Goal: Task Accomplishment & Management: Manage account settings

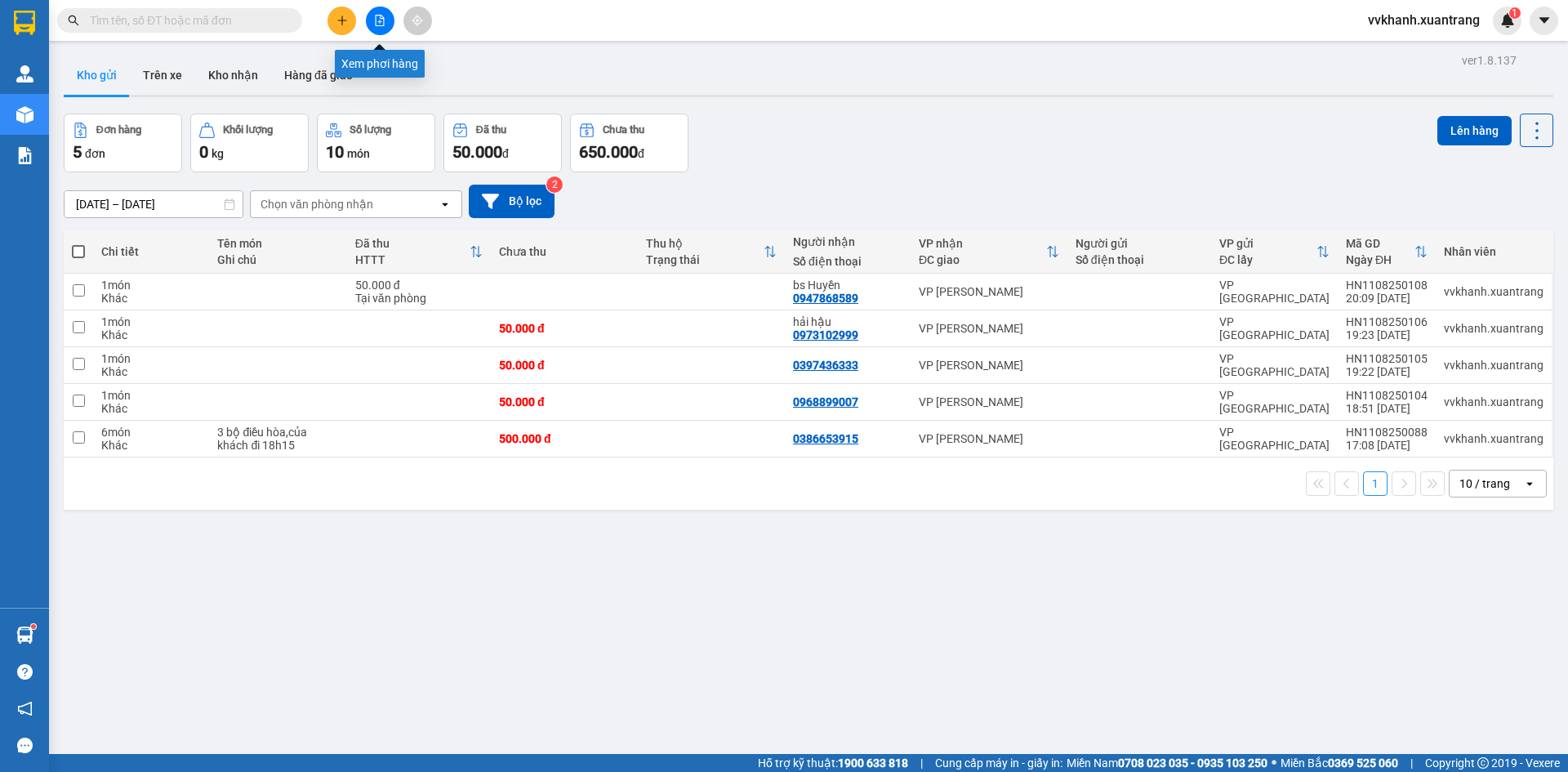
click at [379, 15] on icon "file-add" at bounding box center [380, 20] width 9 height 11
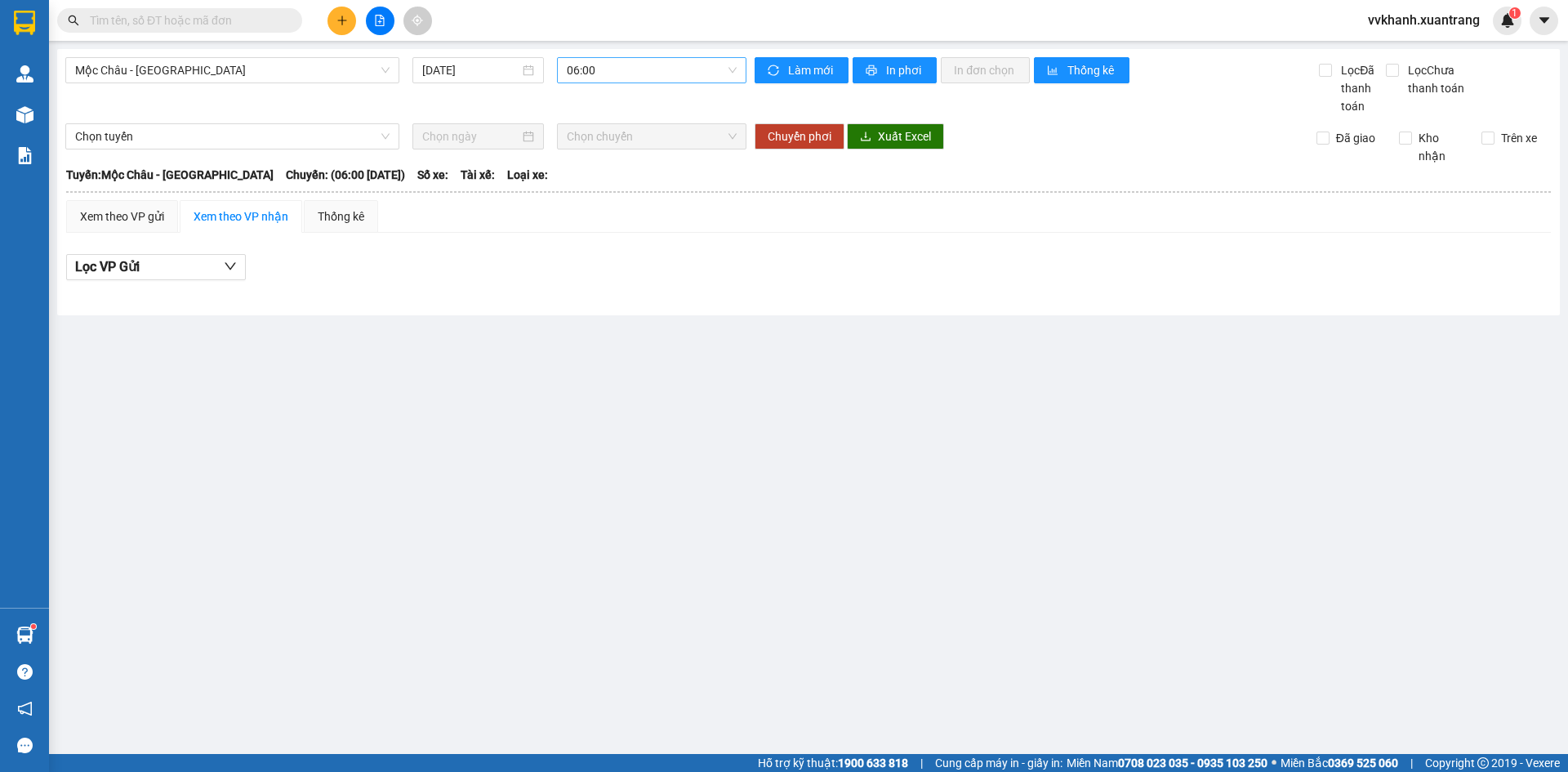
click at [639, 73] on span "06:00" at bounding box center [651, 71] width 170 height 25
click at [605, 179] on div "16:00" at bounding box center [630, 181] width 128 height 18
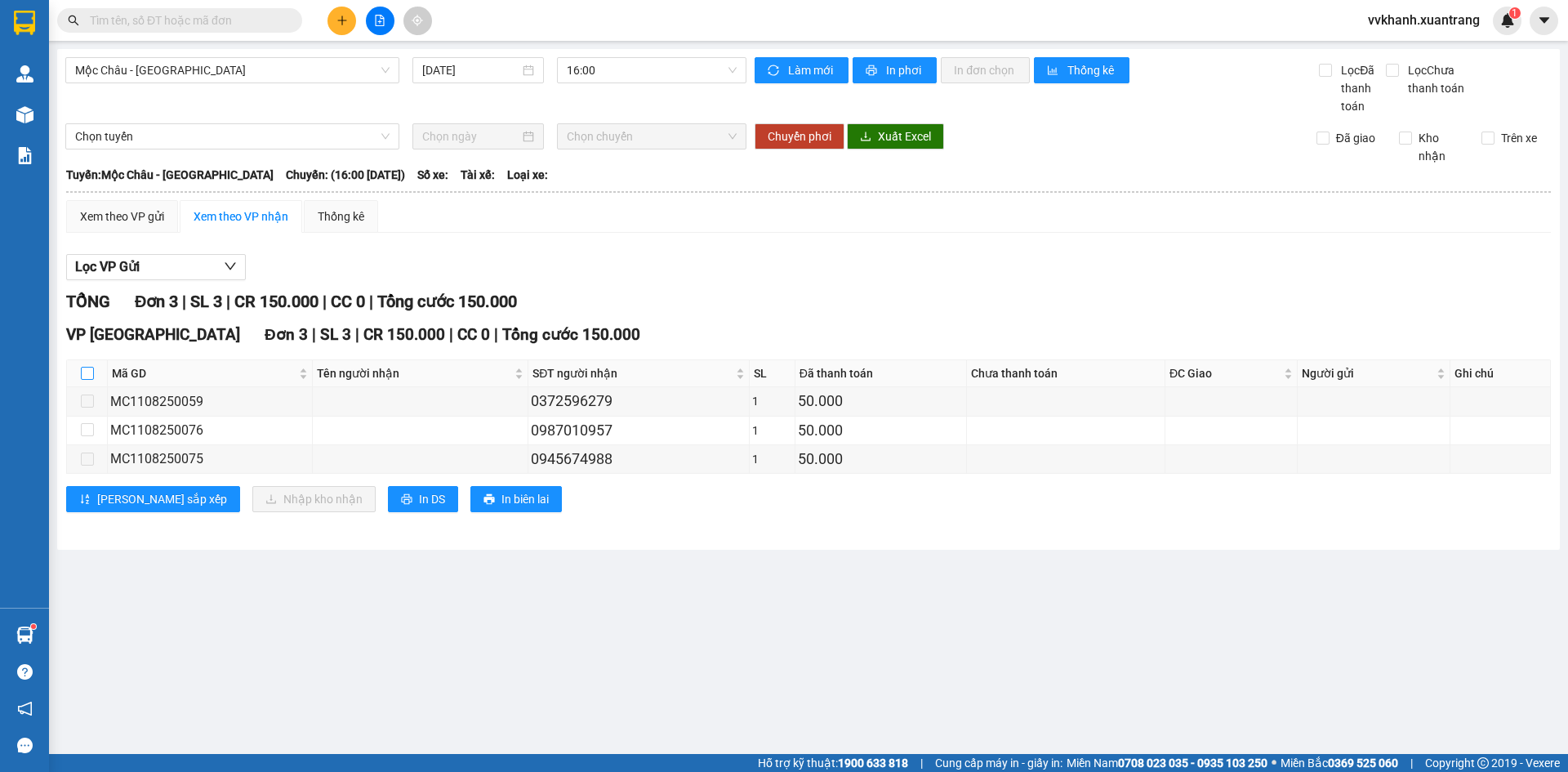
click at [83, 369] on input "checkbox" at bounding box center [88, 374] width 13 height 13
checkbox input "true"
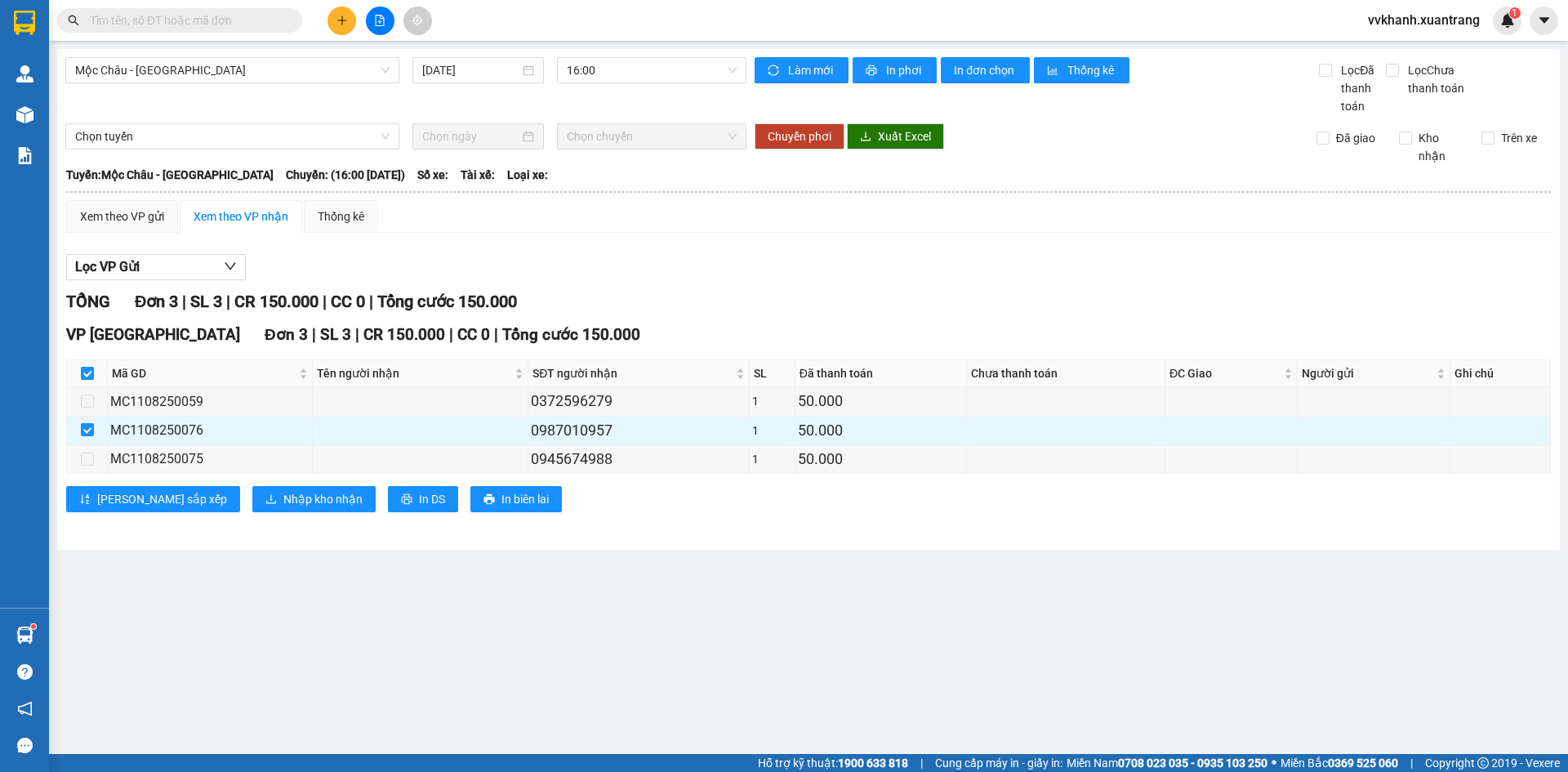
click at [83, 369] on input "checkbox" at bounding box center [88, 374] width 13 height 13
checkbox input "false"
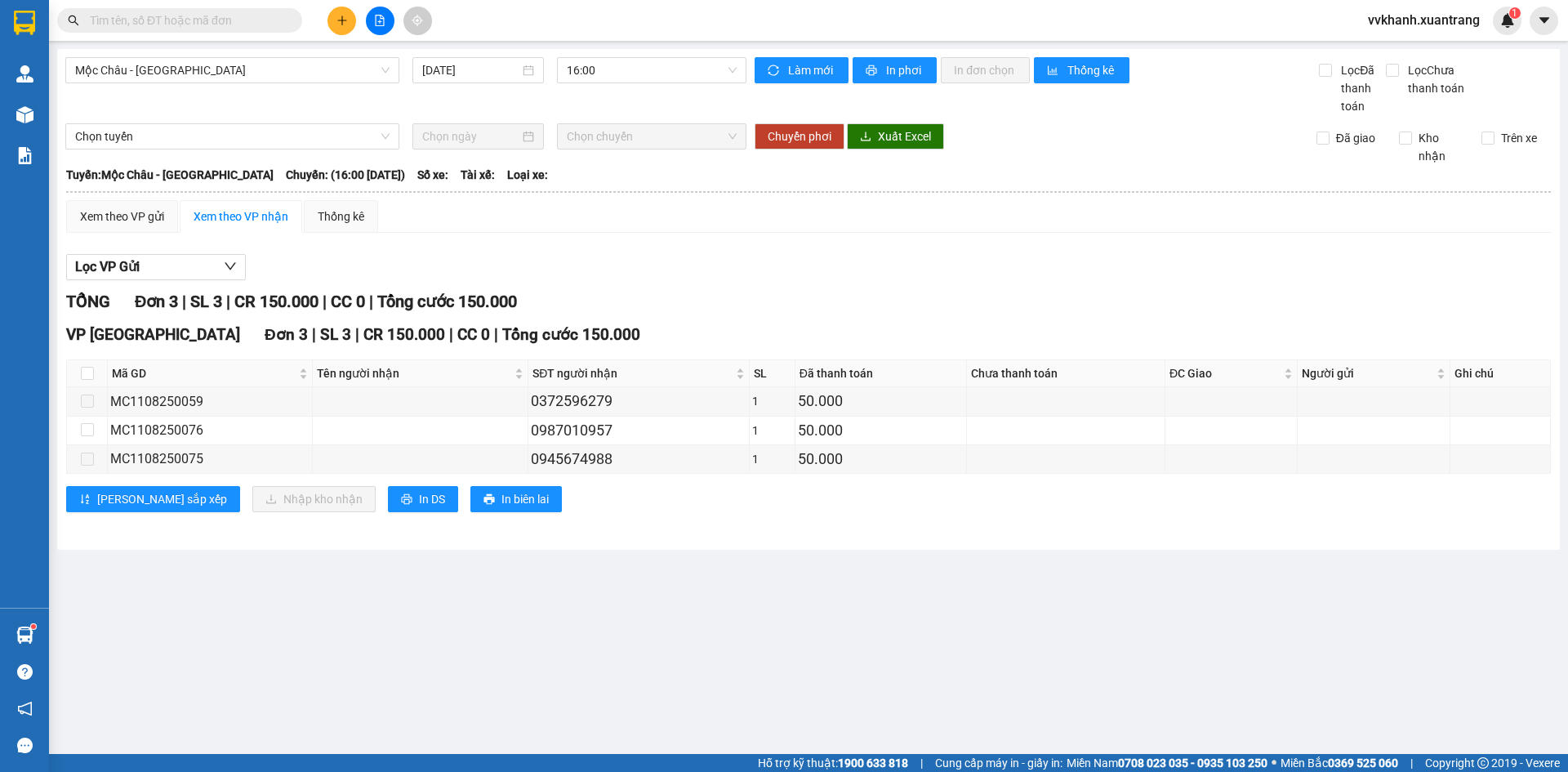
click at [212, 22] on input "text" at bounding box center [186, 20] width 193 height 18
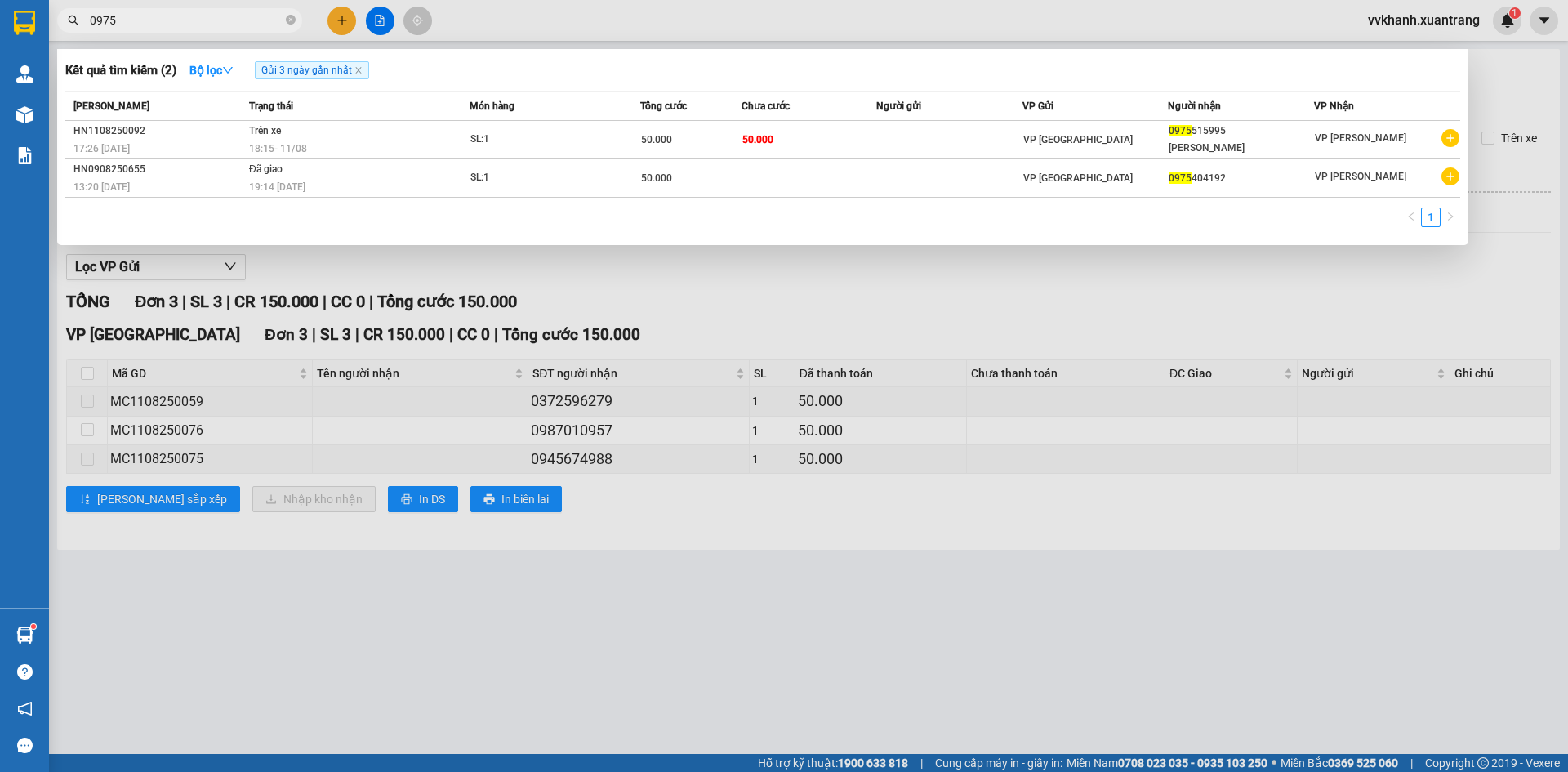
click at [264, 21] on input "0975" at bounding box center [186, 20] width 193 height 18
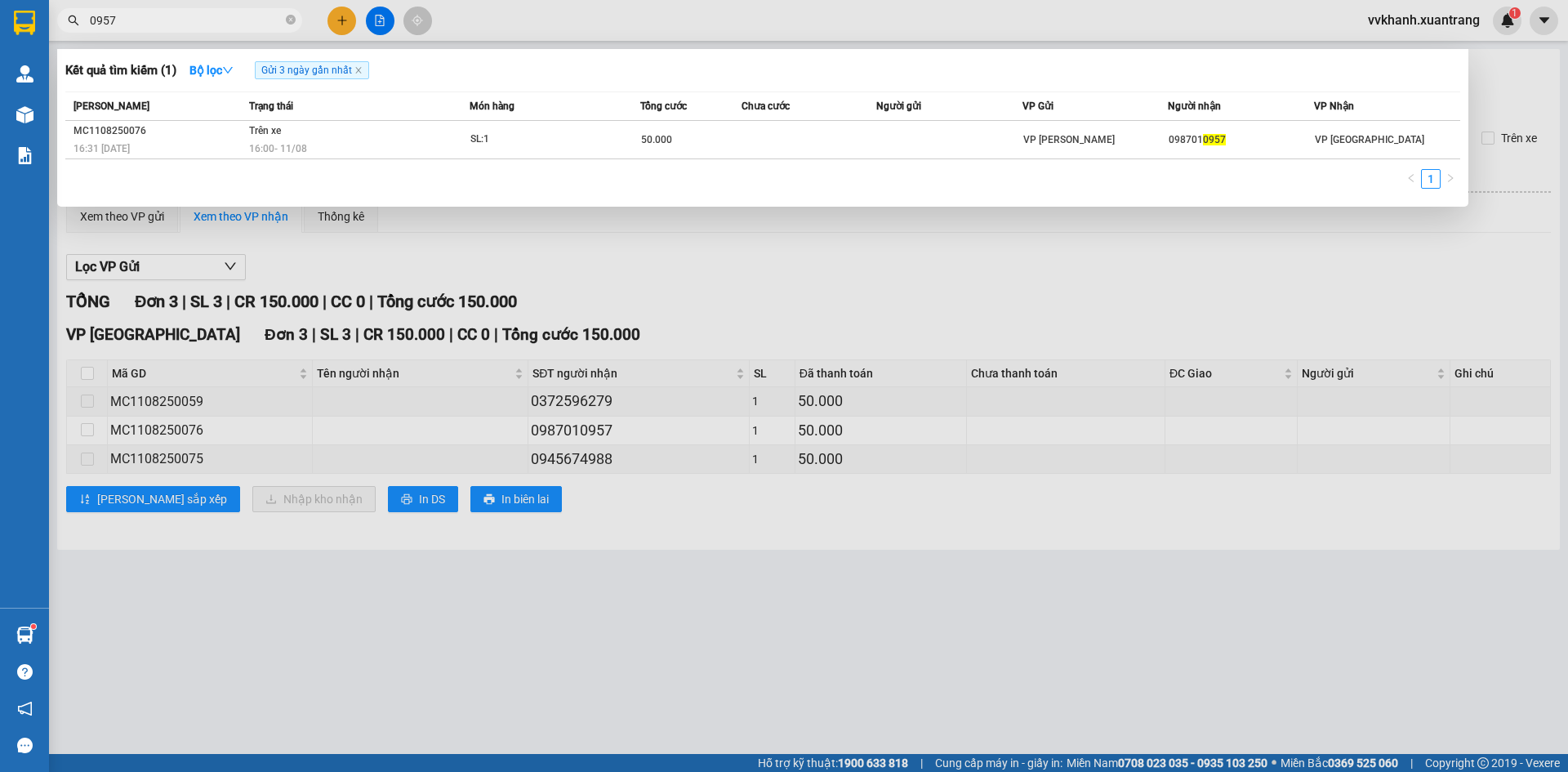
click at [263, 21] on input "0957" at bounding box center [186, 20] width 193 height 18
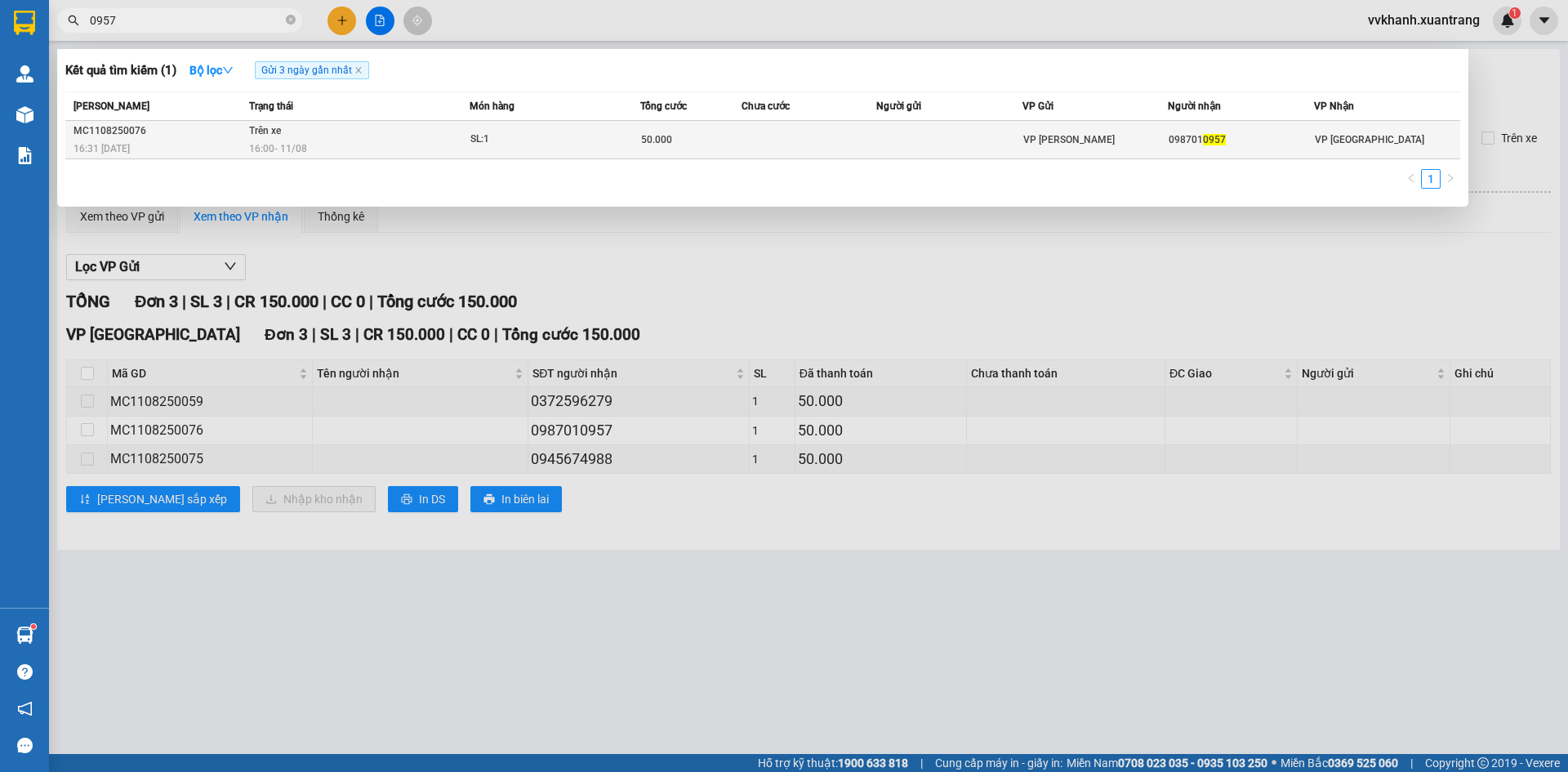
type input "0957"
click at [896, 145] on td at bounding box center [949, 140] width 146 height 38
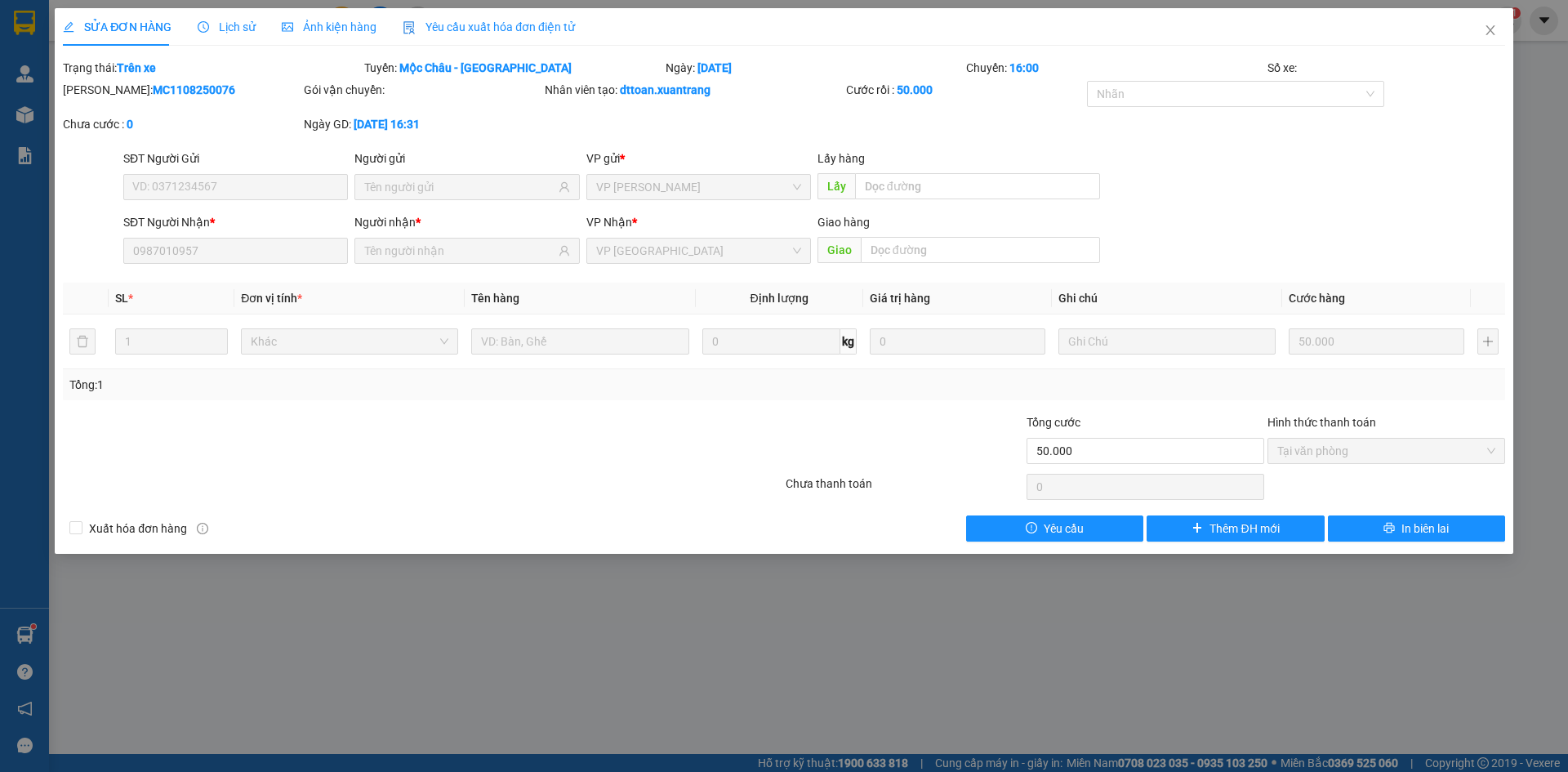
click at [344, 22] on span "Ảnh kiện hàng" at bounding box center [328, 27] width 94 height 13
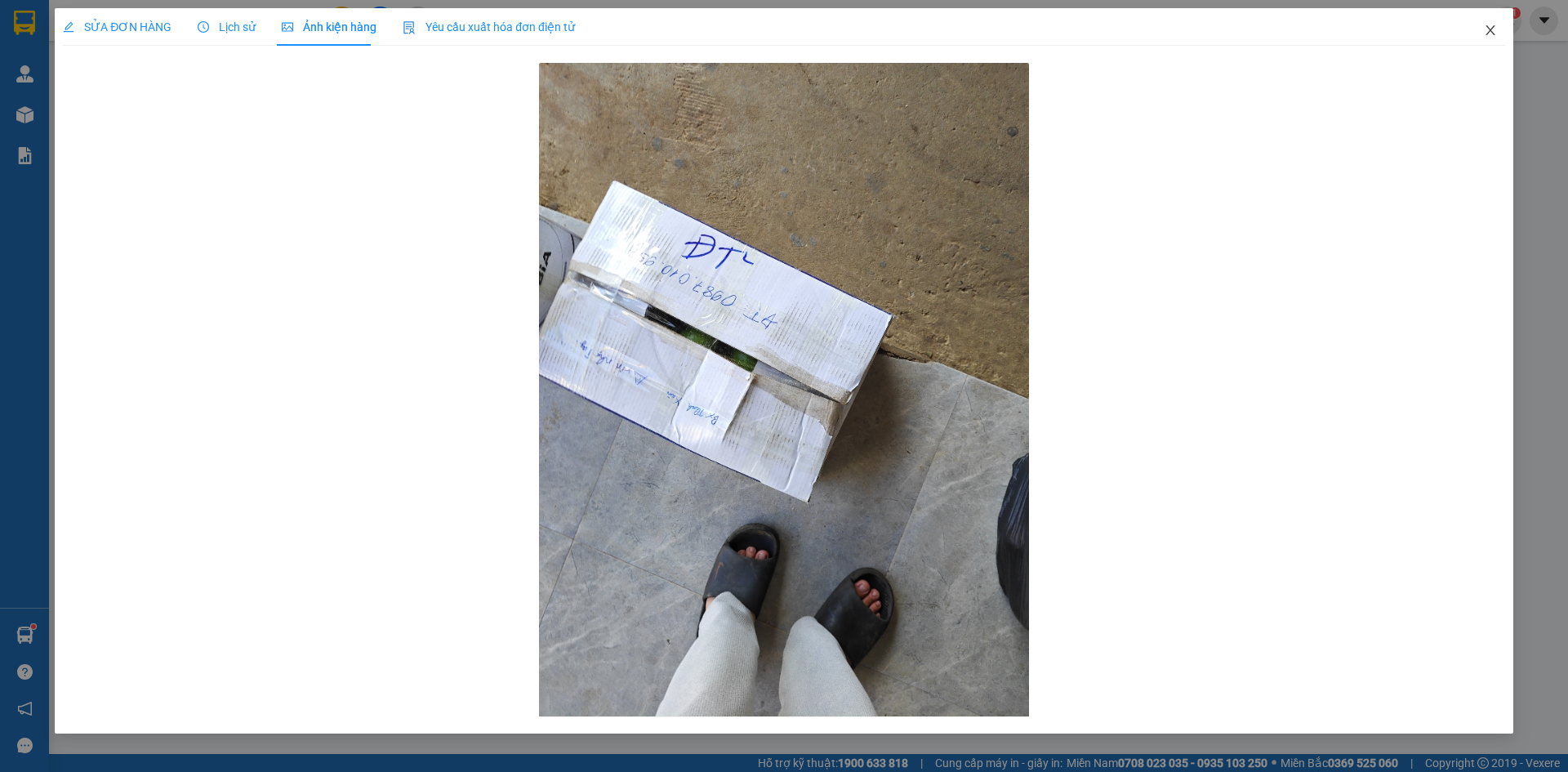
click at [1491, 26] on icon "close" at bounding box center [1491, 31] width 13 height 13
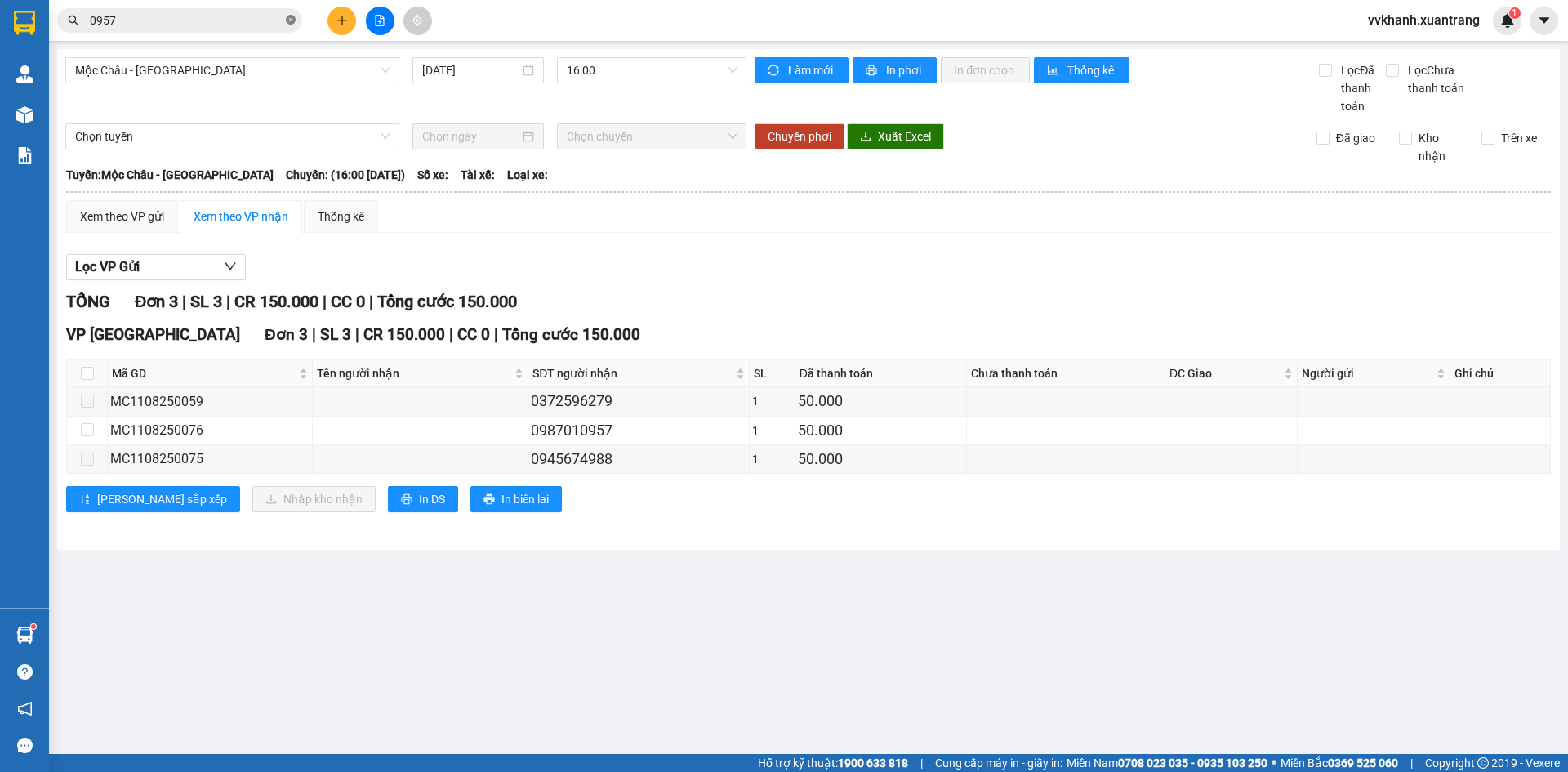
click at [288, 19] on icon "close-circle" at bounding box center [291, 19] width 10 height 10
click at [661, 72] on span "16:00" at bounding box center [651, 71] width 170 height 25
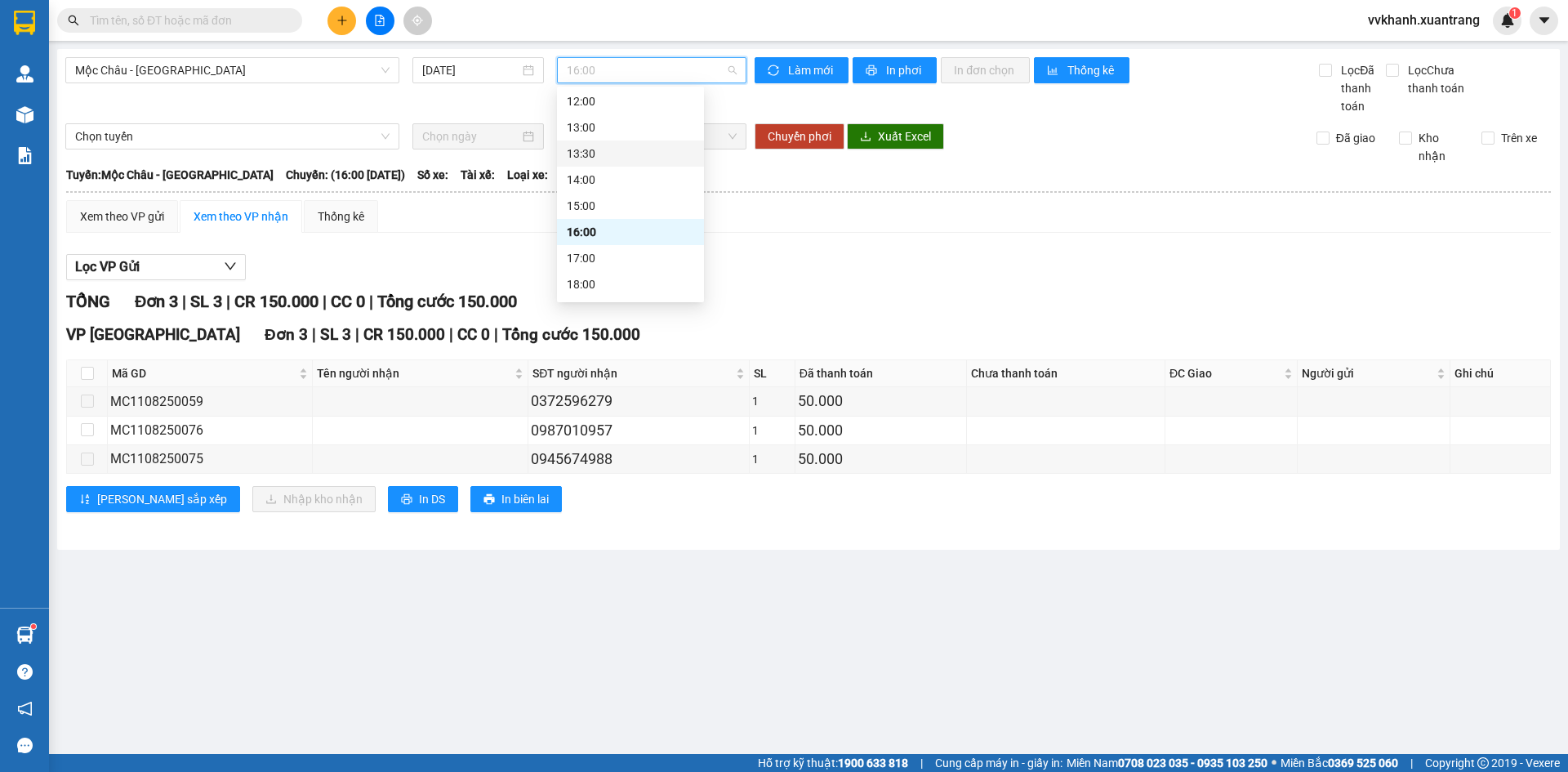
scroll to position [236, 0]
drag, startPoint x: 597, startPoint y: 193, endPoint x: 606, endPoint y: 217, distance: 25.6
click at [606, 217] on div "Chọn chuyến 06:00 07:00 08:00 09:00 10:00 11:00 12:00 13:00 13:30 14:00 15:00 1…" at bounding box center [630, 77] width 147 height 445
click at [606, 215] on div "17:00" at bounding box center [630, 207] width 128 height 18
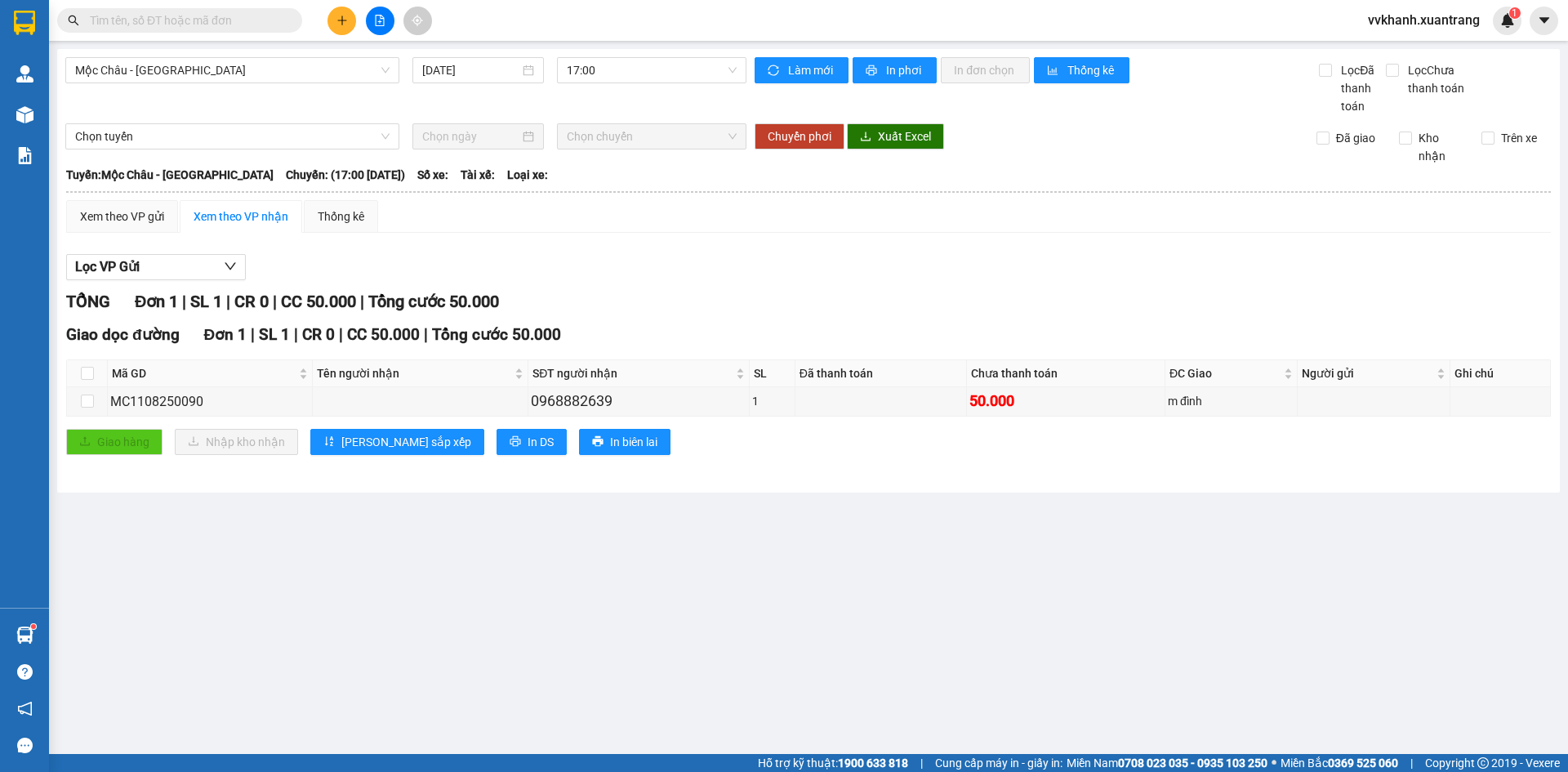
click at [162, 20] on input "text" at bounding box center [186, 20] width 193 height 18
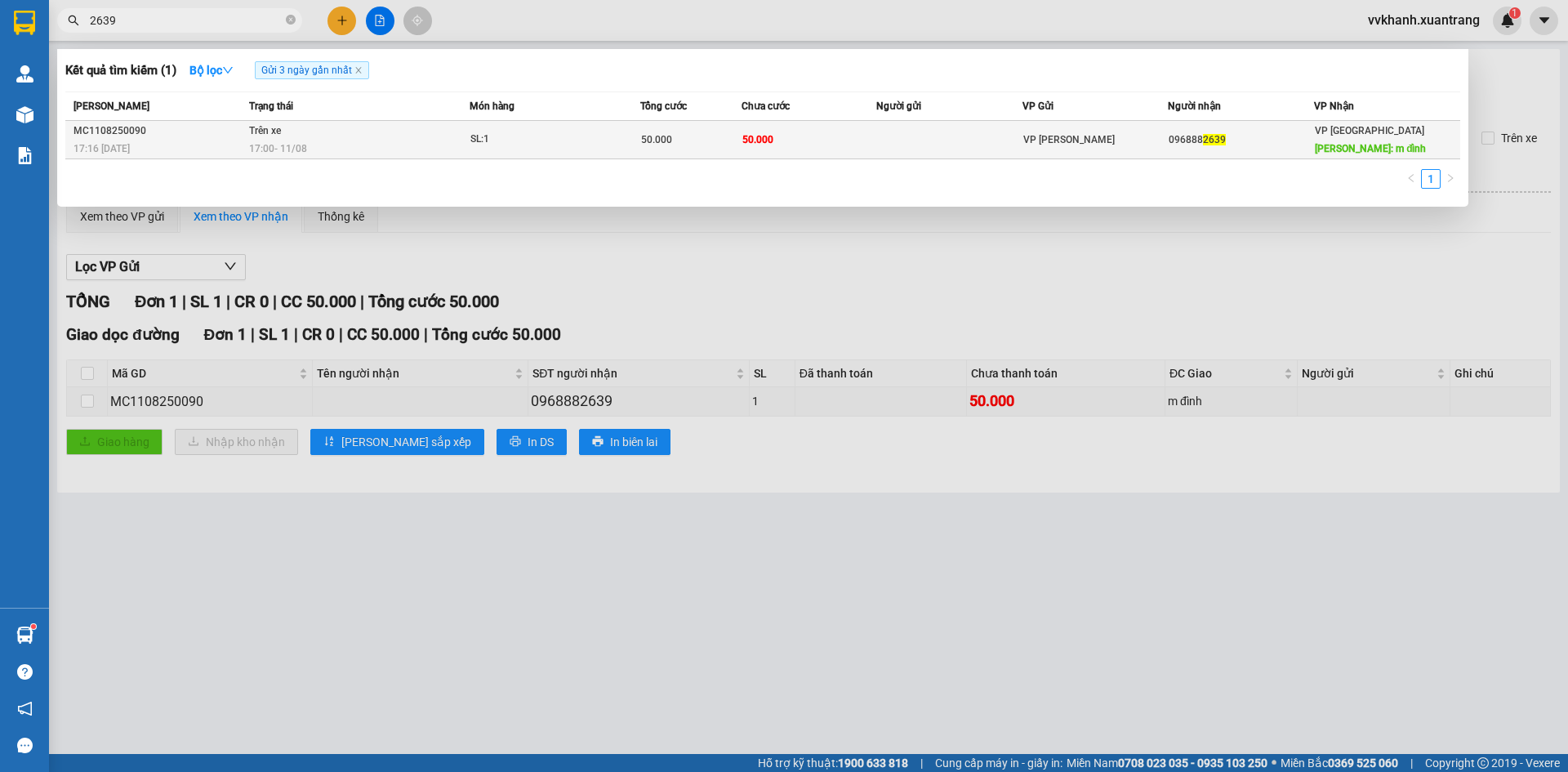
type input "2639"
click at [918, 151] on td at bounding box center [949, 140] width 146 height 38
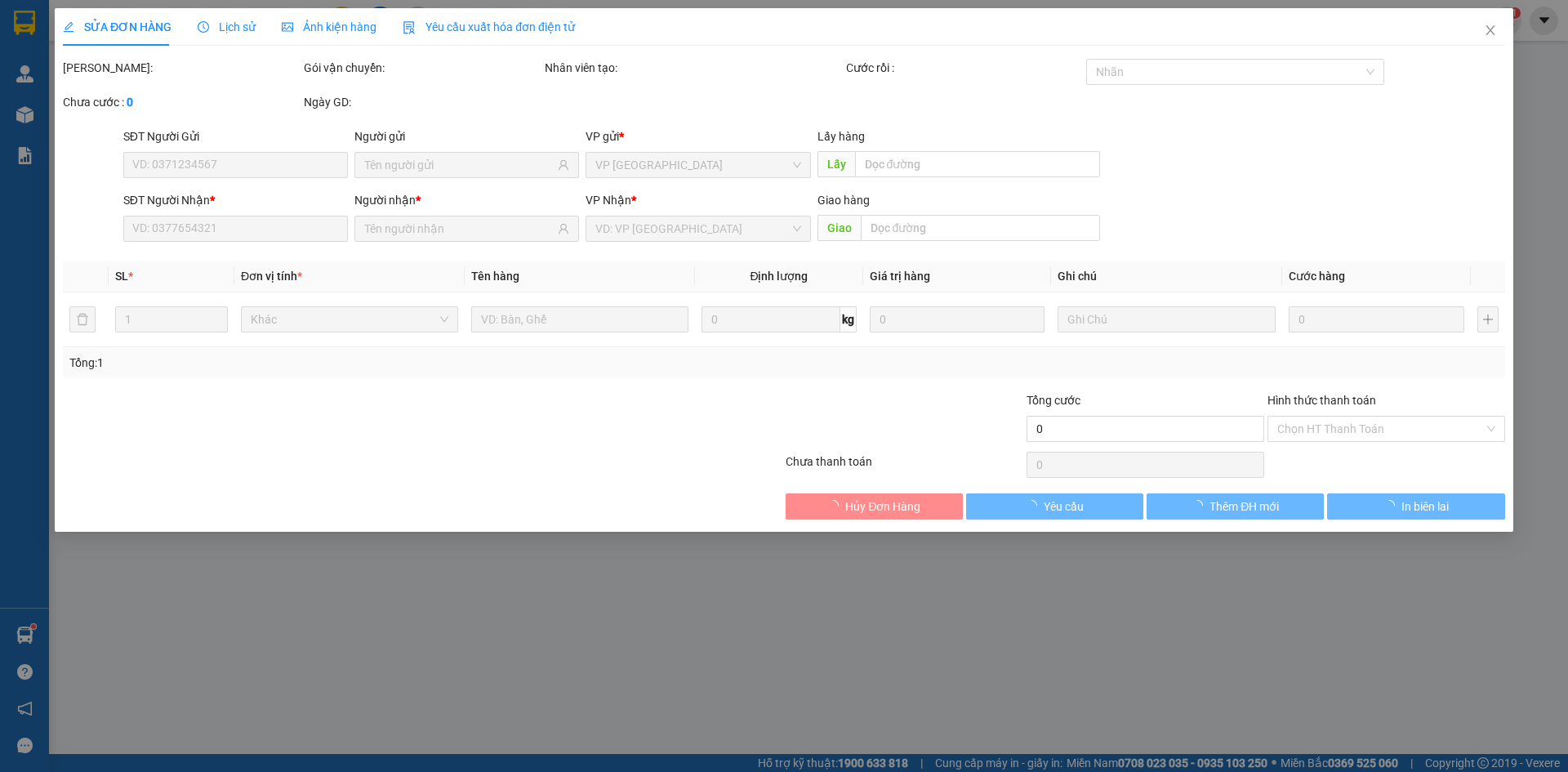
type input "0968882639"
type input "m đình"
type input "50.000"
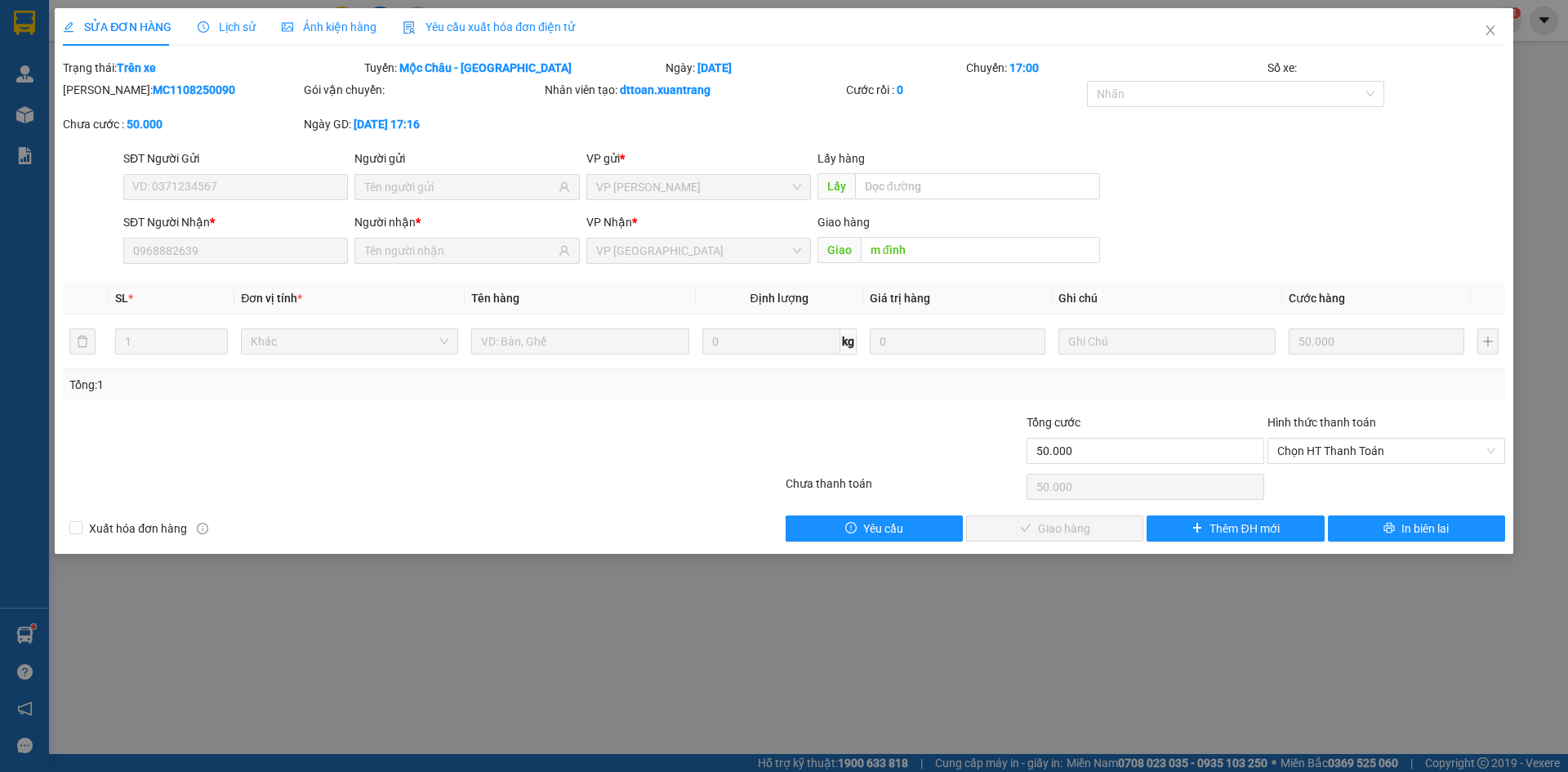
click at [333, 27] on span "Ảnh kiện hàng" at bounding box center [328, 27] width 94 height 13
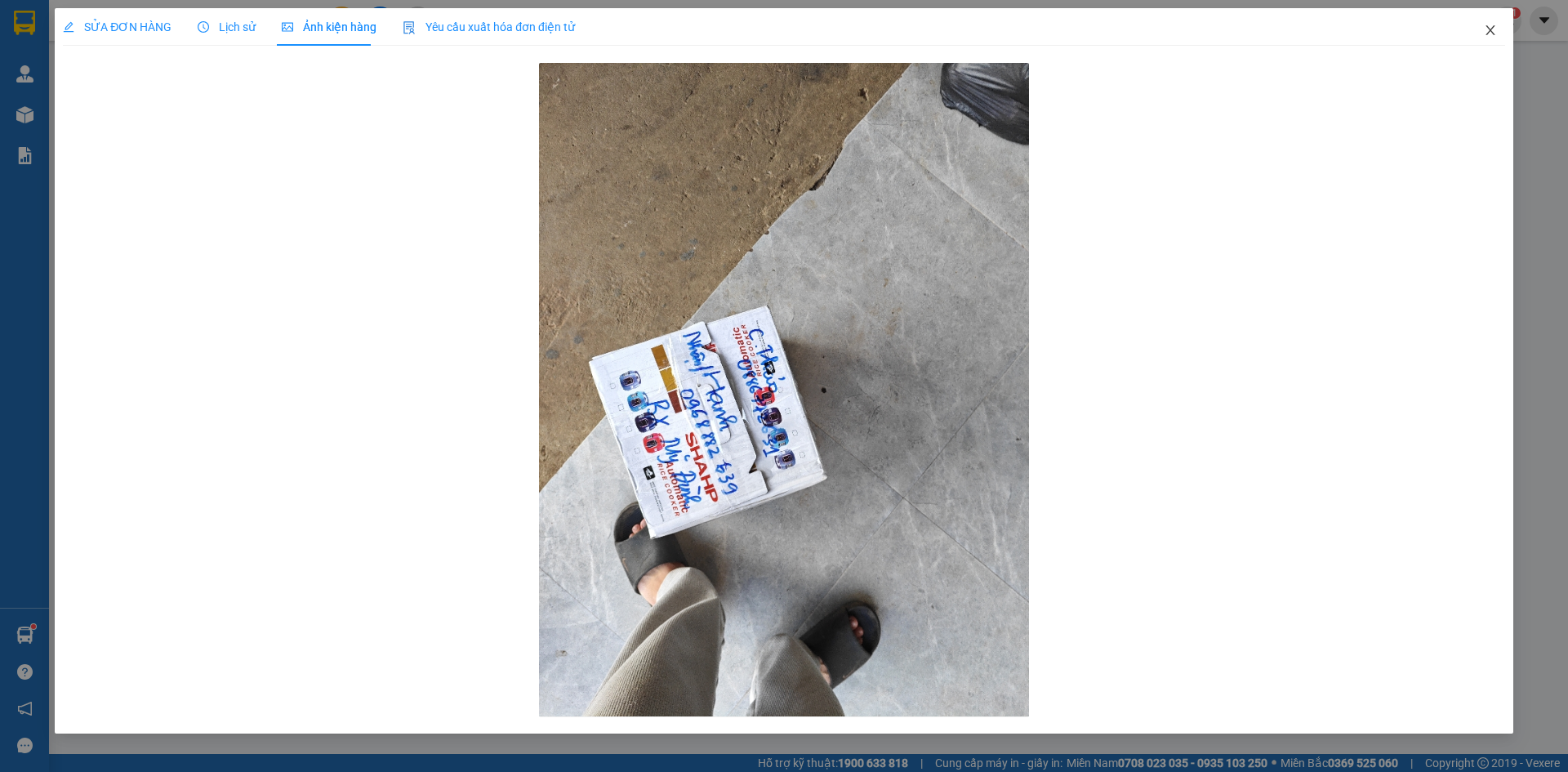
click at [1486, 37] on icon "close" at bounding box center [1491, 31] width 13 height 13
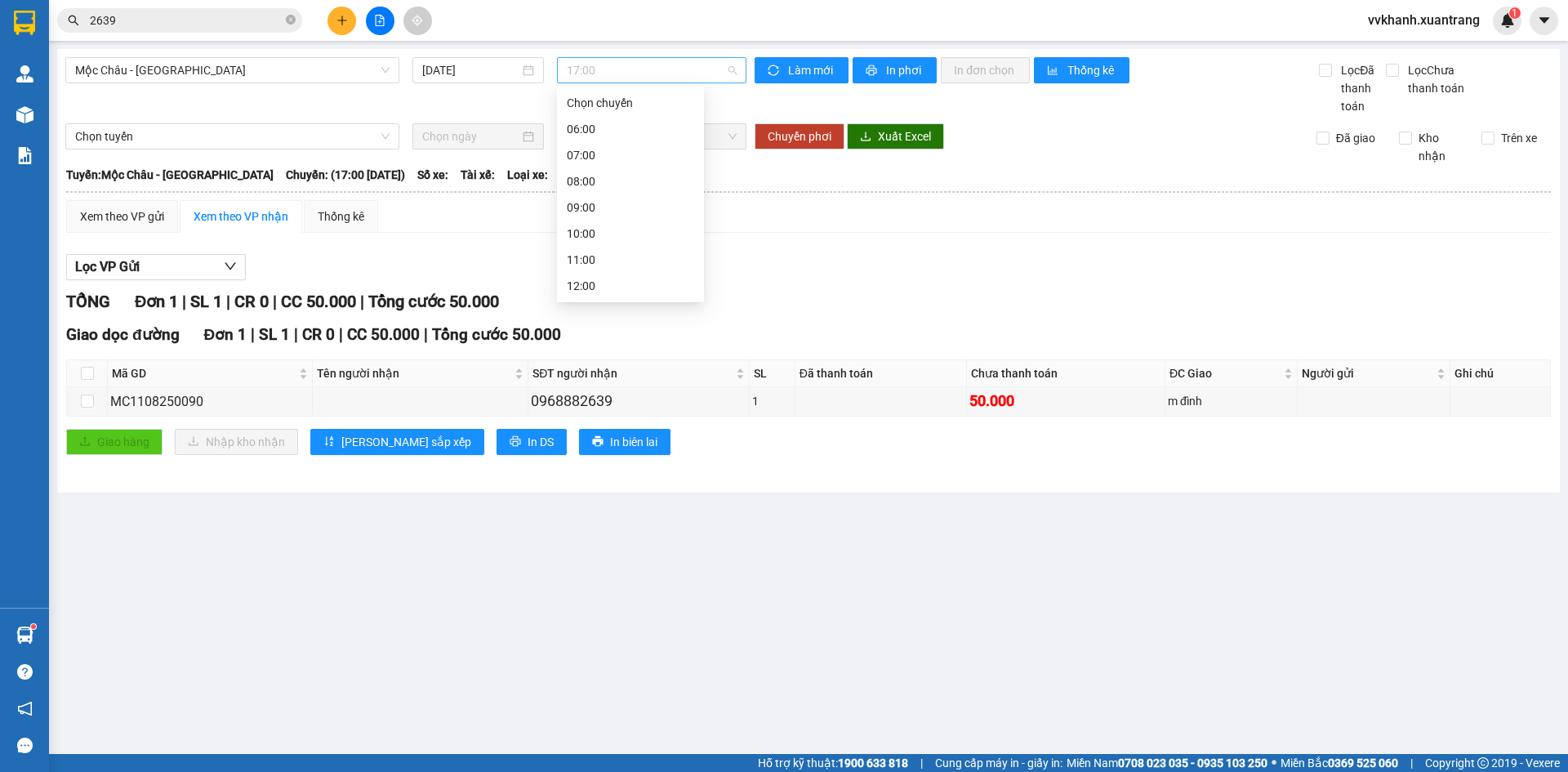
click at [613, 66] on span "17:00" at bounding box center [651, 71] width 170 height 25
click at [306, 102] on div "Mộc Châu - Hà Nội 11/08/2025 17:00" at bounding box center [406, 86] width 681 height 58
click at [589, 65] on span "17:00" at bounding box center [651, 71] width 170 height 25
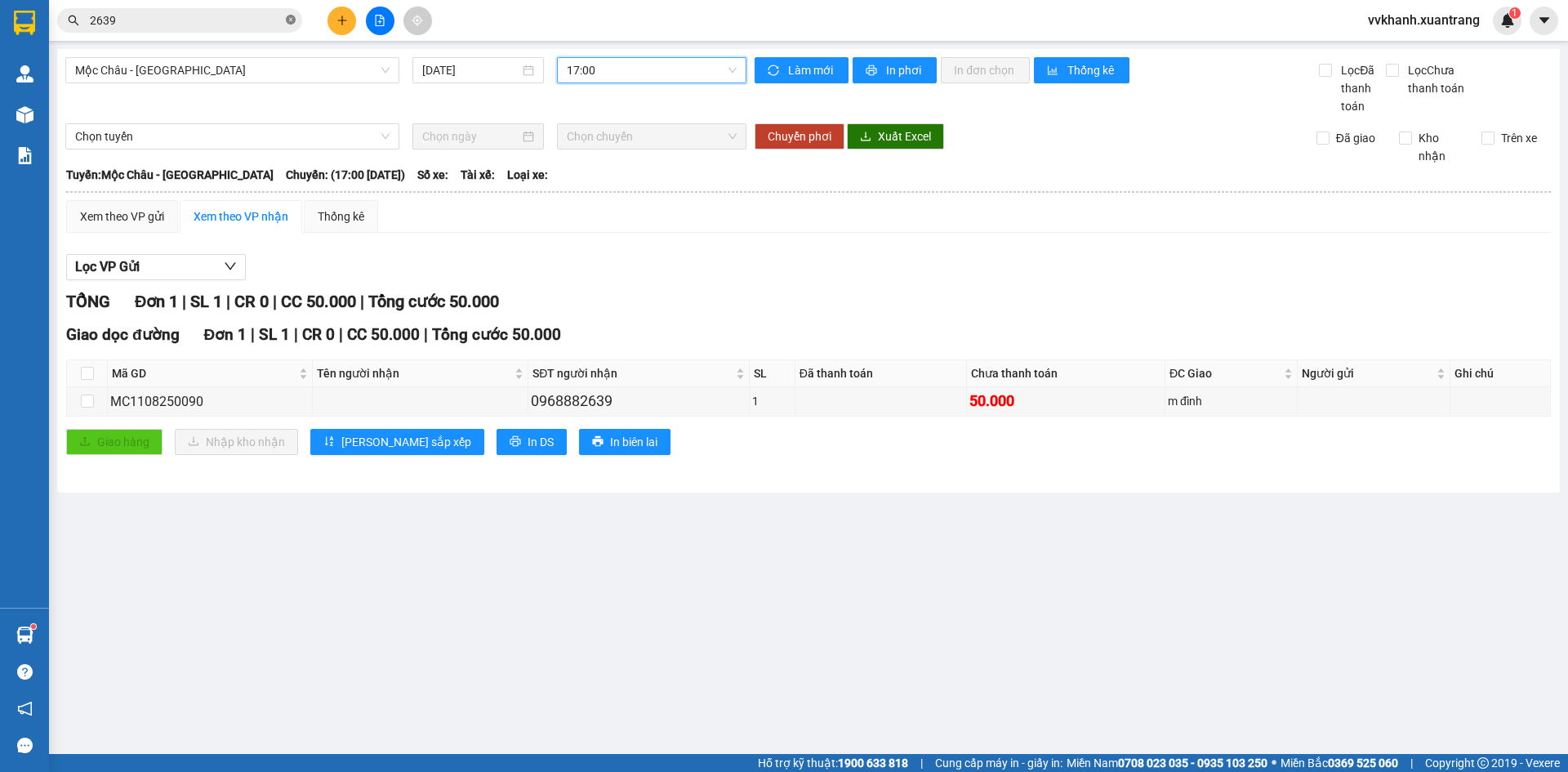
click at [288, 19] on icon "close-circle" at bounding box center [291, 19] width 10 height 10
drag, startPoint x: 603, startPoint y: 67, endPoint x: 633, endPoint y: 196, distance: 132.4
click at [602, 67] on span "17:00" at bounding box center [651, 71] width 170 height 25
click at [613, 182] on div "16:00" at bounding box center [630, 181] width 128 height 18
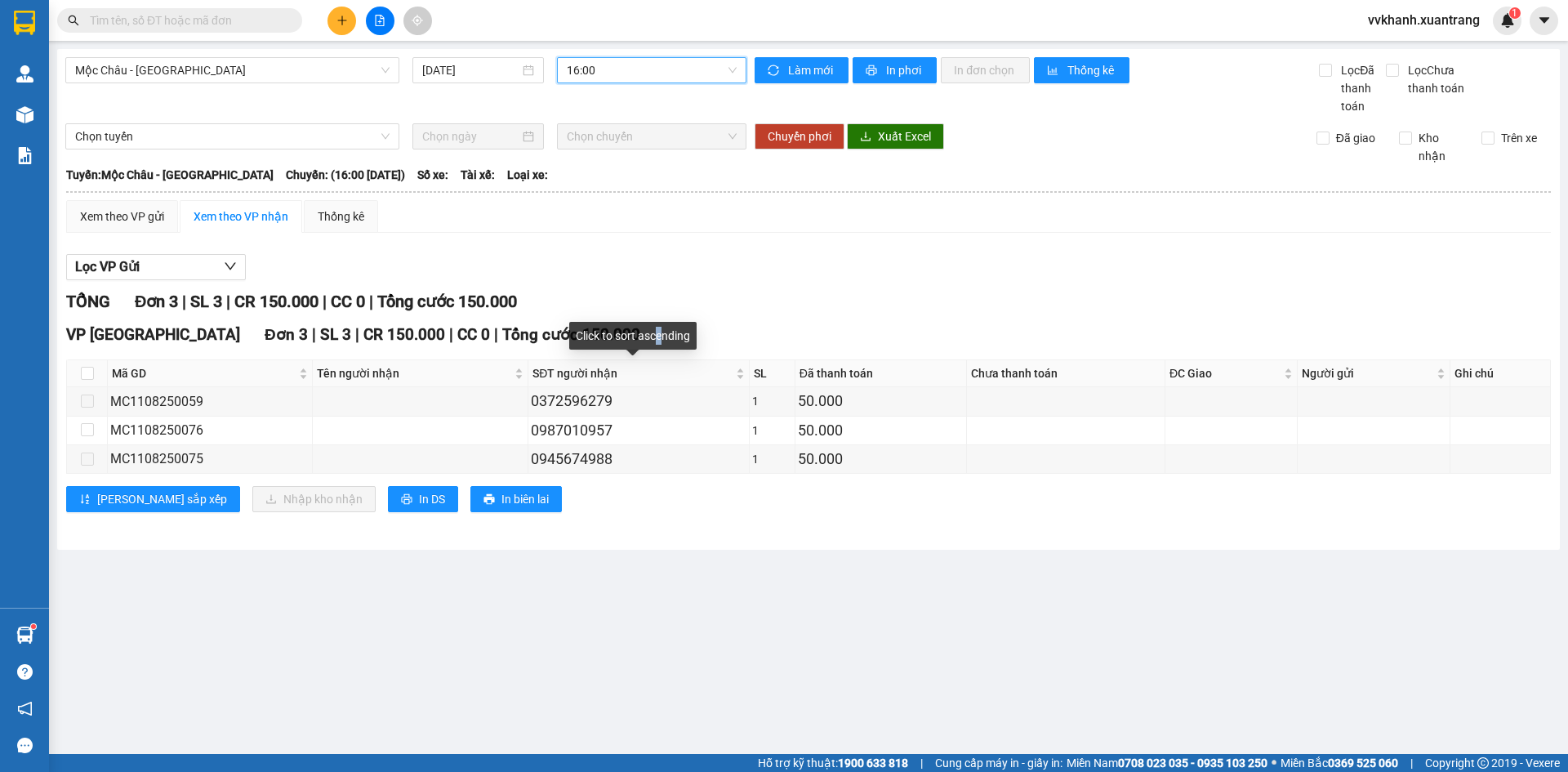
click at [658, 344] on div "Click to sort ascending" at bounding box center [633, 335] width 128 height 28
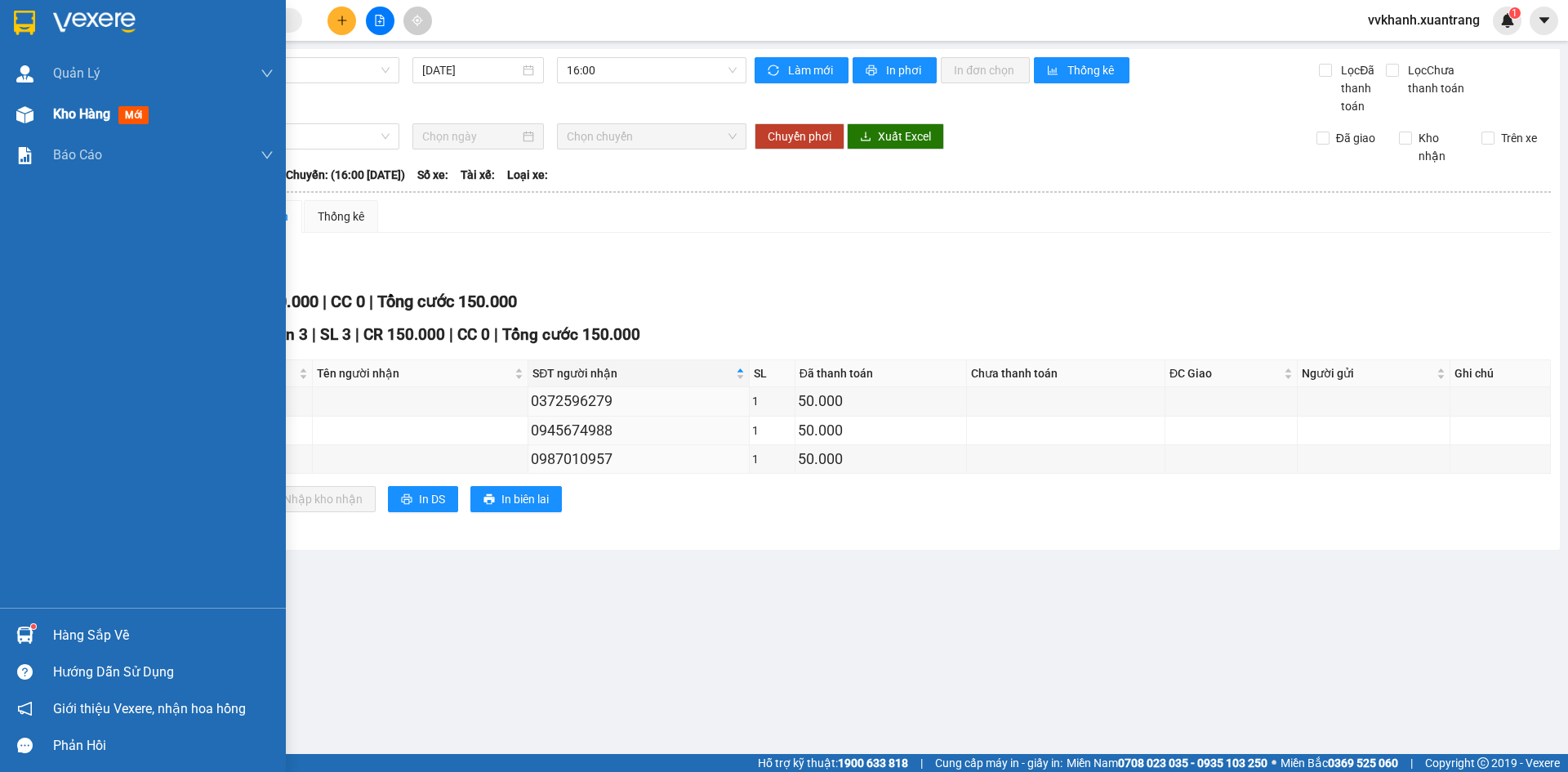
click at [122, 123] on span "mới" at bounding box center [134, 115] width 31 height 18
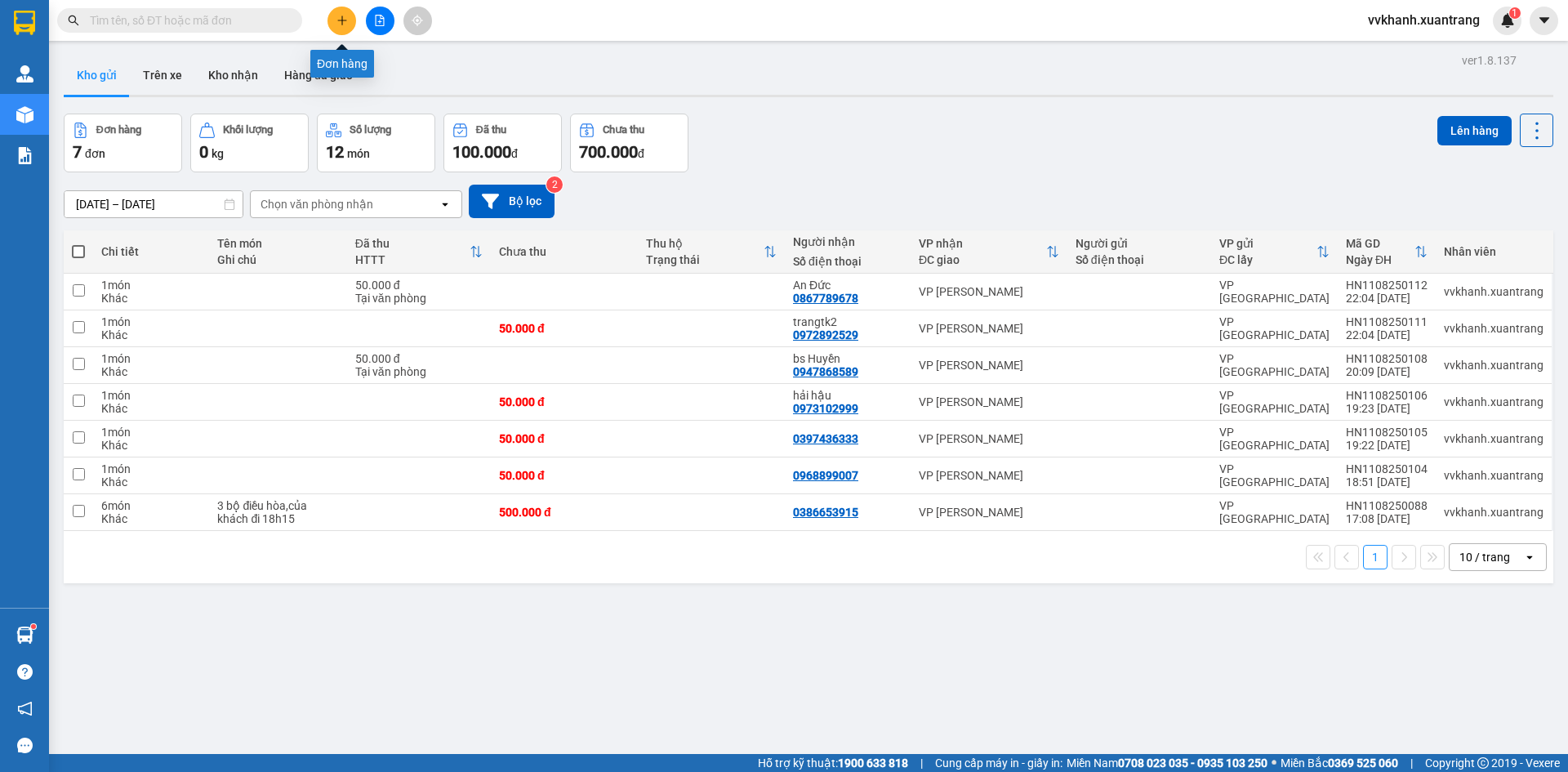
click at [339, 21] on icon "plus" at bounding box center [342, 20] width 11 height 11
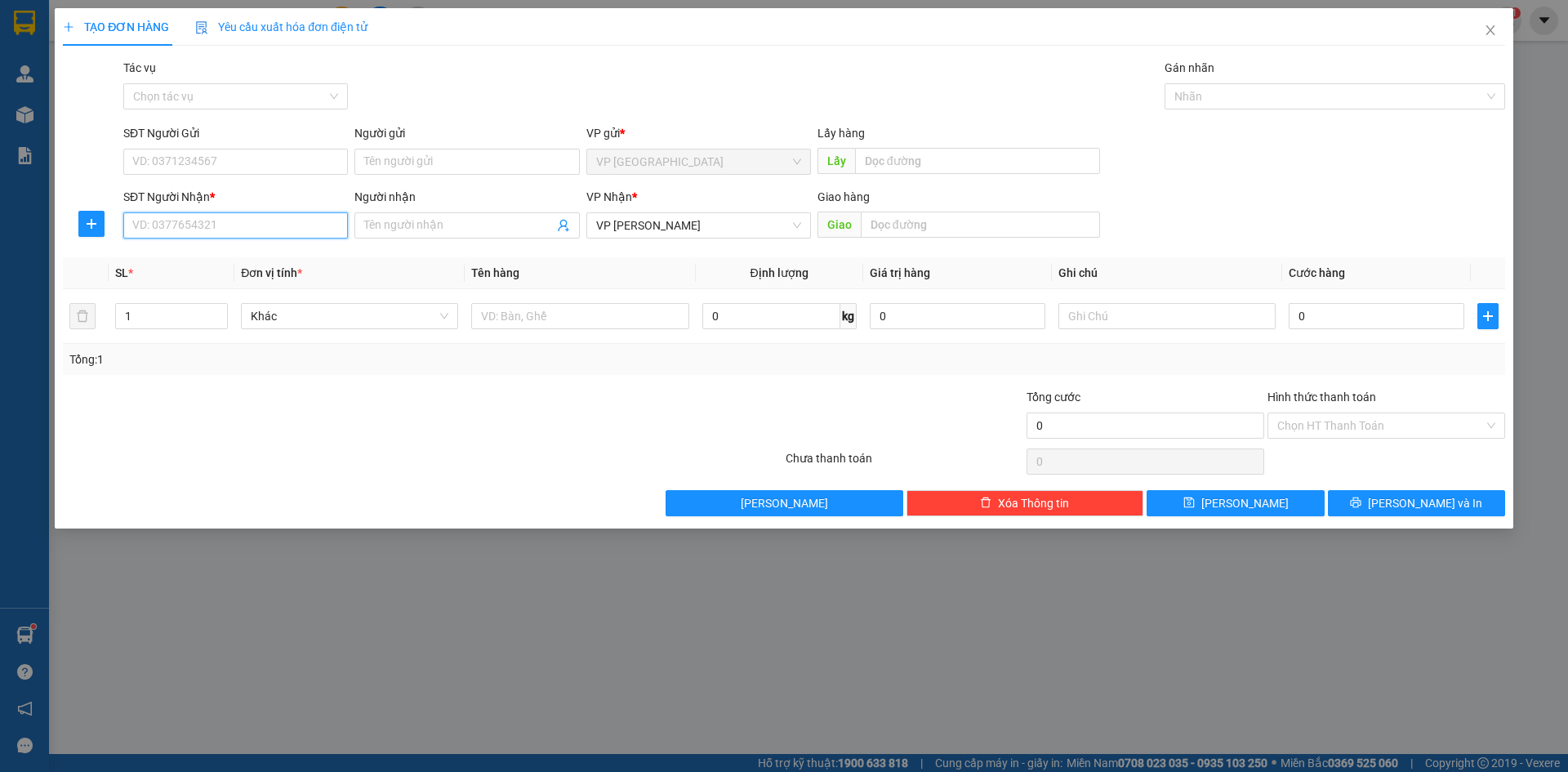
click at [185, 215] on input "SĐT Người Nhận *" at bounding box center [236, 225] width 225 height 26
type input "0981559551"
click at [1343, 316] on input "0" at bounding box center [1376, 316] width 175 height 26
click at [1357, 430] on input "Hình thức thanh toán" at bounding box center [1380, 426] width 207 height 25
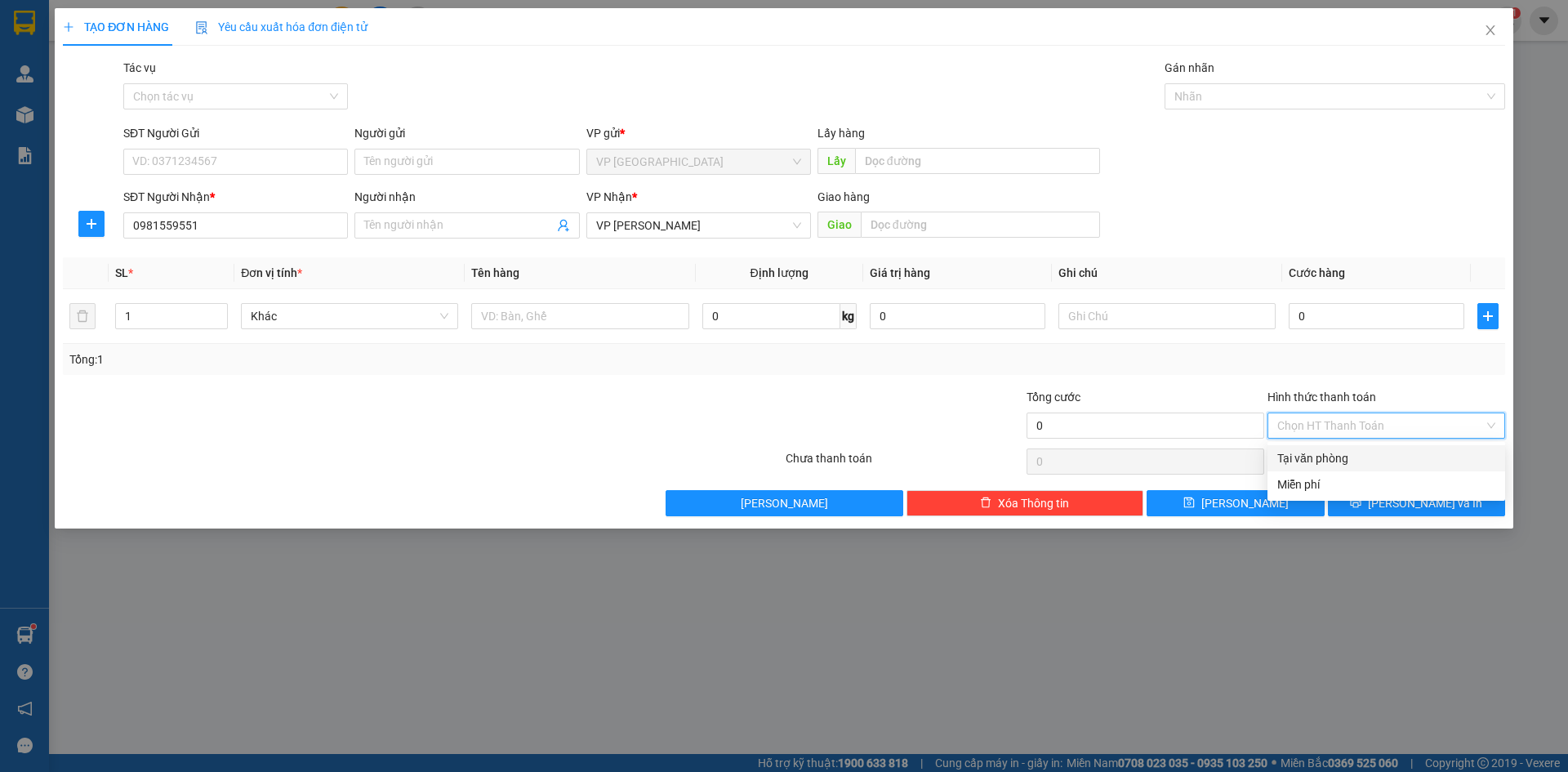
click at [1357, 464] on div "Tại văn phòng" at bounding box center [1386, 458] width 218 height 18
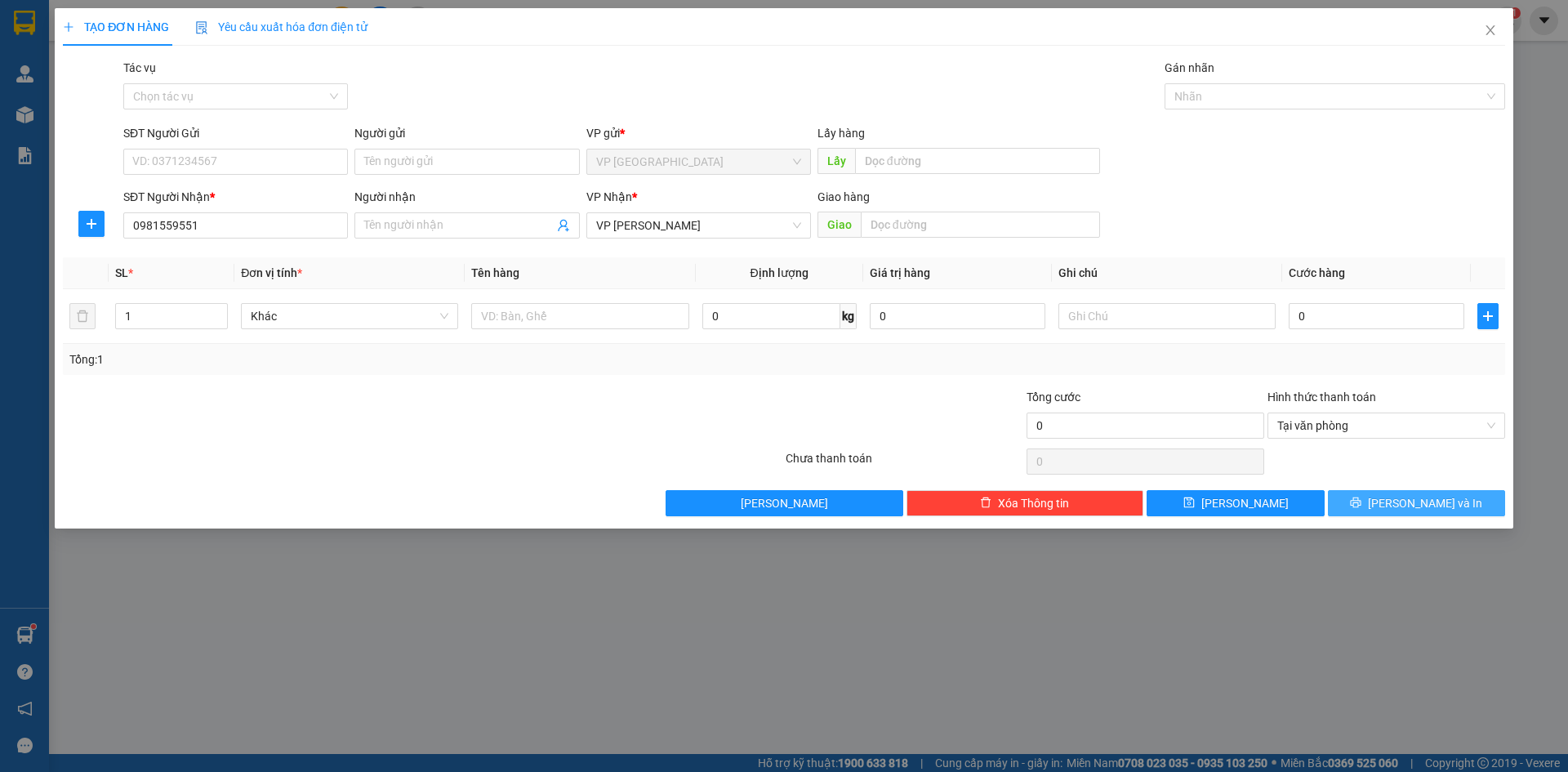
click at [1397, 502] on button "Lưu và In" at bounding box center [1417, 503] width 177 height 26
click at [1353, 309] on input "0" at bounding box center [1376, 316] width 175 height 26
type input "5"
type input "50"
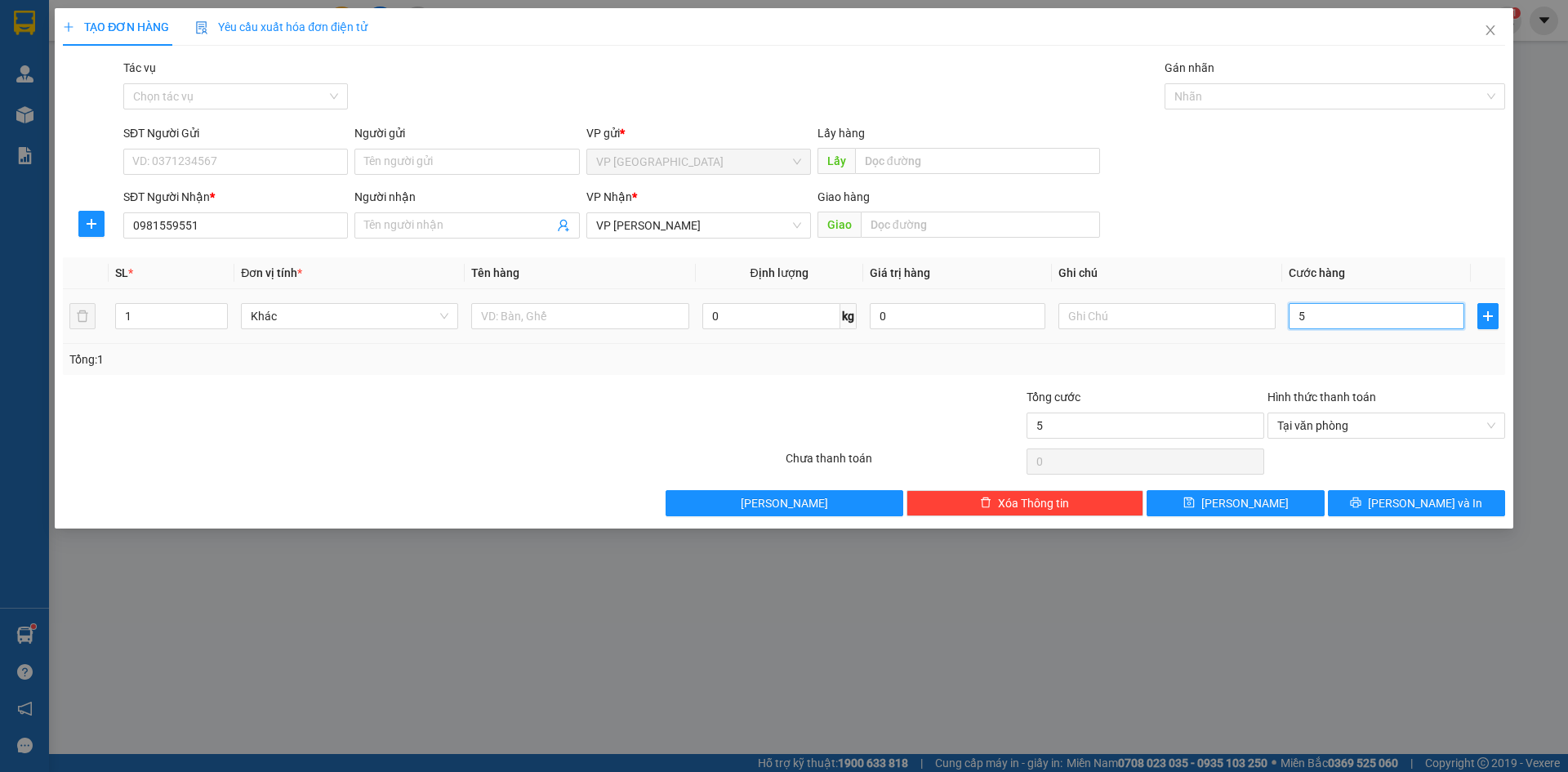
type input "50"
click at [1364, 418] on span "Tại văn phòng" at bounding box center [1386, 426] width 218 height 25
type input "50.000"
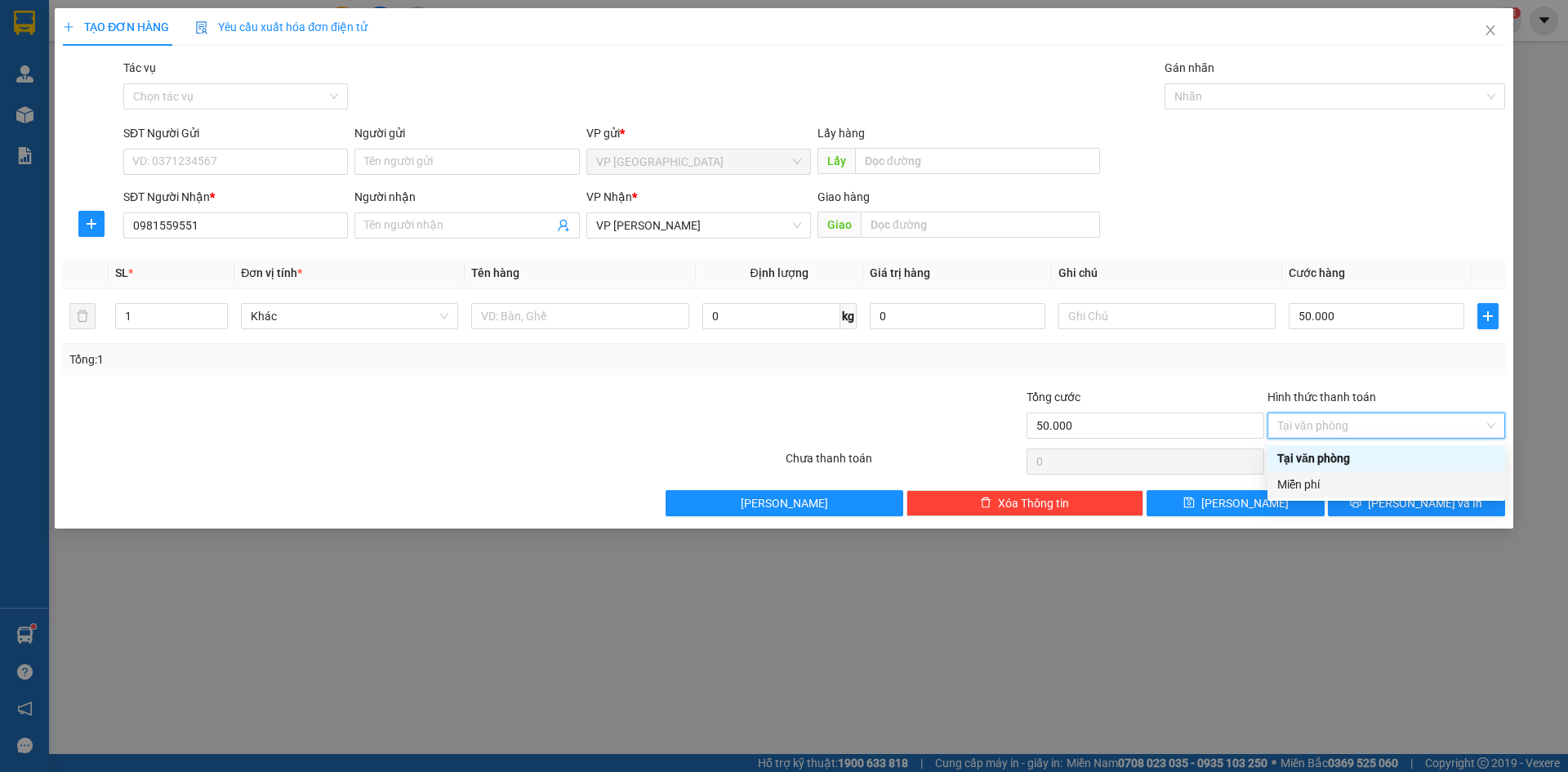
click at [1342, 481] on div "Miễn phí" at bounding box center [1386, 484] width 218 height 18
type input "0"
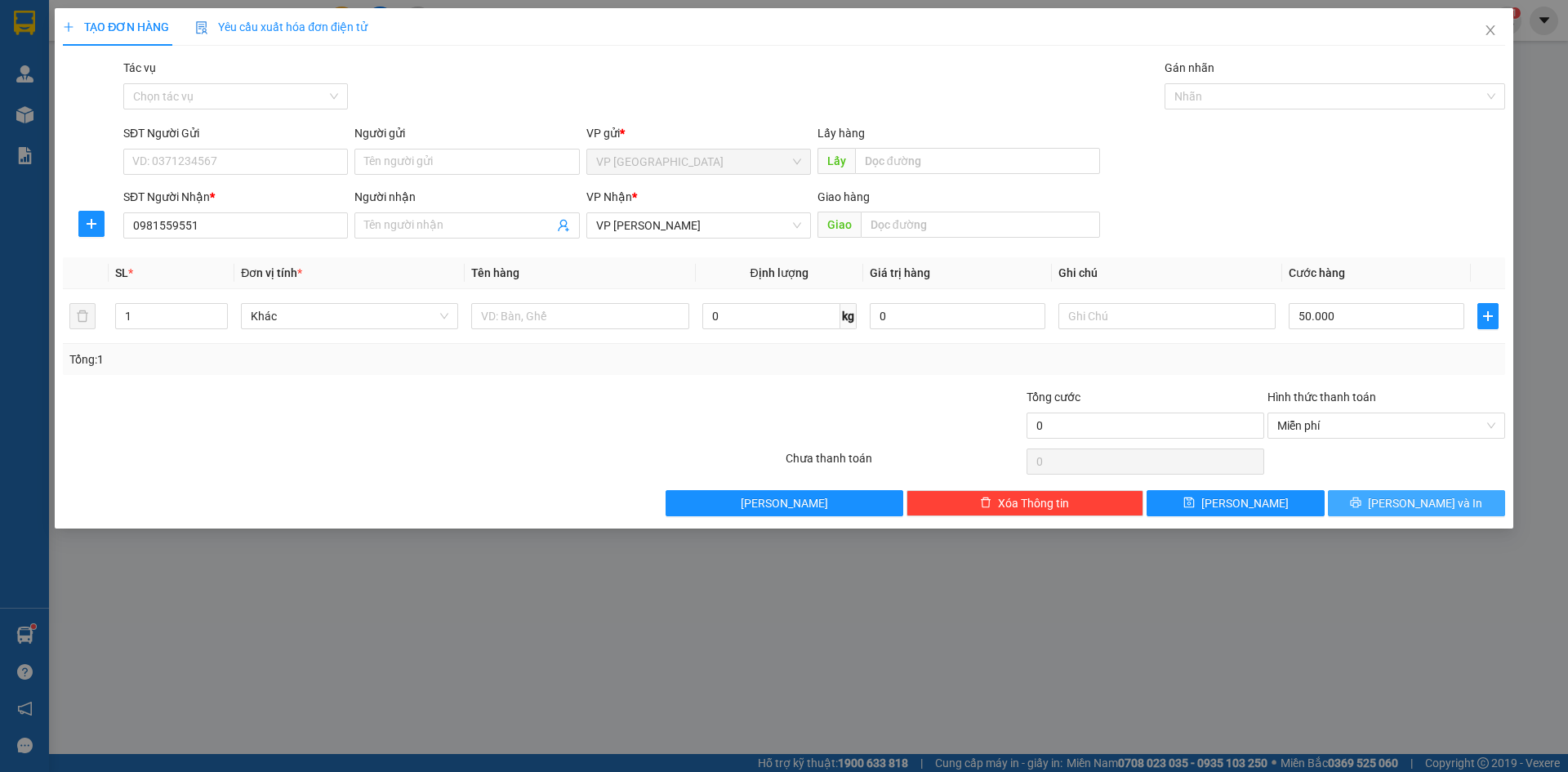
click at [1403, 494] on span "Lưu và In" at bounding box center [1426, 503] width 114 height 18
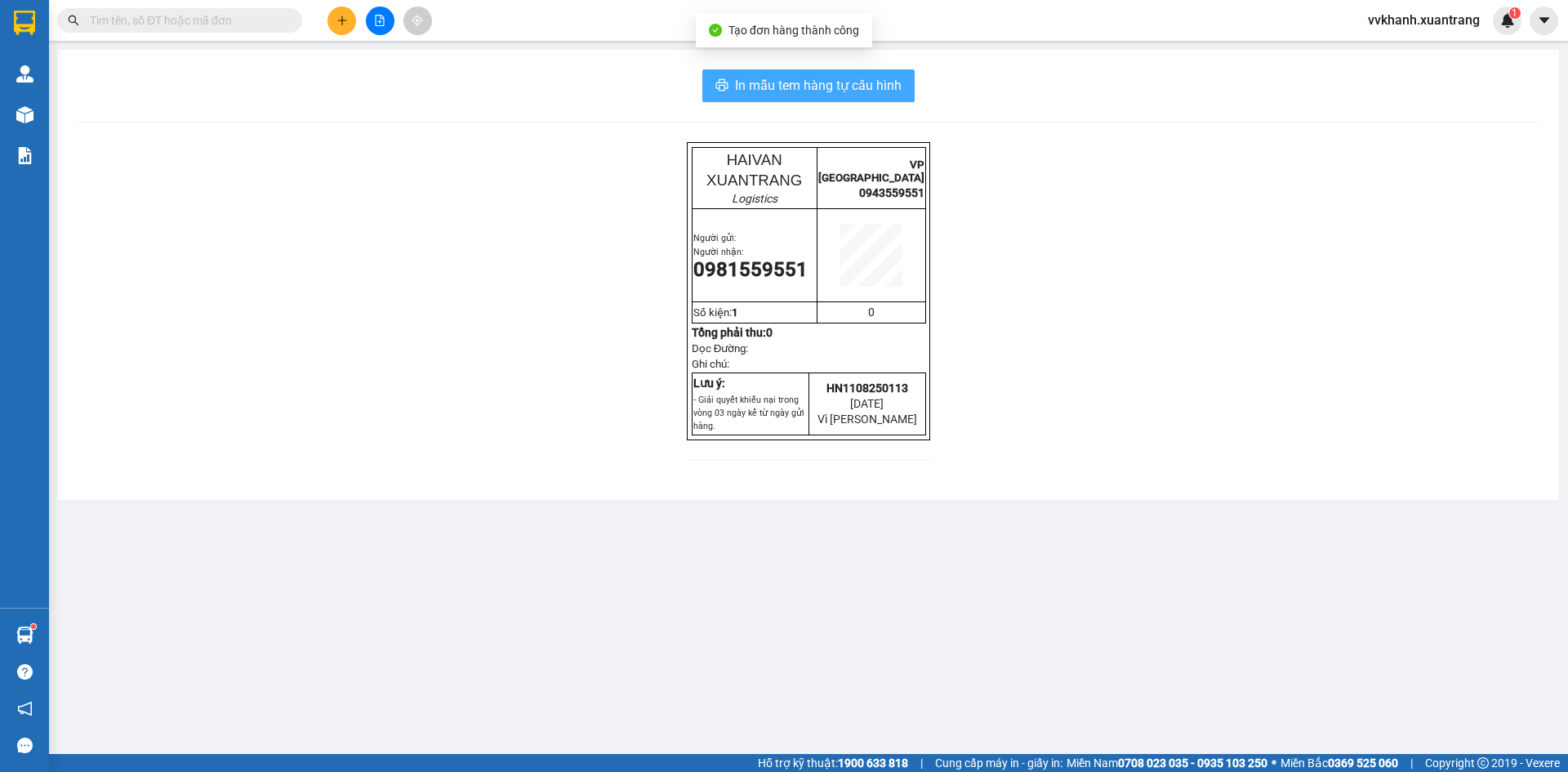
click at [859, 76] on span "In mẫu tem hàng tự cấu hình" at bounding box center [818, 85] width 167 height 20
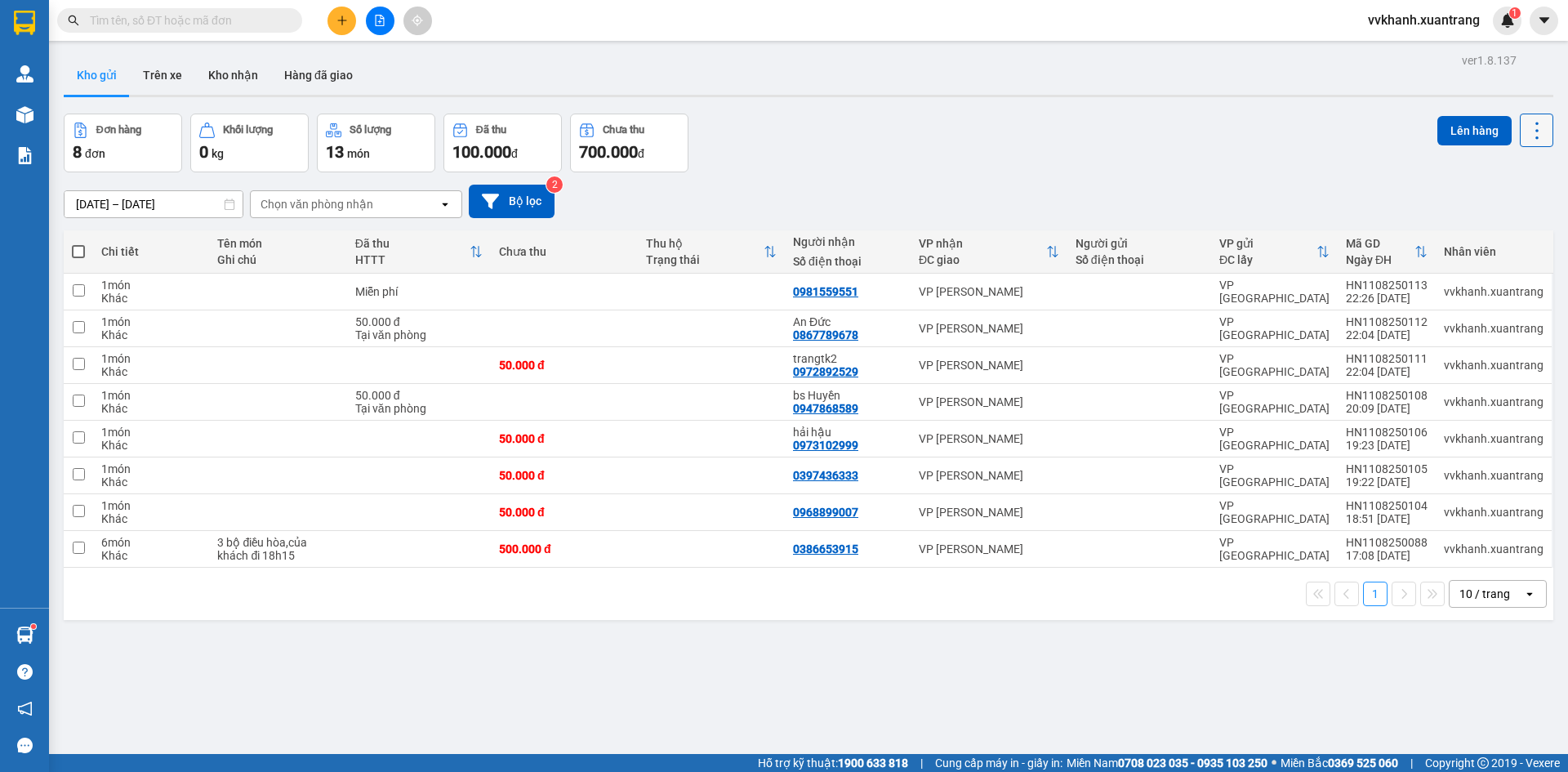
click at [1526, 126] on icon at bounding box center [1537, 131] width 23 height 23
click at [1296, 180] on div "28/07/2025 – 11/08/2025 Press the down arrow key to interact with the calendar …" at bounding box center [809, 201] width 1490 height 58
click at [375, 19] on icon "file-add" at bounding box center [380, 20] width 11 height 11
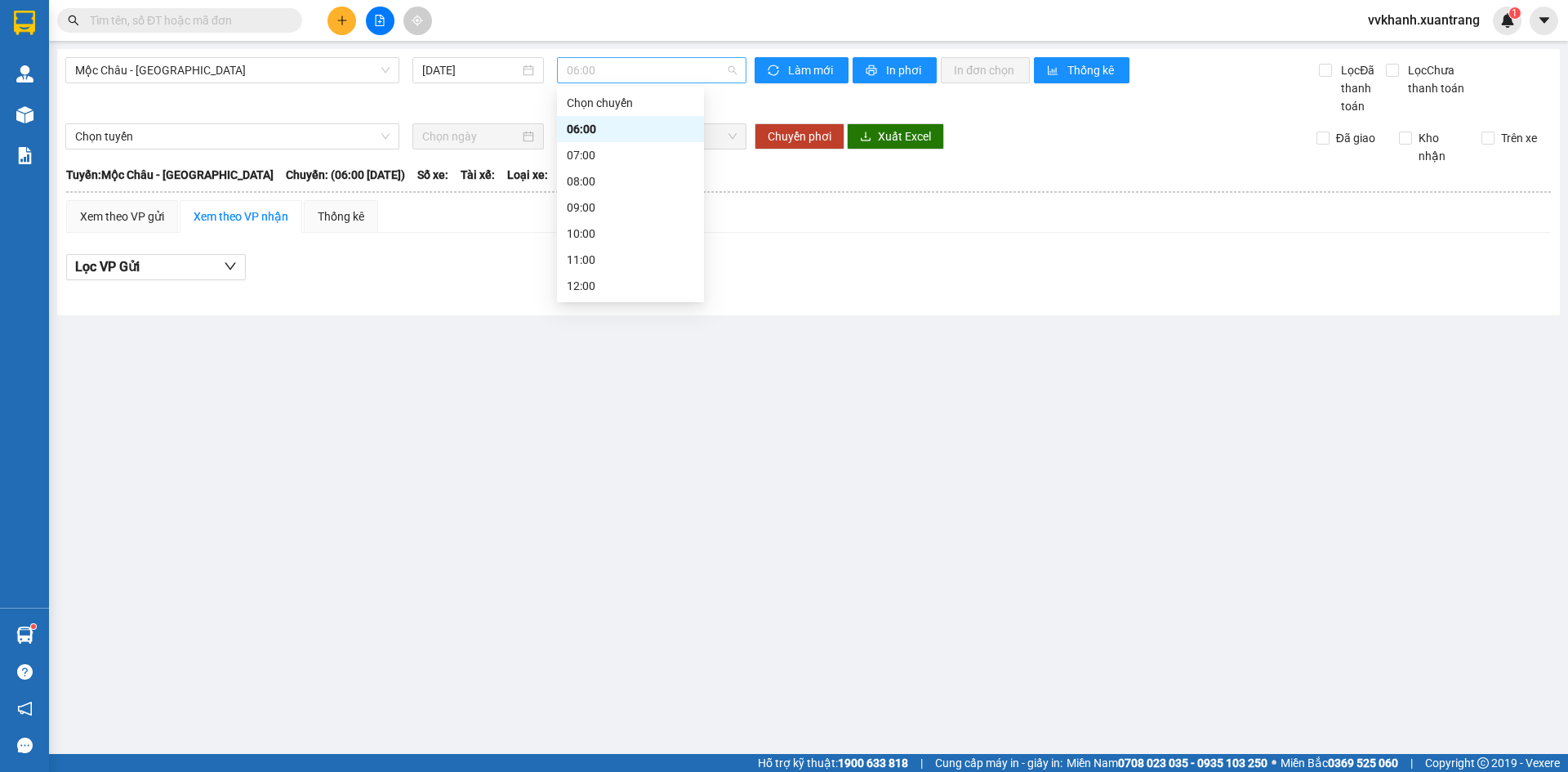
click at [583, 70] on span "06:00" at bounding box center [651, 71] width 170 height 25
drag, startPoint x: 311, startPoint y: 61, endPoint x: 281, endPoint y: 84, distance: 37.8
click at [299, 73] on span "Mộc Châu - Hà Nội" at bounding box center [233, 71] width 315 height 25
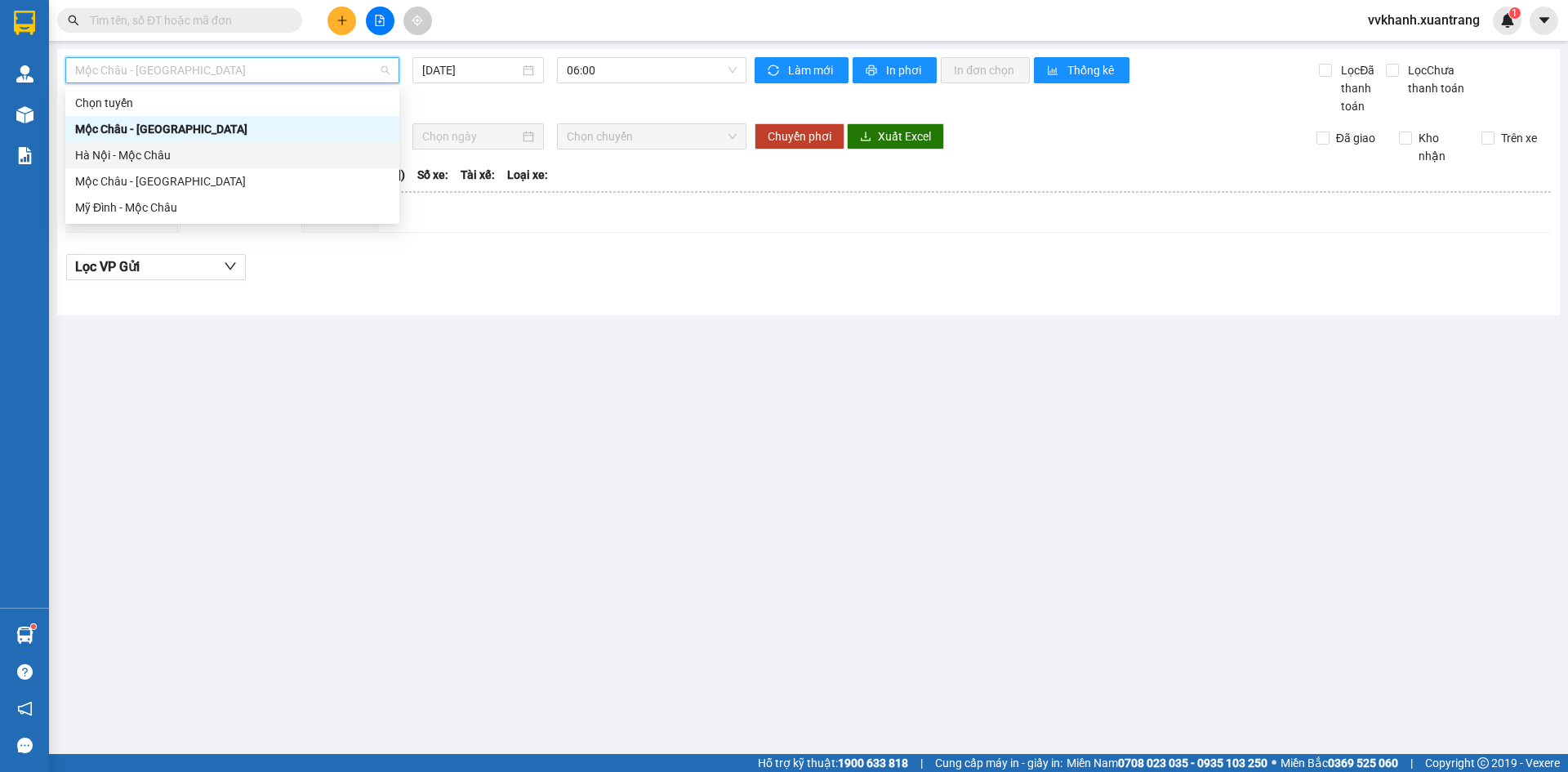
drag, startPoint x: 115, startPoint y: 162, endPoint x: 146, endPoint y: 162, distance: 31.0
click at [115, 162] on div "Hà Nội - Mộc Châu" at bounding box center [233, 155] width 315 height 18
type input "11/08/2025"
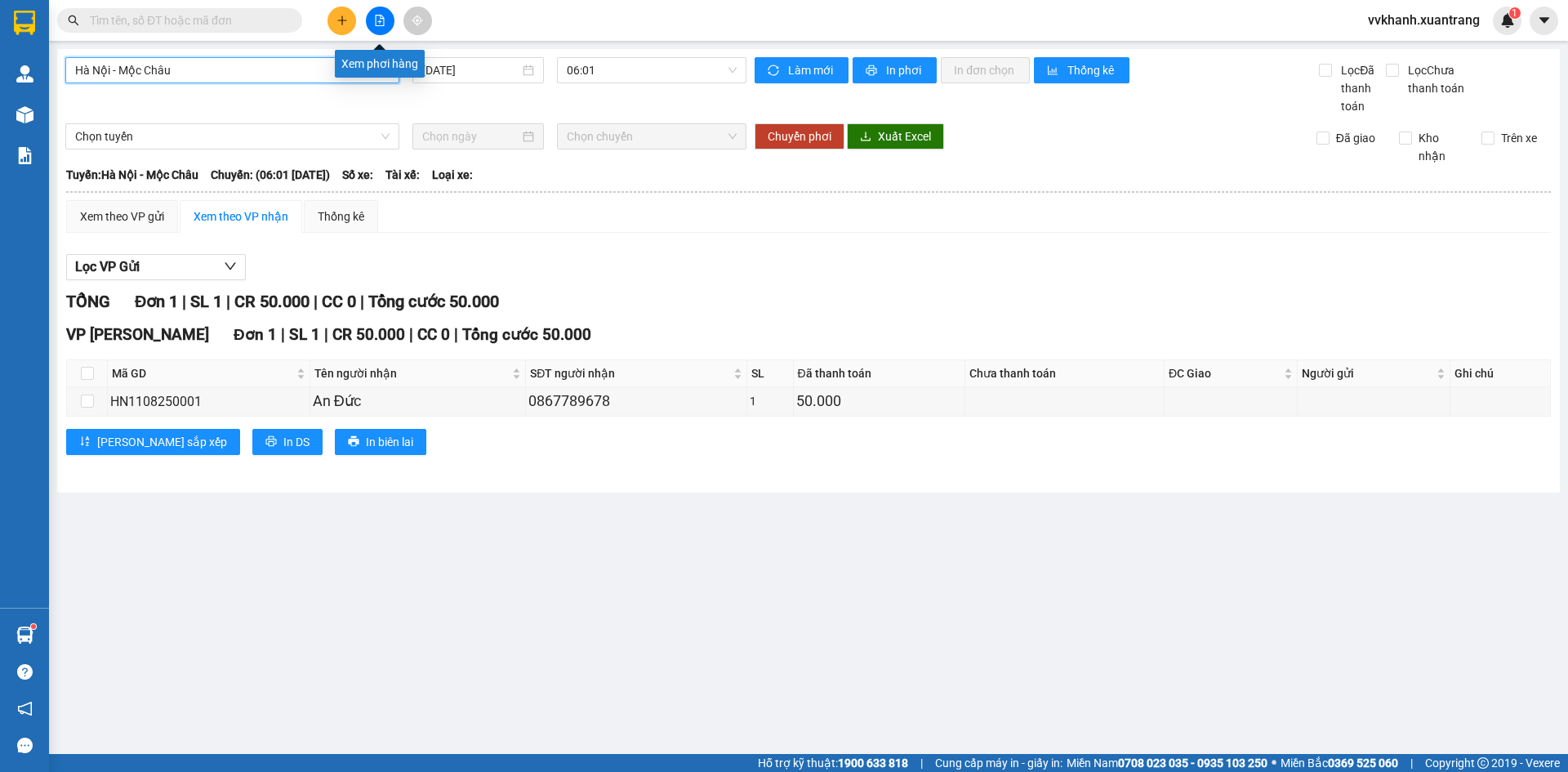
click at [379, 11] on button at bounding box center [381, 21] width 29 height 29
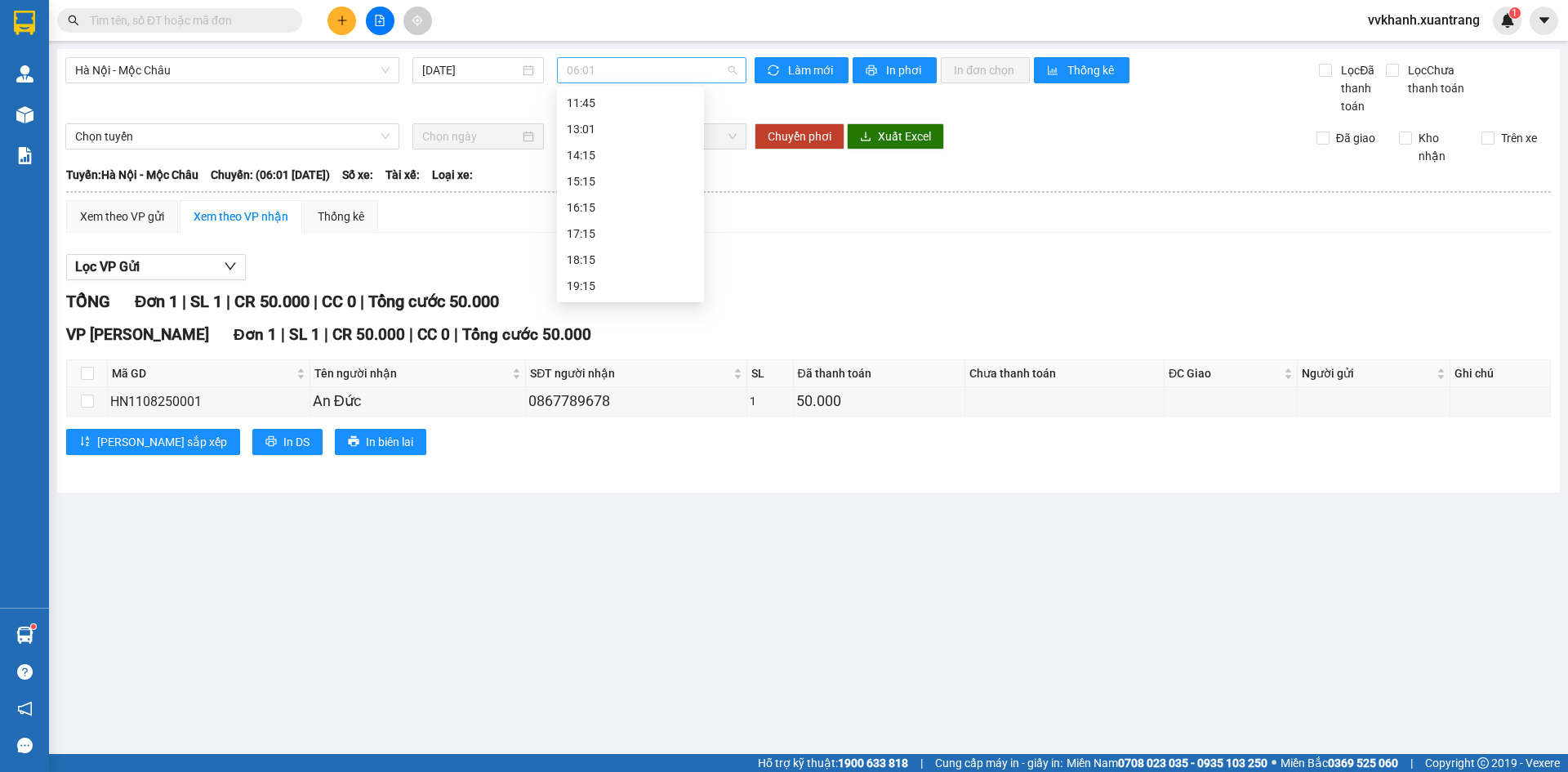
click at [597, 64] on span "06:01" at bounding box center [651, 71] width 170 height 25
click at [594, 263] on div "18:15" at bounding box center [630, 260] width 128 height 18
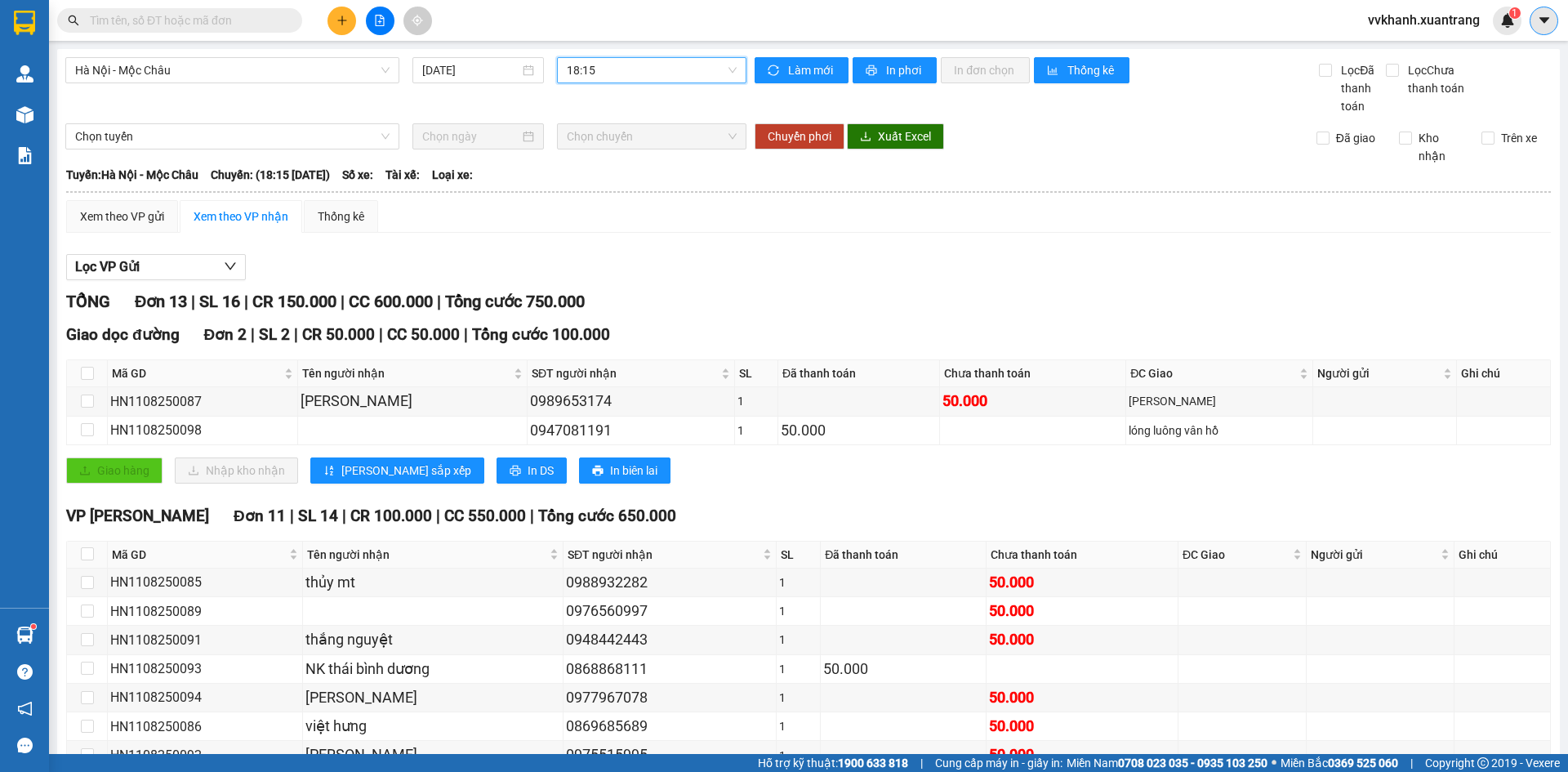
click at [1544, 26] on icon "caret-down" at bounding box center [1544, 20] width 14 height 14
click at [1147, 105] on div "Làm mới In phơi In đơn chọn Thống kê" at bounding box center [1037, 86] width 565 height 58
click at [340, 206] on div "Thống kê" at bounding box center [341, 217] width 74 height 32
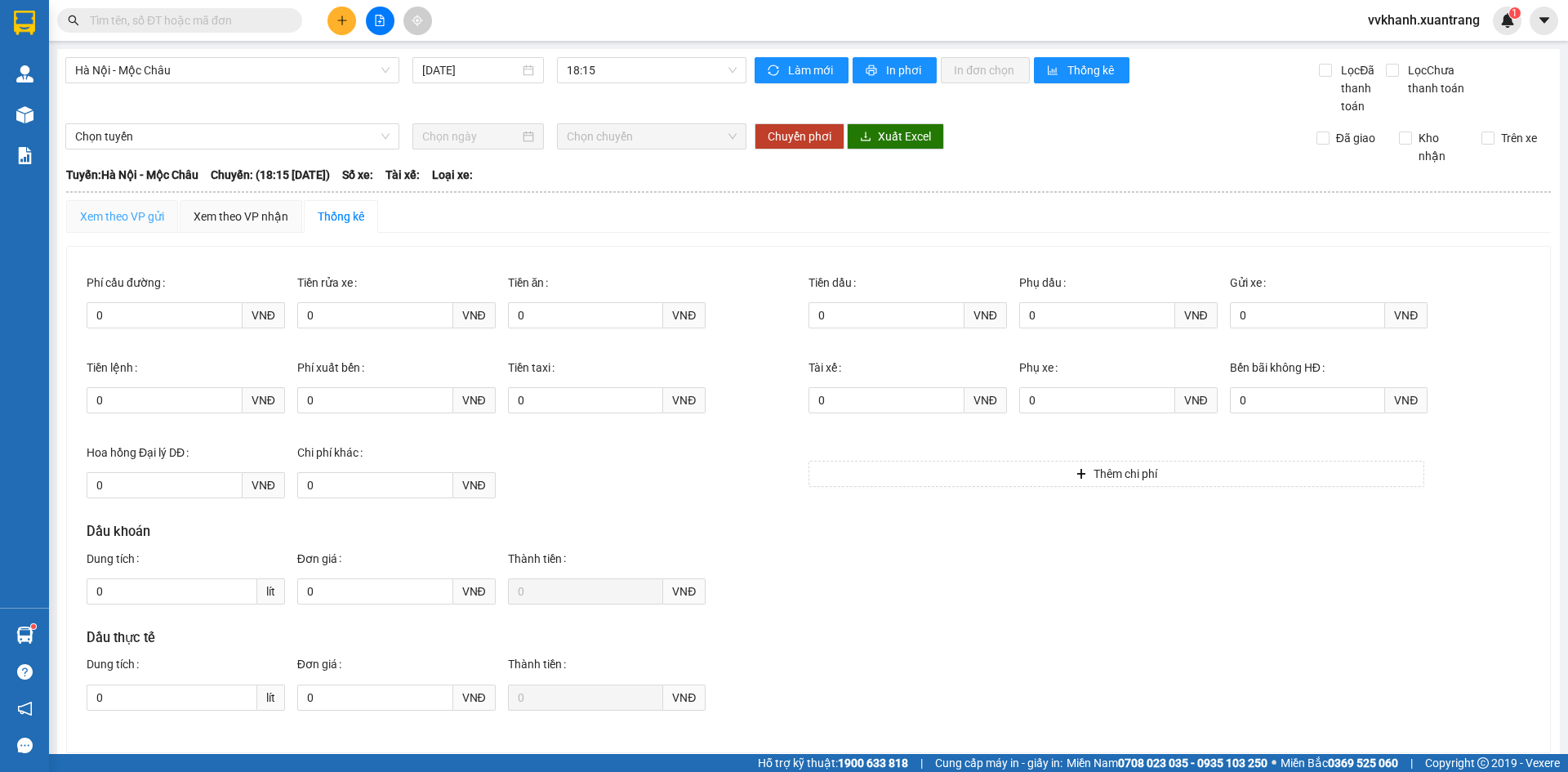
click at [169, 219] on div "Xem theo VP gửi" at bounding box center [121, 217] width 112 height 32
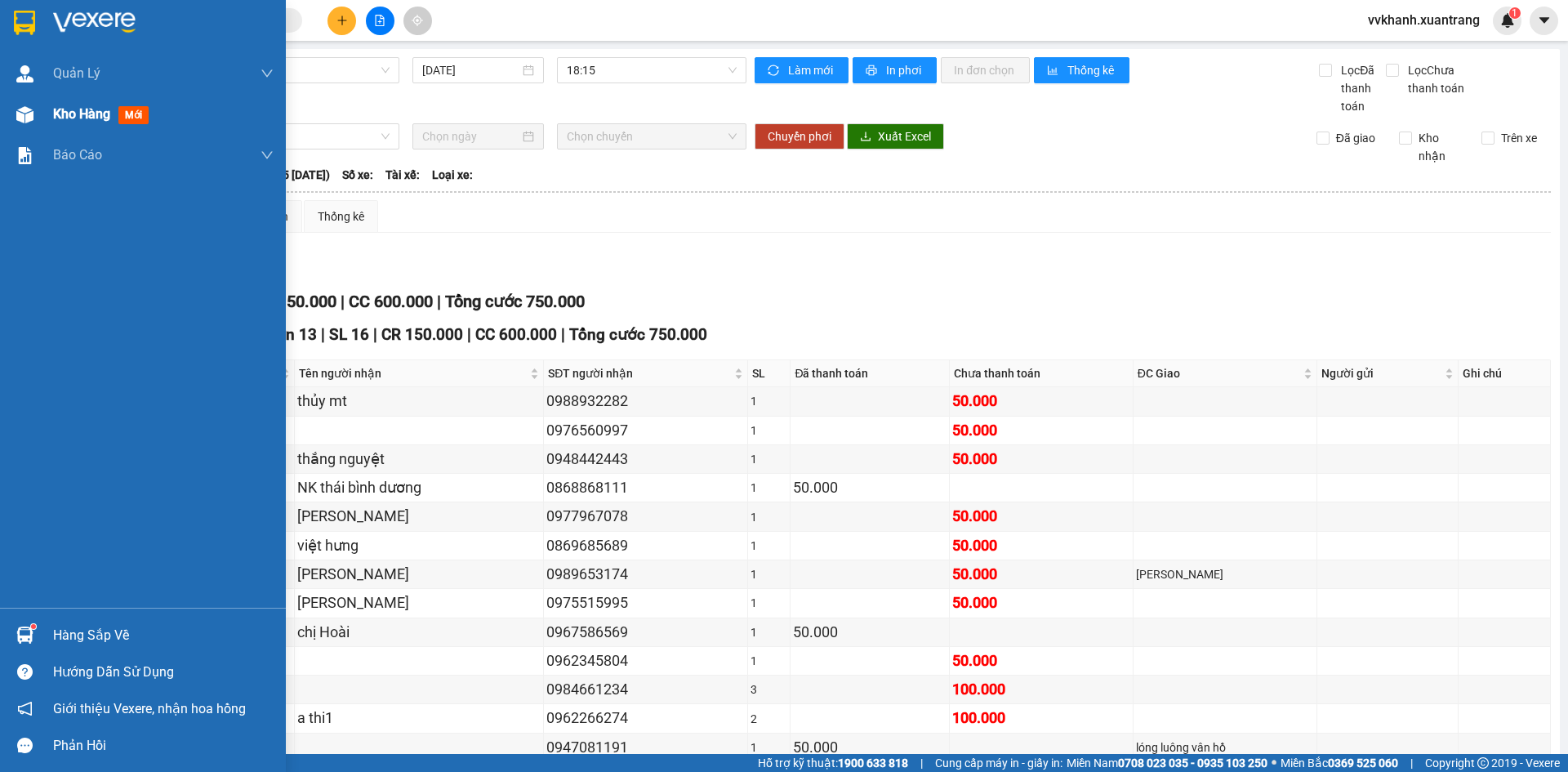
click at [40, 121] on div "Kho hàng mới" at bounding box center [143, 114] width 286 height 41
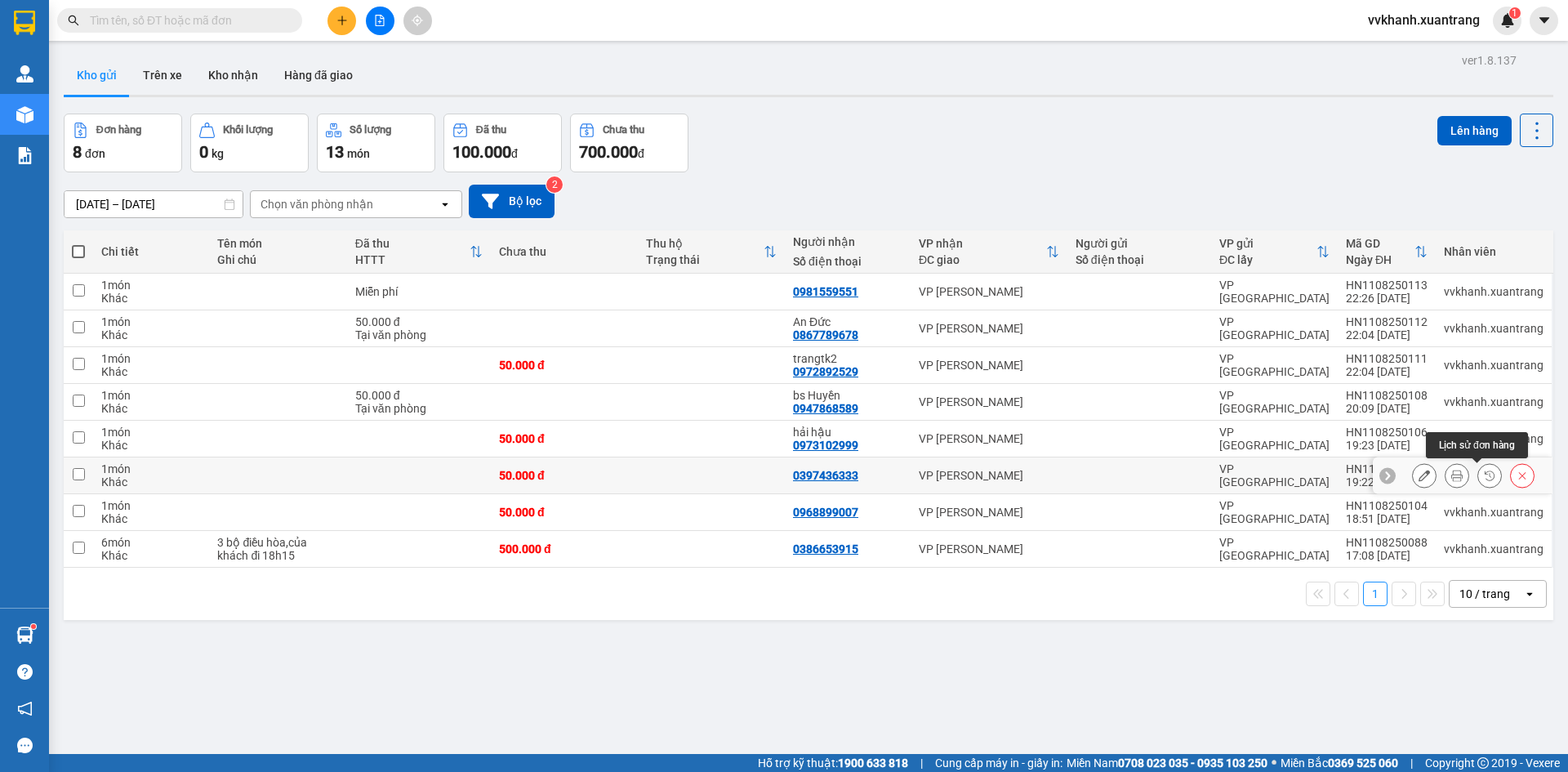
click at [1484, 476] on icon at bounding box center [1490, 475] width 11 height 11
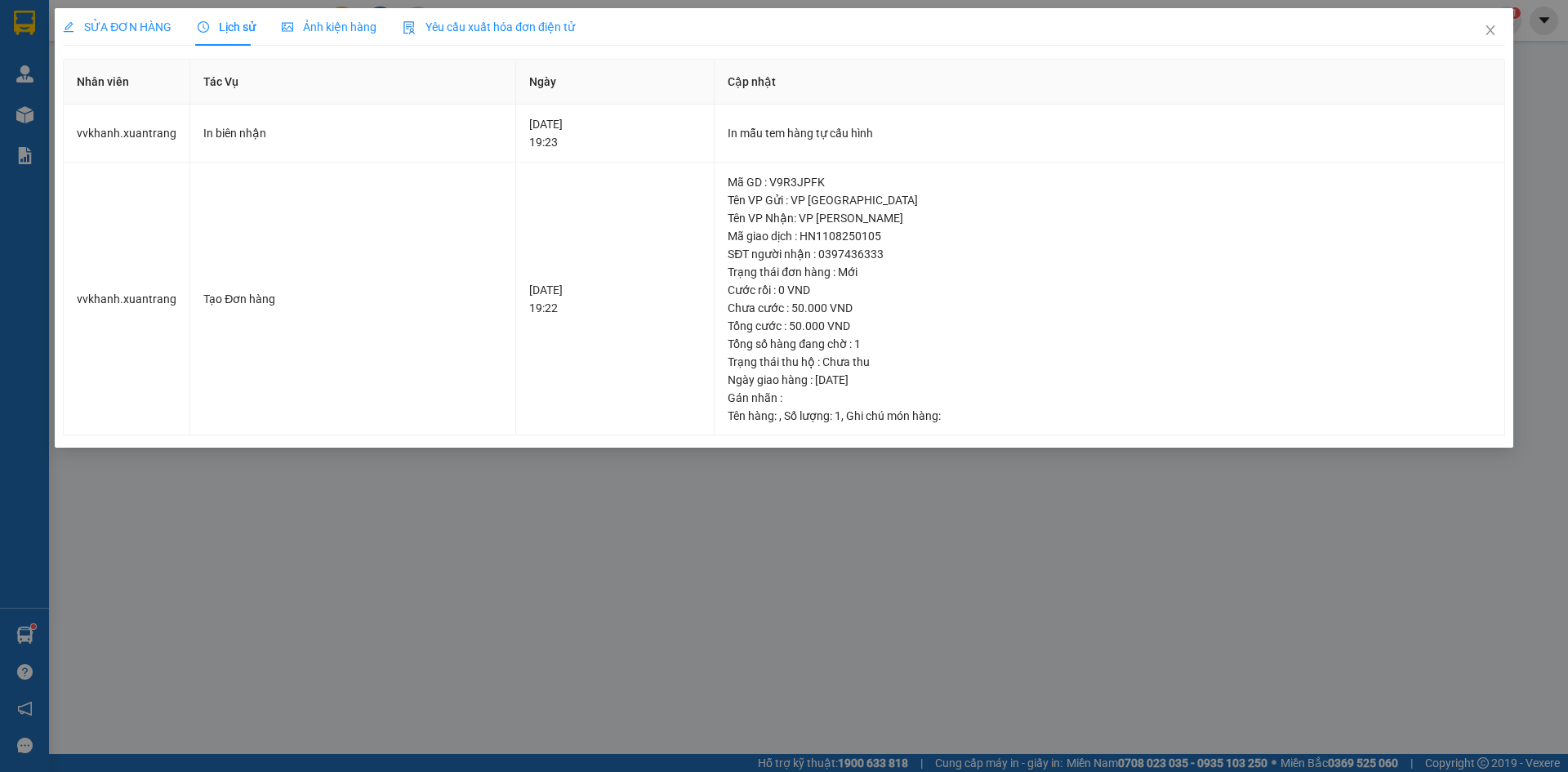
click at [315, 31] on span "Ảnh kiện hàng" at bounding box center [328, 27] width 94 height 13
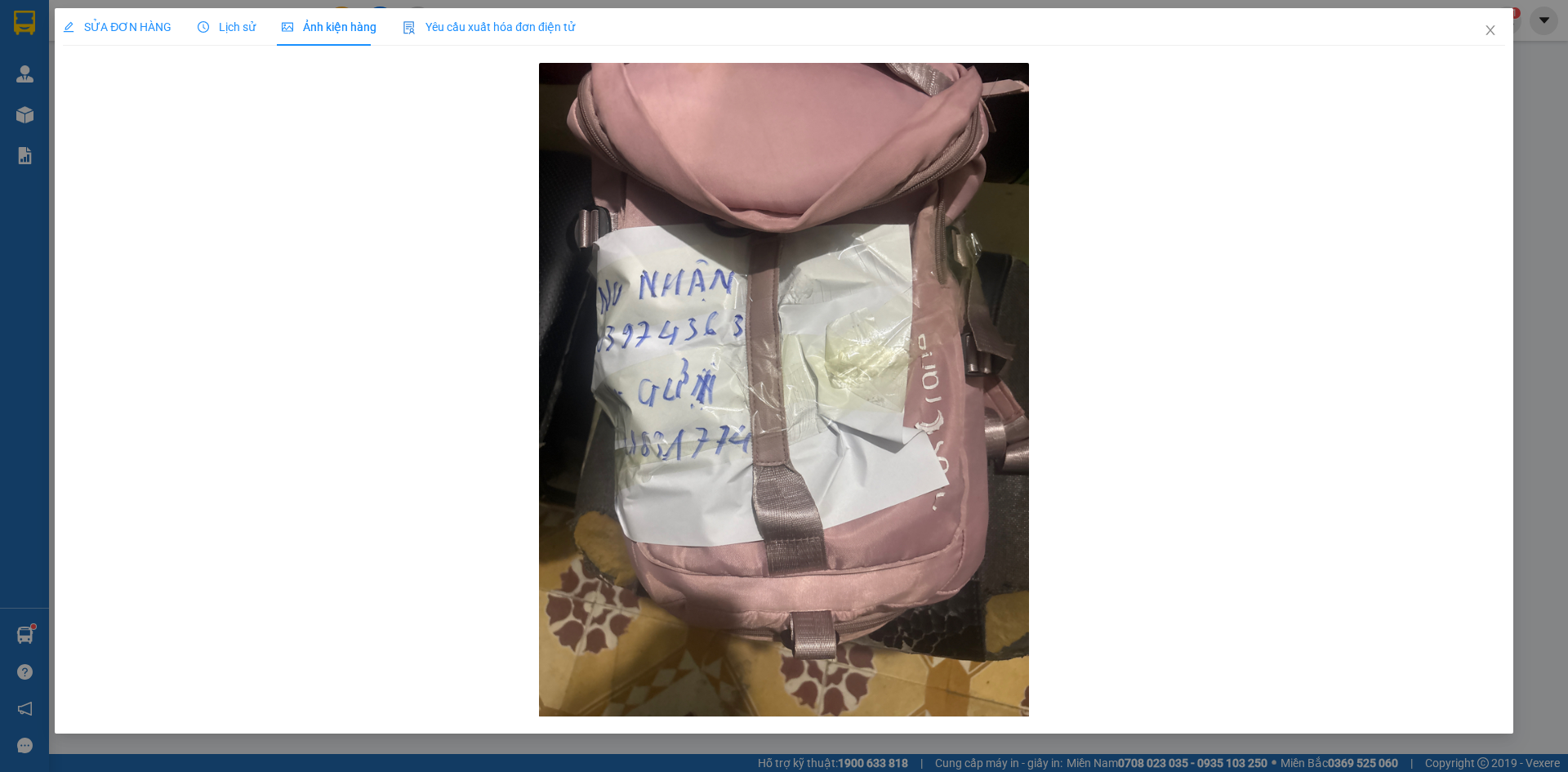
click at [139, 31] on span "SỬA ĐƠN HÀNG" at bounding box center [117, 27] width 109 height 13
click at [208, 31] on span "Lịch sử" at bounding box center [226, 27] width 58 height 13
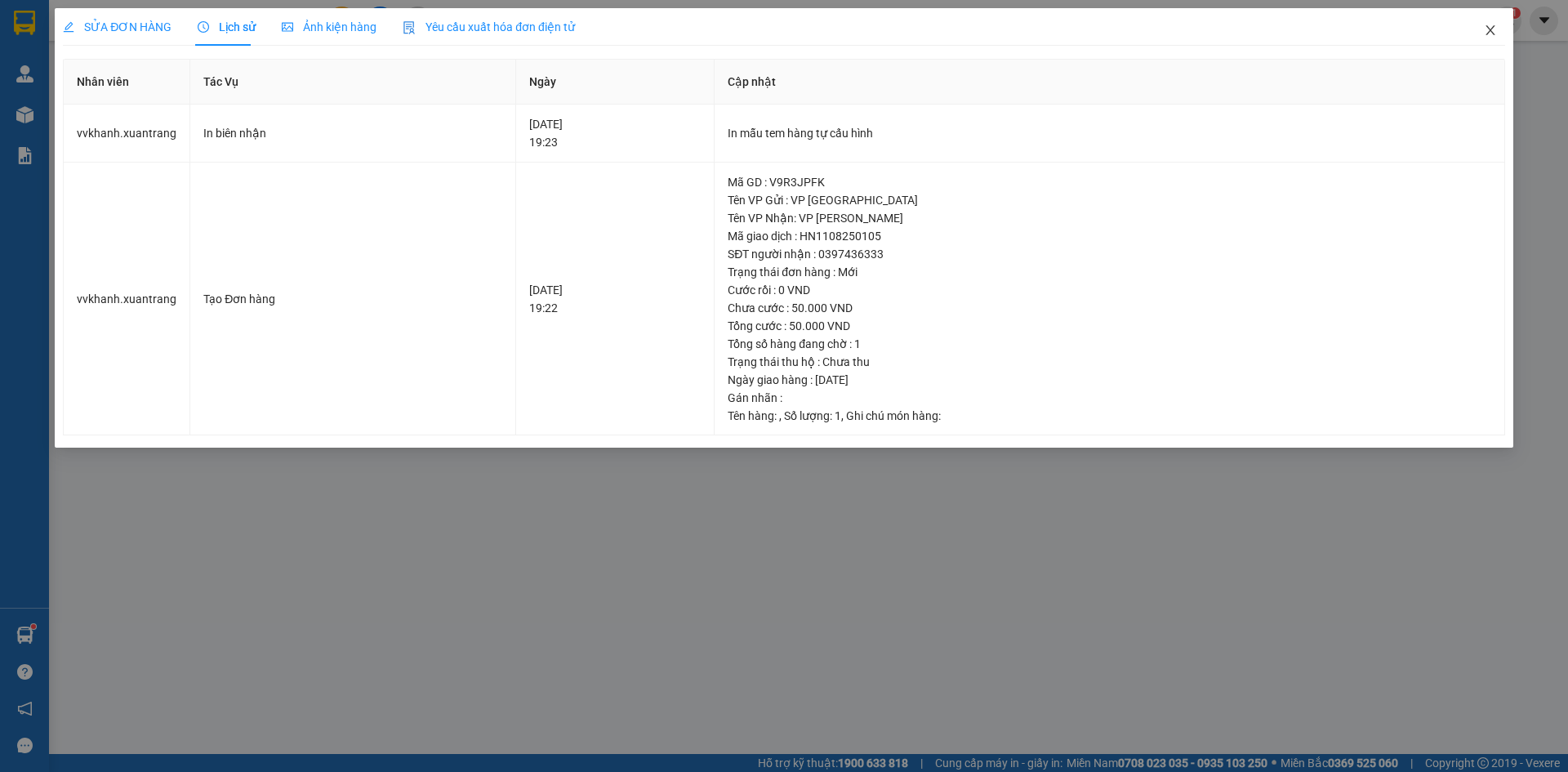
click at [1496, 28] on icon "close" at bounding box center [1491, 31] width 13 height 13
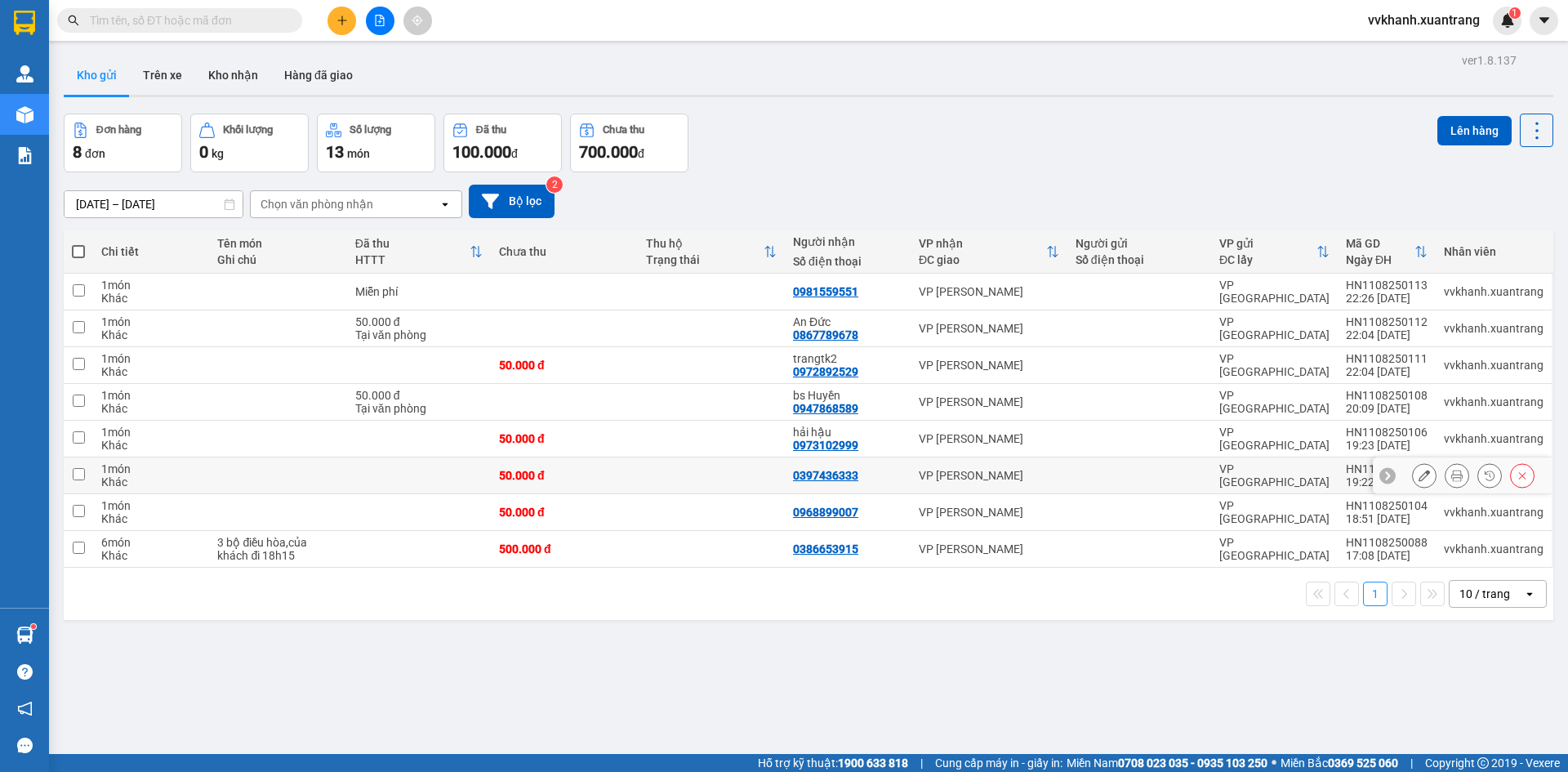
click at [1484, 473] on icon at bounding box center [1490, 475] width 11 height 11
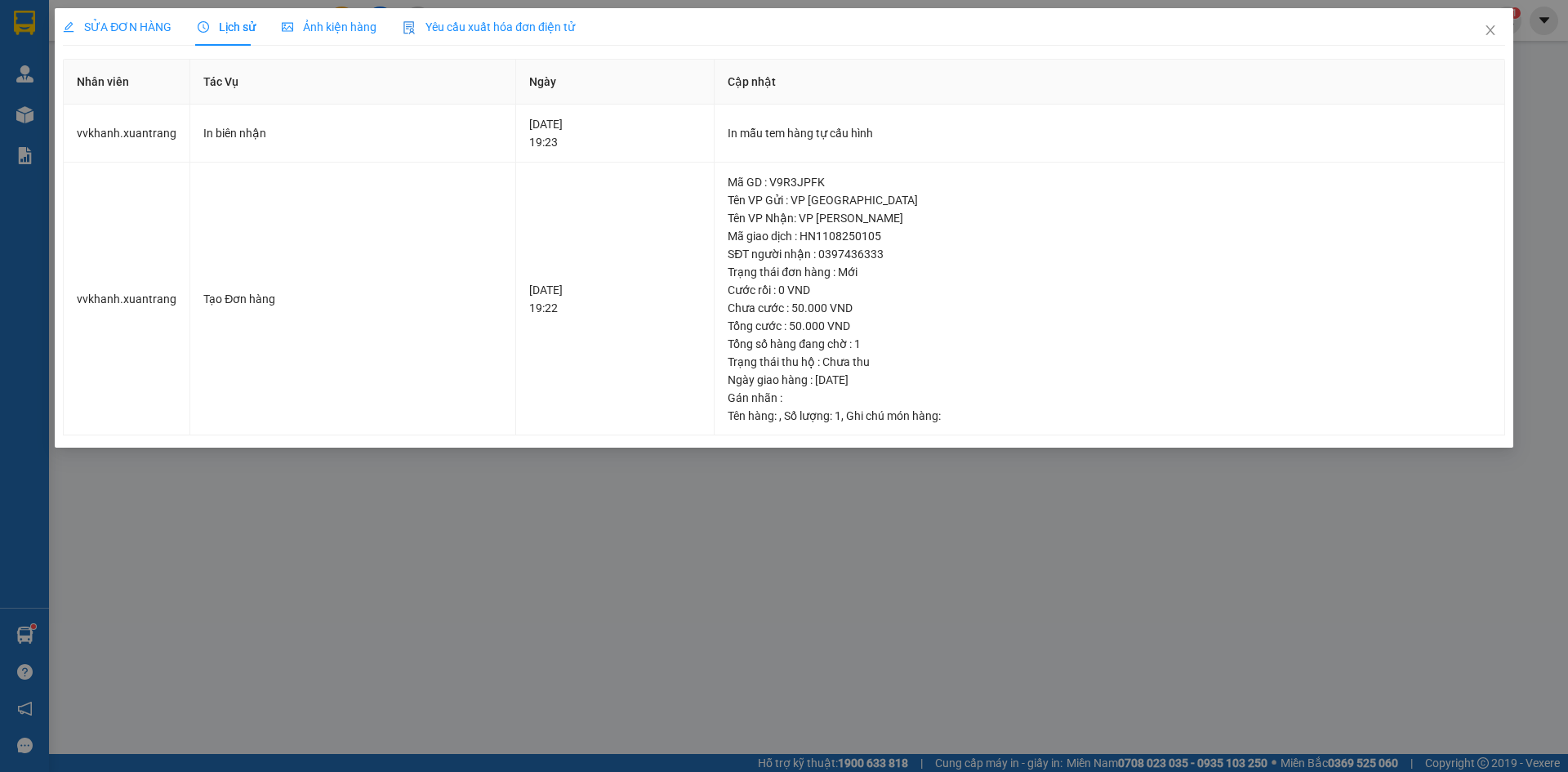
click at [306, 34] on div "Ảnh kiện hàng" at bounding box center [328, 27] width 94 height 18
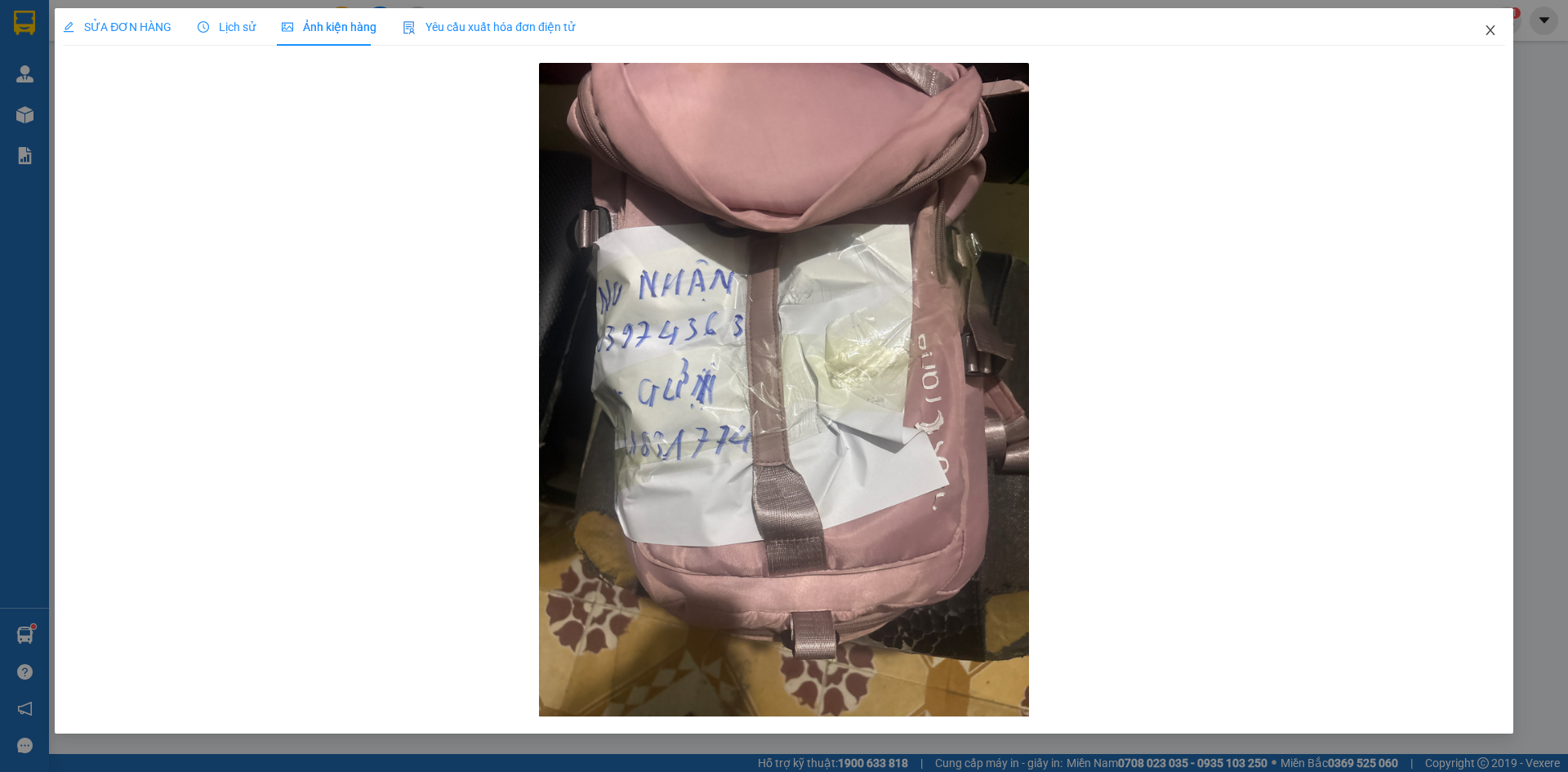
drag, startPoint x: 1481, startPoint y: 20, endPoint x: 1488, endPoint y: 29, distance: 11.4
click at [1486, 24] on span "Close" at bounding box center [1491, 31] width 46 height 46
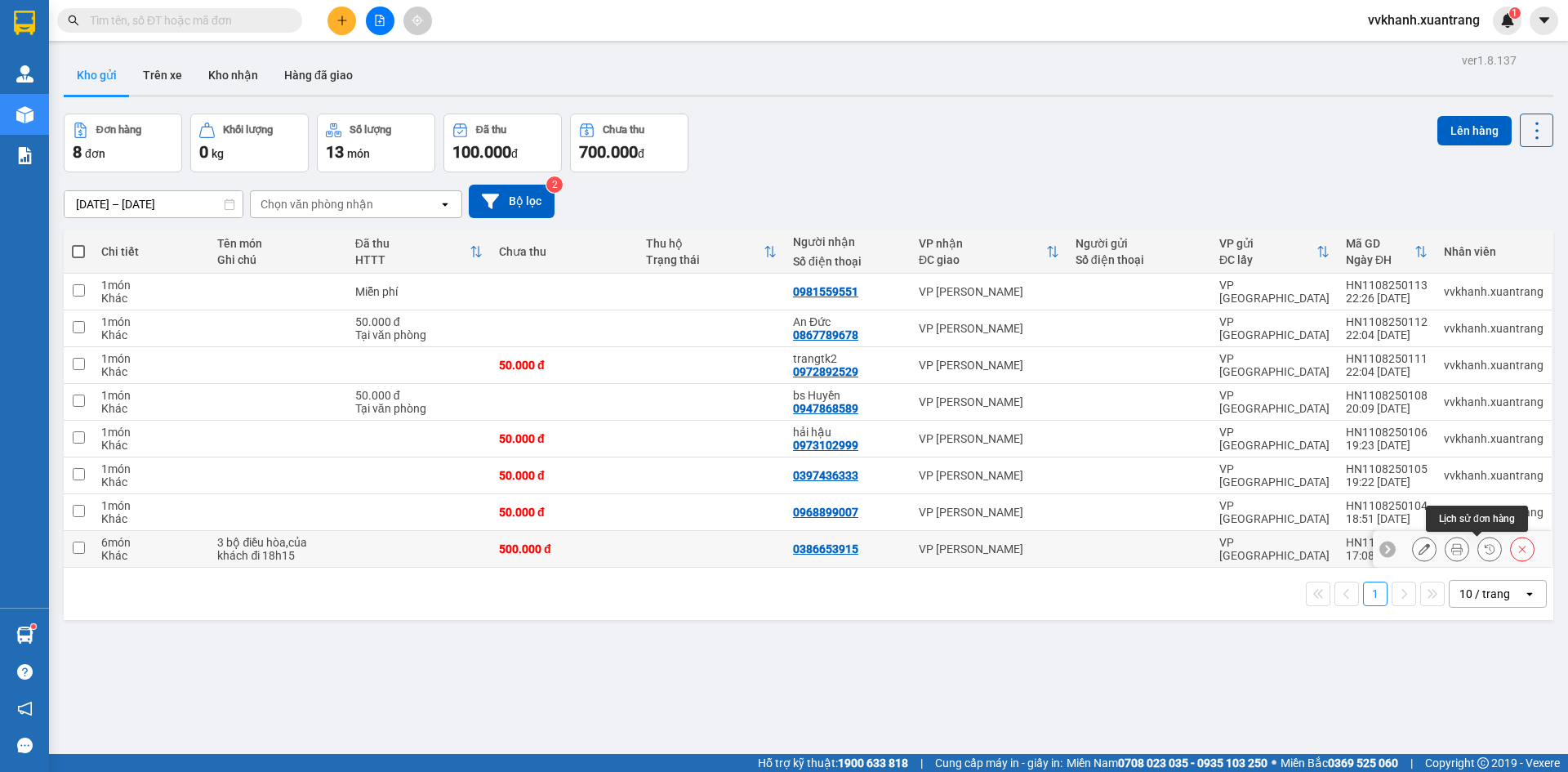
click at [1484, 553] on icon at bounding box center [1490, 550] width 11 height 11
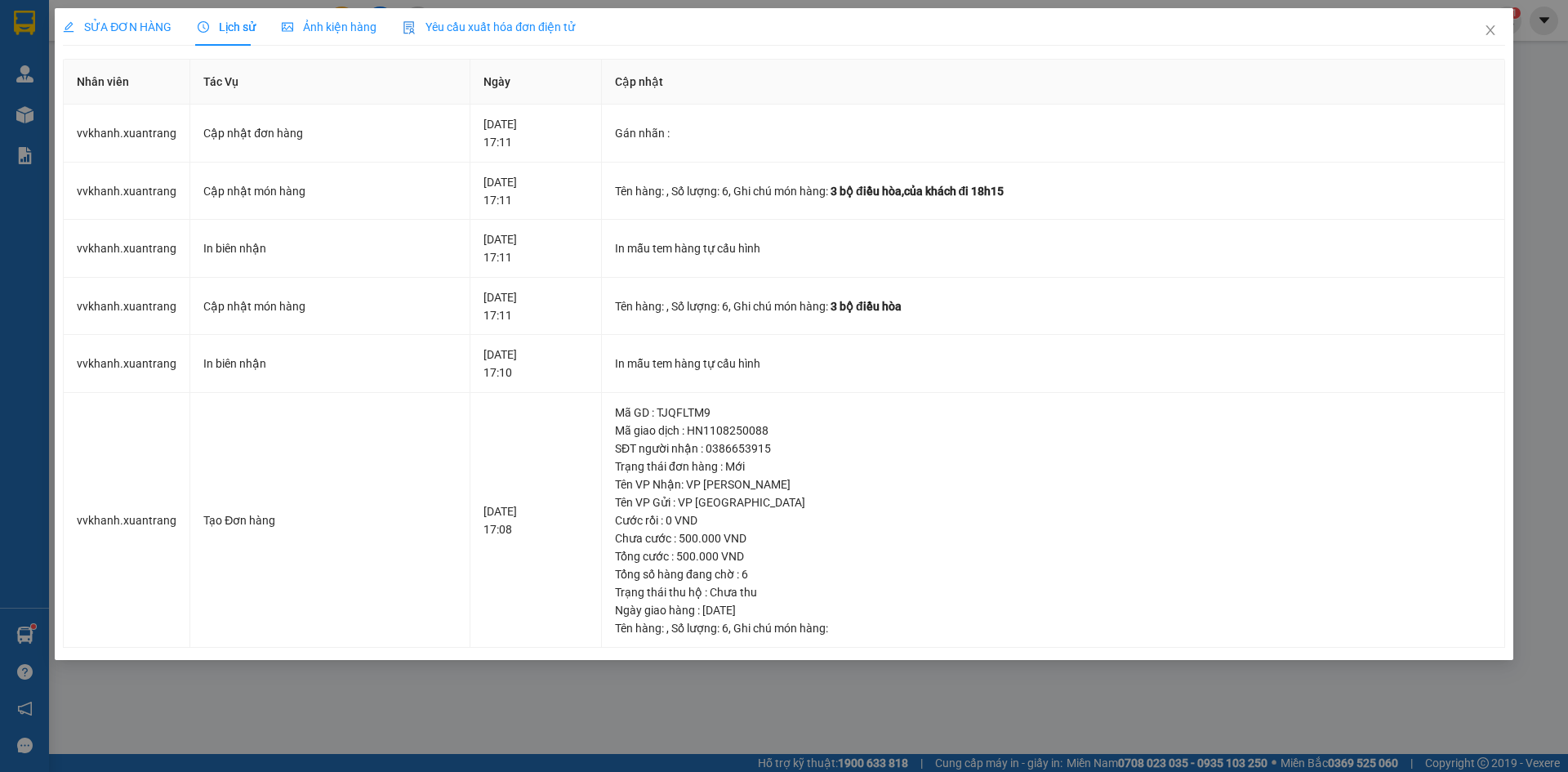
click at [304, 20] on span "Ảnh kiện hàng" at bounding box center [328, 27] width 94 height 13
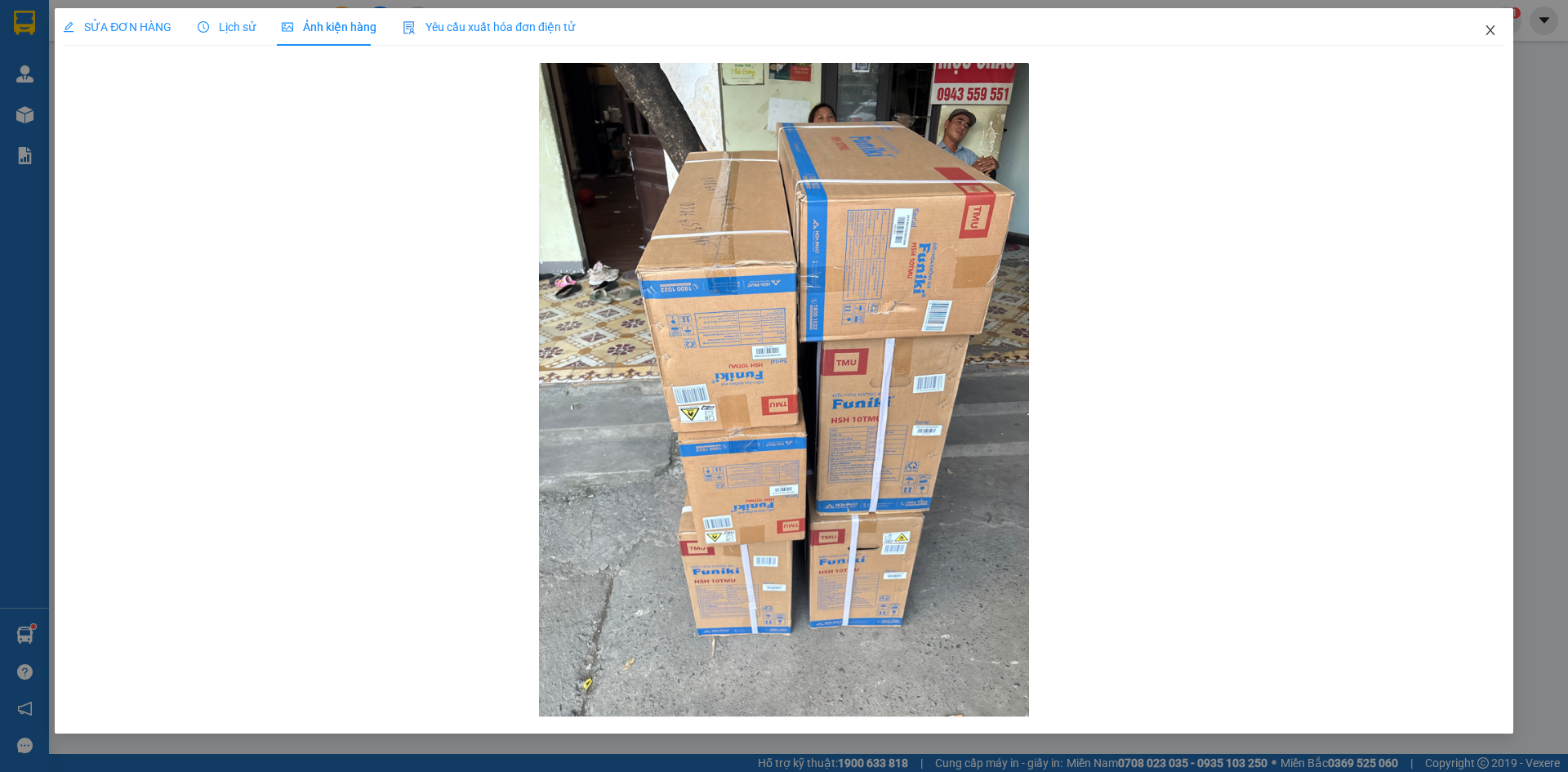
click at [1482, 28] on span "Close" at bounding box center [1491, 31] width 46 height 46
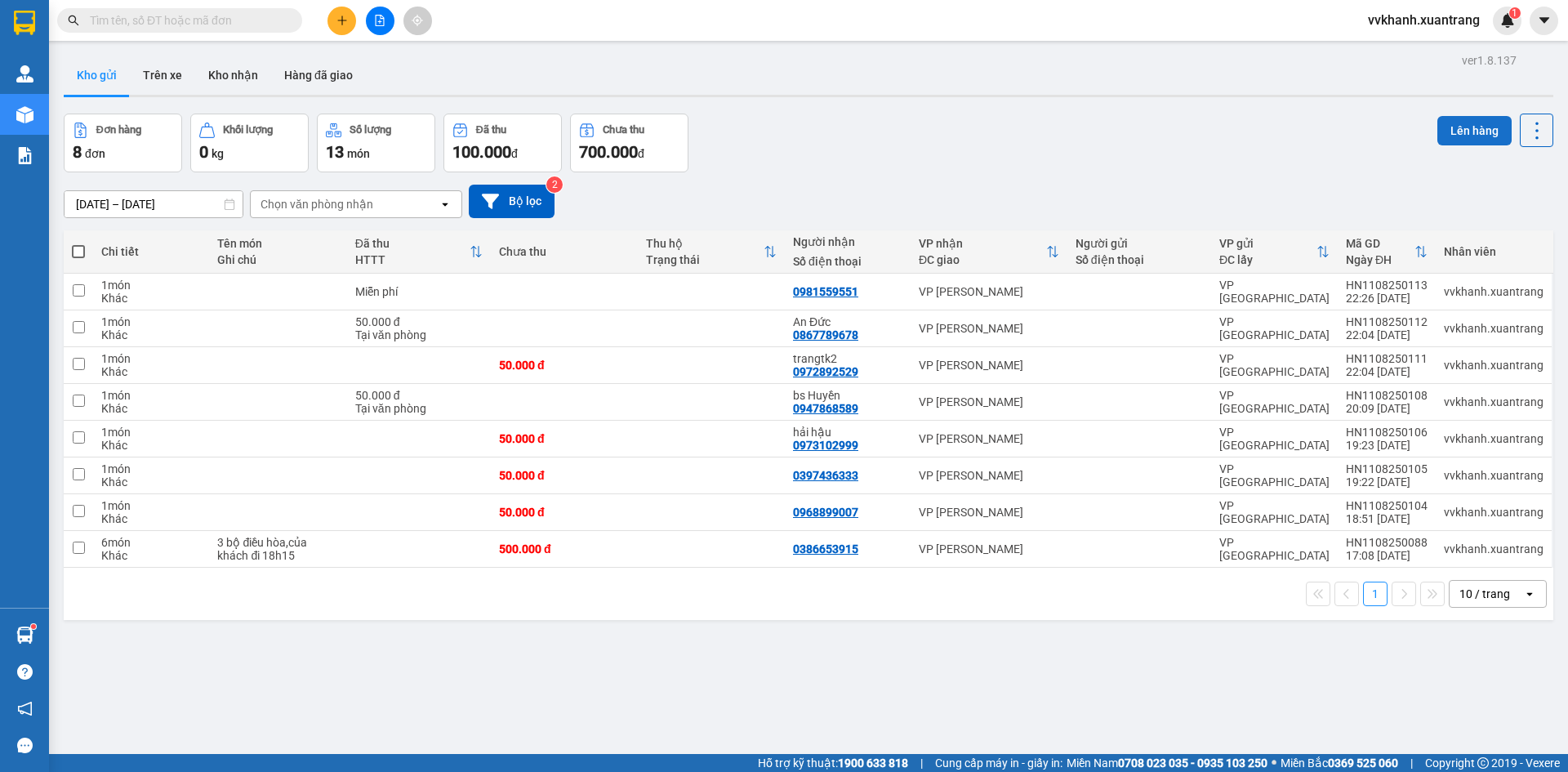
click at [1450, 121] on button "Lên hàng" at bounding box center [1475, 131] width 74 height 30
click at [748, 272] on th "Thu hộ Trạng thái" at bounding box center [712, 252] width 147 height 43
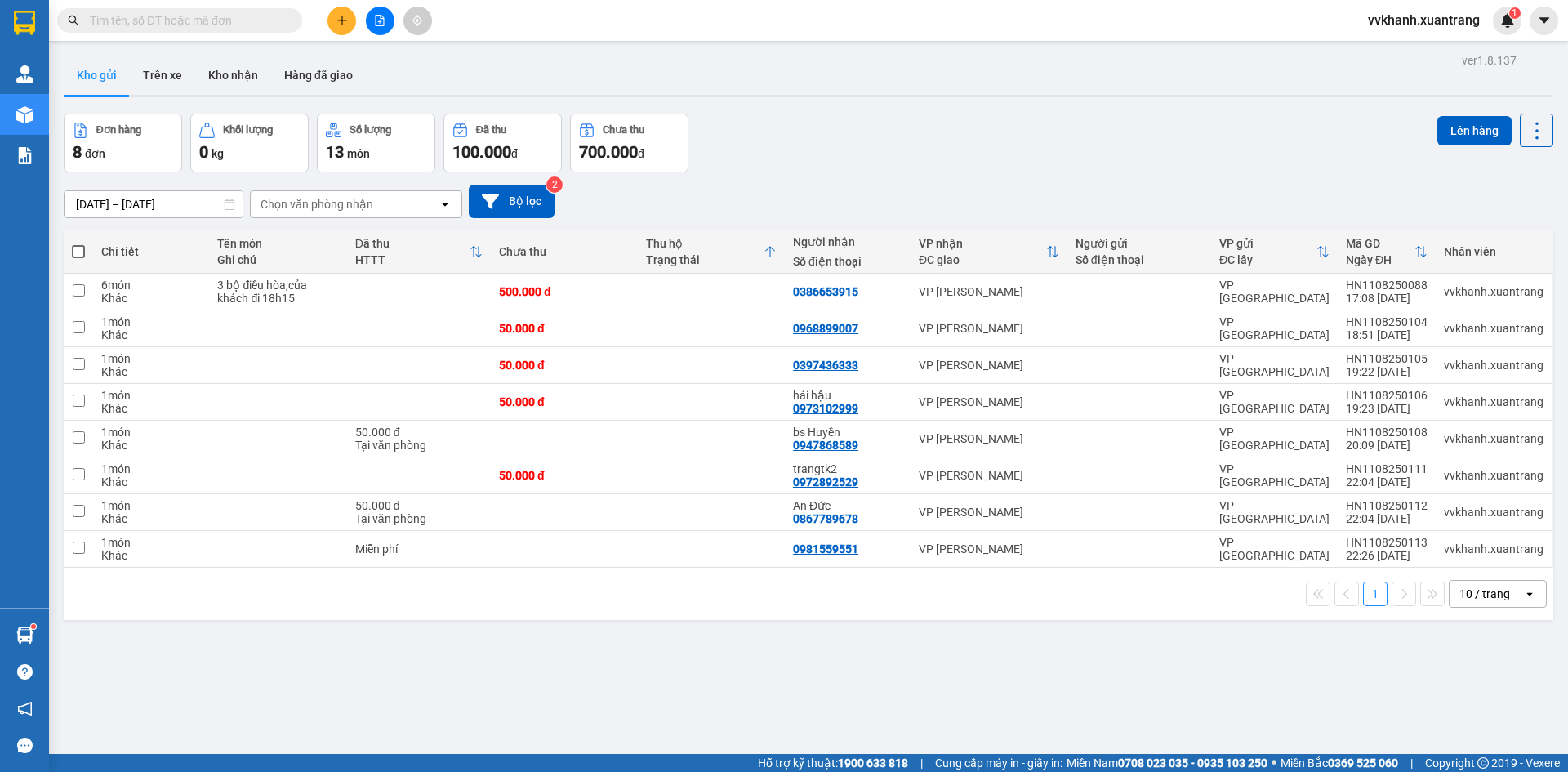
click at [760, 245] on div "Thu hộ" at bounding box center [704, 243] width 117 height 13
click at [695, 545] on td at bounding box center [712, 550] width 147 height 37
checkbox input "true"
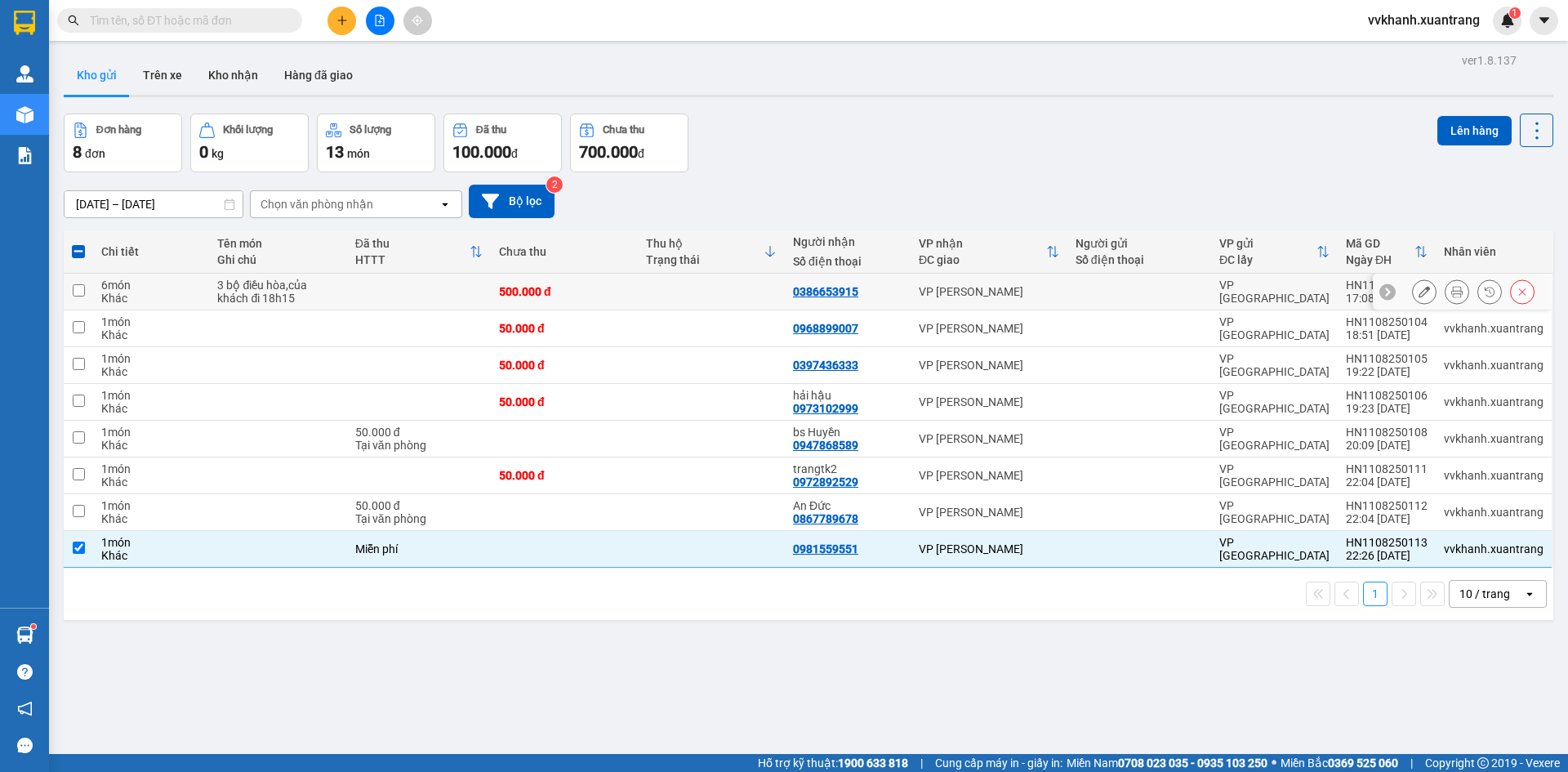
click at [697, 289] on td at bounding box center [712, 292] width 147 height 37
checkbox input "true"
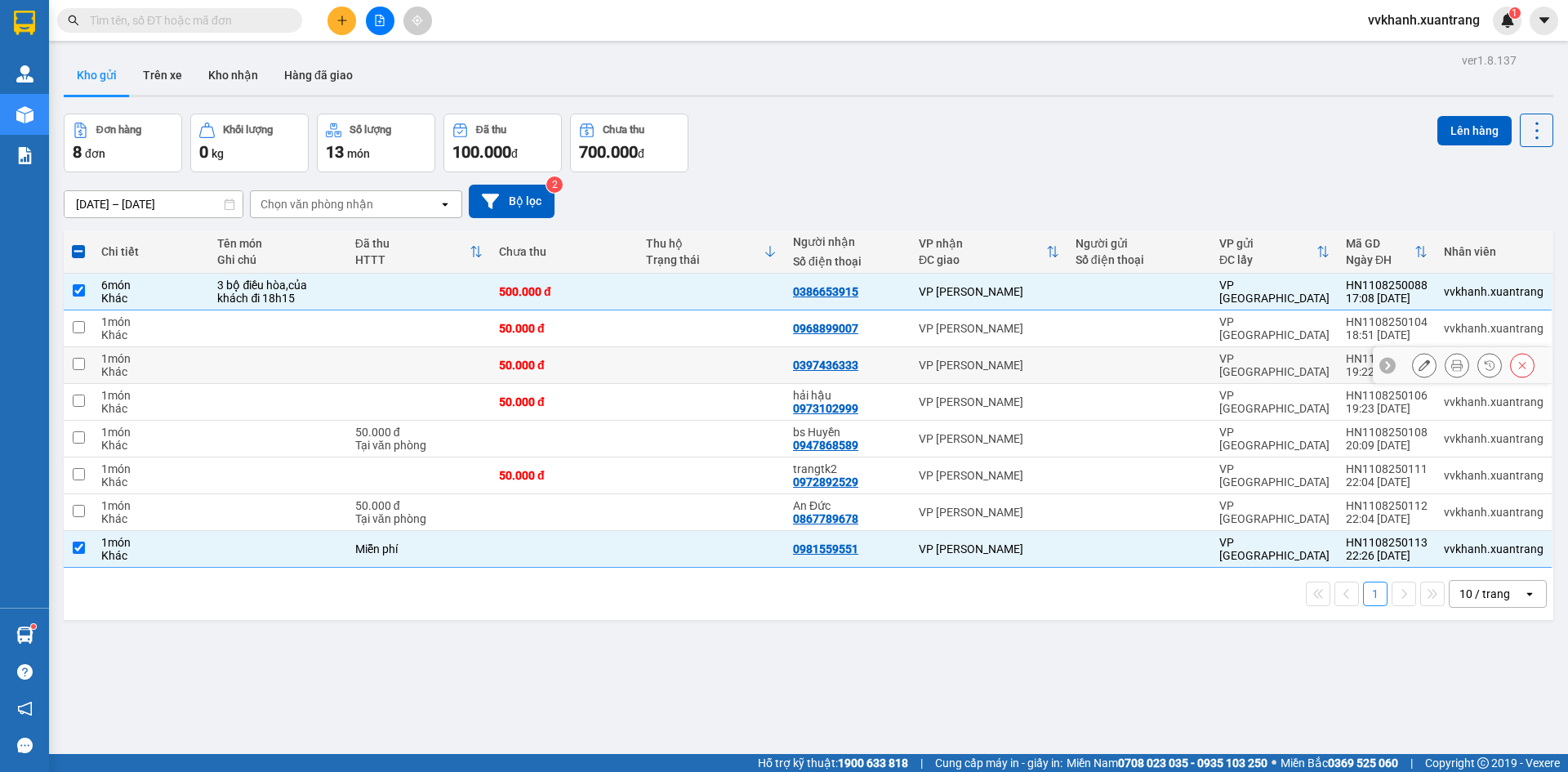
click at [745, 372] on td at bounding box center [712, 365] width 147 height 37
checkbox input "true"
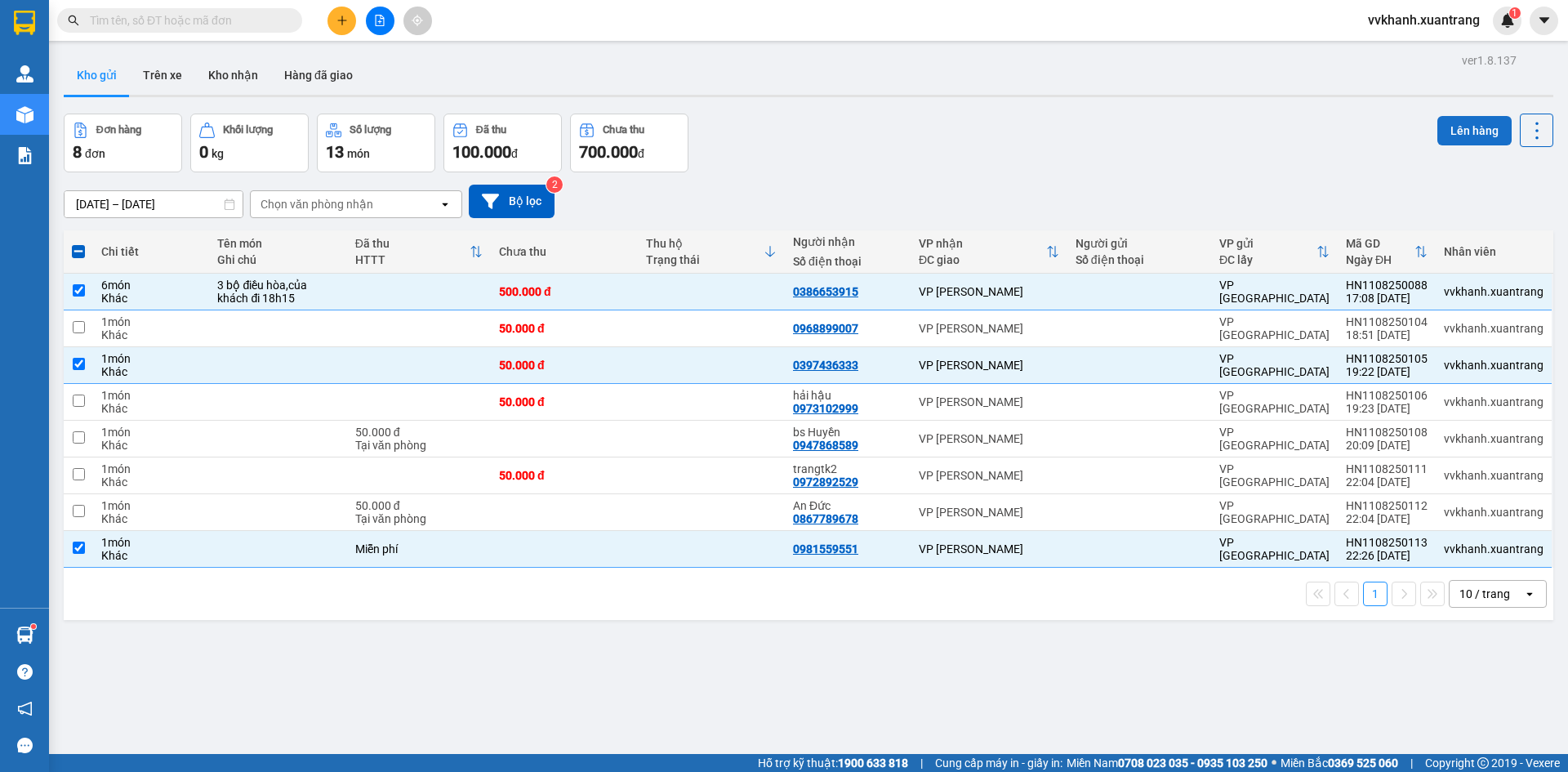
click at [1465, 132] on button "Lên hàng" at bounding box center [1475, 131] width 74 height 30
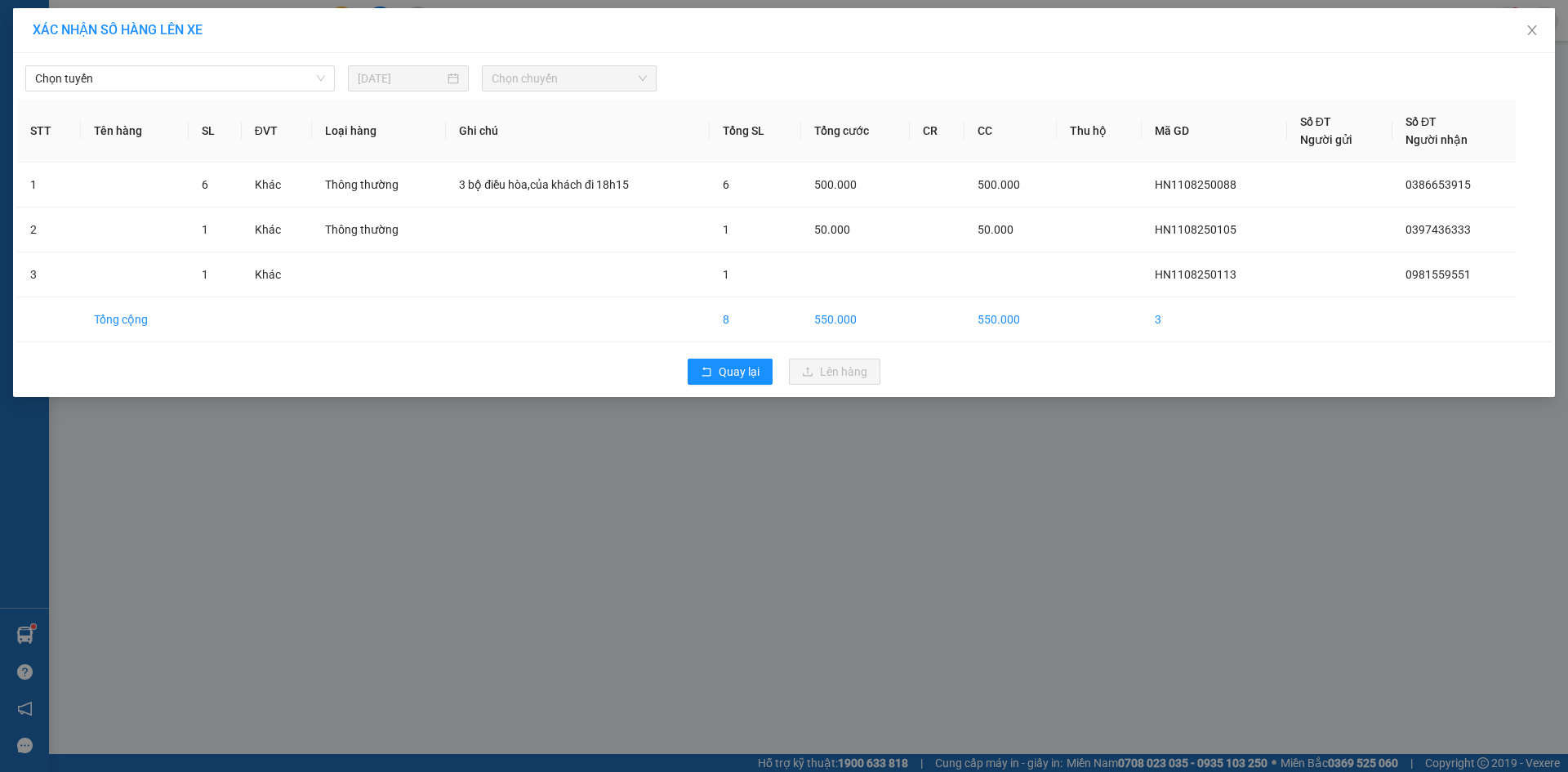
click at [560, 66] on div "Chọn chuyến" at bounding box center [568, 78] width 175 height 26
click at [218, 63] on div "Chọn tuyến 11/08/2025 Chọn chuyến" at bounding box center [784, 74] width 1534 height 34
click at [192, 66] on span "Chọn tuyến" at bounding box center [180, 78] width 290 height 25
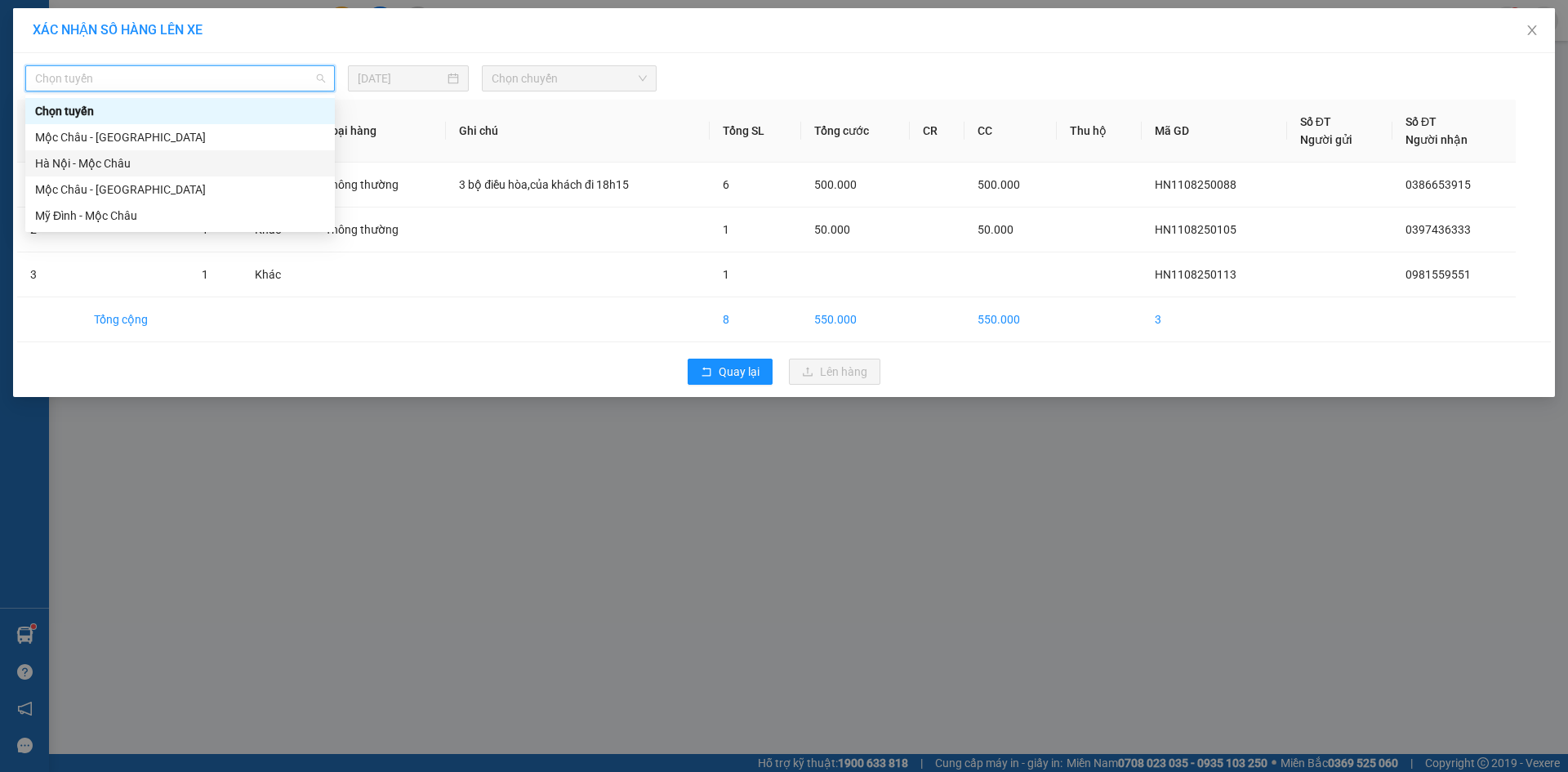
click at [138, 152] on div "Hà Nội - Mộc Châu" at bounding box center [180, 163] width 310 height 26
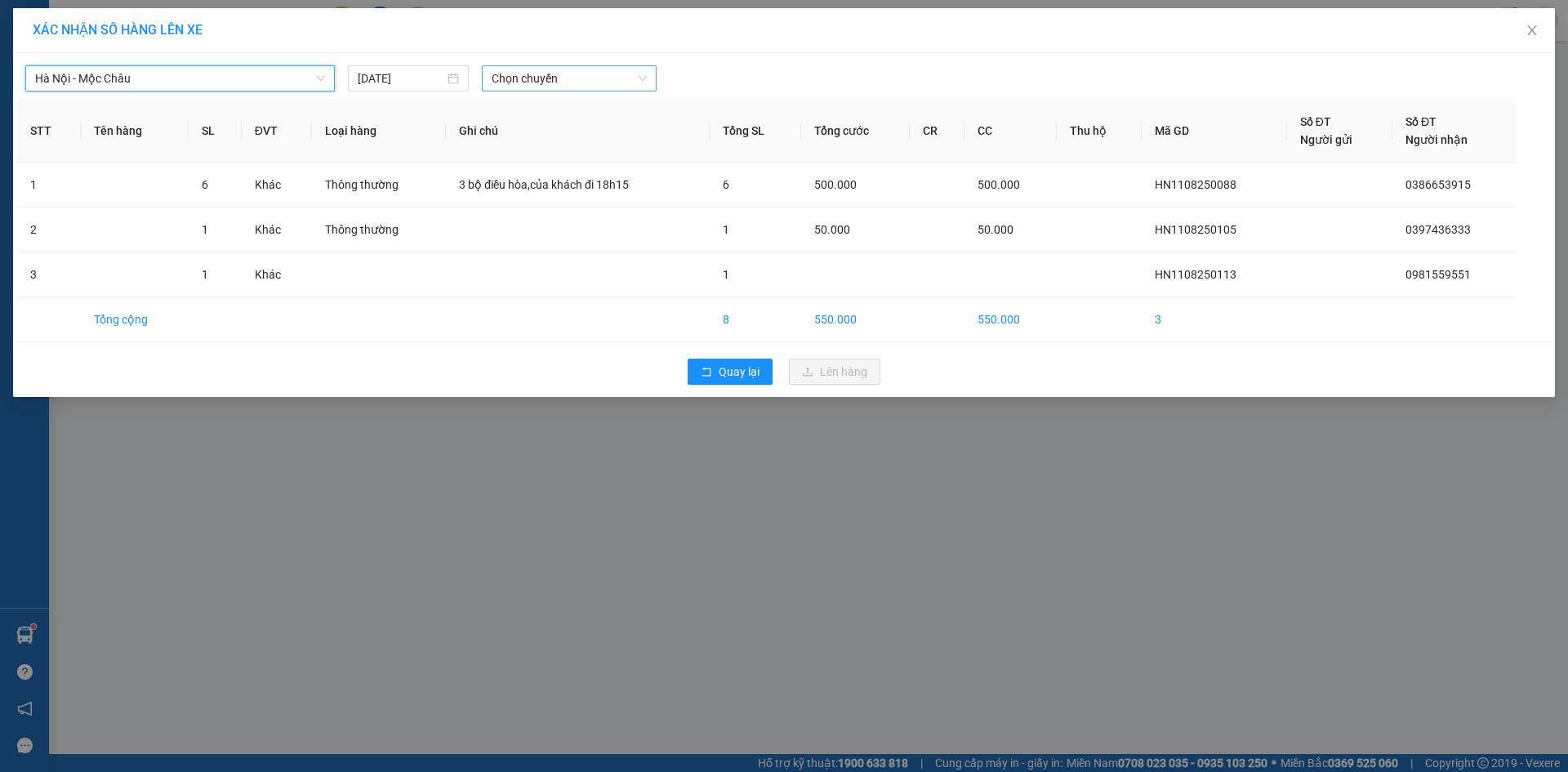
click at [532, 85] on span "Chọn chuyến" at bounding box center [569, 78] width 155 height 25
click at [1536, 28] on icon "close" at bounding box center [1532, 31] width 9 height 10
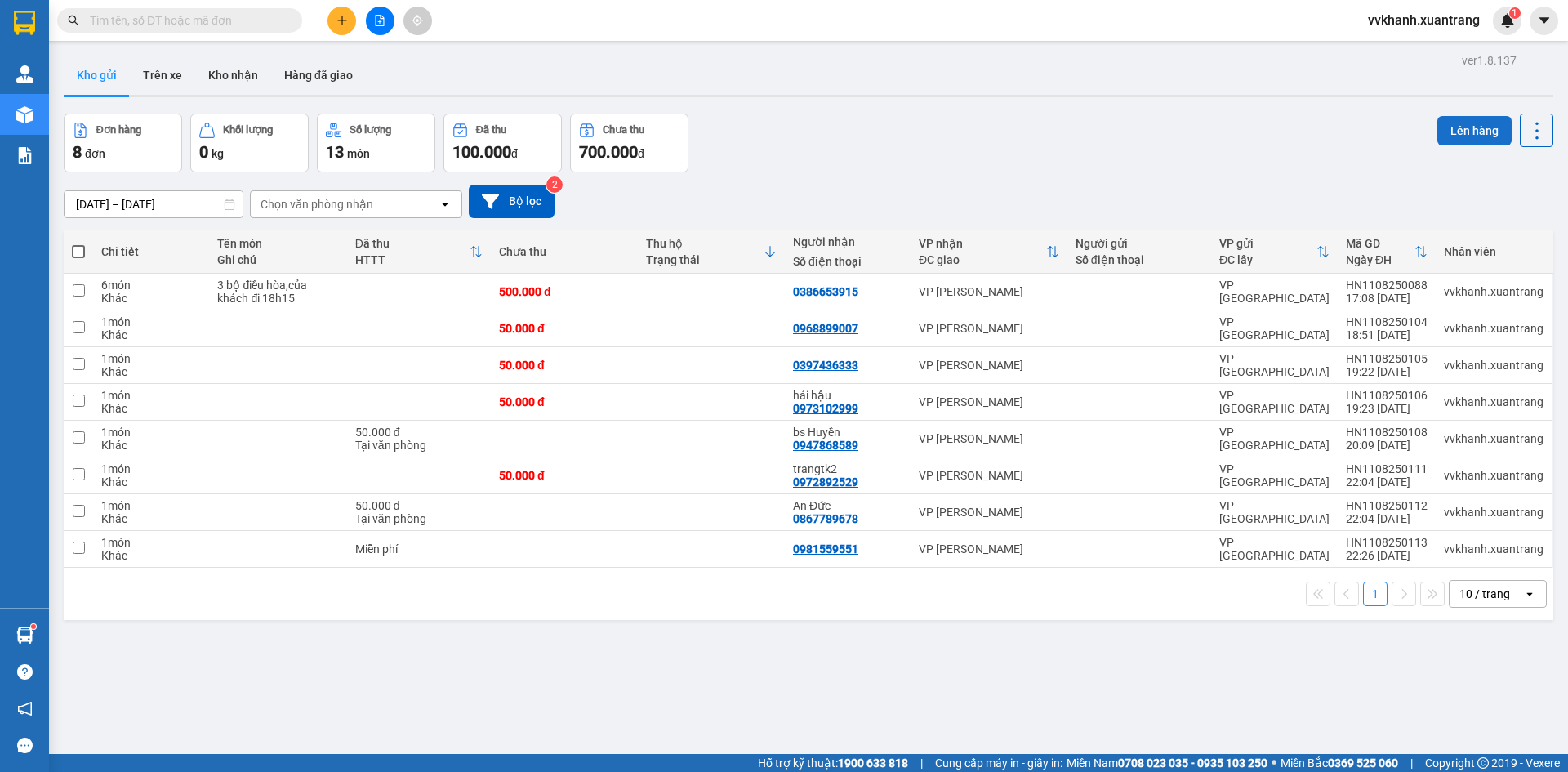
click at [1472, 128] on button "Lên hàng" at bounding box center [1475, 131] width 74 height 30
click at [334, 22] on button at bounding box center [341, 21] width 29 height 29
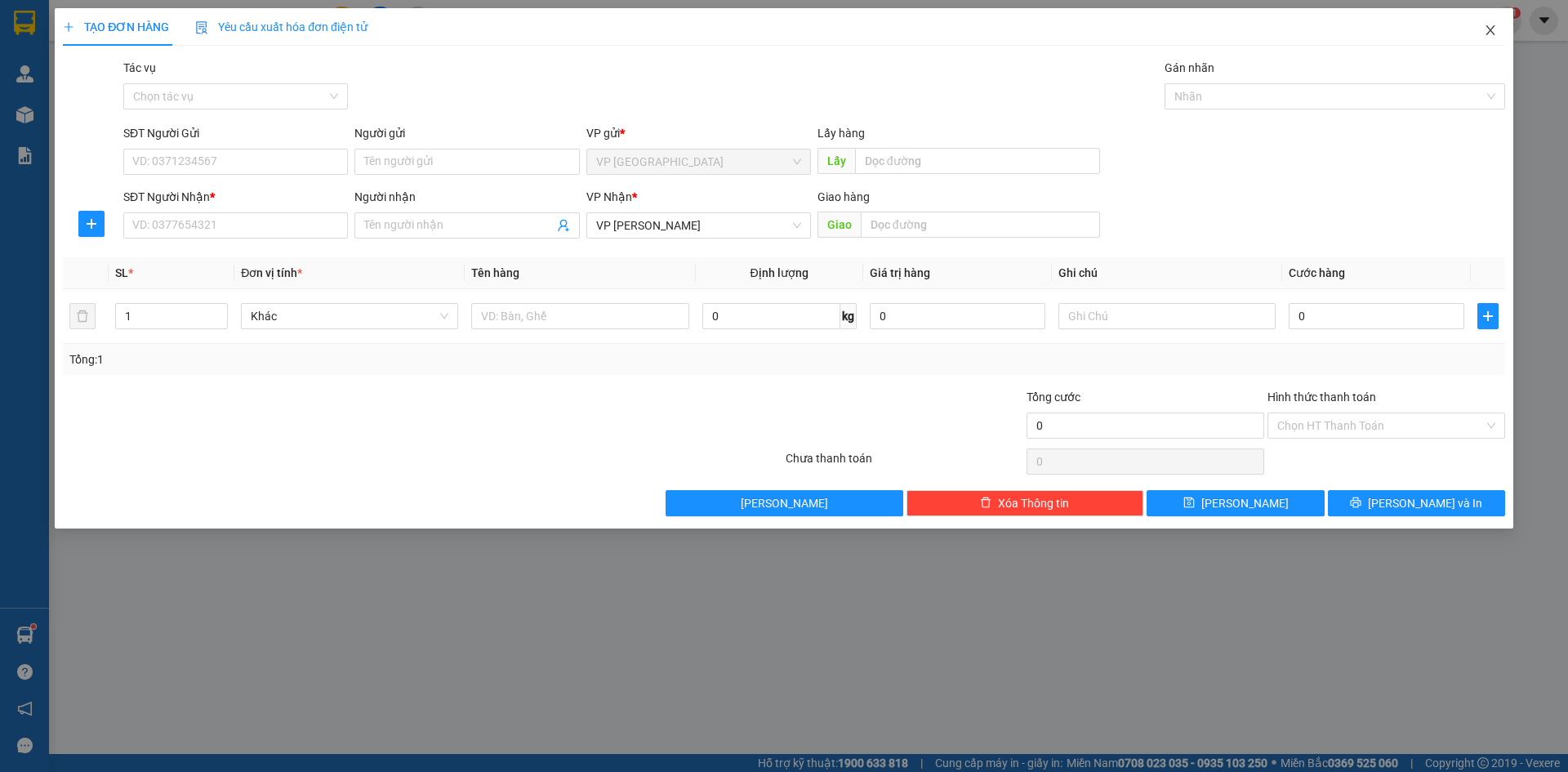
click at [1488, 35] on icon "close" at bounding box center [1490, 31] width 9 height 10
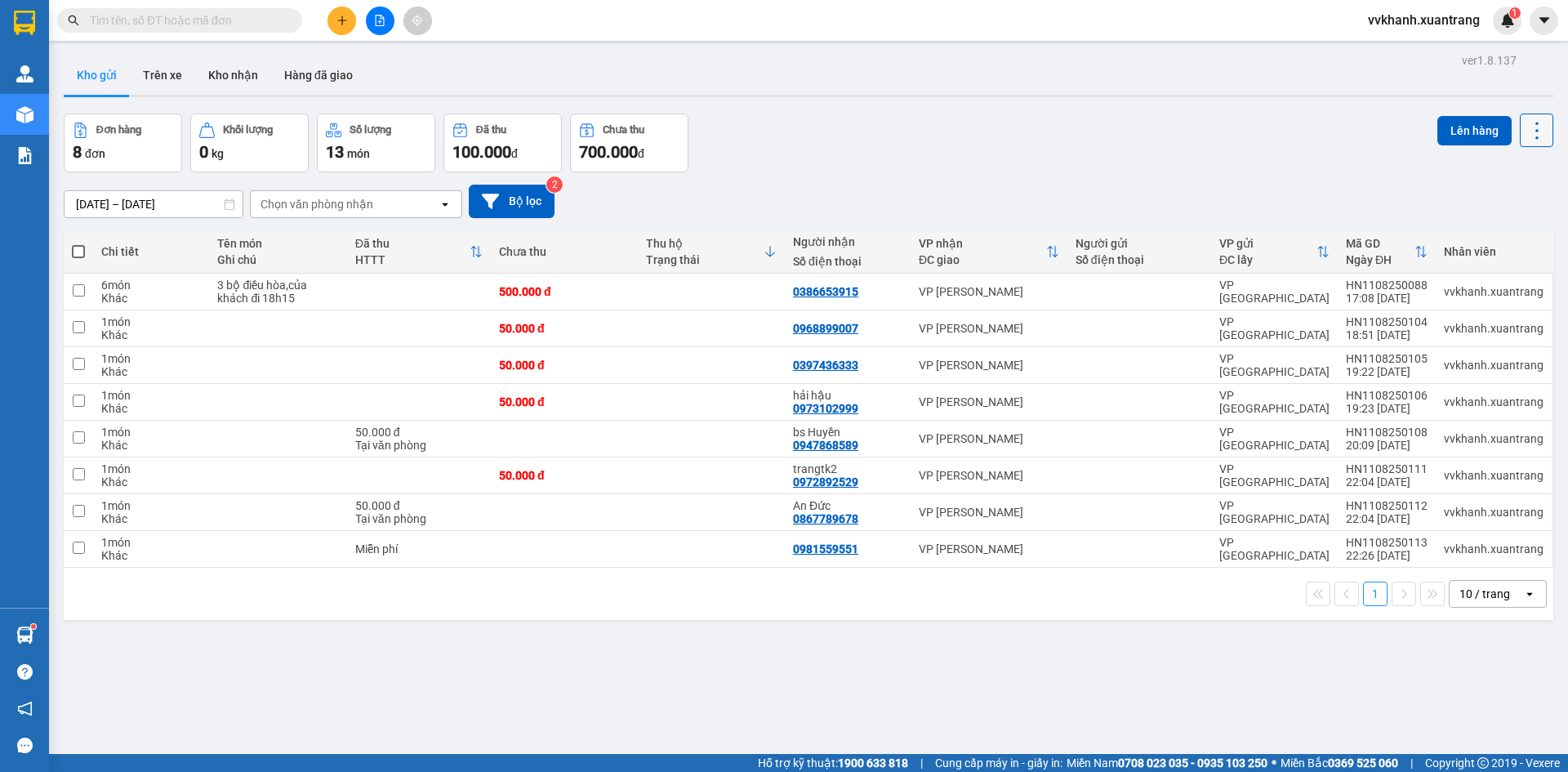
click at [1526, 125] on icon at bounding box center [1537, 131] width 23 height 23
click at [1534, 11] on button at bounding box center [1544, 21] width 29 height 29
click at [1148, 225] on div "28/07/2025 – 11/08/2025 Press the down arrow key to interact with the calendar …" at bounding box center [809, 201] width 1490 height 58
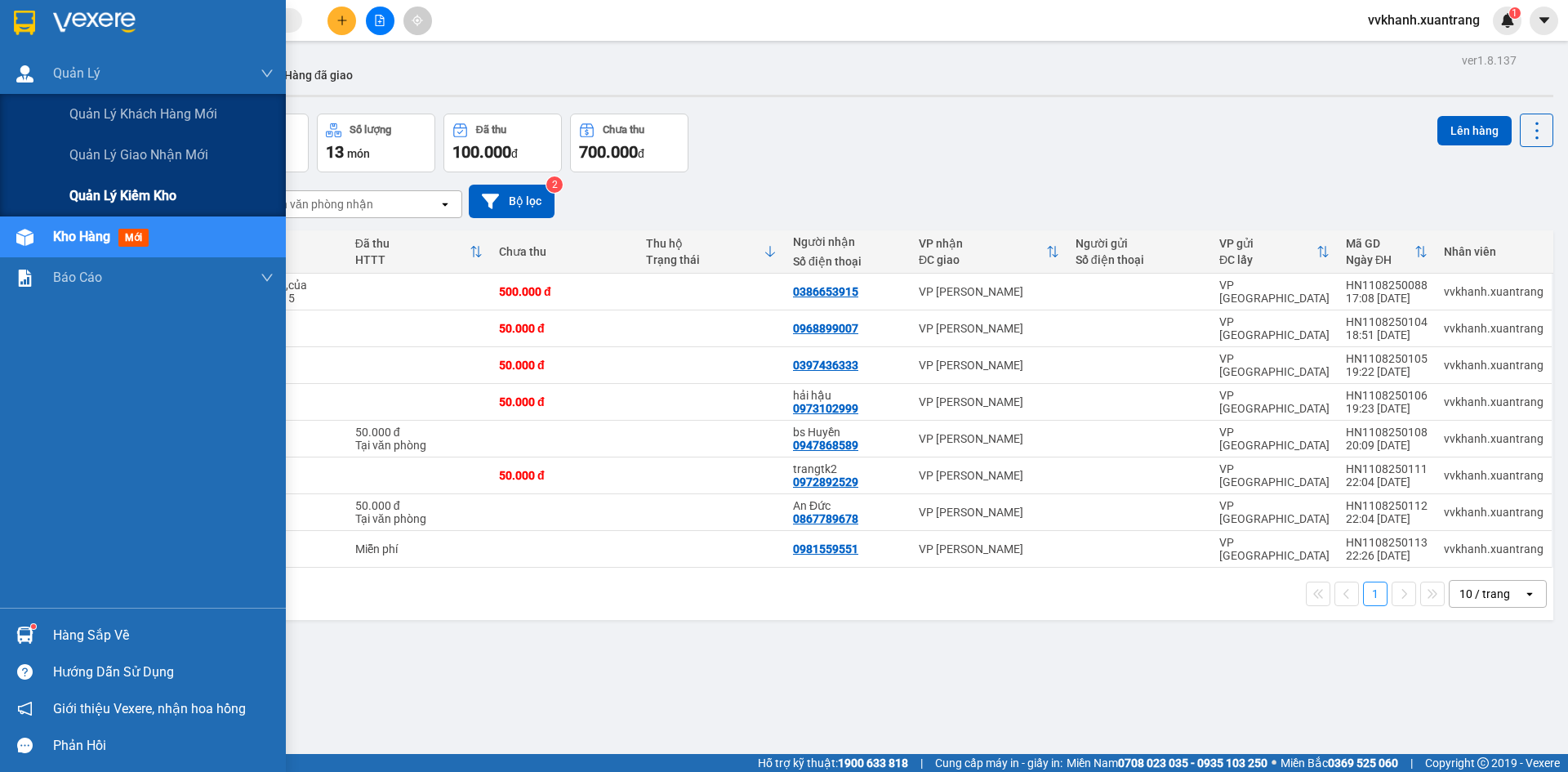
click at [147, 192] on span "Quản lý kiểm kho" at bounding box center [123, 195] width 107 height 20
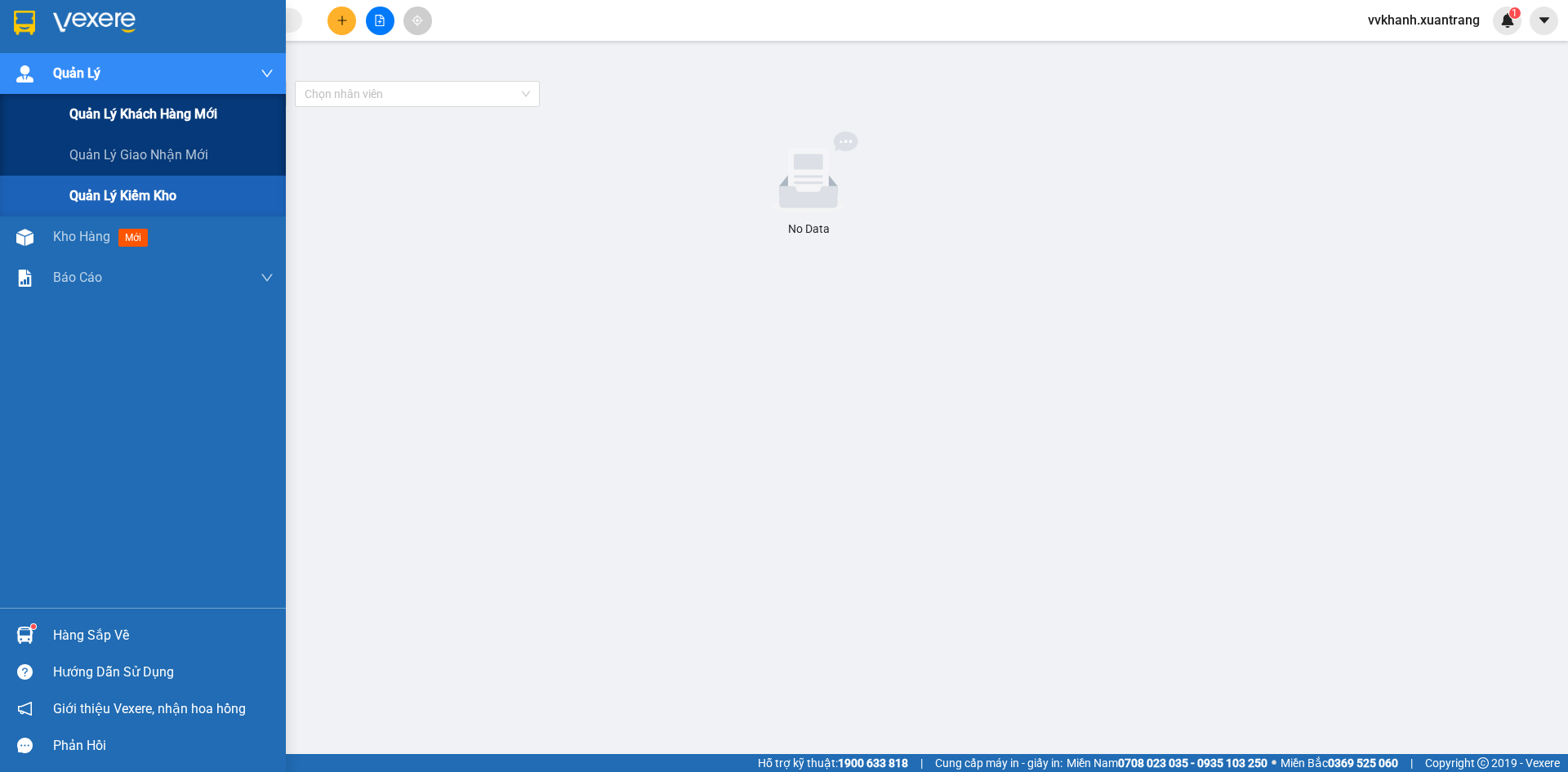
click at [110, 122] on span "Quản lý khách hàng mới" at bounding box center [143, 114] width 148 height 20
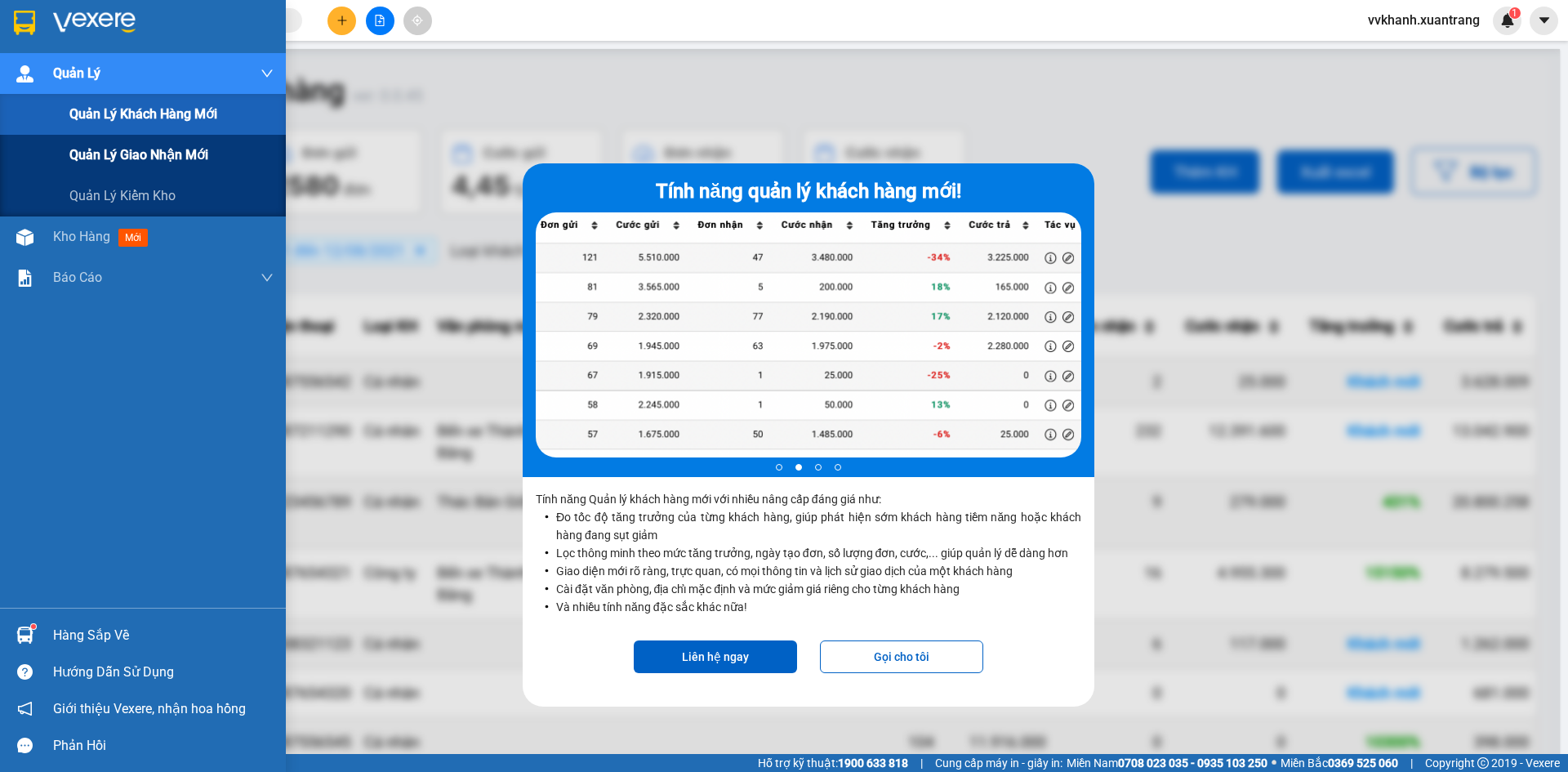
click at [105, 151] on span "Quản lý giao nhận mới" at bounding box center [139, 155] width 139 height 20
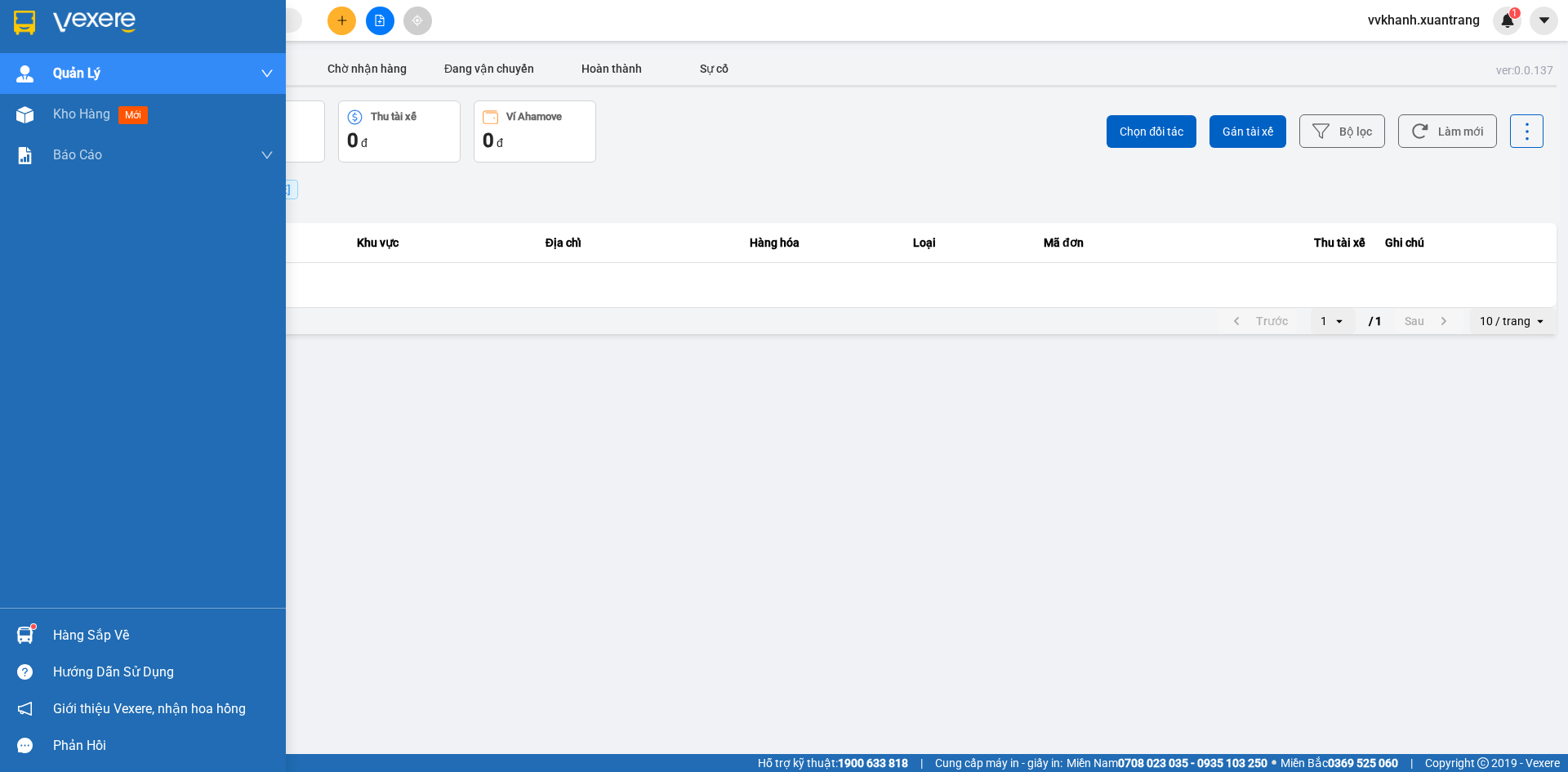
click at [135, 381] on div "Quản Lý Quản lý khách hàng mới Quản lý giao nhận mới Quản lý kiểm kho Kho hàng …" at bounding box center [143, 331] width 286 height 555
click at [96, 115] on span "Kho hàng" at bounding box center [82, 114] width 57 height 15
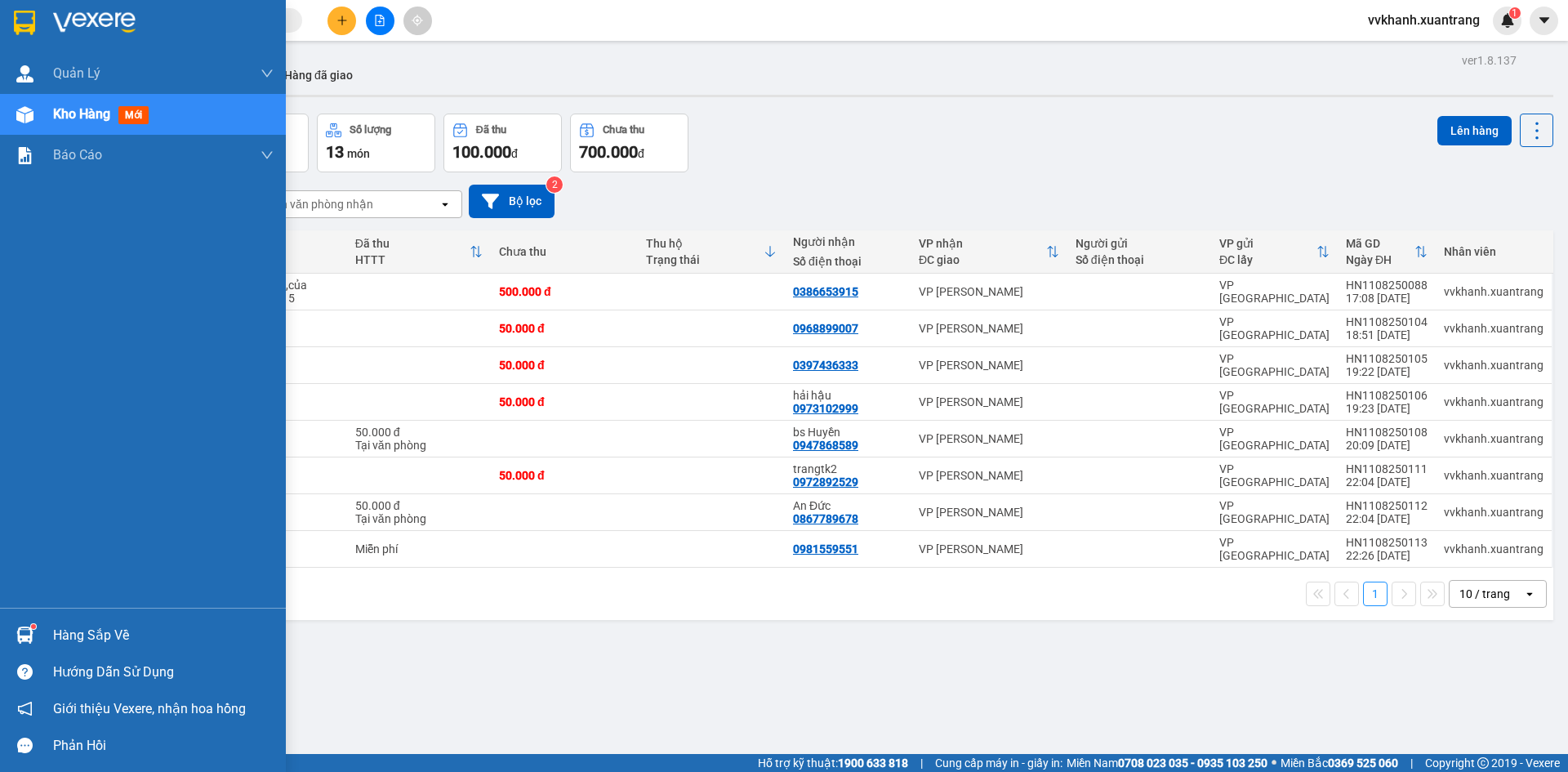
click at [77, 111] on span "Kho hàng" at bounding box center [82, 114] width 57 height 15
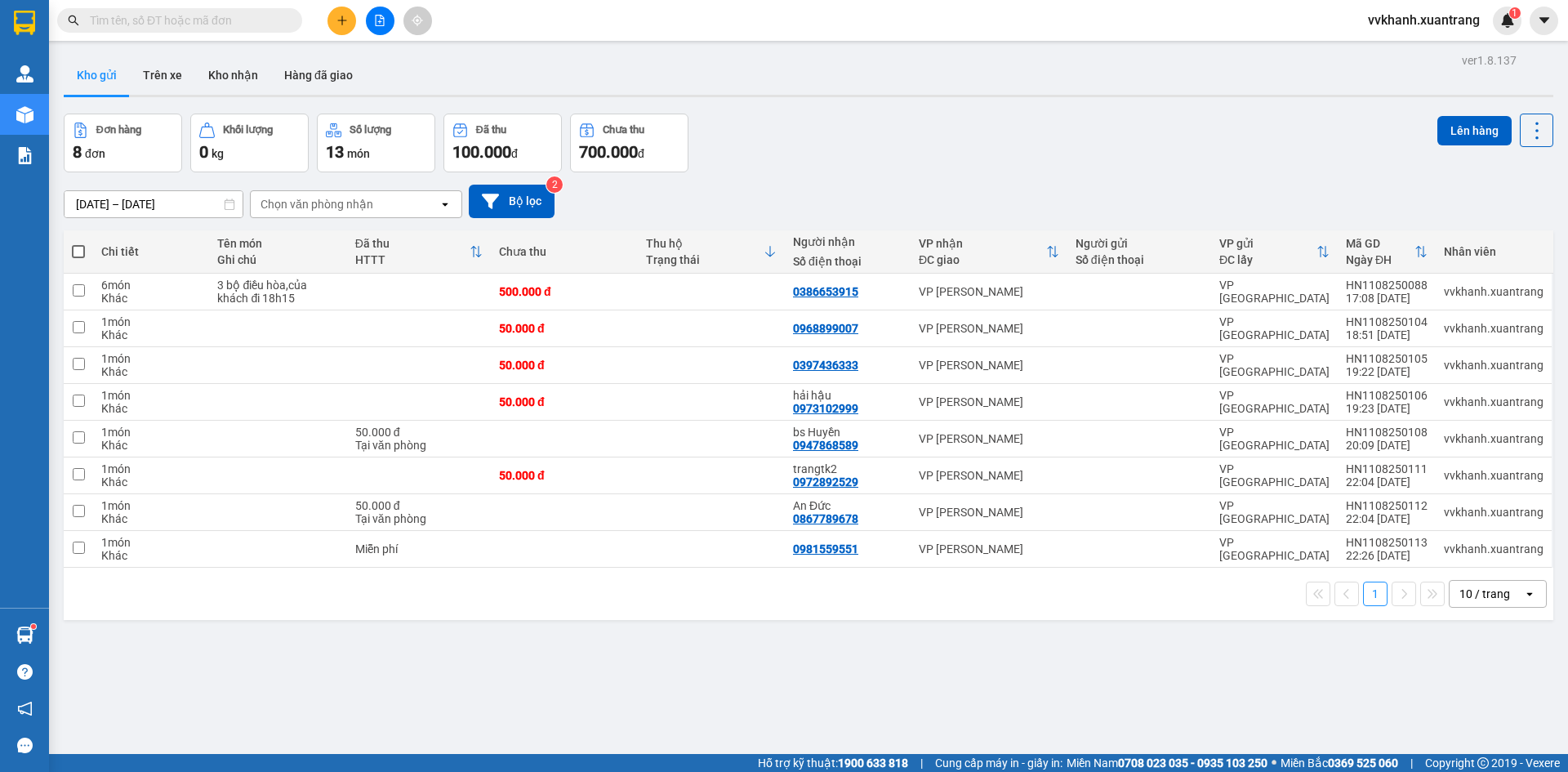
click at [1497, 18] on div "1" at bounding box center [1508, 21] width 29 height 29
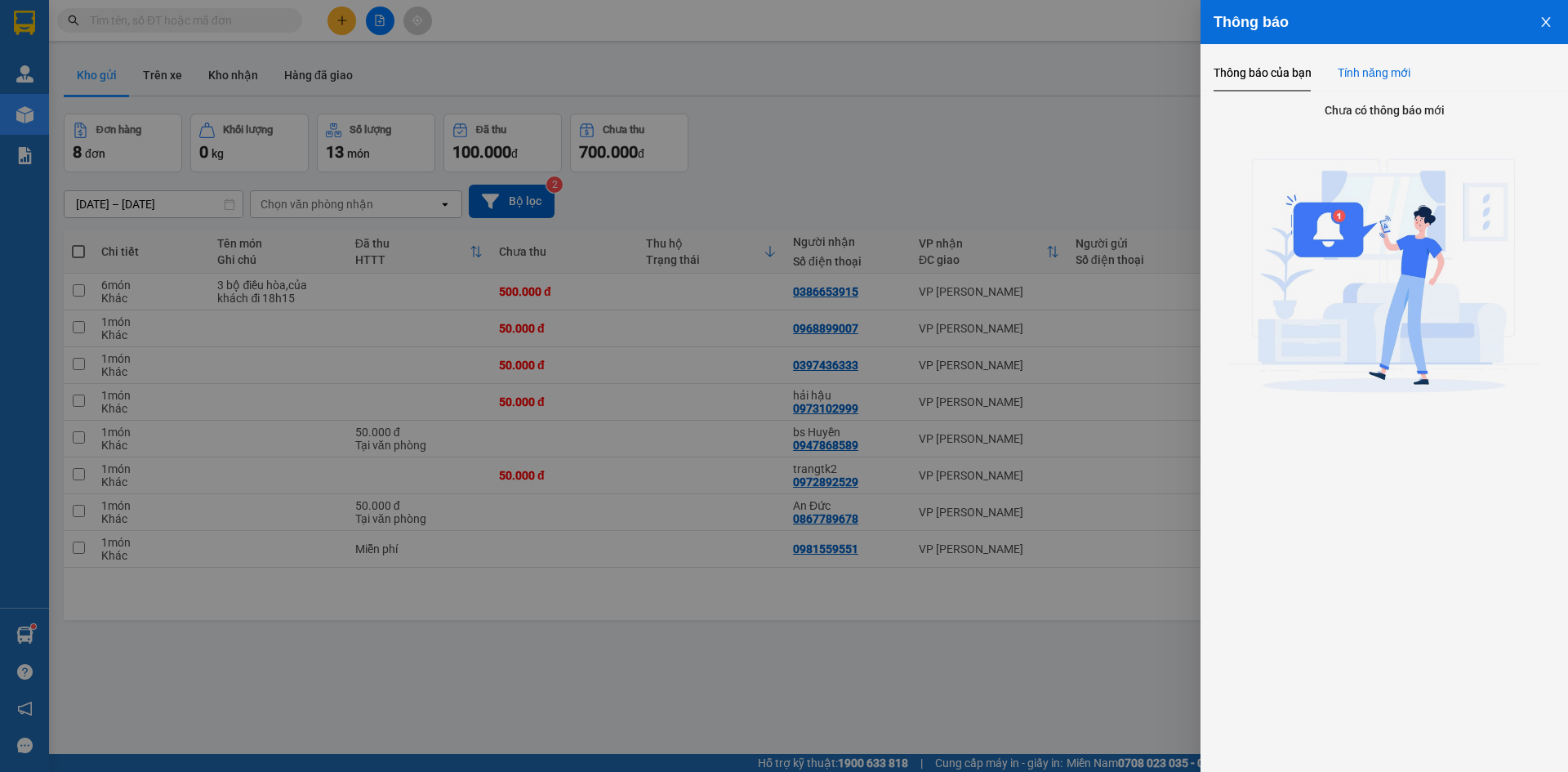
click at [1382, 73] on div "Tính năng mới" at bounding box center [1374, 73] width 72 height 18
click at [1538, 18] on button "Close" at bounding box center [1546, 21] width 44 height 42
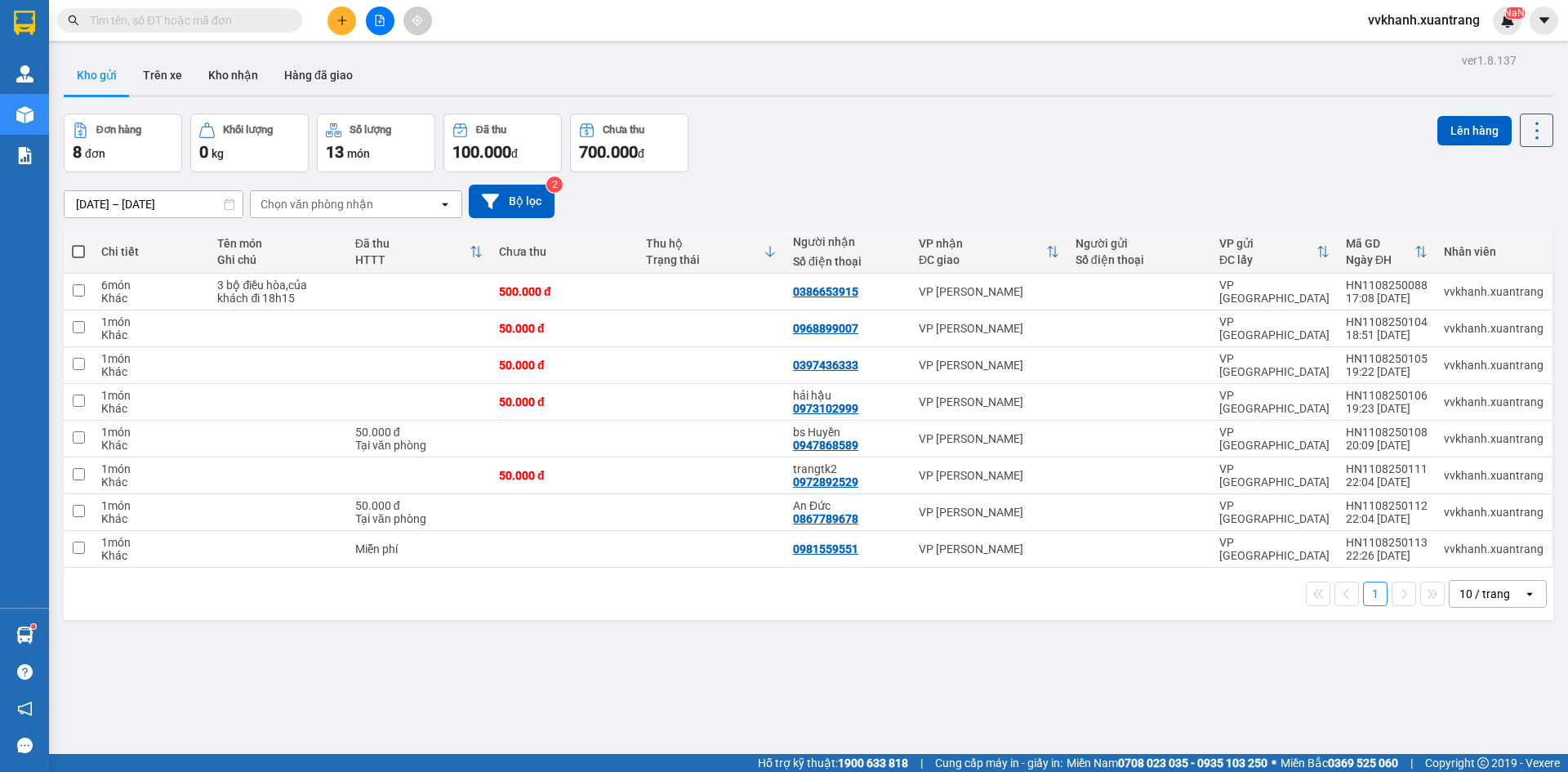
click at [1425, 13] on span "vvkhanh.xuantrang" at bounding box center [1424, 19] width 138 height 20
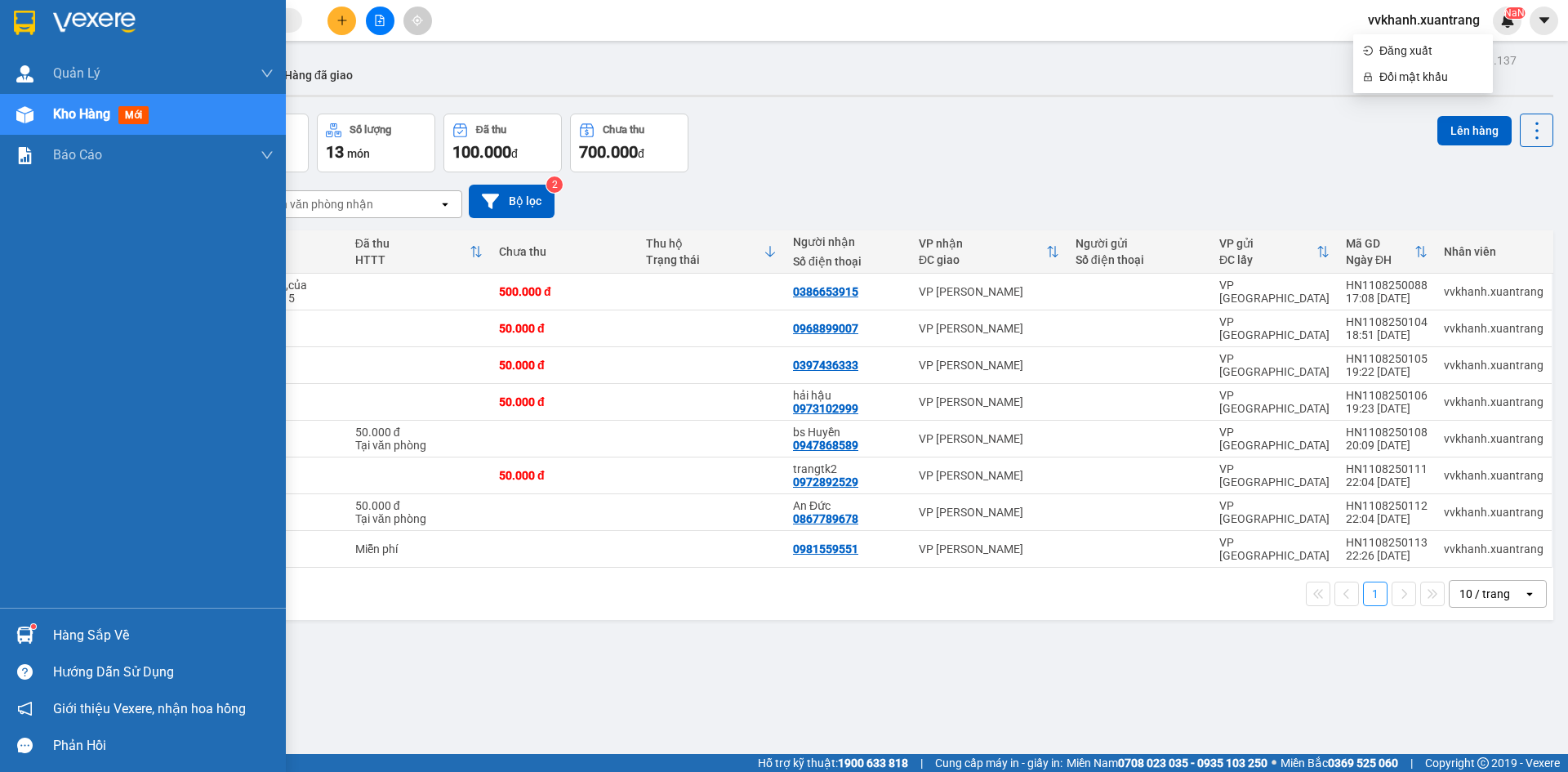
click at [86, 669] on div "Hướng dẫn sử dụng" at bounding box center [163, 673] width 220 height 25
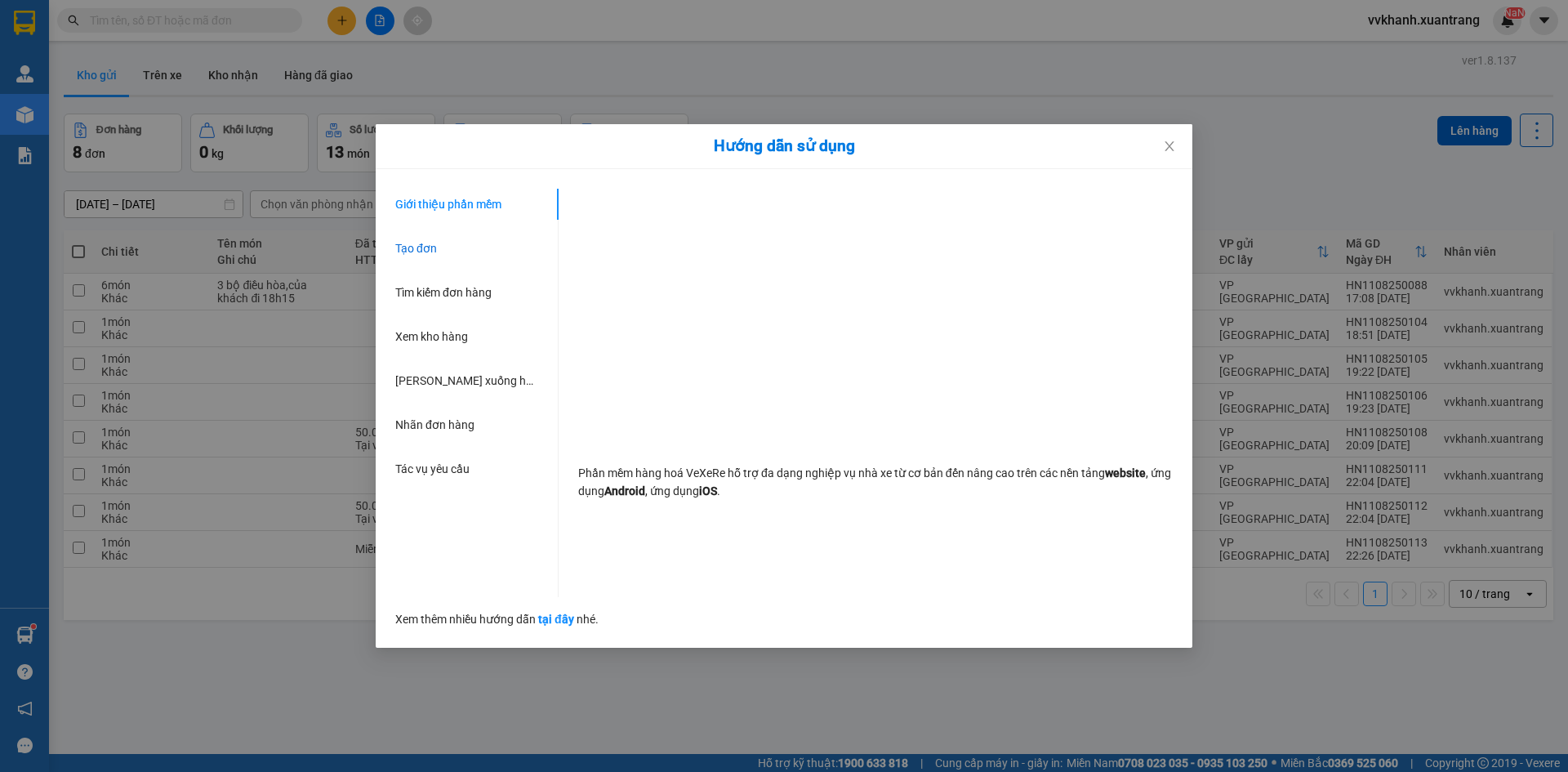
click at [415, 247] on span "Tạo đơn" at bounding box center [417, 249] width 42 height 13
click at [453, 287] on span "Tìm kiếm đơn hàng" at bounding box center [444, 293] width 96 height 13
click at [1169, 136] on span "Close" at bounding box center [1169, 147] width 46 height 46
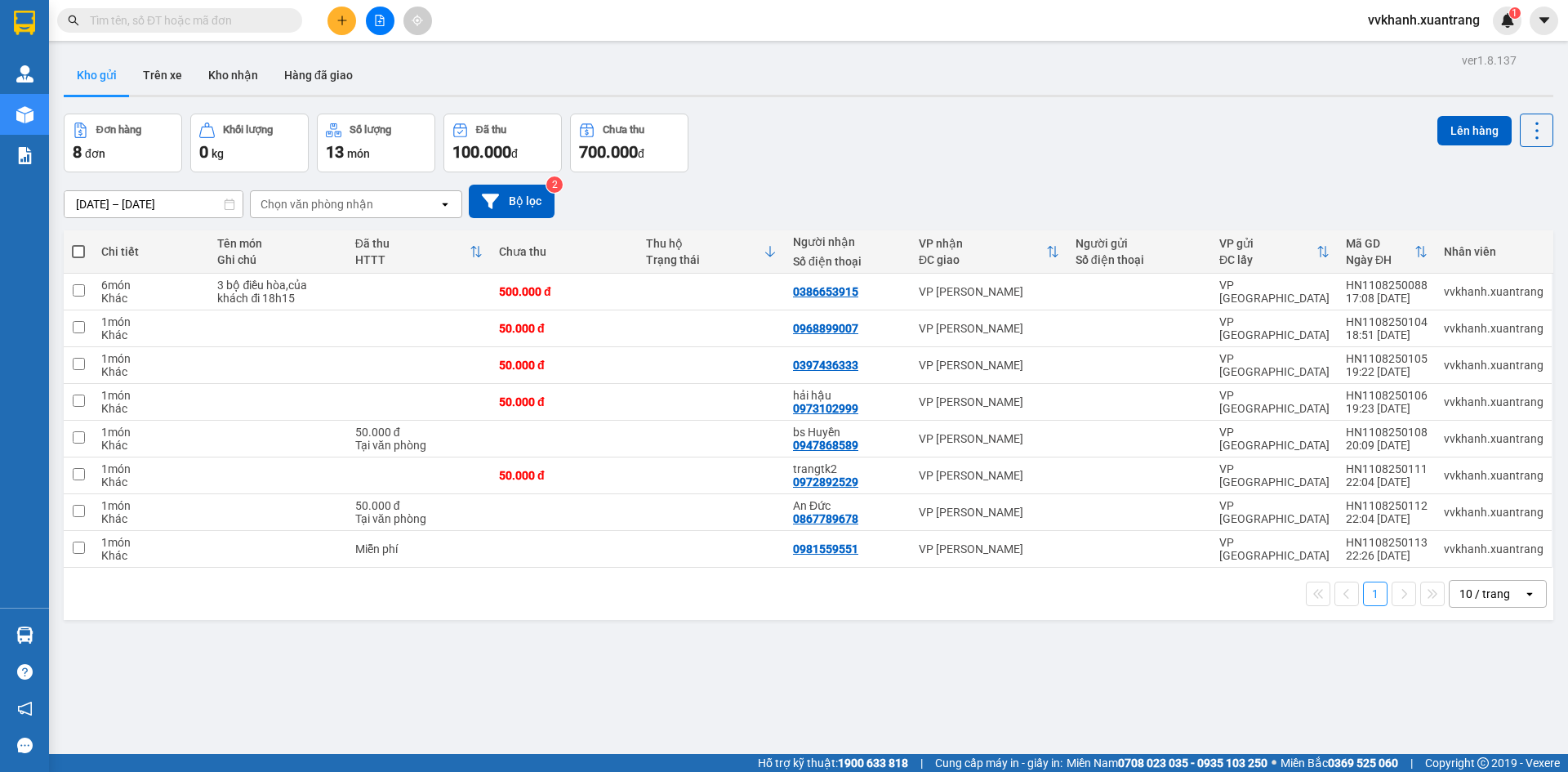
click at [354, 147] on span "món" at bounding box center [359, 154] width 23 height 13
click at [381, 213] on div "Chọn văn phòng nhận" at bounding box center [344, 203] width 188 height 26
click at [333, 227] on div "VP [PERSON_NAME]" at bounding box center [356, 239] width 213 height 30
click at [379, 19] on icon "file-add" at bounding box center [380, 20] width 11 height 11
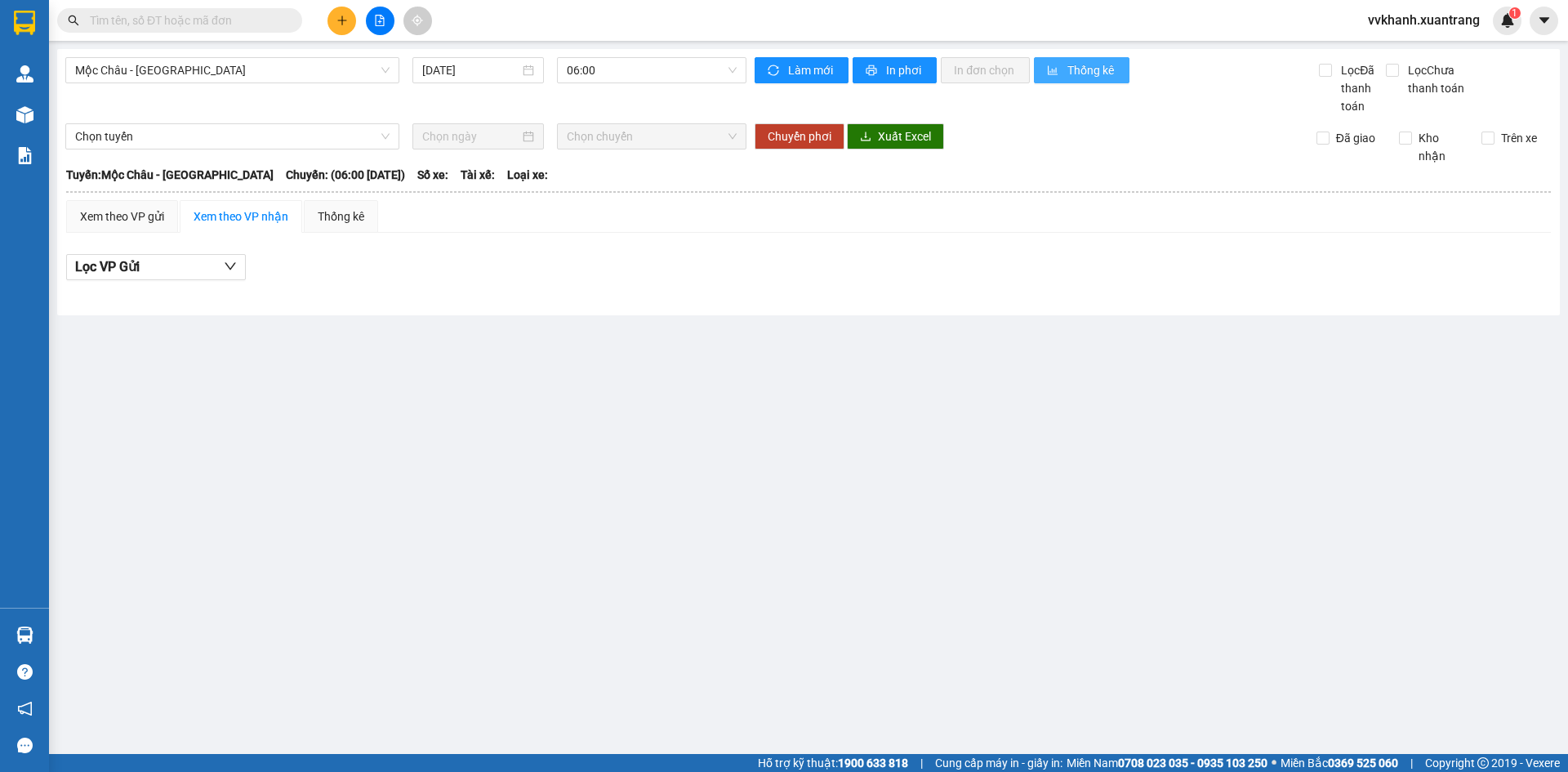
click at [1108, 66] on span "Thống kê" at bounding box center [1091, 70] width 49 height 18
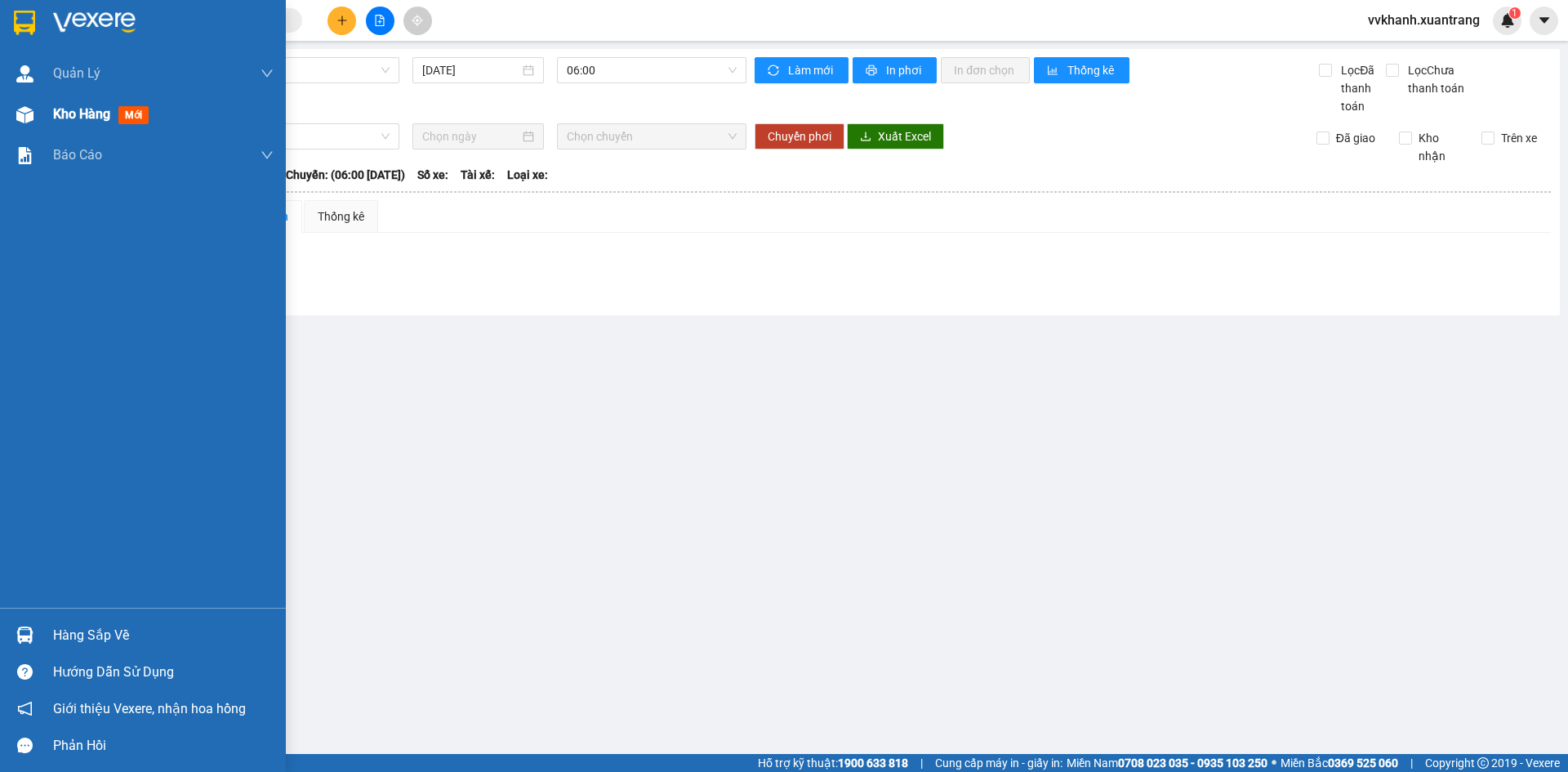
click at [52, 116] on div "Kho hàng mới" at bounding box center [143, 114] width 286 height 41
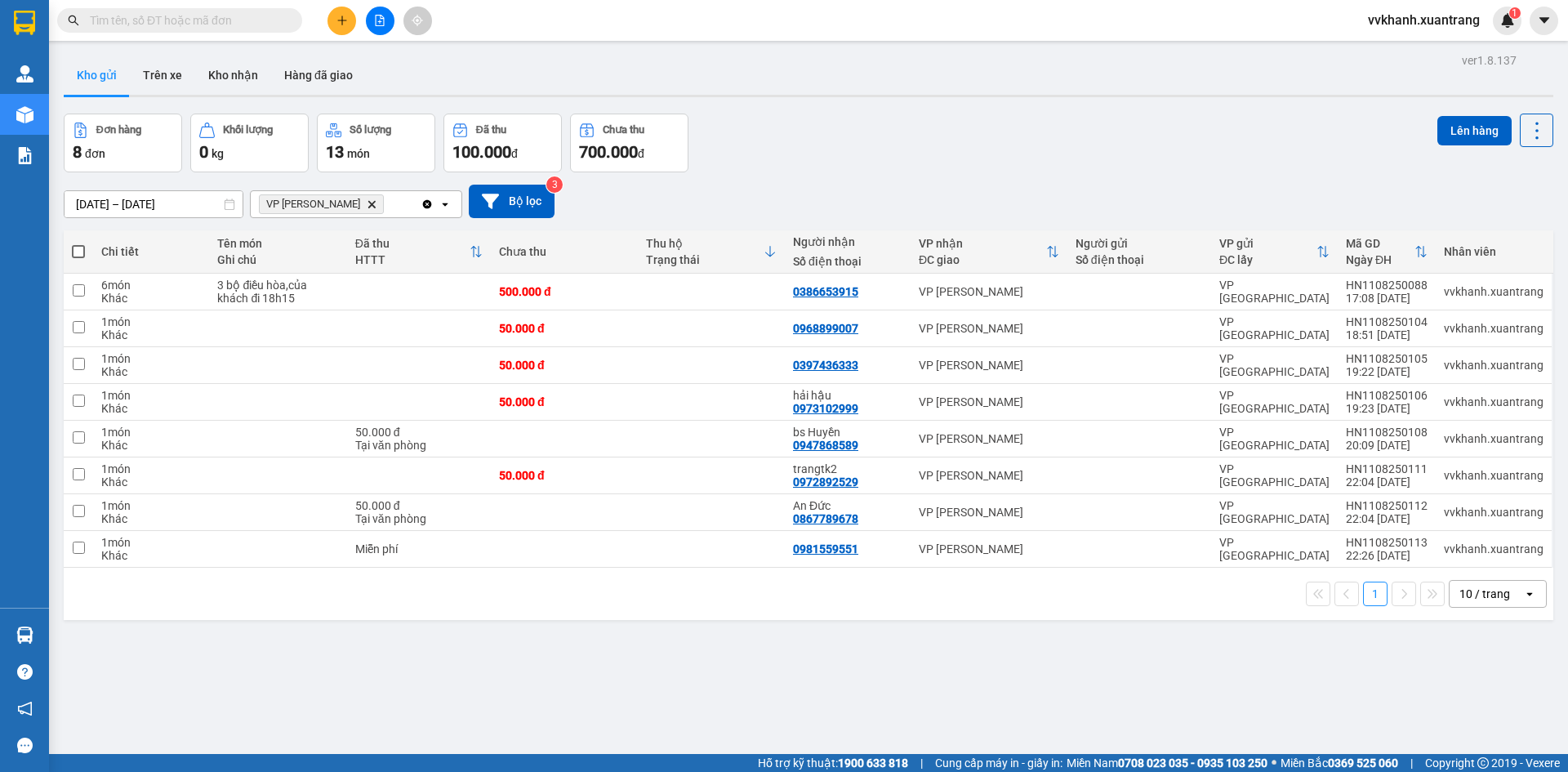
click at [771, 248] on icon at bounding box center [770, 252] width 10 height 11
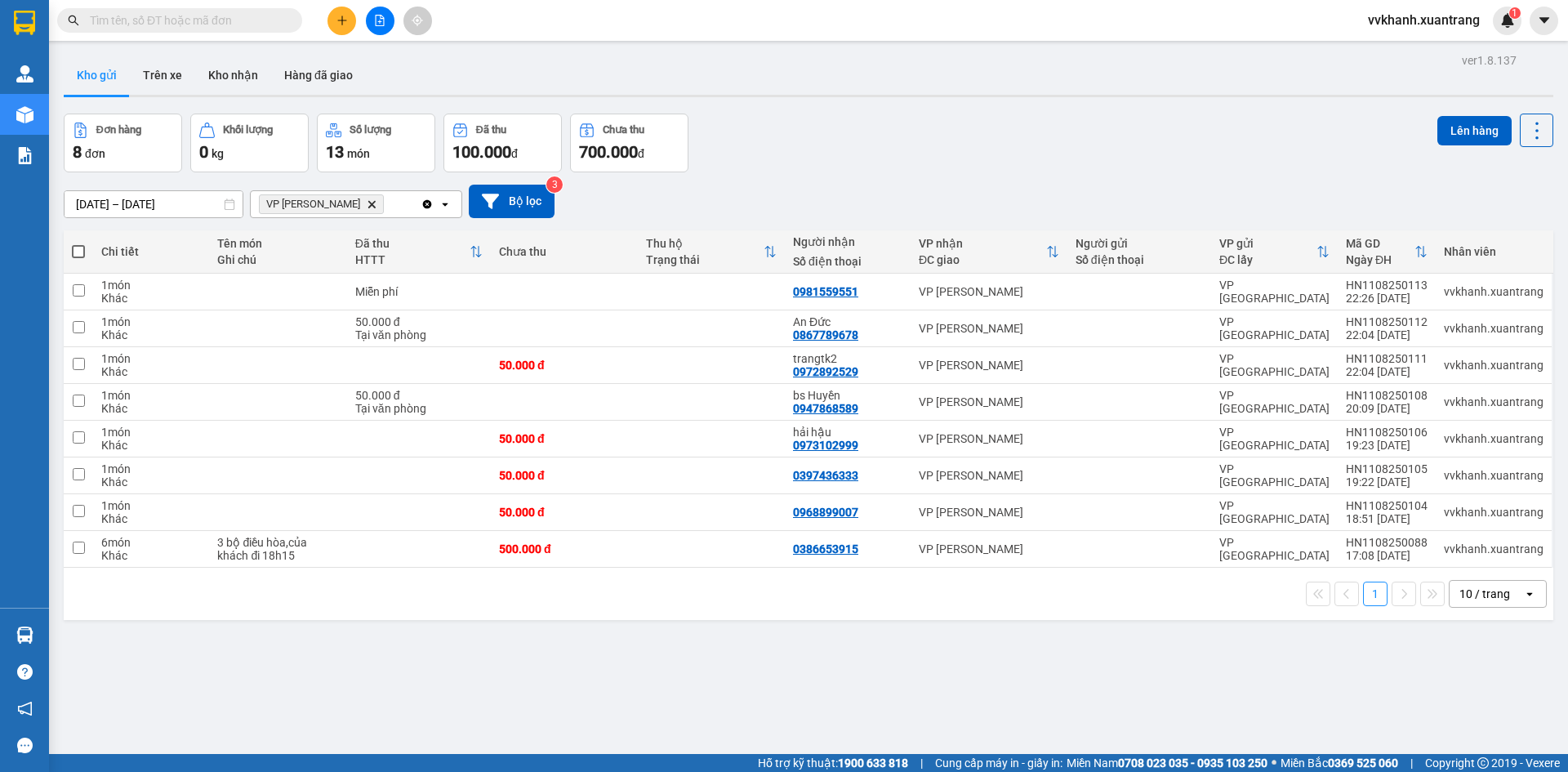
click at [1480, 65] on div "Kho gửi Trên xe Kho nhận Hàng đã giao" at bounding box center [809, 76] width 1490 height 43
click at [1479, 65] on div "Kho gửi Trên xe Kho nhận Hàng đã giao" at bounding box center [809, 76] width 1490 height 43
click at [615, 124] on div "Chưa thu" at bounding box center [624, 130] width 42 height 11
click at [461, 122] on icon at bounding box center [460, 130] width 15 height 15
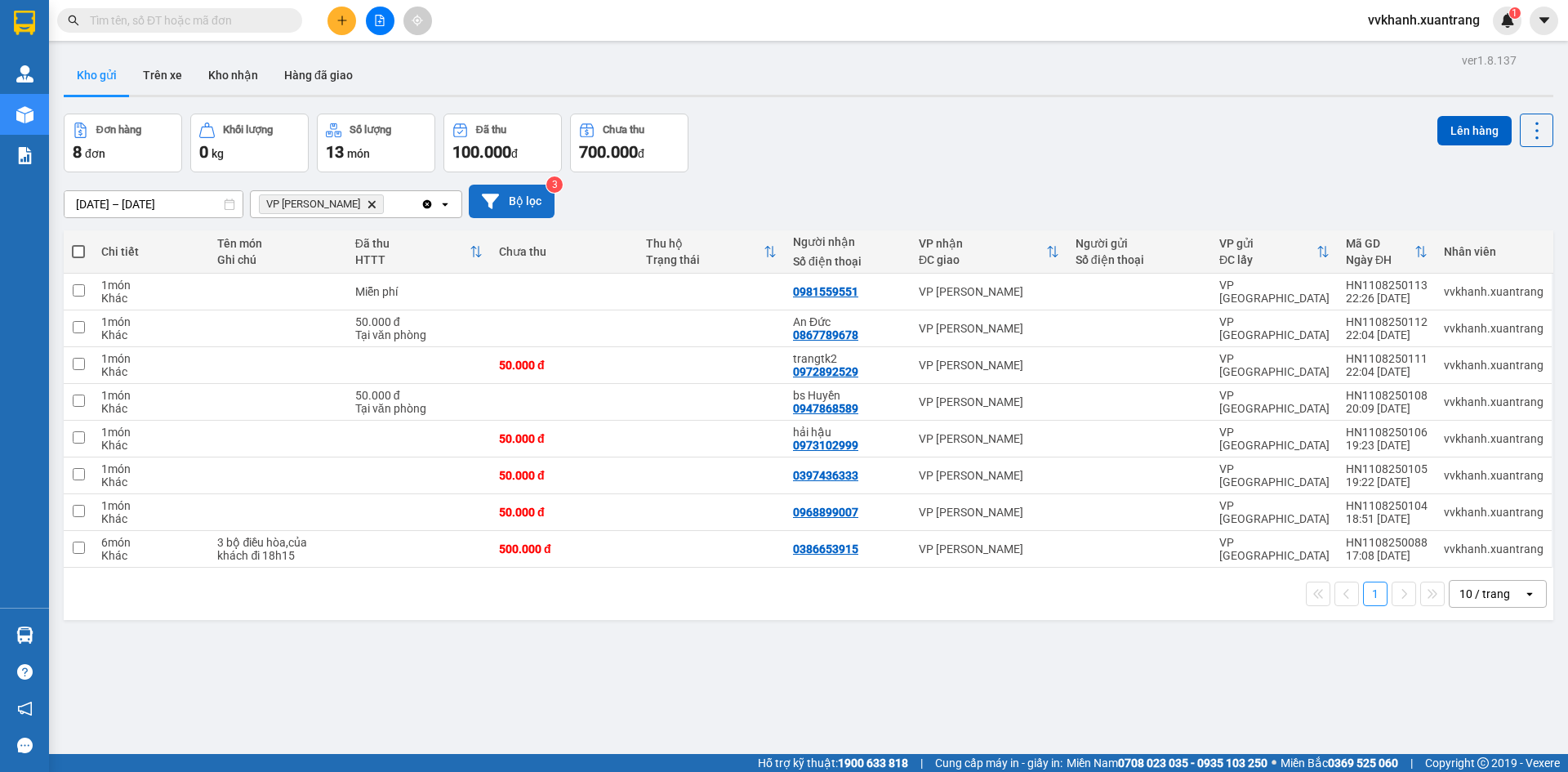
click at [510, 207] on button "Bộ lọc" at bounding box center [512, 201] width 86 height 33
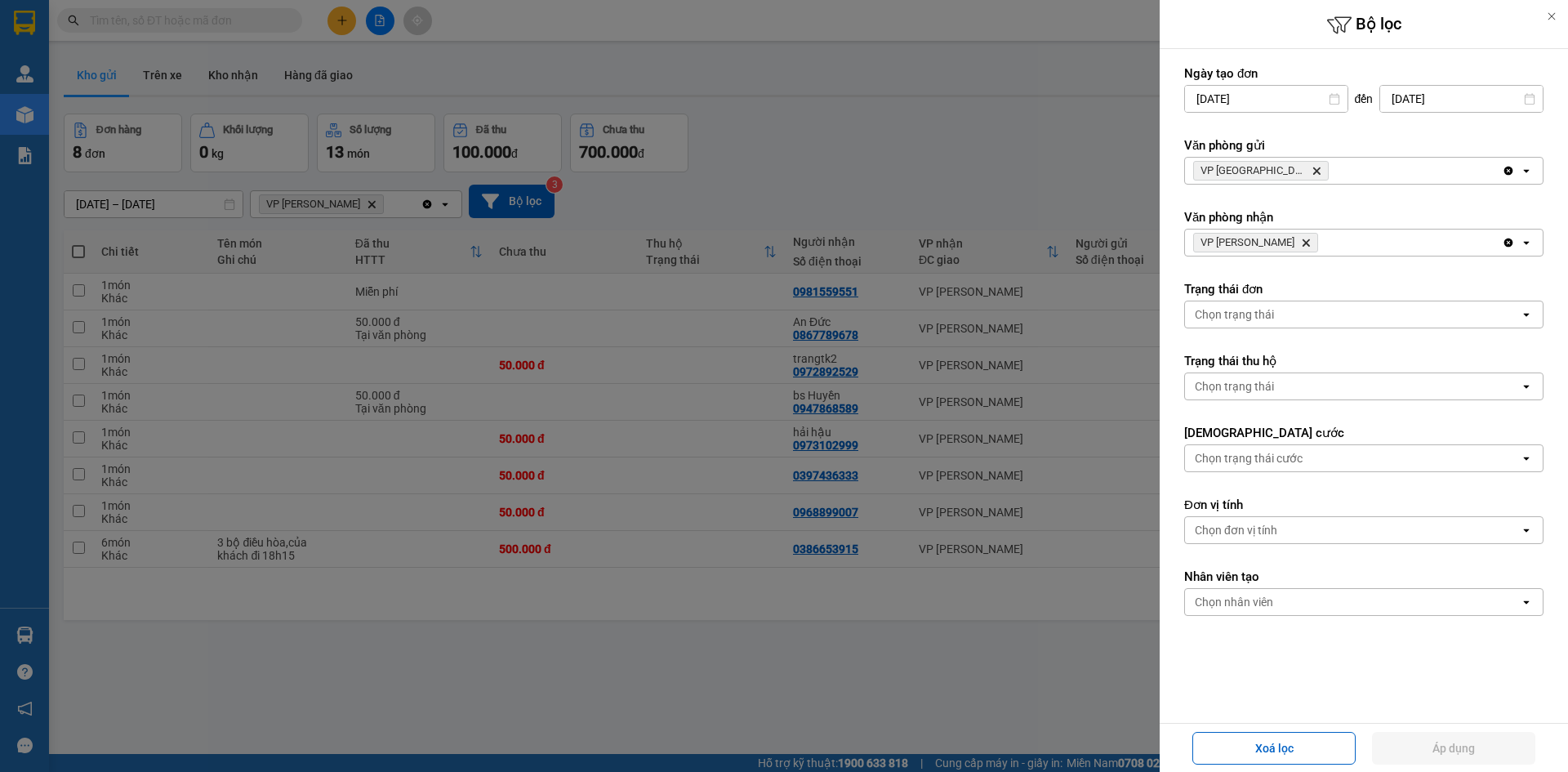
click at [1231, 310] on div "Chọn trạng thái" at bounding box center [1234, 314] width 79 height 16
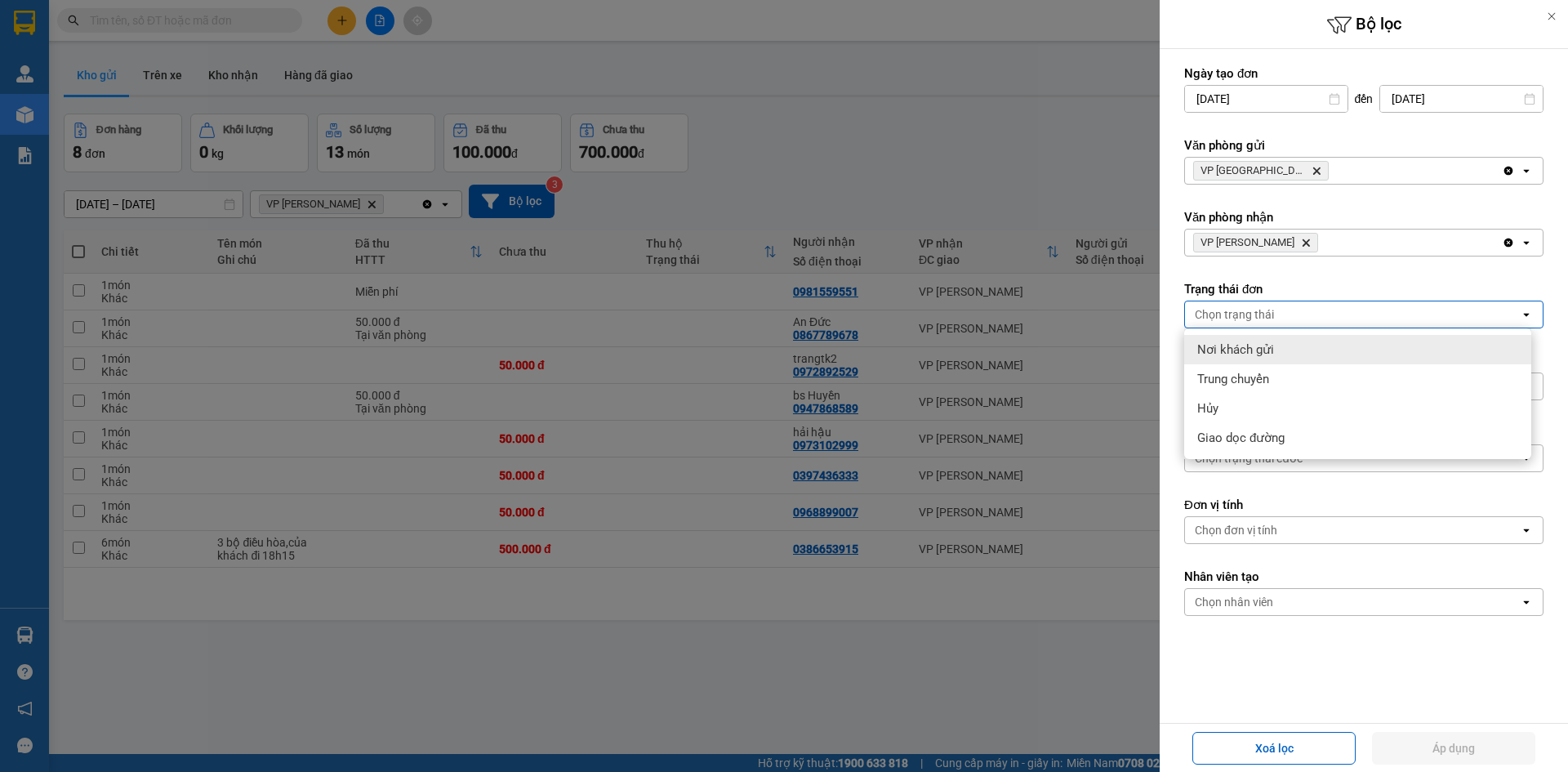
click at [1053, 197] on div at bounding box center [784, 386] width 1568 height 772
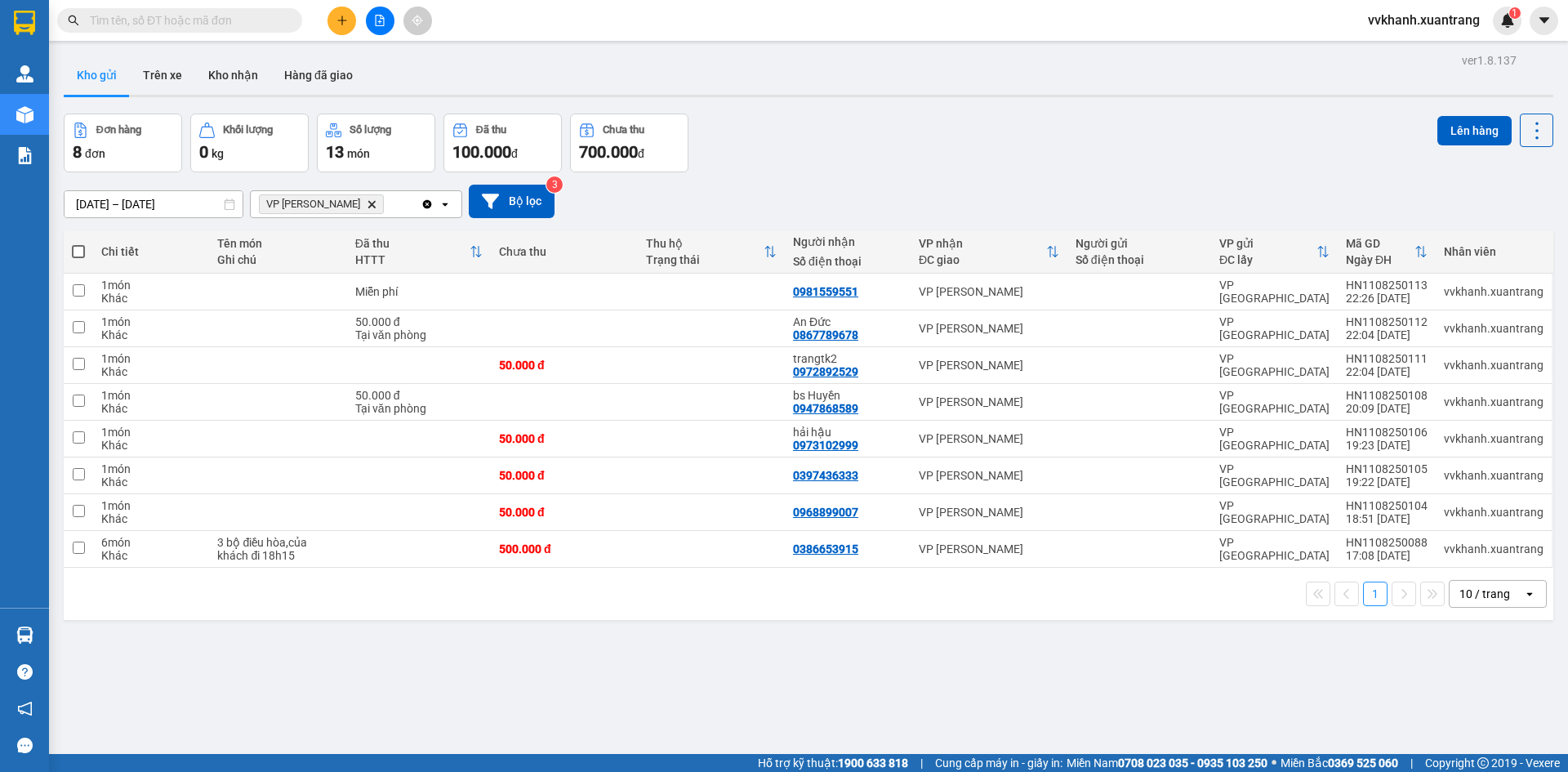
drag, startPoint x: 1285, startPoint y: 1, endPoint x: 1095, endPoint y: 187, distance: 265.9
click at [1112, 185] on div "28/07/2025 – 11/08/2025 Press the down arrow key to interact with the calendar …" at bounding box center [809, 201] width 1490 height 33
click at [165, 74] on button "Trên xe" at bounding box center [162, 74] width 66 height 39
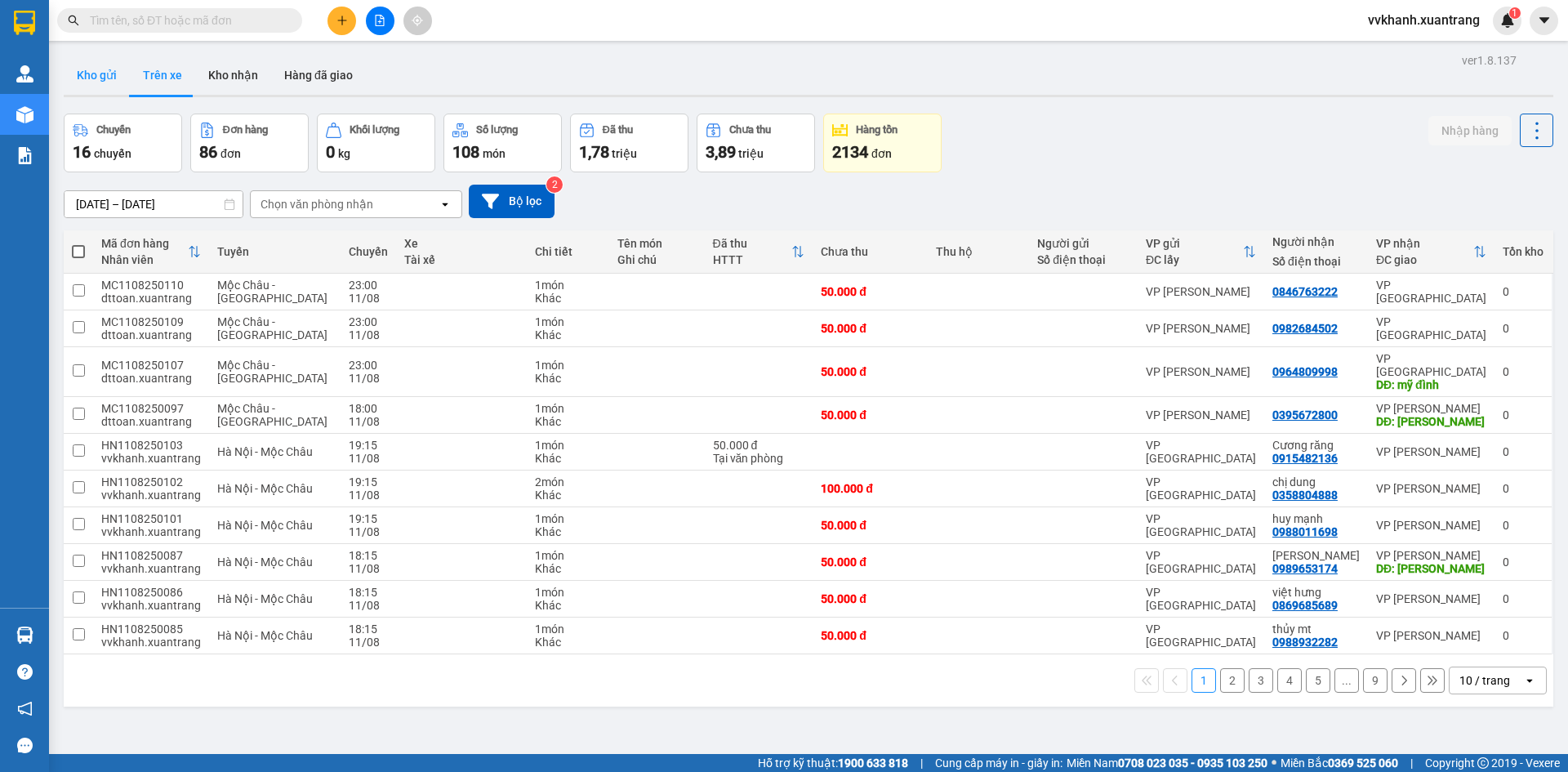
click at [88, 66] on button "Kho gửi" at bounding box center [96, 74] width 66 height 39
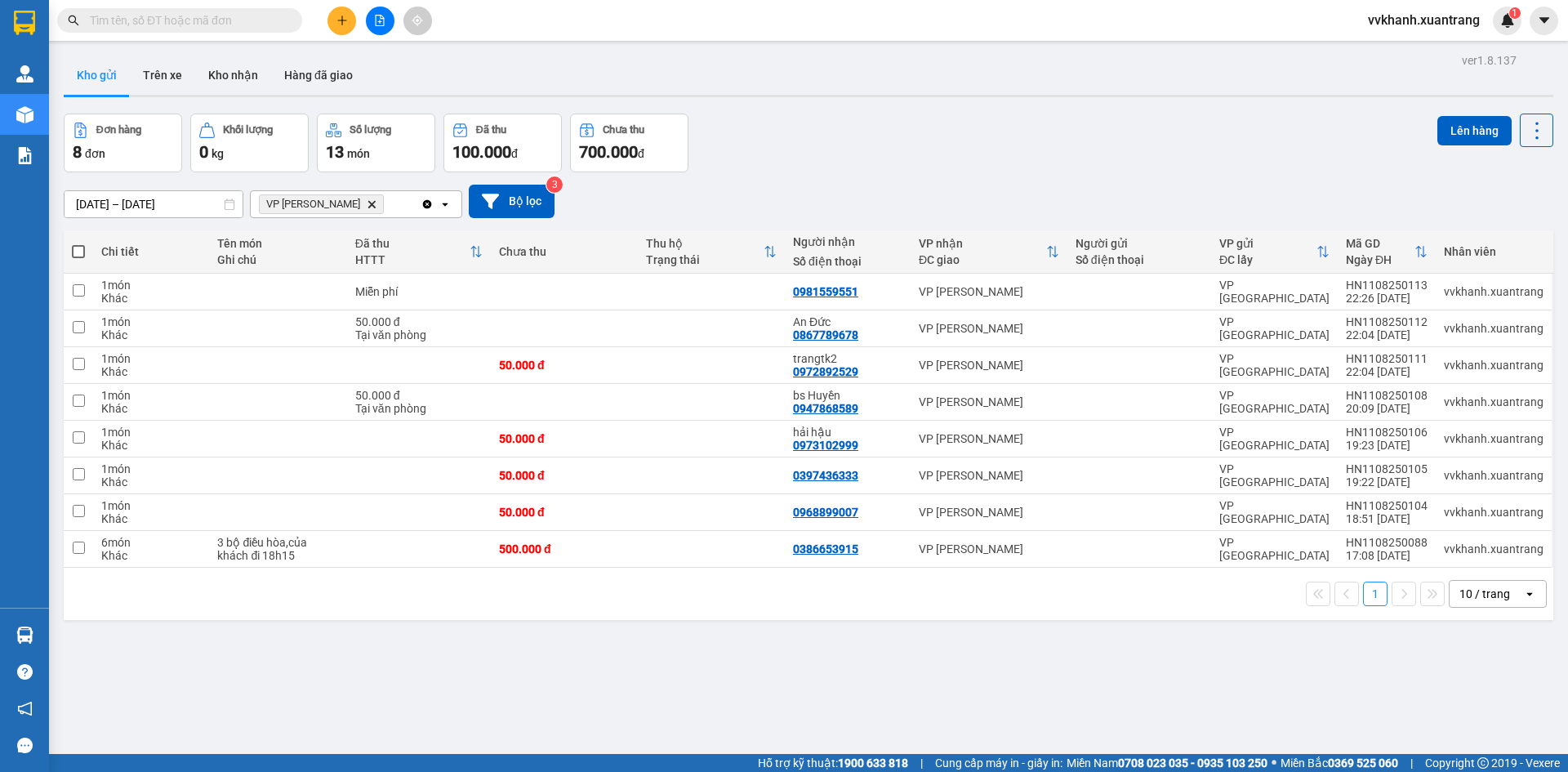
click at [377, 16] on icon "file-add" at bounding box center [380, 20] width 11 height 11
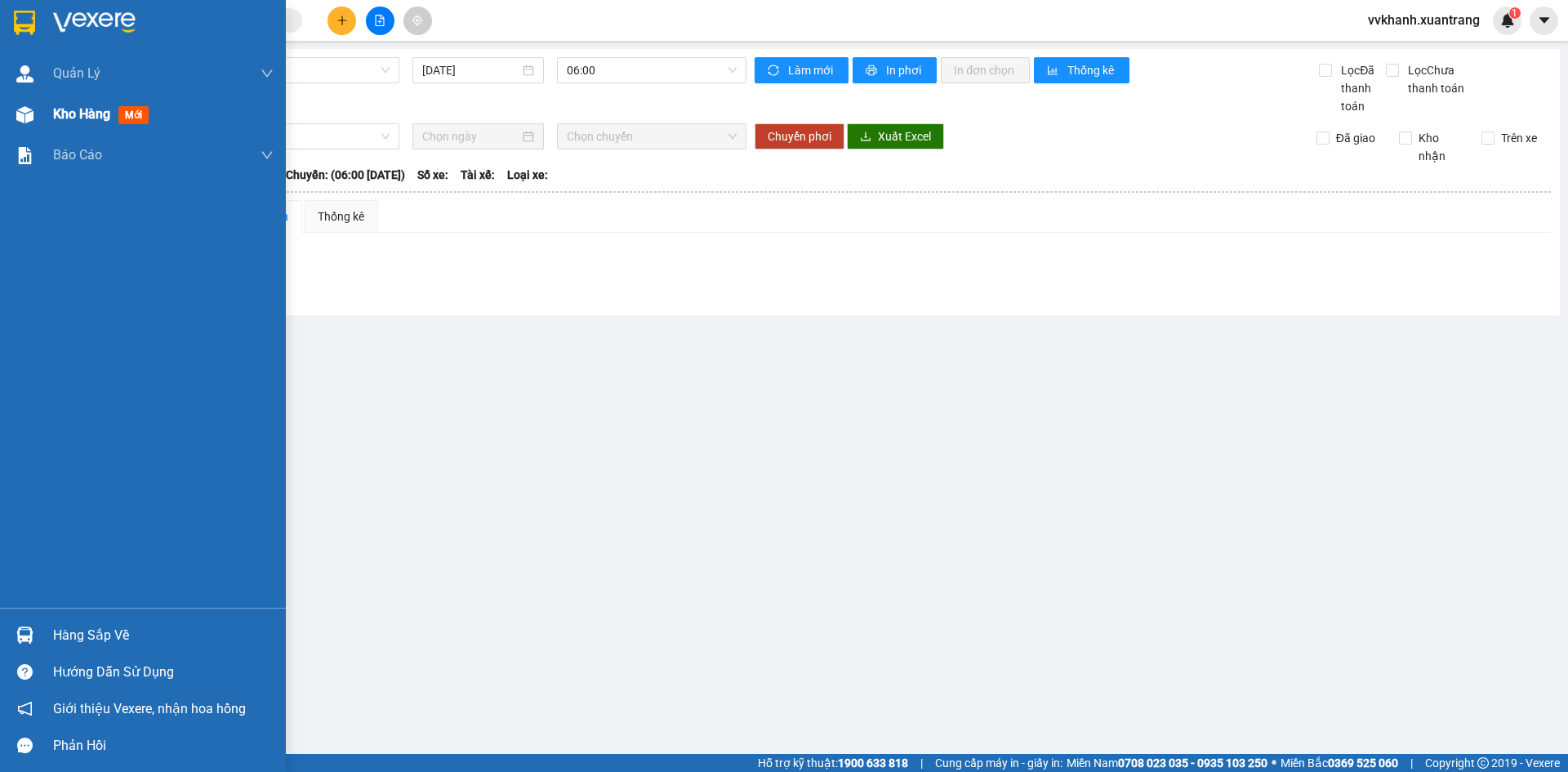
click at [87, 115] on span "Kho hàng" at bounding box center [82, 114] width 57 height 15
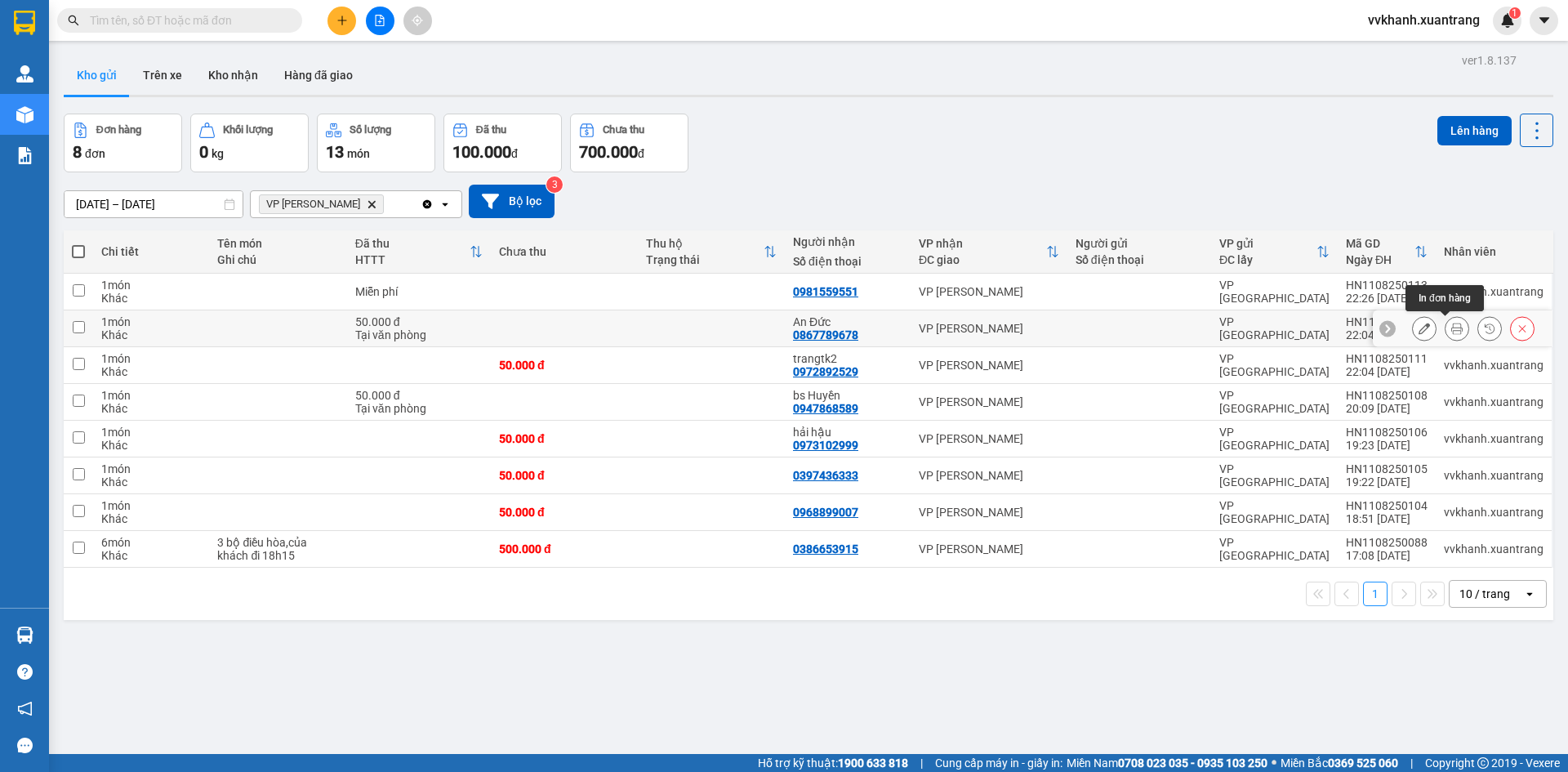
drag, startPoint x: 1444, startPoint y: 333, endPoint x: 1398, endPoint y: 365, distance: 56.0
click at [1452, 334] on icon at bounding box center [1457, 328] width 11 height 11
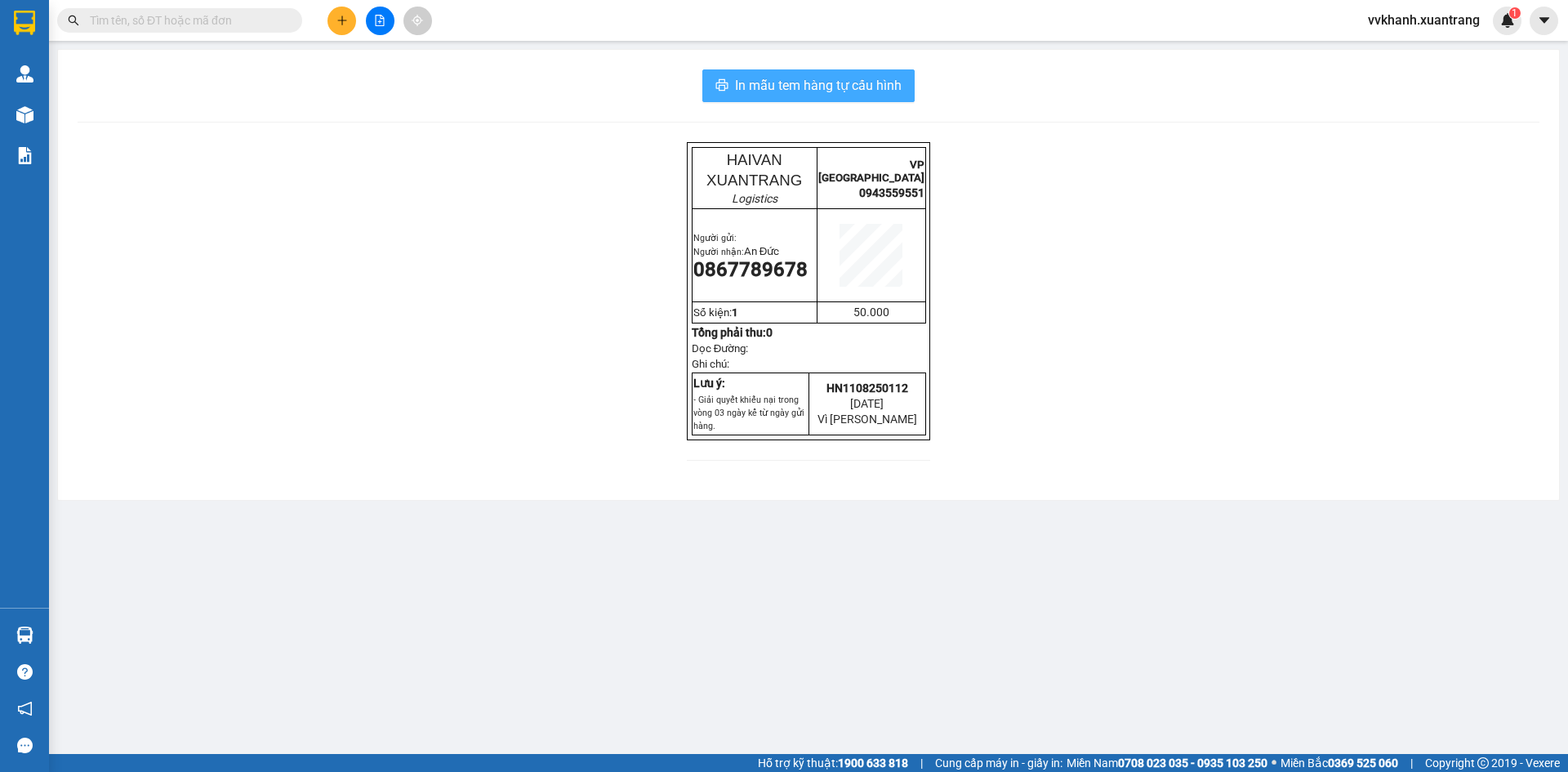
click at [749, 81] on span "In mẫu tem hàng tự cấu hình" at bounding box center [818, 85] width 167 height 20
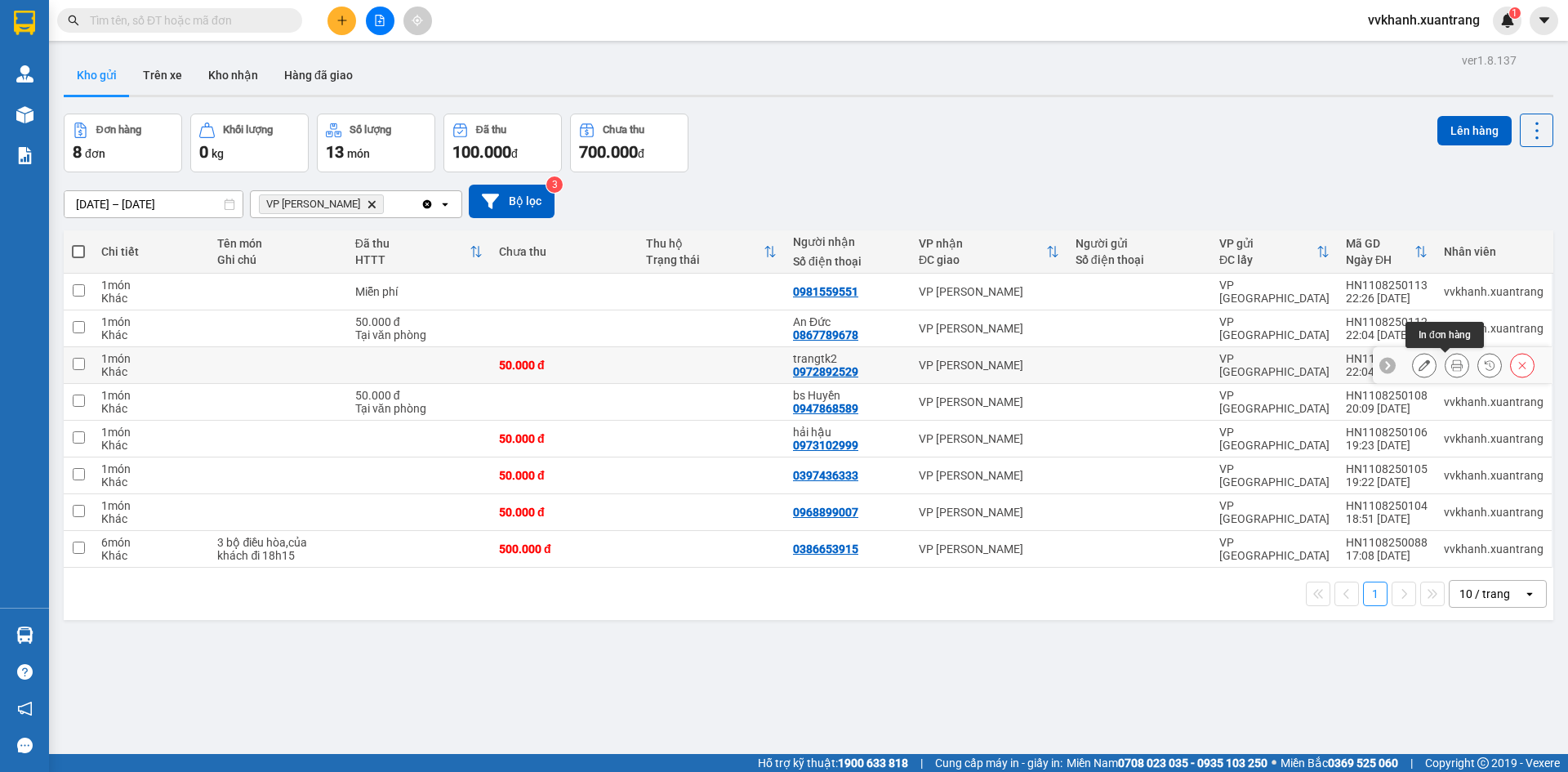
click at [1452, 366] on icon at bounding box center [1457, 365] width 11 height 11
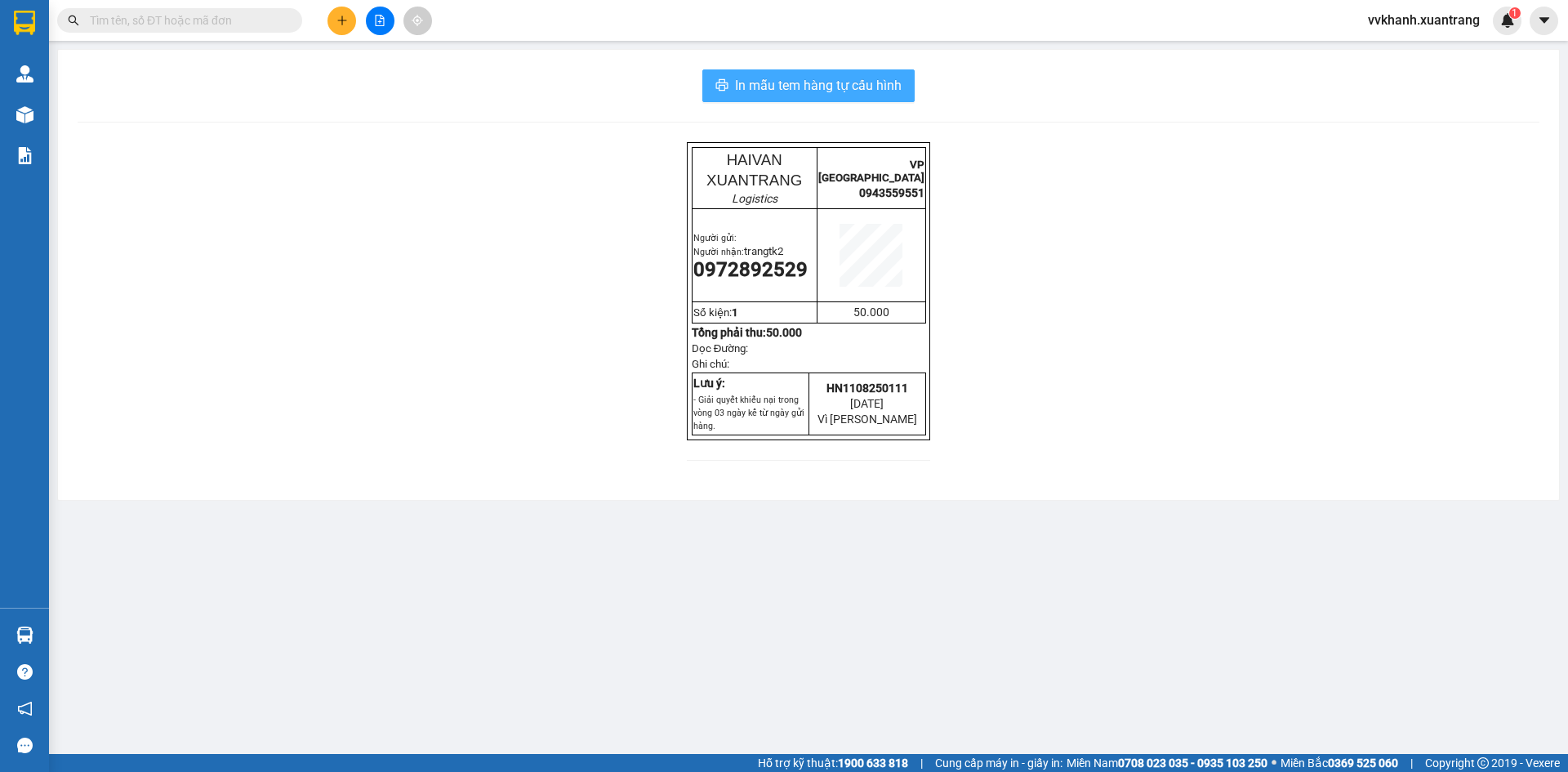
click at [762, 82] on span "In mẫu tem hàng tự cấu hình" at bounding box center [818, 85] width 167 height 20
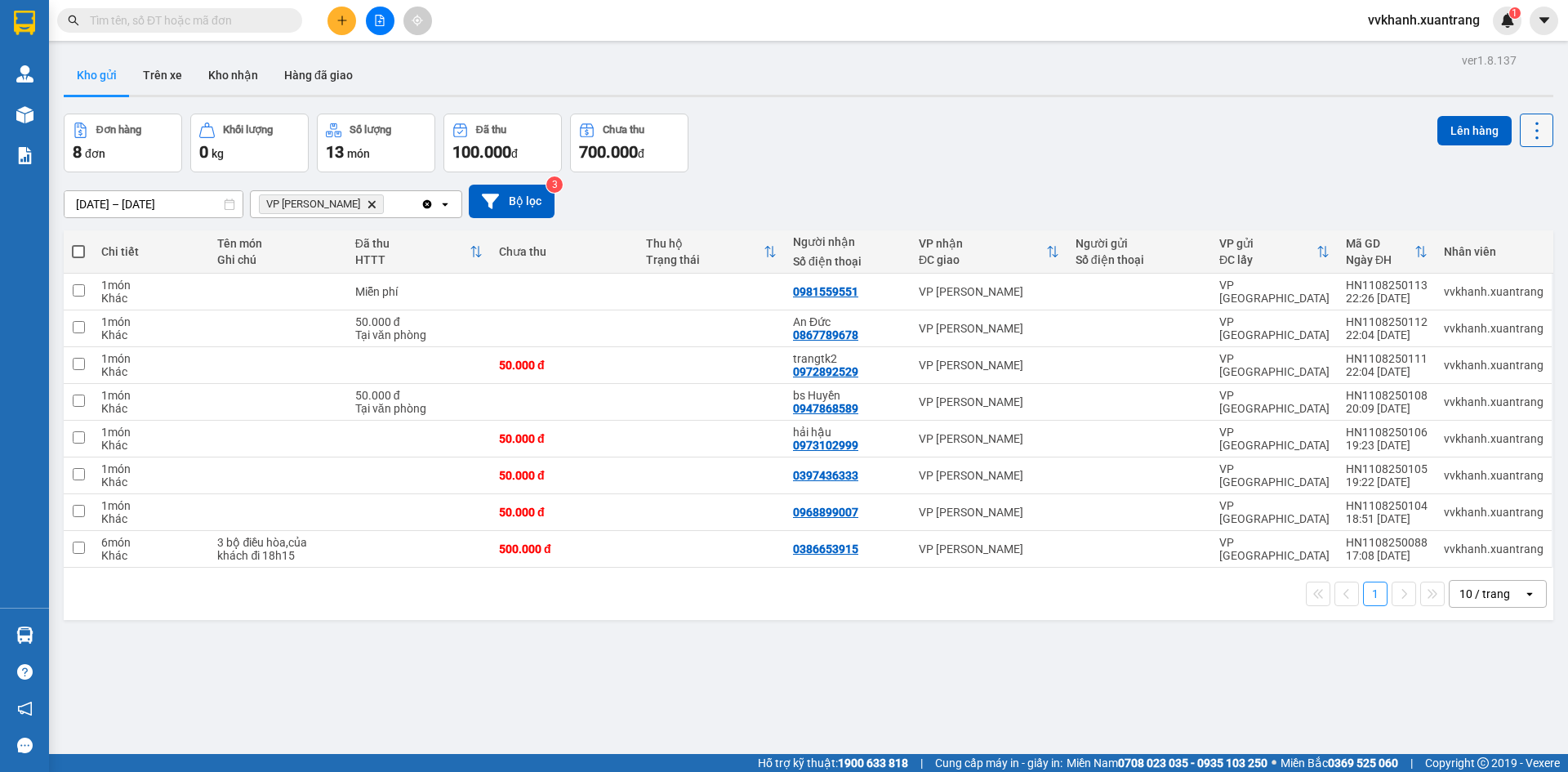
click at [1526, 130] on icon at bounding box center [1537, 131] width 23 height 23
click at [1260, 203] on div "28/07/2025 – 11/08/2025 Press the down arrow key to interact with the calendar …" at bounding box center [809, 201] width 1490 height 33
click at [837, 182] on div "28/07/2025 – 11/08/2025 Press the down arrow key to interact with the calendar …" at bounding box center [809, 201] width 1490 height 58
click at [425, 203] on icon "Clear all" at bounding box center [427, 203] width 9 height 9
click at [1459, 122] on button "Lên hàng" at bounding box center [1475, 131] width 74 height 30
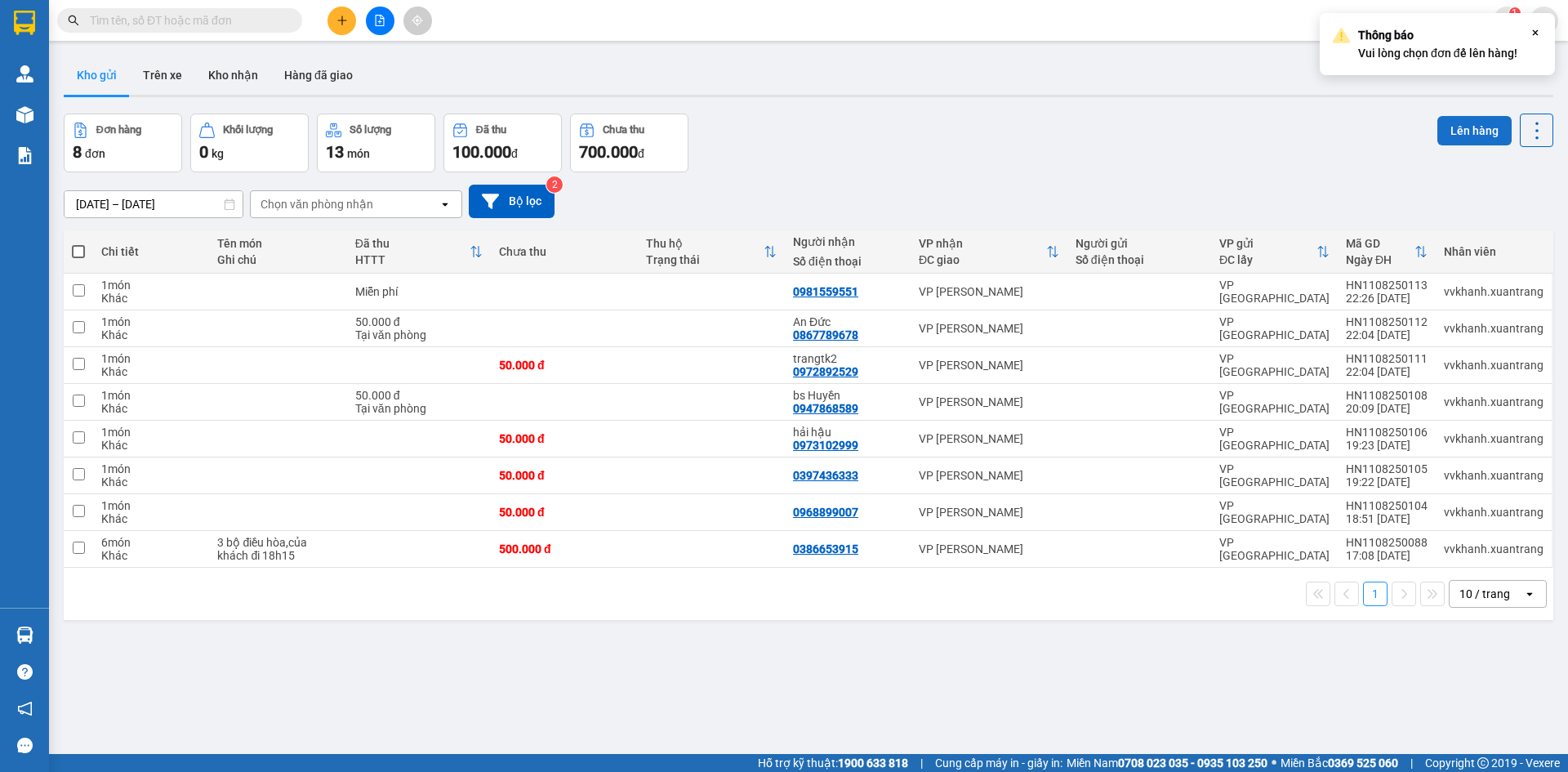
click at [1448, 129] on button "Lên hàng" at bounding box center [1475, 131] width 74 height 30
drag, startPoint x: 1158, startPoint y: 161, endPoint x: 1169, endPoint y: 156, distance: 12.1
click at [1159, 161] on div "Đơn hàng 8 đơn Khối lượng 0 kg Số lượng 13 món Đã thu 100.000 đ Chưa thu 700.00…" at bounding box center [809, 143] width 1490 height 59
click at [382, 25] on icon "file-add" at bounding box center [380, 20] width 11 height 11
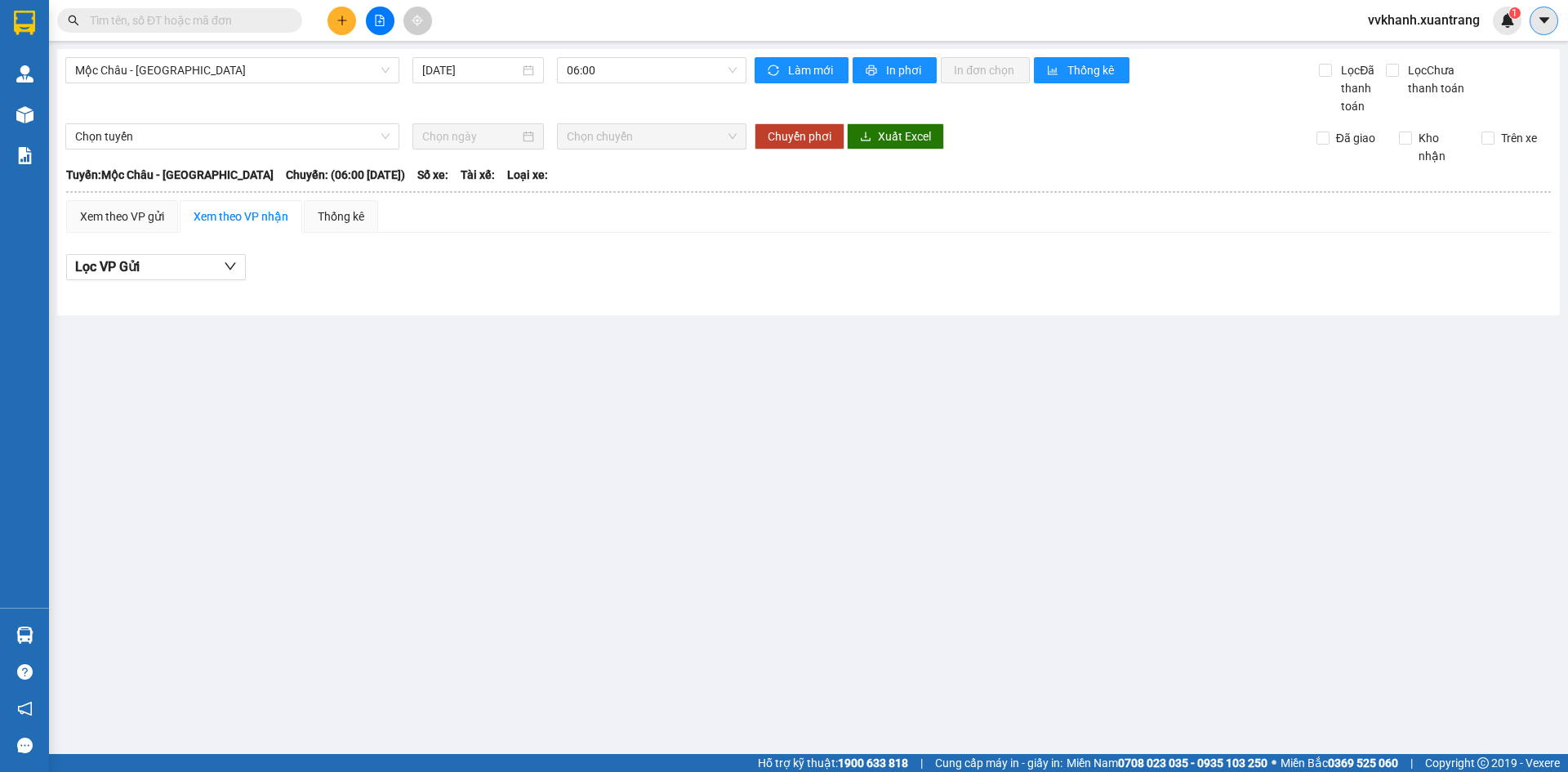
click at [1543, 28] on button at bounding box center [1544, 21] width 29 height 29
click at [1439, 19] on span "vvkhanh.xuantrang" at bounding box center [1424, 19] width 138 height 20
click at [1427, 54] on span "Đăng xuất" at bounding box center [1431, 51] width 104 height 18
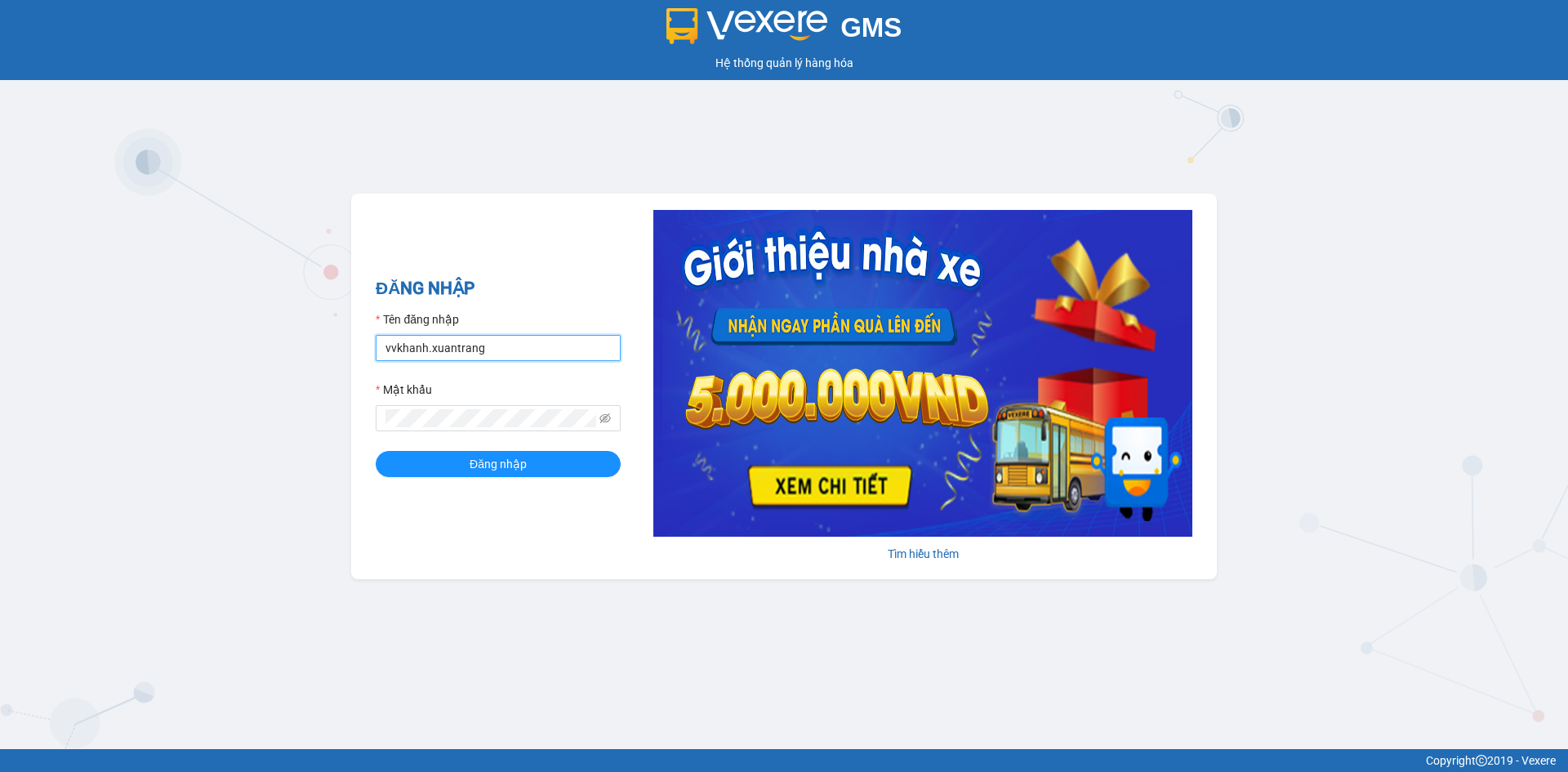
click at [521, 348] on input "vvkhanh.xuantrang" at bounding box center [498, 347] width 245 height 26
type input "pbthang.xuantrang"
click at [477, 467] on span "Đăng nhập" at bounding box center [498, 464] width 57 height 18
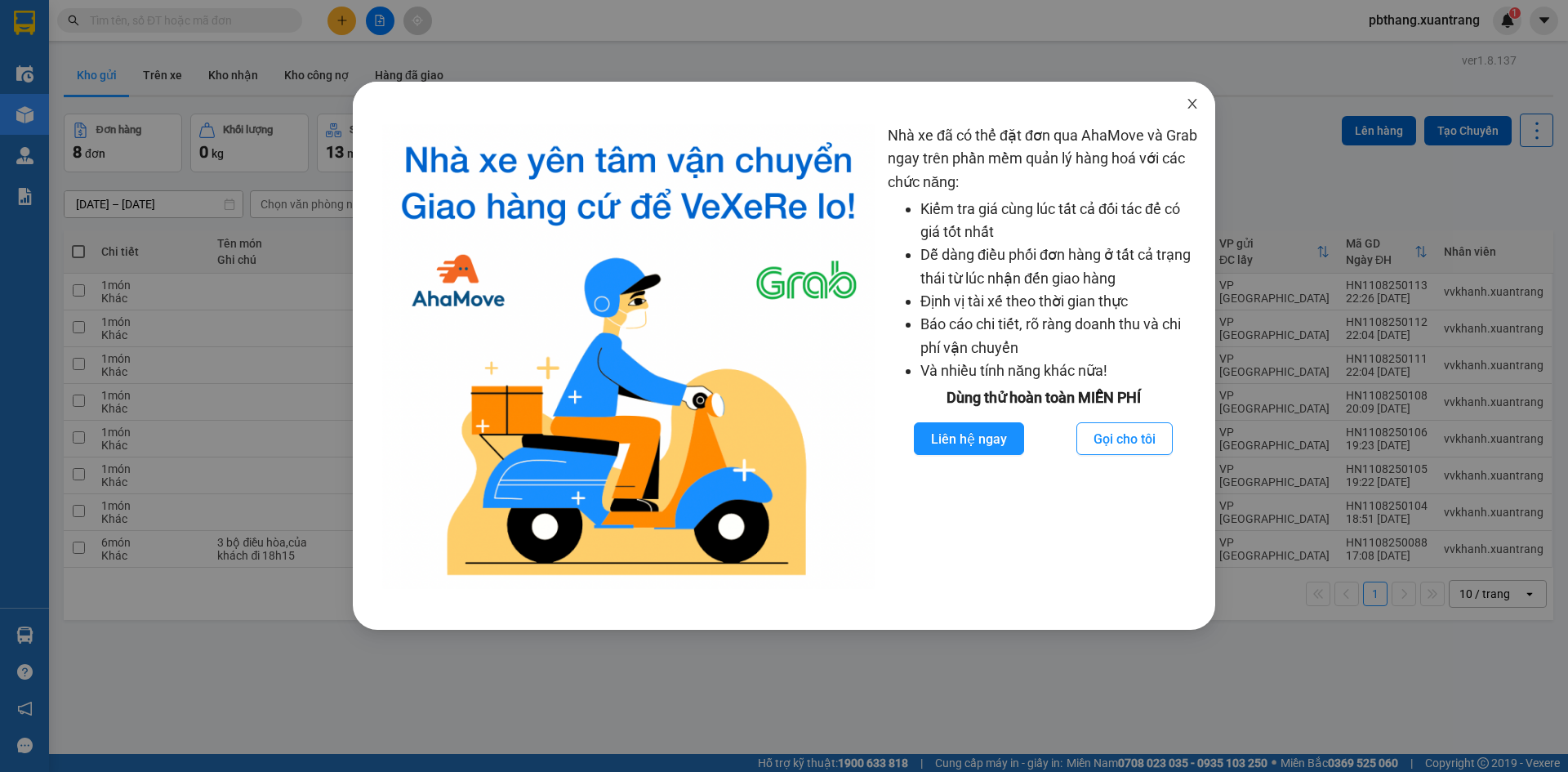
click at [1191, 99] on icon "close" at bounding box center [1193, 104] width 13 height 13
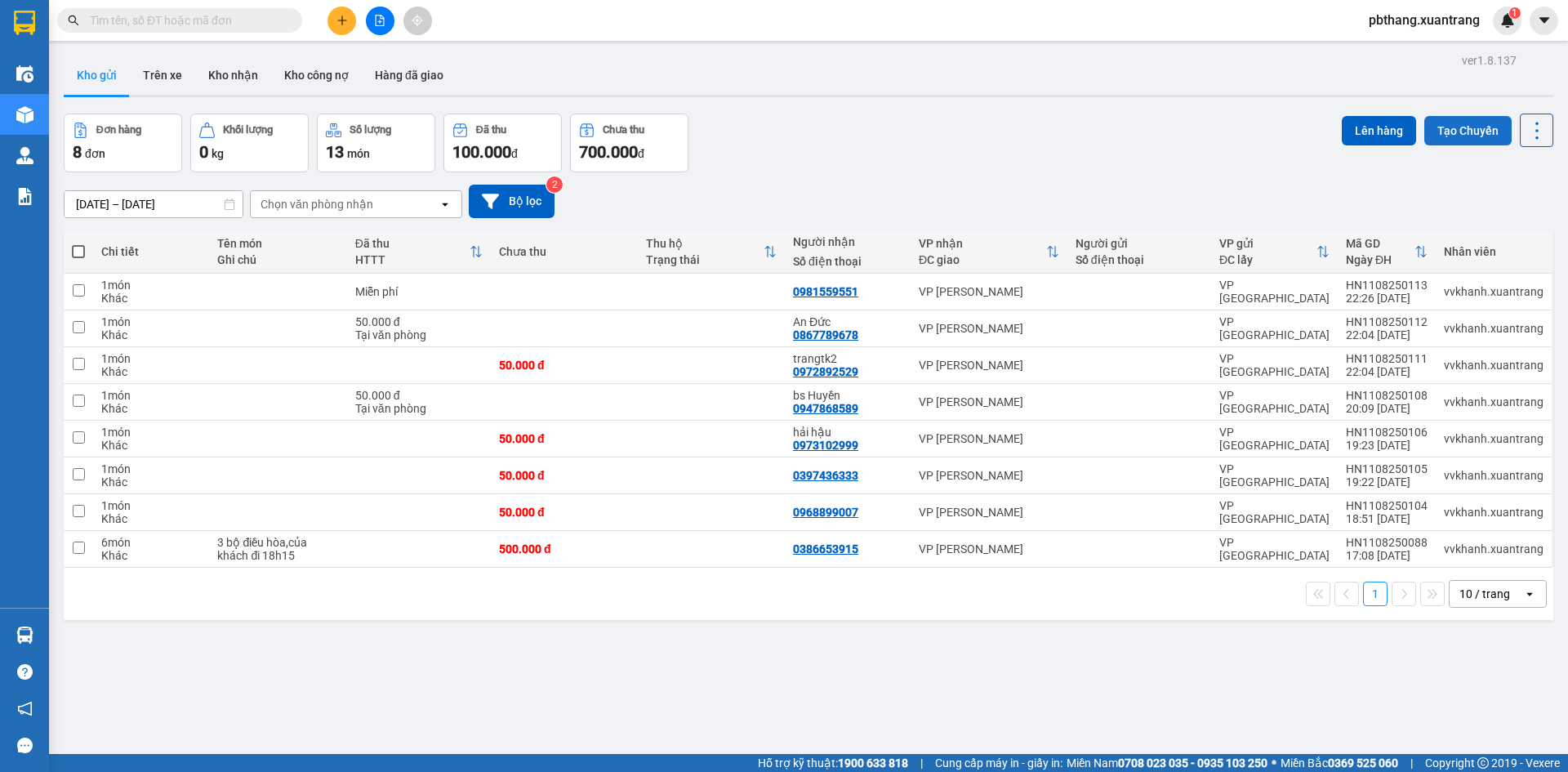
click at [1440, 128] on button "Tạo Chuyến" at bounding box center [1469, 131] width 88 height 30
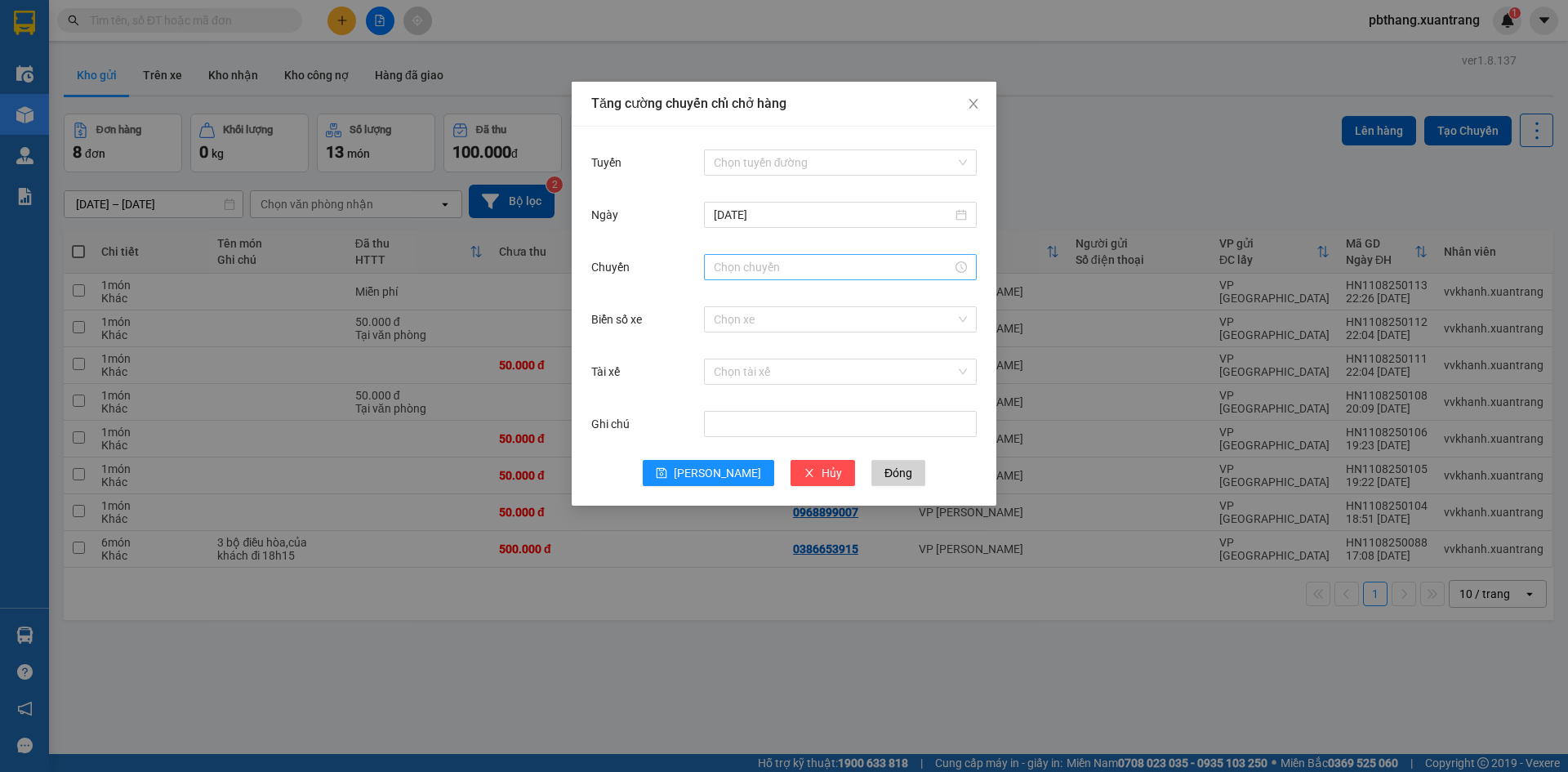
click at [741, 261] on input "Chuyến" at bounding box center [834, 267] width 238 height 18
click at [729, 425] on div "20" at bounding box center [727, 429] width 46 height 23
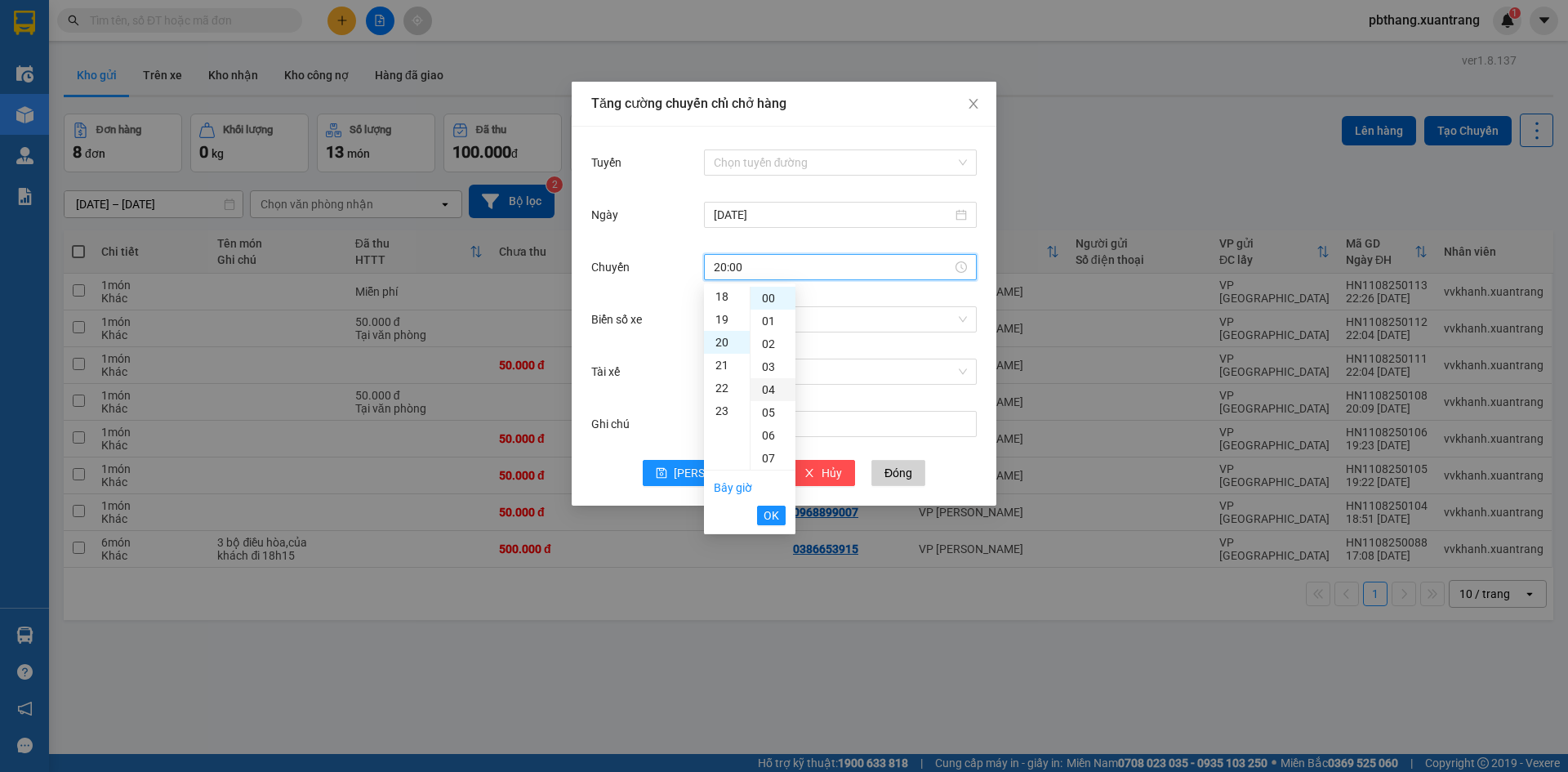
scroll to position [458, 0]
click at [772, 316] on div "01" at bounding box center [773, 322] width 45 height 23
type input "20:01"
click at [771, 519] on span "OK" at bounding box center [772, 515] width 15 height 18
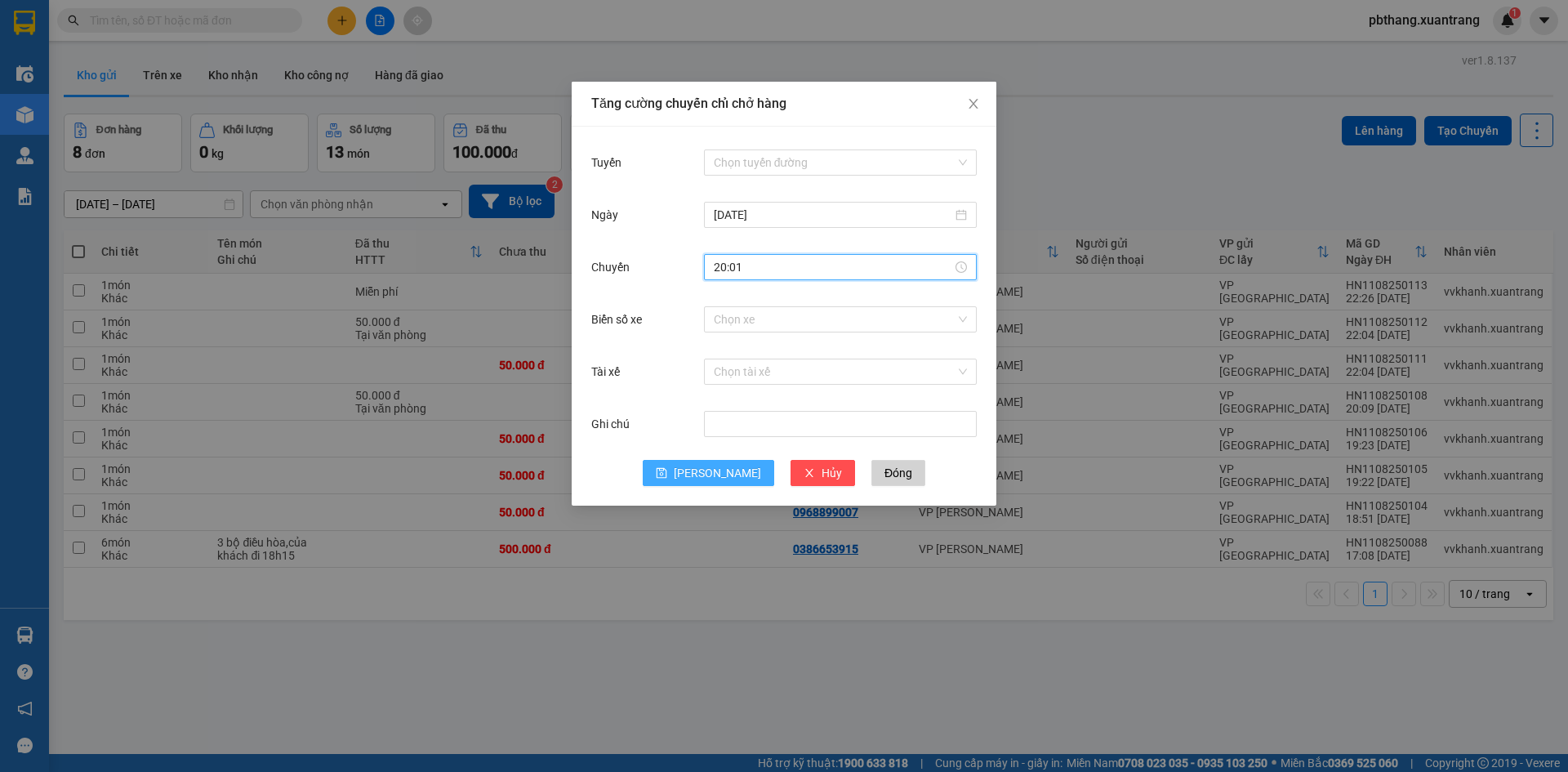
click at [716, 484] on button "Lưu" at bounding box center [709, 472] width 132 height 26
click at [765, 166] on input "Tuyến" at bounding box center [836, 163] width 242 height 25
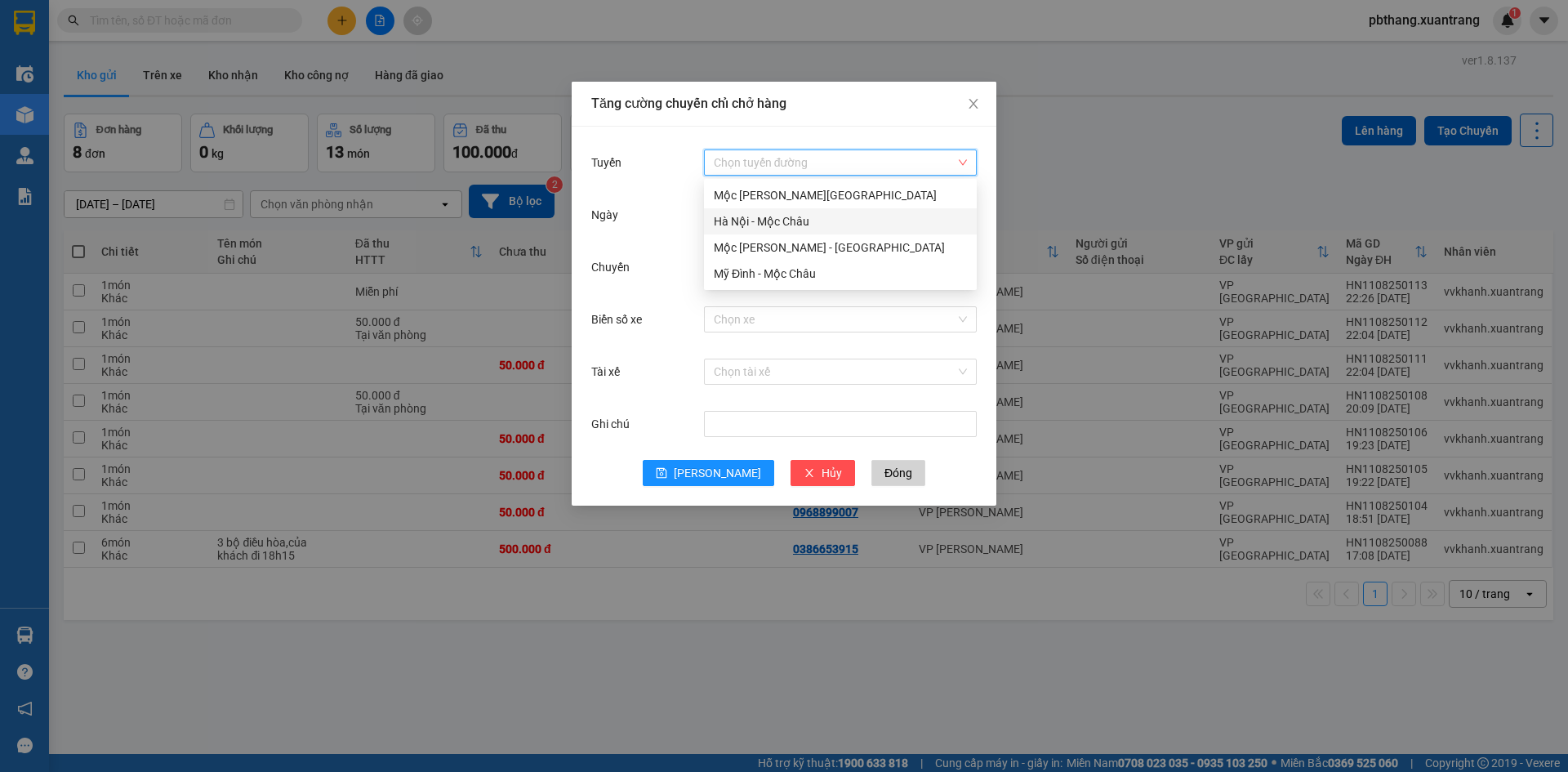
click at [754, 220] on div "Hà Nội - Mộc Châu" at bounding box center [840, 221] width 253 height 18
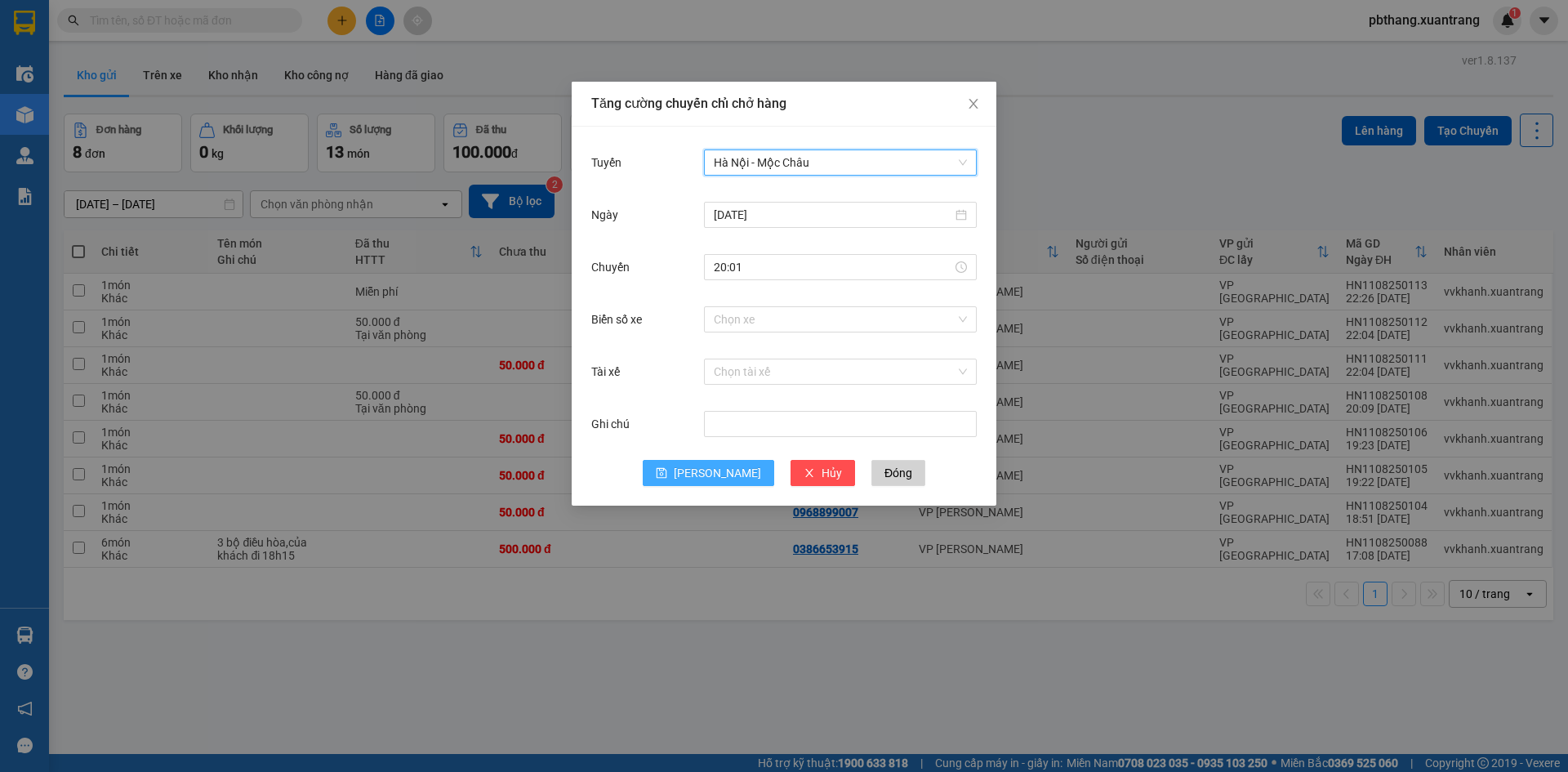
click at [720, 481] on span "Lưu" at bounding box center [718, 472] width 88 height 18
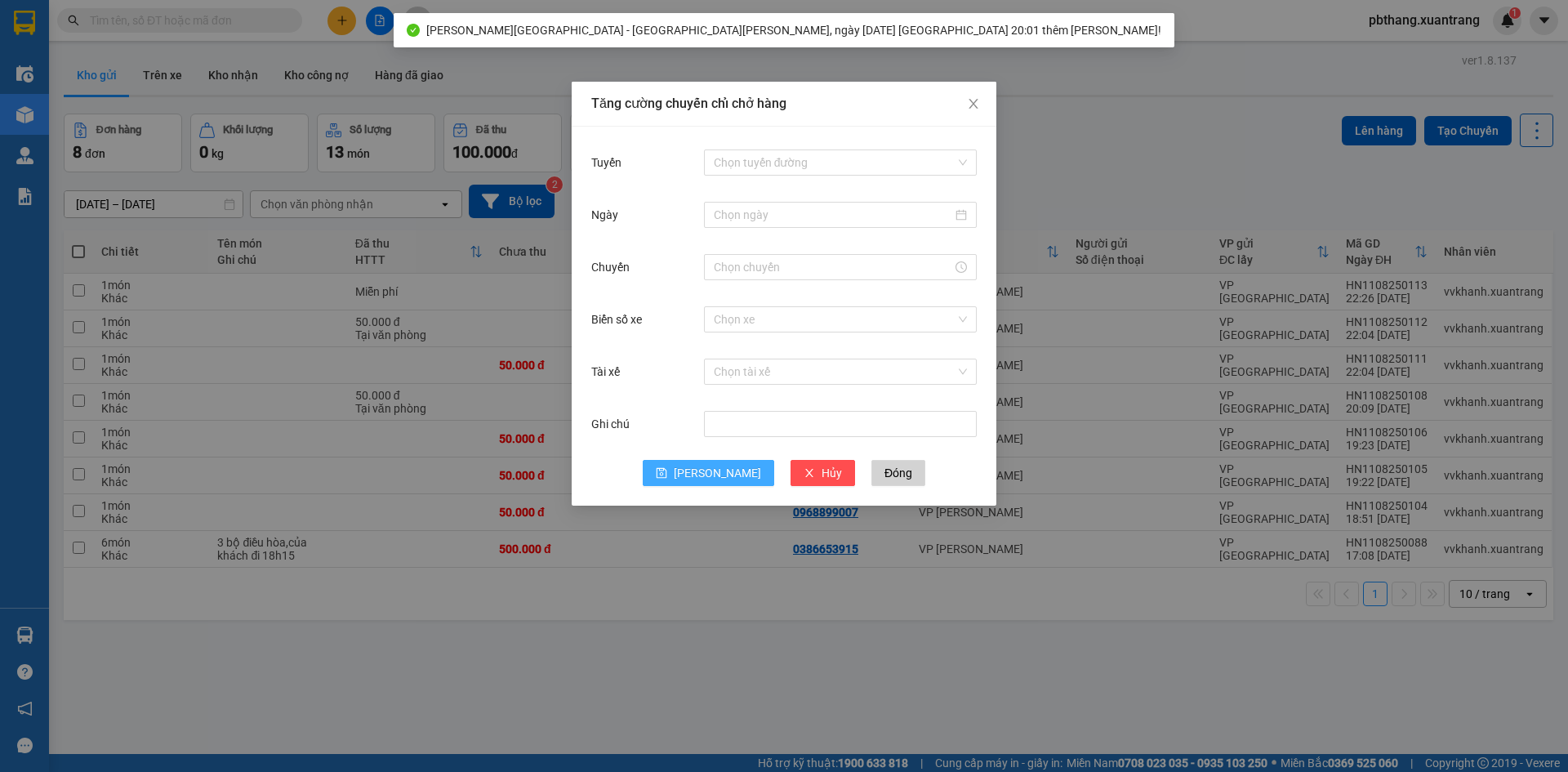
click at [724, 471] on span "Lưu" at bounding box center [718, 472] width 88 height 18
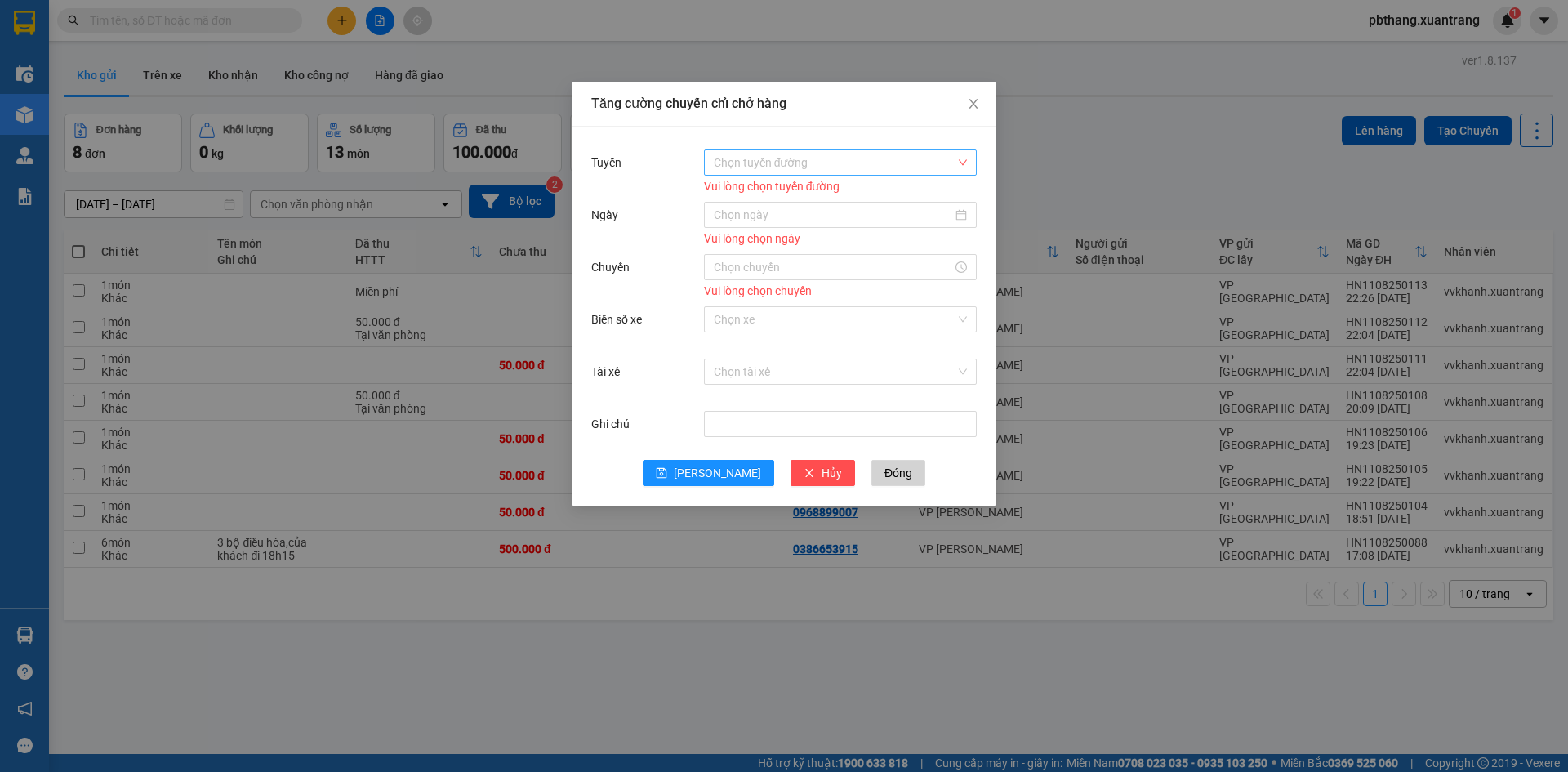
click at [796, 167] on input "Tuyến" at bounding box center [836, 163] width 242 height 25
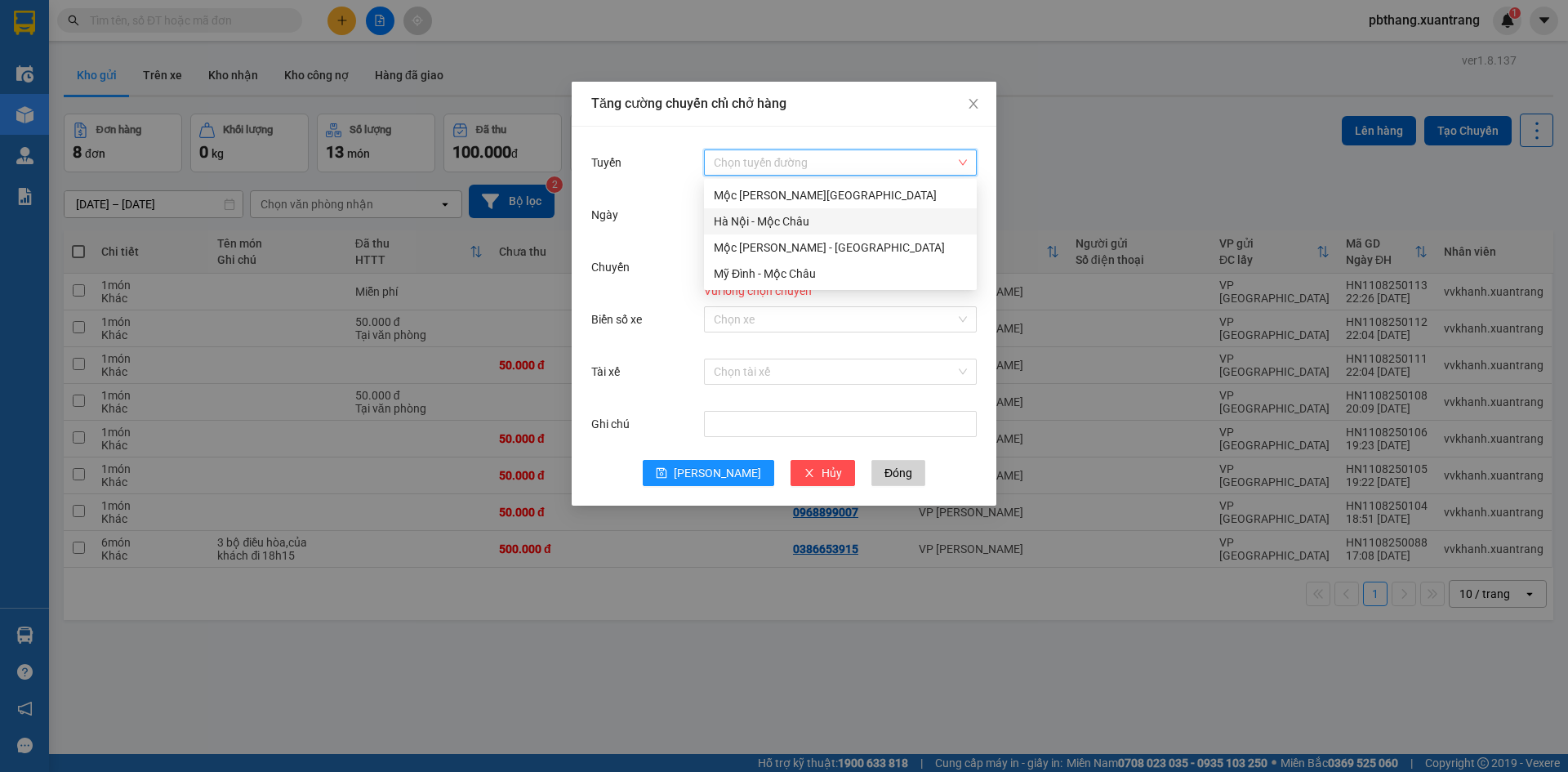
click at [765, 221] on div "Hà Nội - Mộc Châu" at bounding box center [840, 221] width 253 height 18
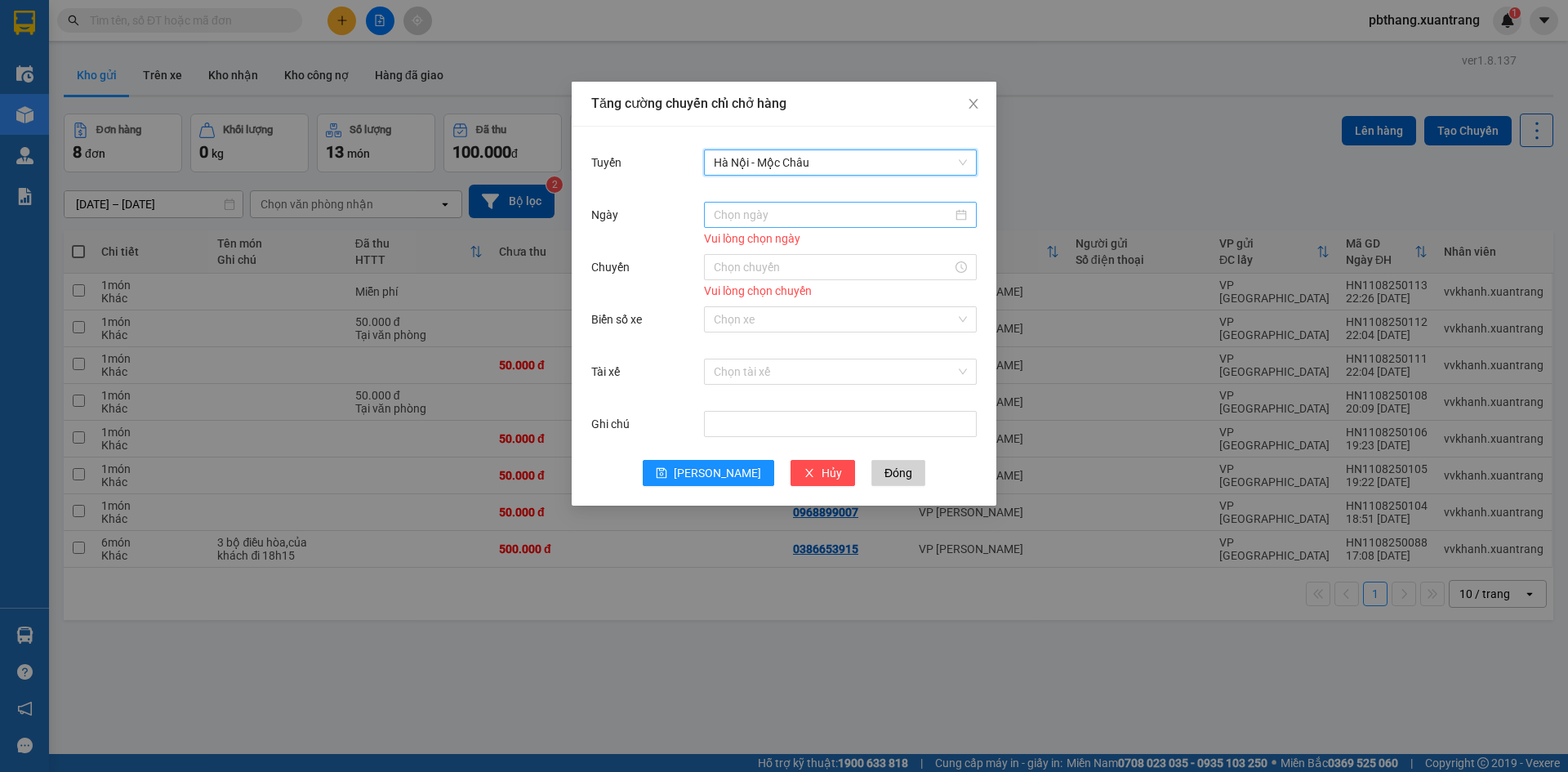
click at [776, 220] on input "Ngày" at bounding box center [834, 215] width 238 height 18
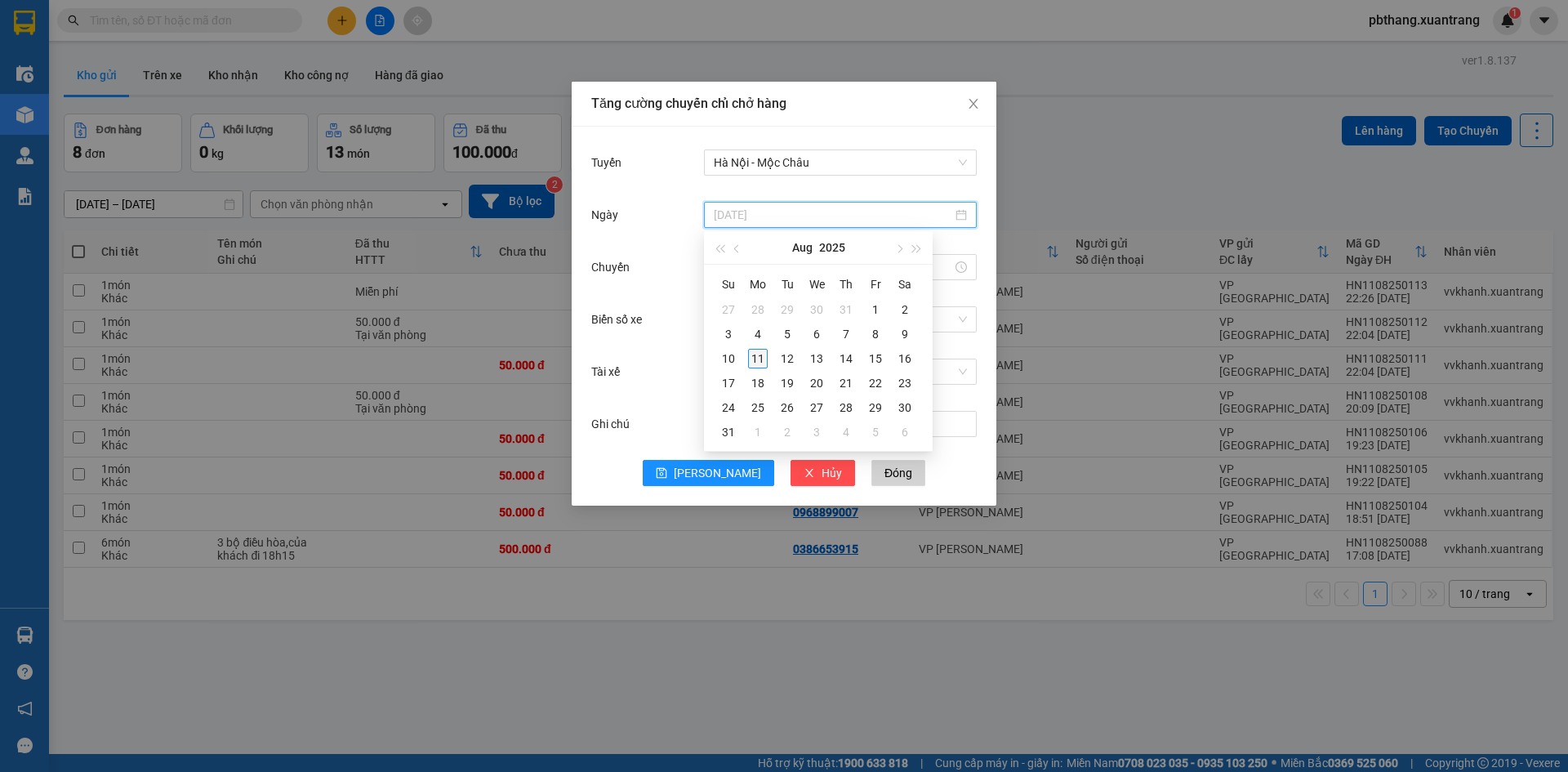
type input "11/08/2025"
click at [759, 360] on div "11" at bounding box center [757, 359] width 20 height 20
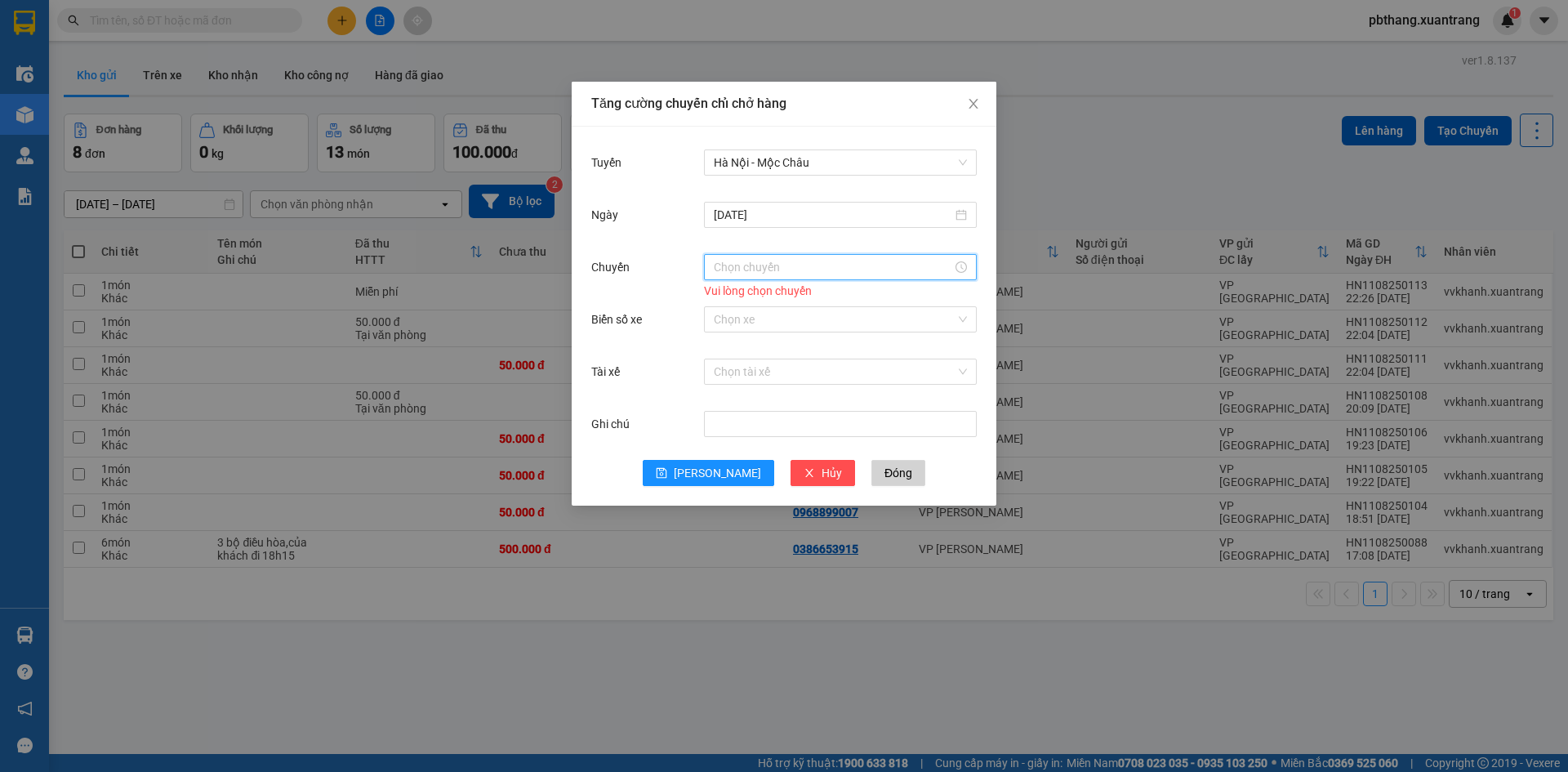
click at [761, 274] on input "Chuyến" at bounding box center [834, 267] width 238 height 18
click at [731, 303] on div "20" at bounding box center [727, 299] width 46 height 23
click at [775, 323] on div "01" at bounding box center [773, 322] width 45 height 23
type input "20:01"
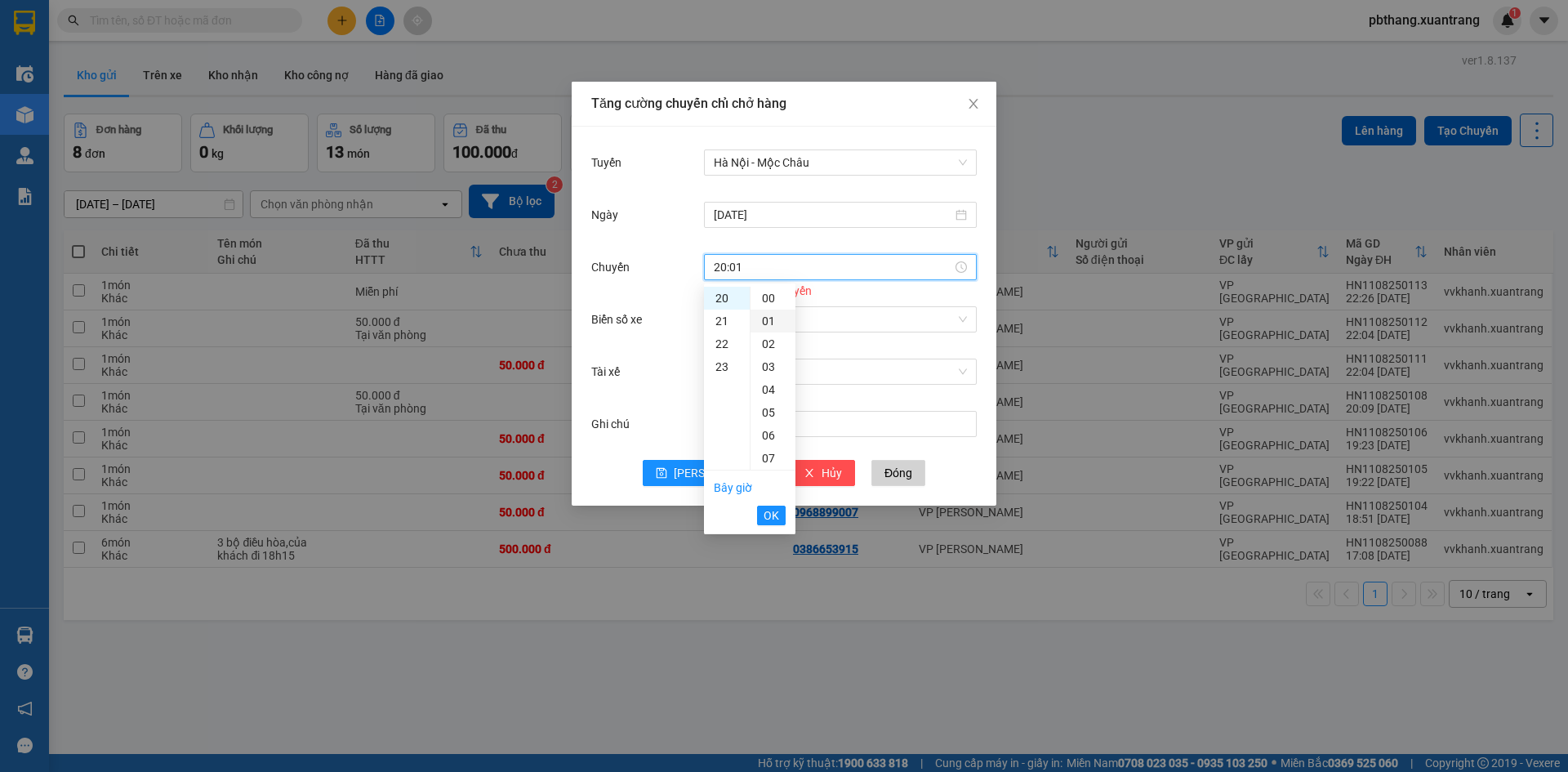
scroll to position [23, 0]
click at [773, 516] on span "OK" at bounding box center [772, 515] width 15 height 18
click at [725, 479] on span "Lưu" at bounding box center [718, 472] width 88 height 18
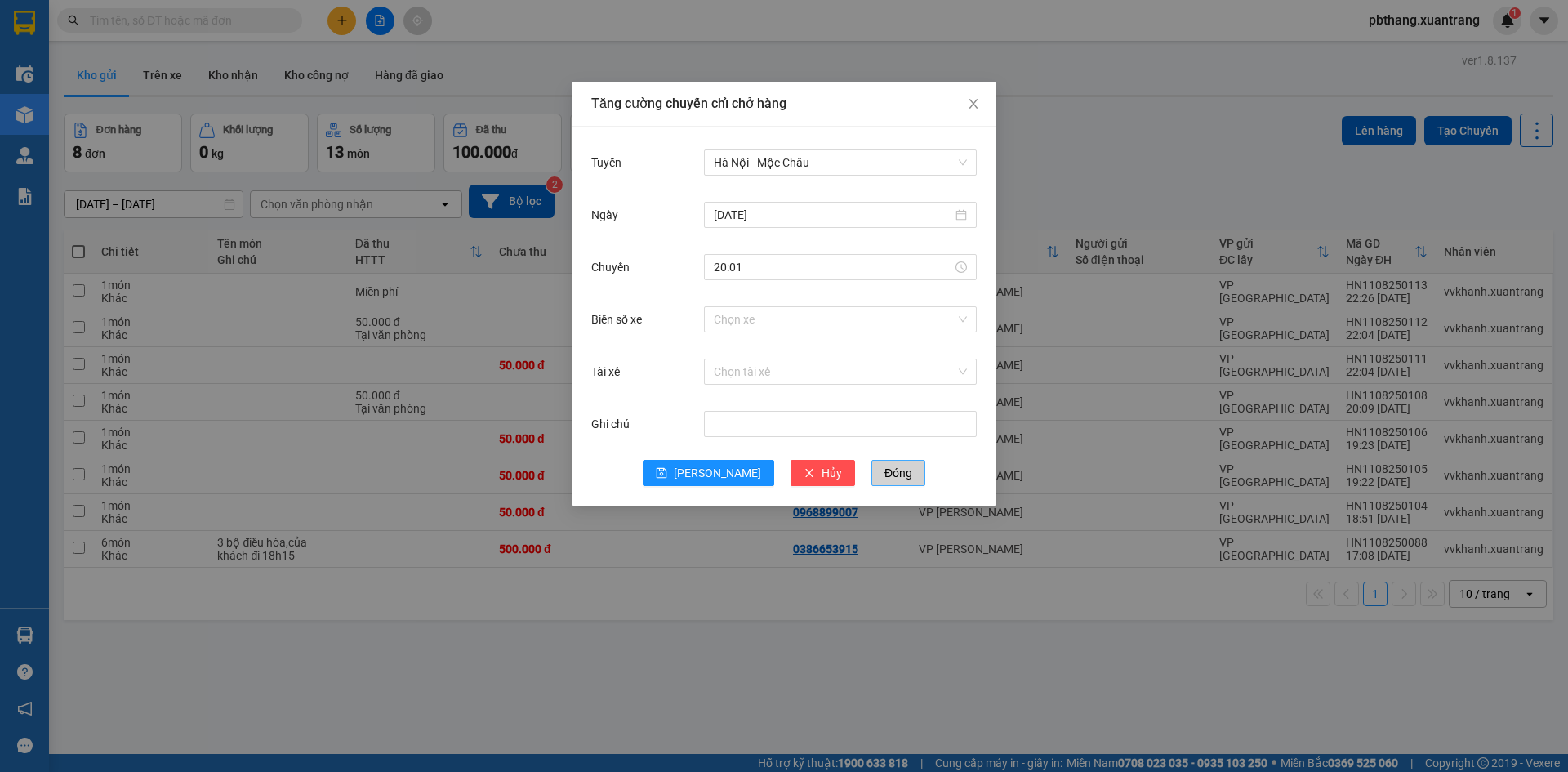
click at [885, 475] on span "Đóng" at bounding box center [898, 472] width 28 height 18
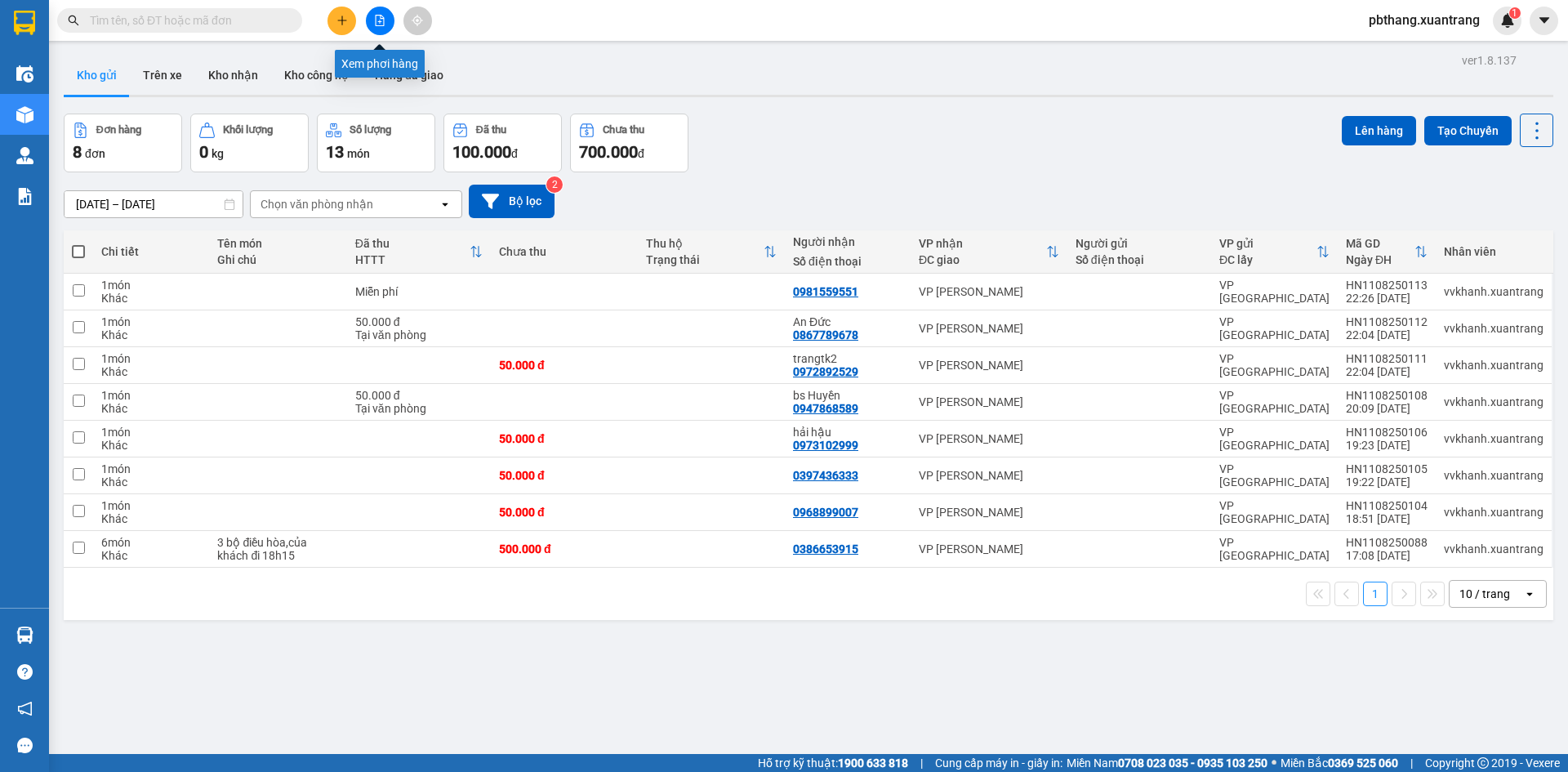
click at [379, 17] on icon "file-add" at bounding box center [380, 20] width 11 height 11
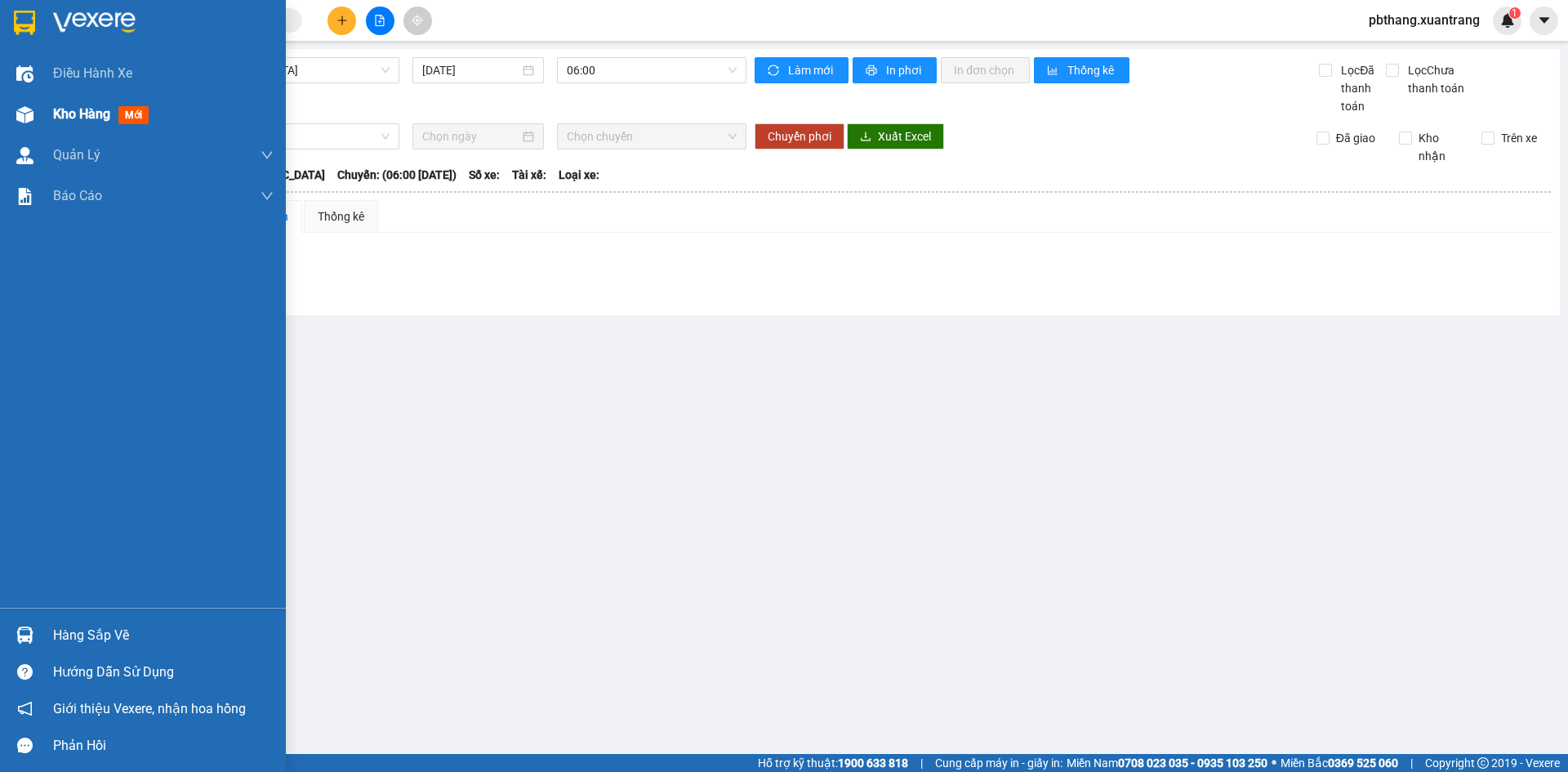
click at [72, 115] on span "Kho hàng" at bounding box center [82, 114] width 57 height 15
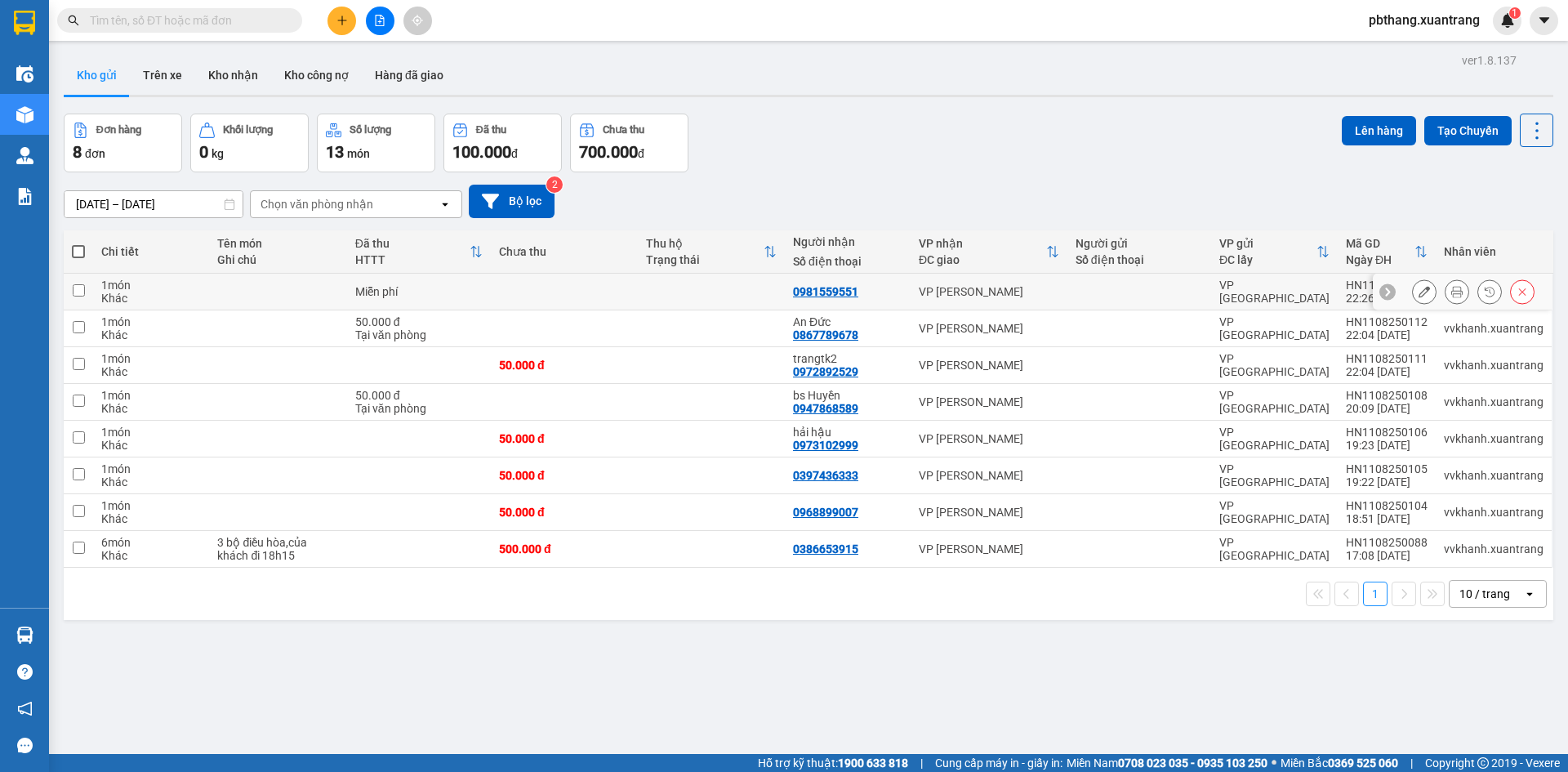
click at [79, 290] on input "checkbox" at bounding box center [78, 290] width 12 height 12
checkbox input "true"
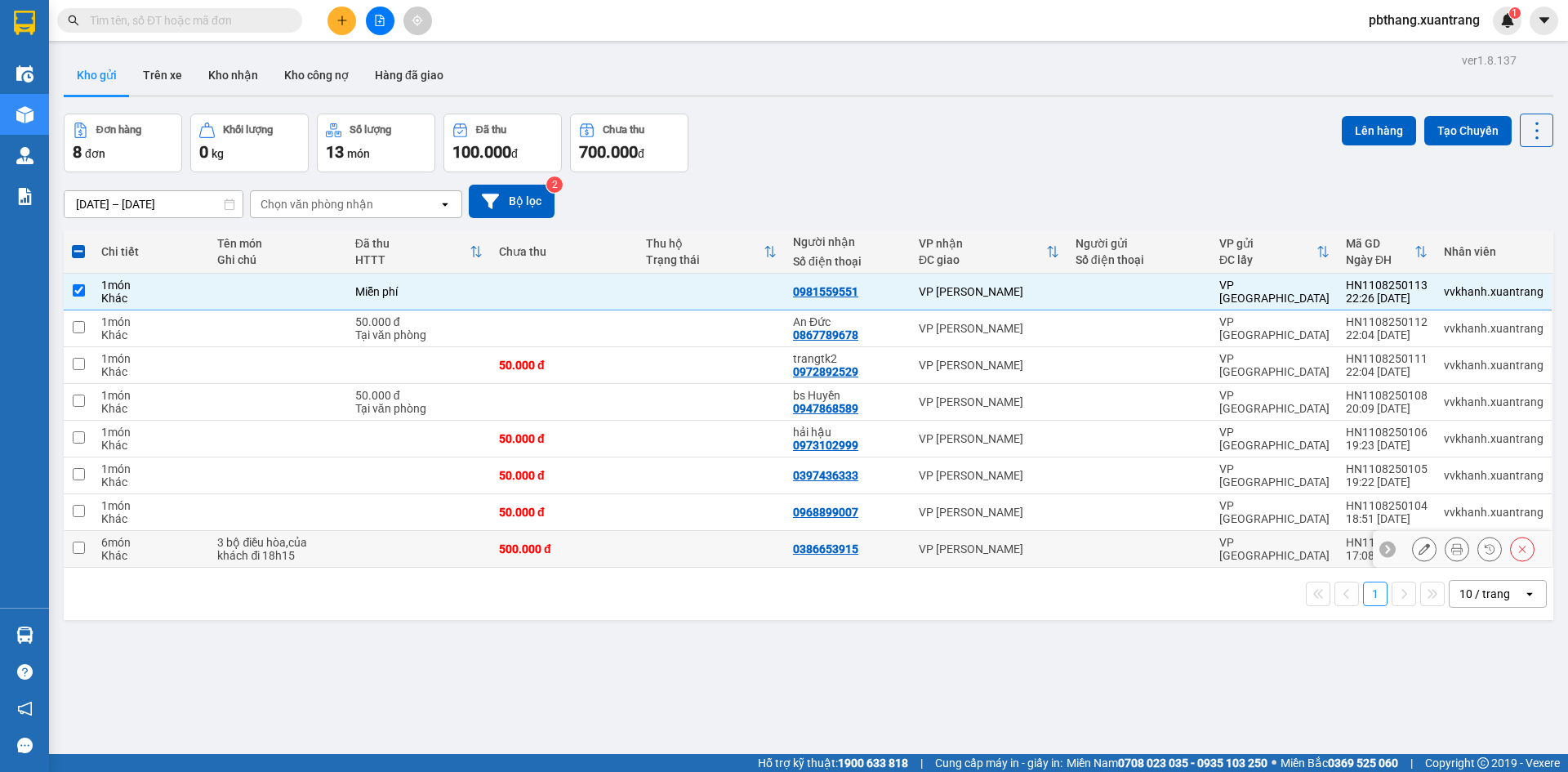
click at [77, 546] on input "checkbox" at bounding box center [78, 548] width 12 height 12
checkbox input "true"
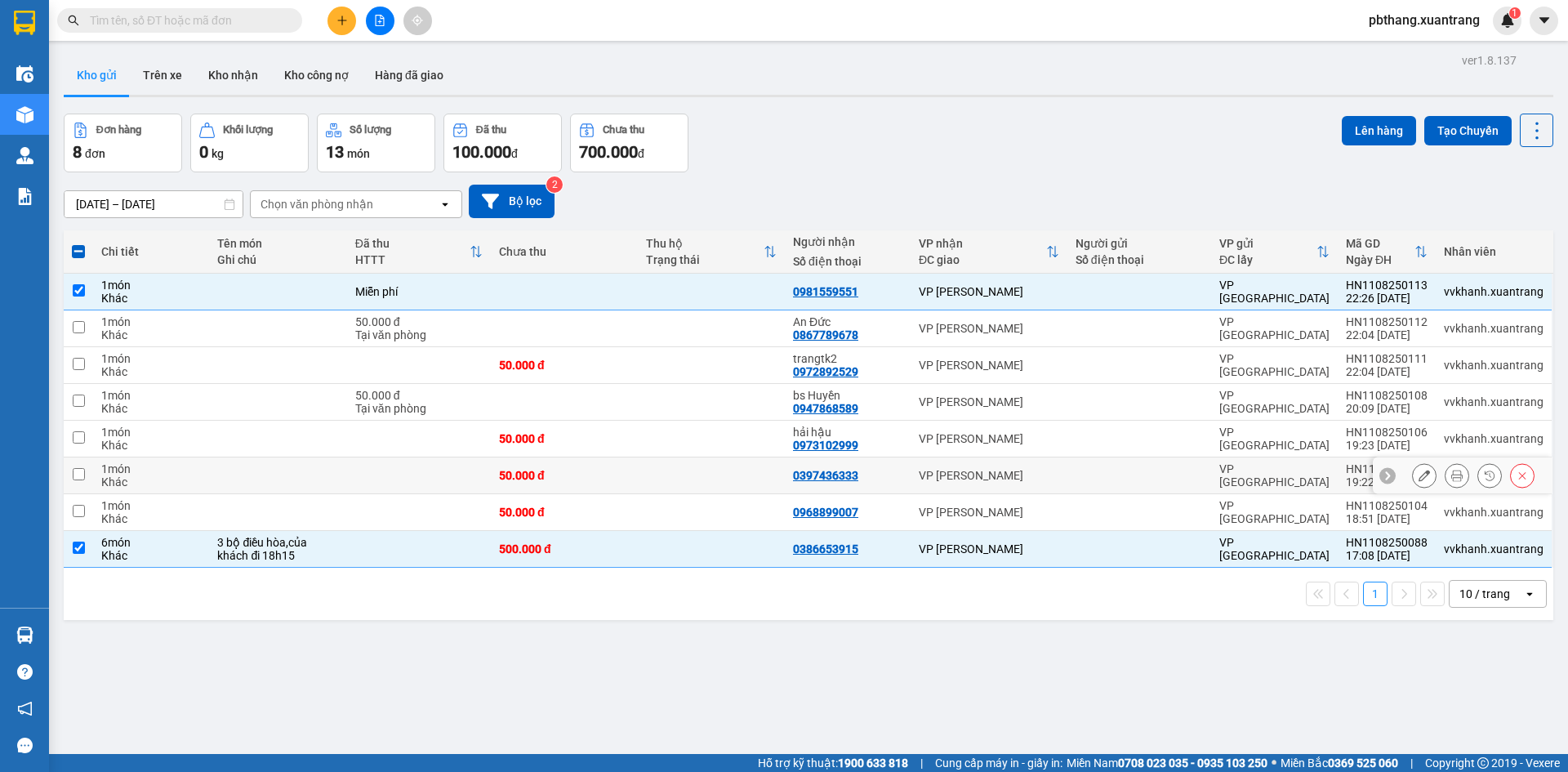
click at [79, 474] on input "checkbox" at bounding box center [78, 474] width 12 height 12
checkbox input "true"
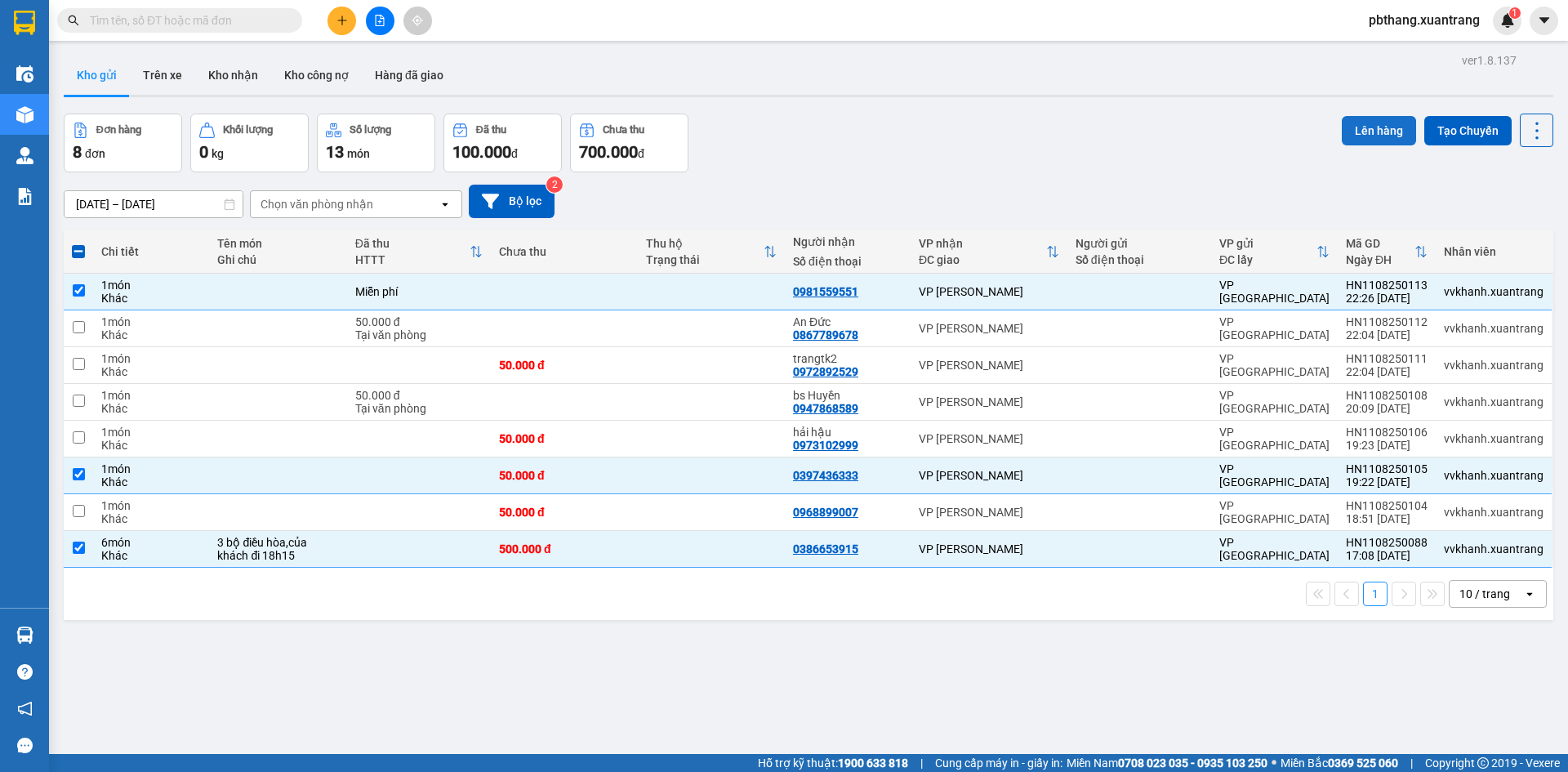
click at [1351, 130] on button "Lên hàng" at bounding box center [1379, 131] width 74 height 30
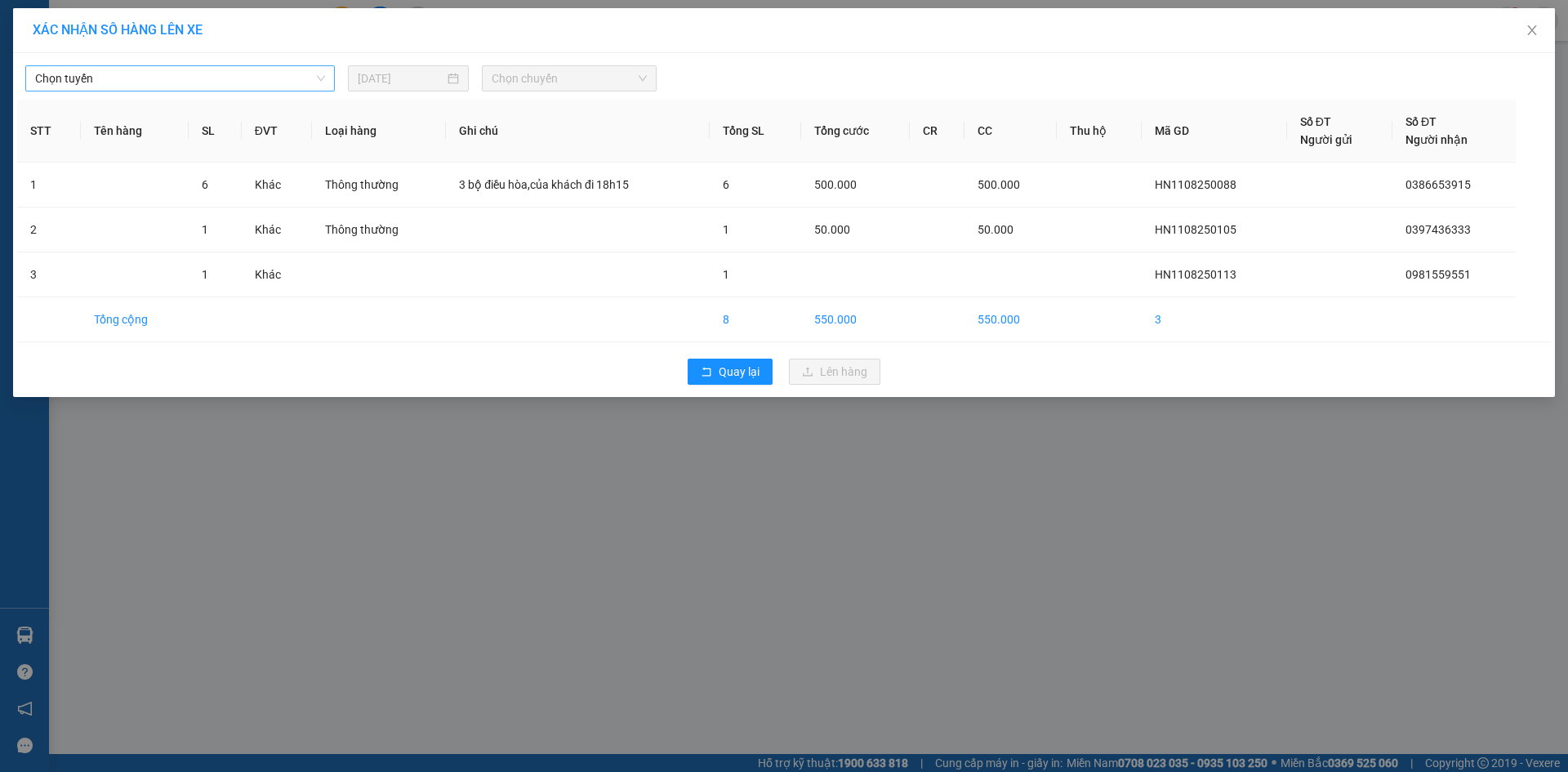
click at [279, 83] on span "Chọn tuyến" at bounding box center [180, 78] width 290 height 25
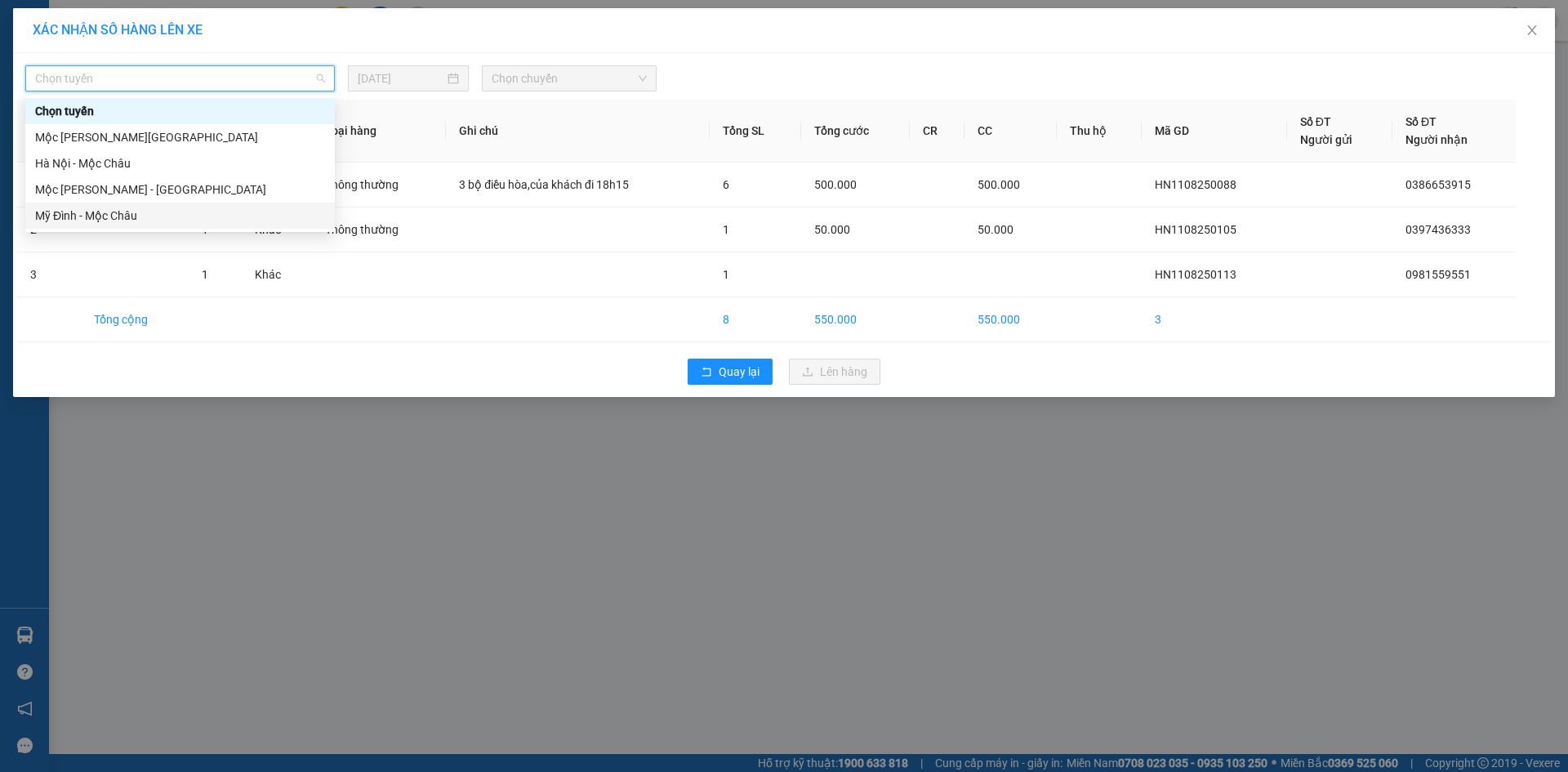
click at [98, 215] on div "Mỹ Đình - Mộc Châu" at bounding box center [180, 216] width 290 height 18
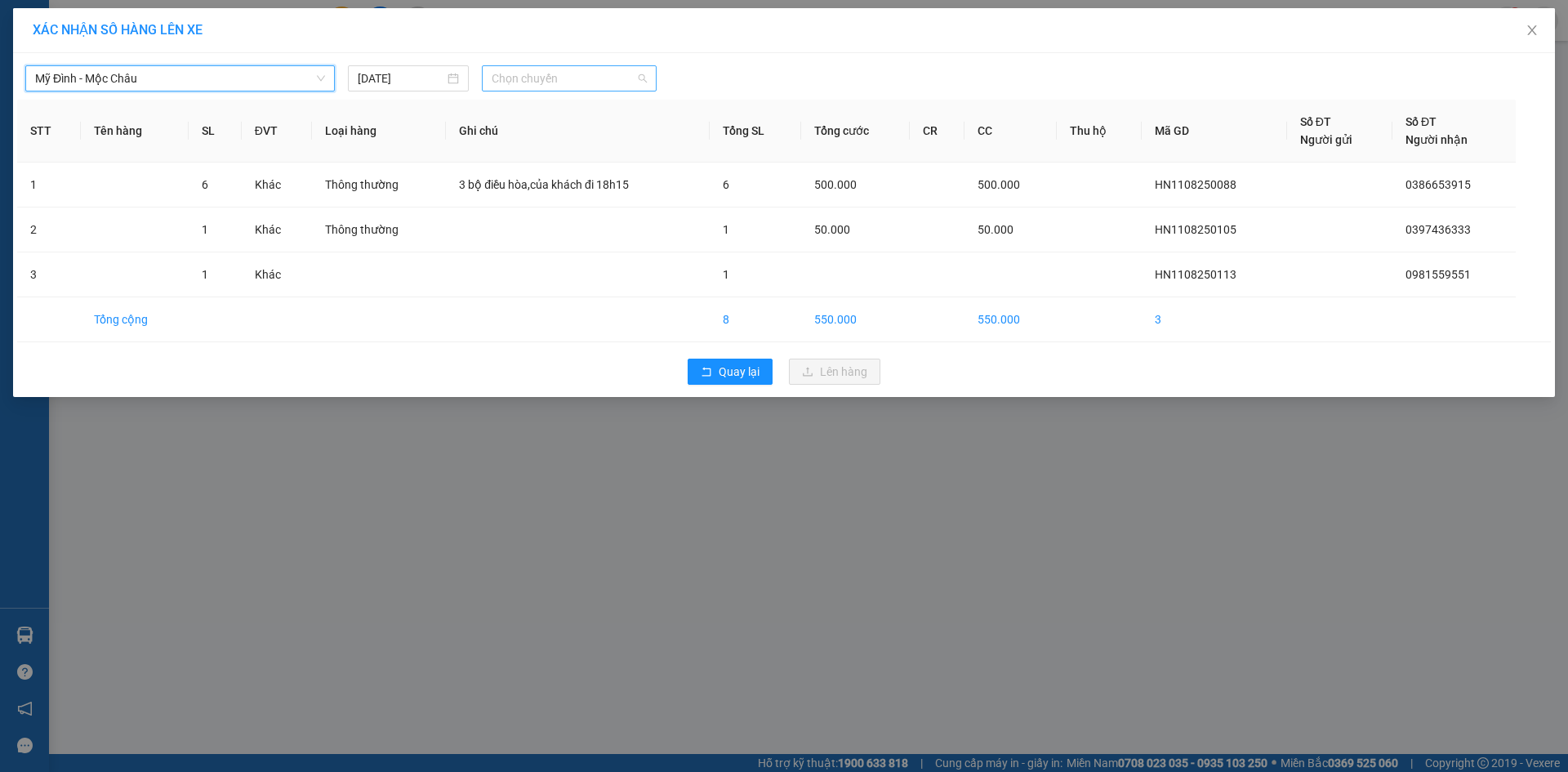
click at [550, 80] on span "Chọn chuyến" at bounding box center [569, 78] width 155 height 25
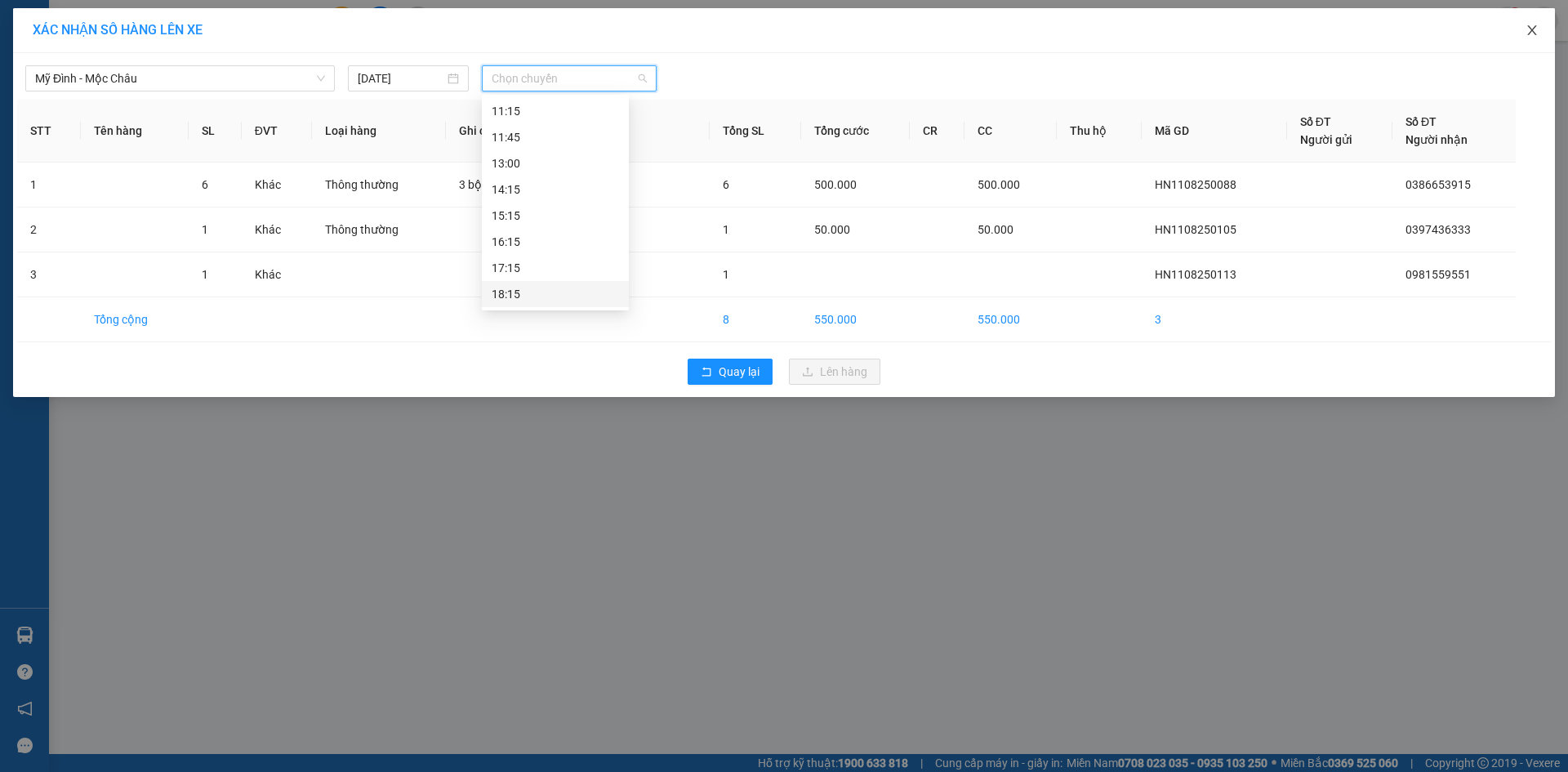
click at [1534, 29] on icon "close" at bounding box center [1533, 31] width 13 height 13
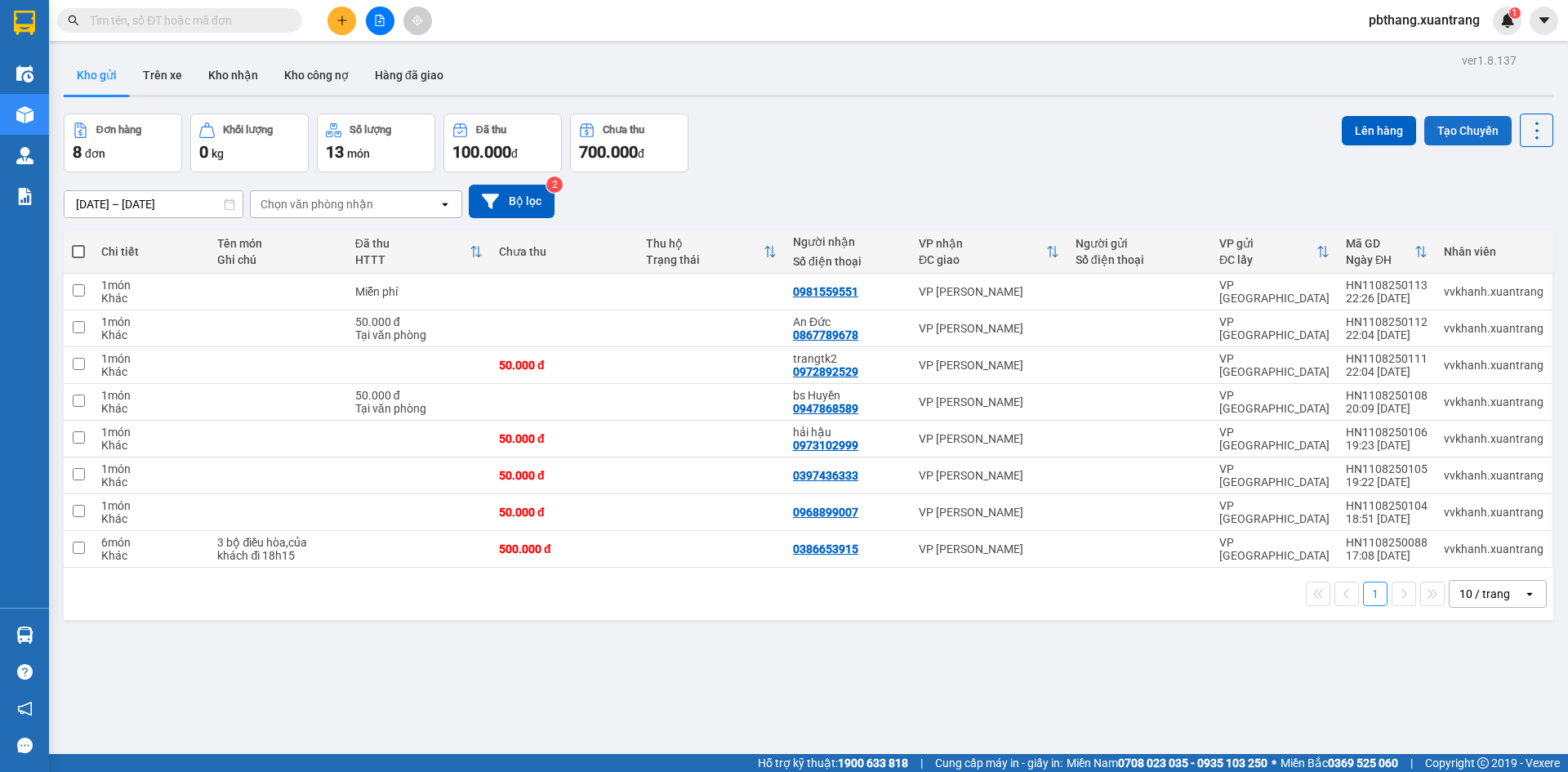
click at [1448, 128] on button "Tạo Chuyến" at bounding box center [1469, 131] width 88 height 30
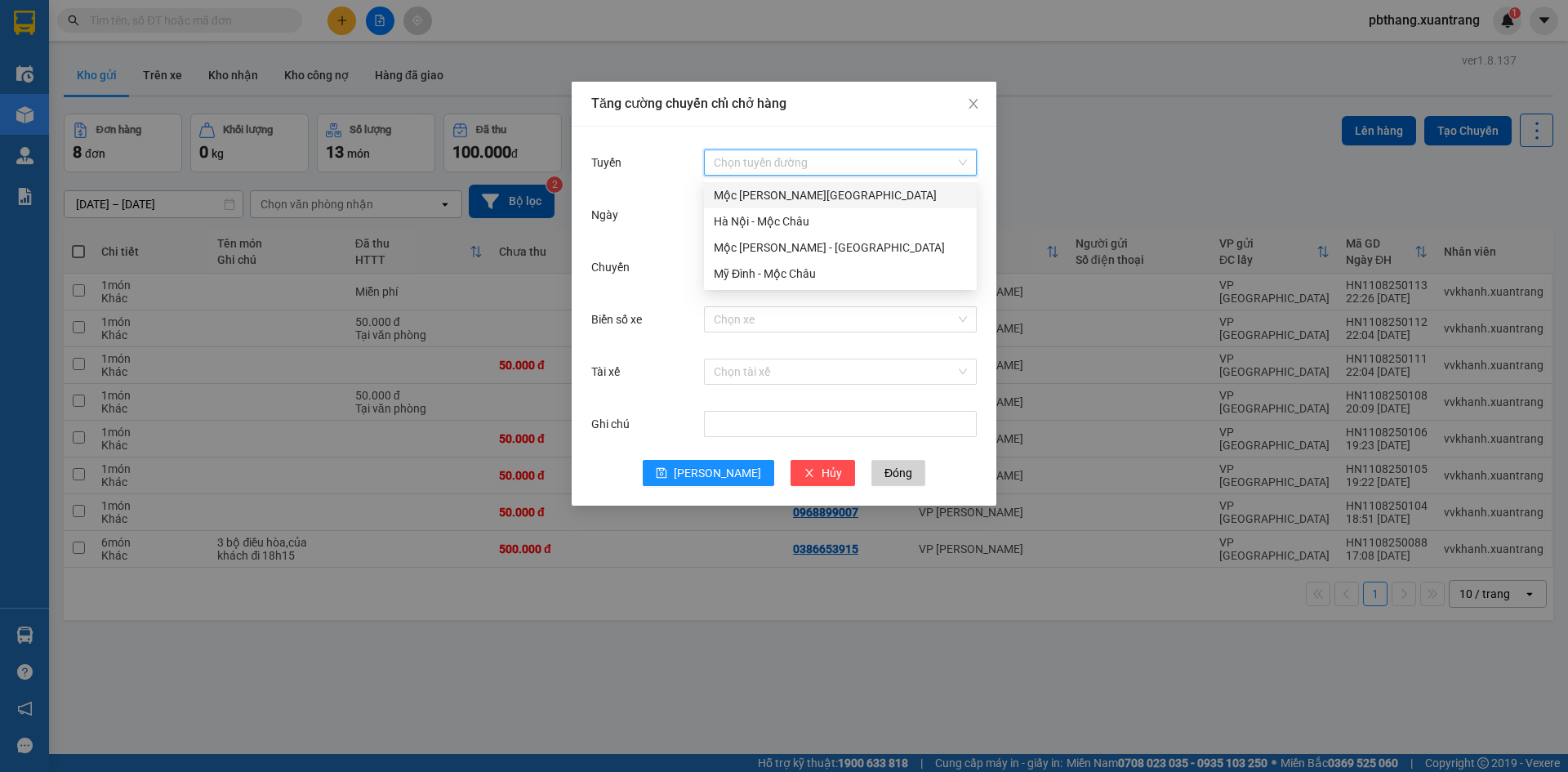
click at [821, 164] on input "Tuyến" at bounding box center [836, 163] width 242 height 25
click at [771, 272] on div "Mỹ Đình - Mộc Châu" at bounding box center [840, 273] width 253 height 18
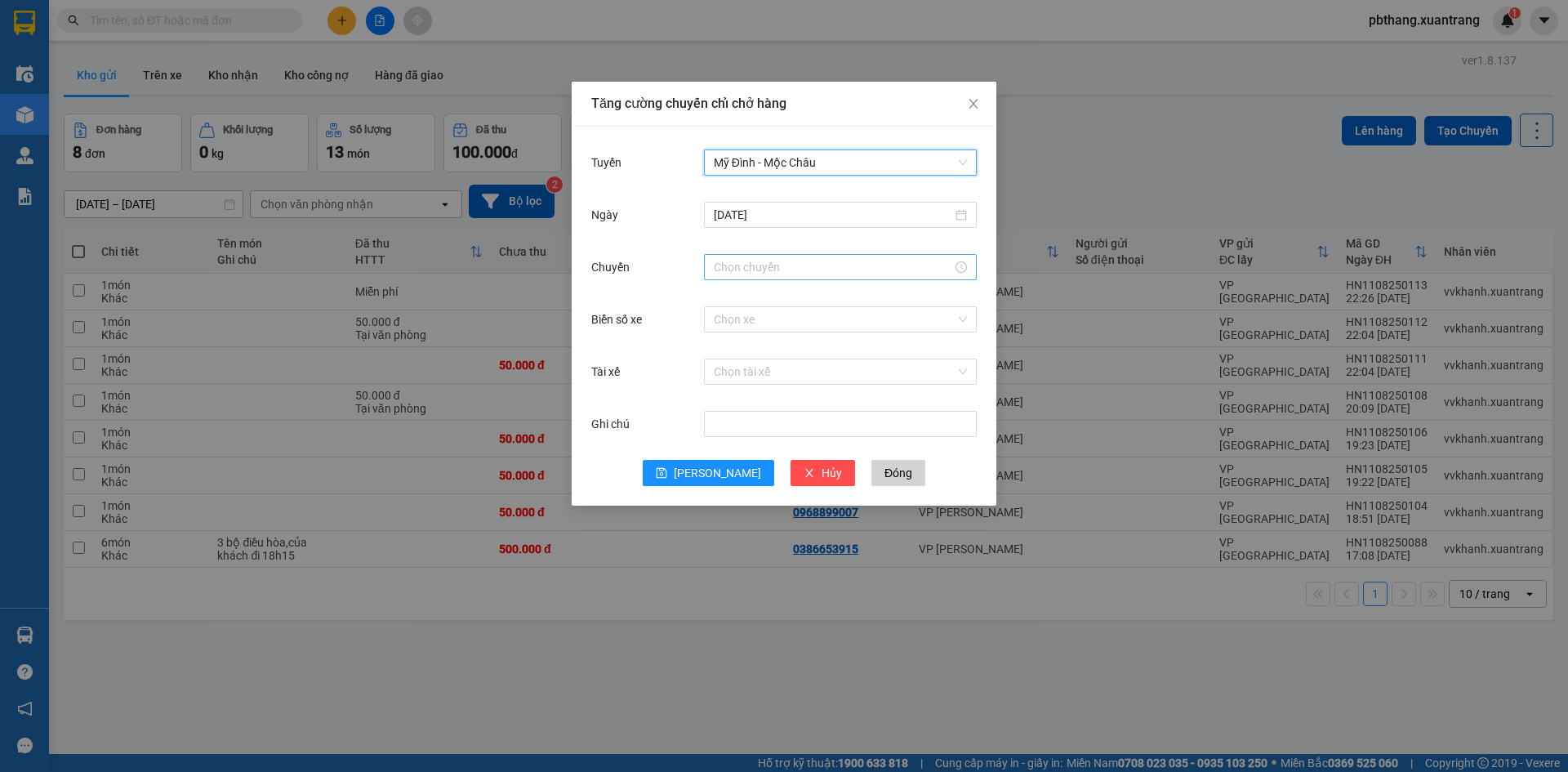
click at [763, 266] on input "Chuyến" at bounding box center [834, 267] width 238 height 18
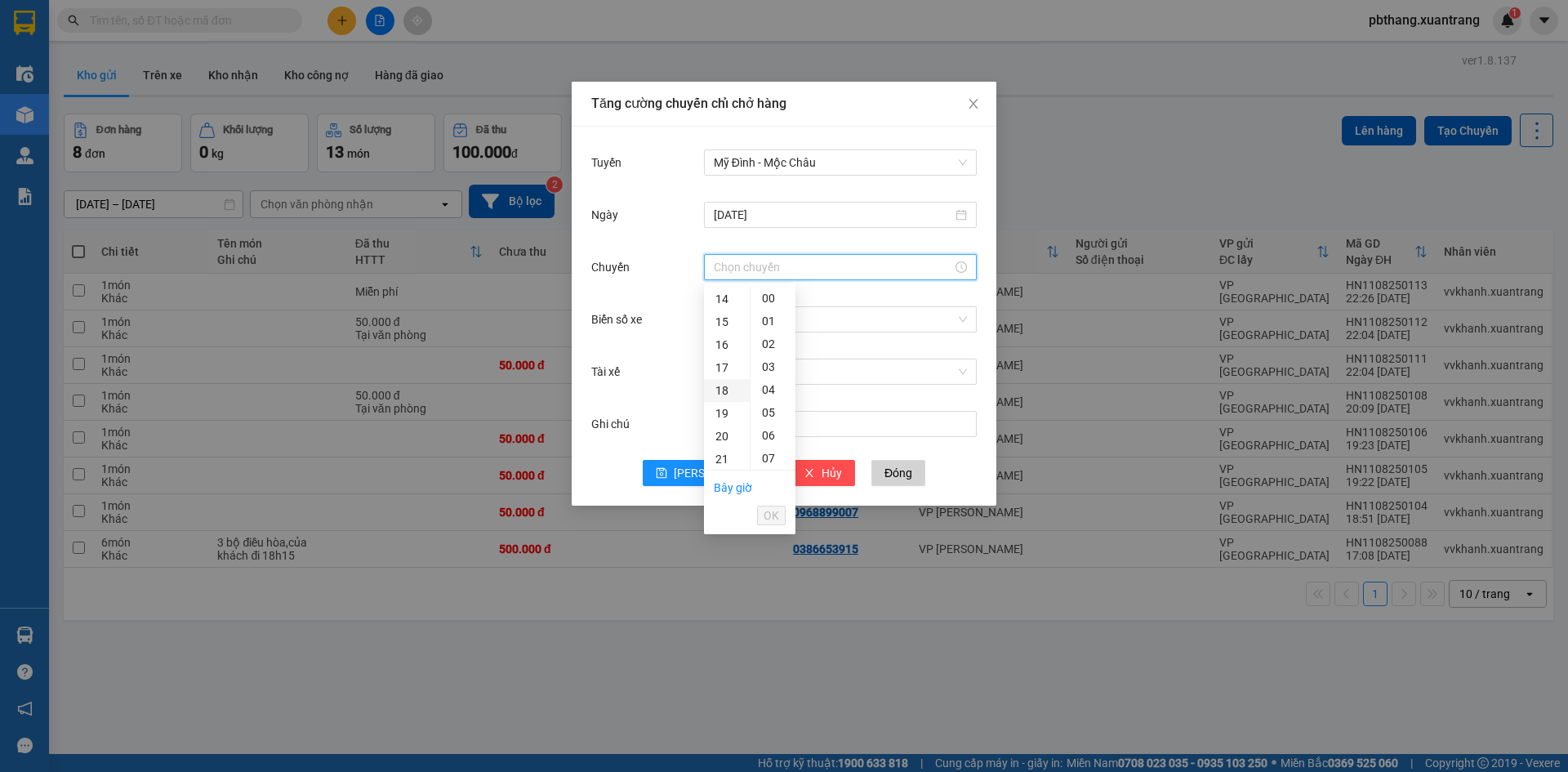
scroll to position [327, 0]
drag, startPoint x: 725, startPoint y: 402, endPoint x: 736, endPoint y: 407, distance: 12.1
click at [726, 404] on div "19" at bounding box center [727, 407] width 46 height 23
type input "19:00"
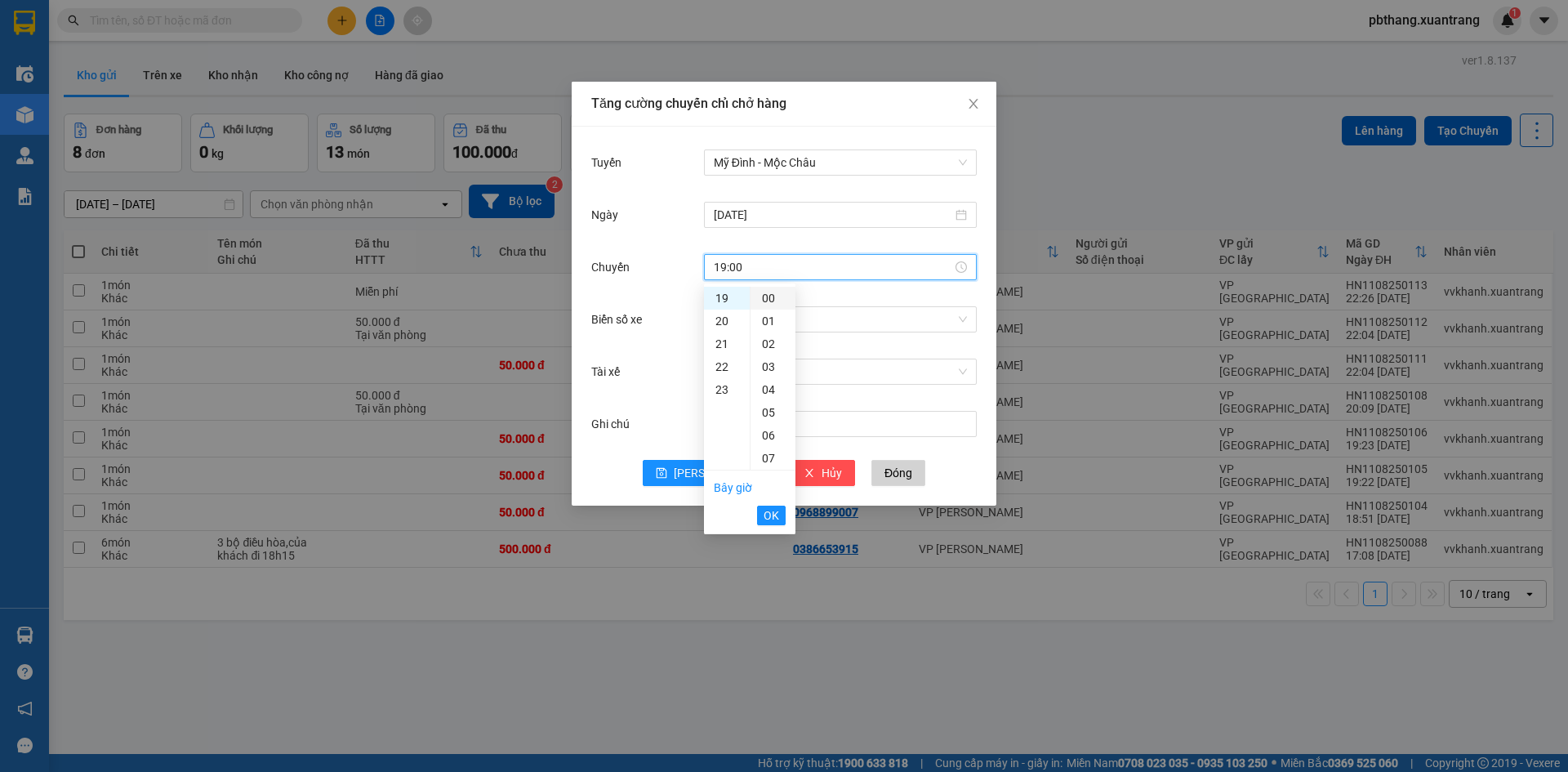
click at [774, 300] on div "00" at bounding box center [773, 299] width 45 height 23
click at [779, 521] on button "OK" at bounding box center [772, 515] width 29 height 20
click at [726, 481] on span "Lưu" at bounding box center [718, 472] width 88 height 18
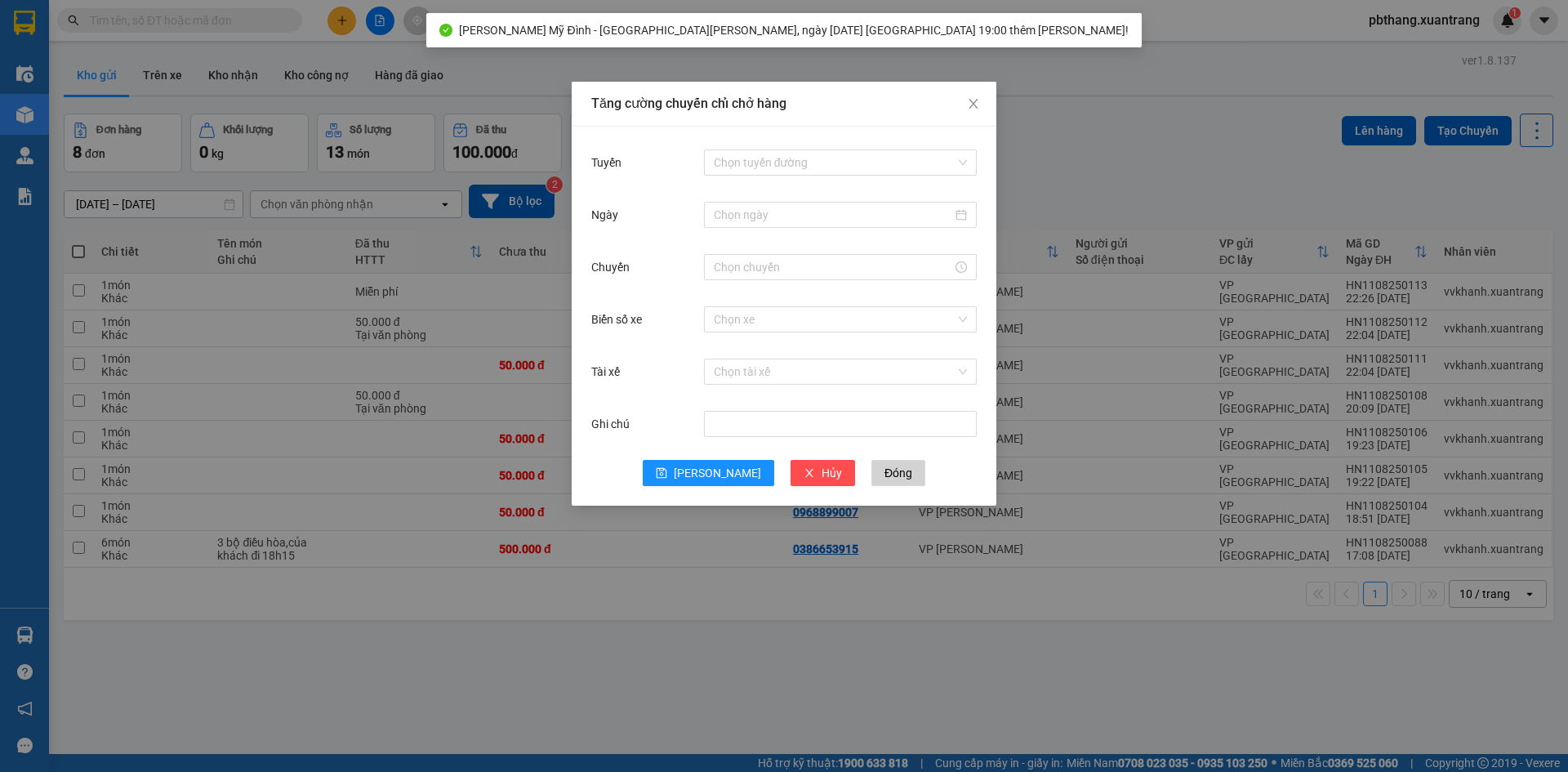
click at [1294, 117] on div "Tăng cường chuyến chỉ chở hàng Tuyến Chọn tuyến đường Ngày Chuyến Biển số xe Ch…" at bounding box center [784, 386] width 1568 height 772
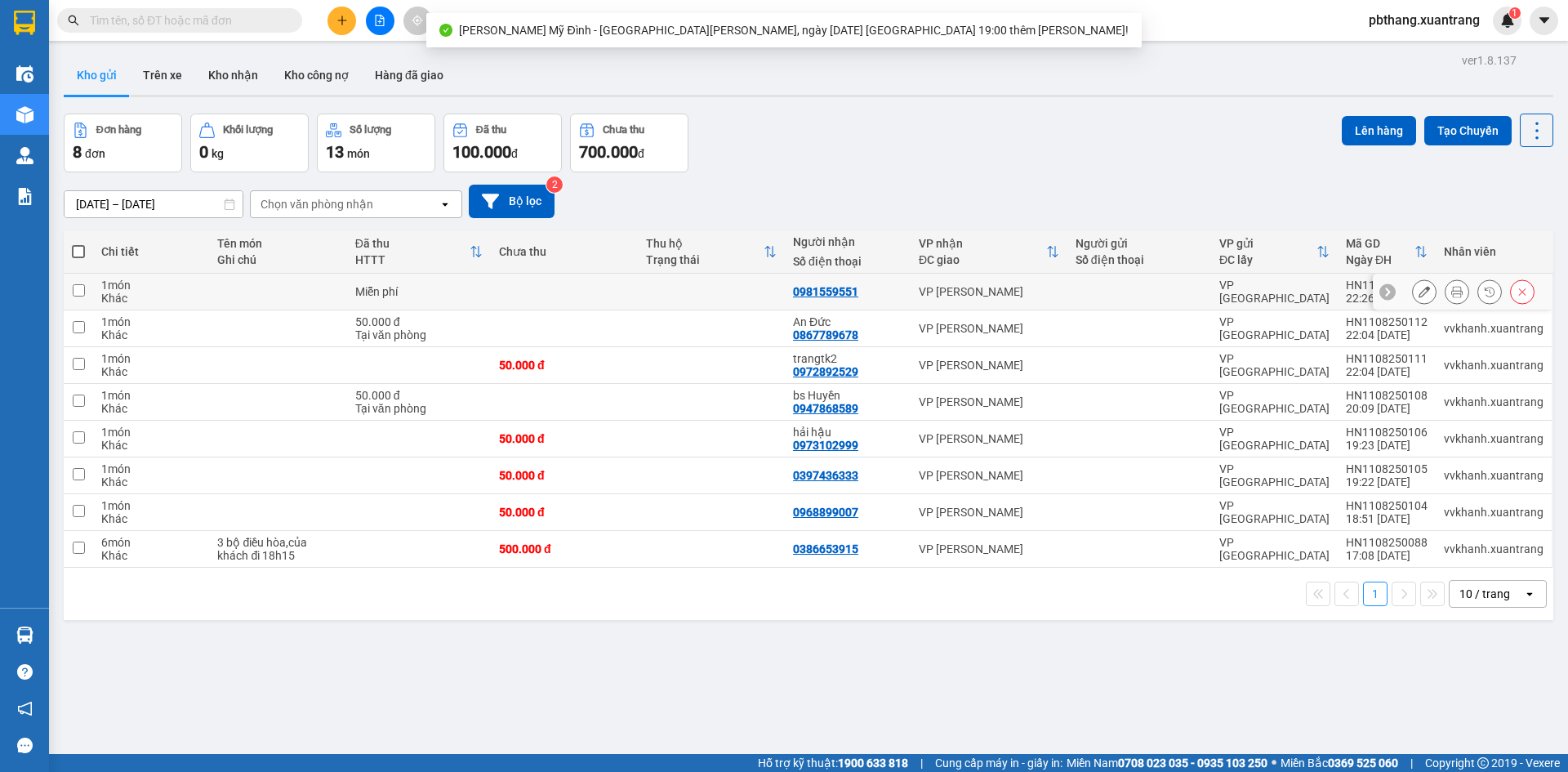
click at [80, 284] on input "checkbox" at bounding box center [78, 290] width 12 height 12
checkbox input "true"
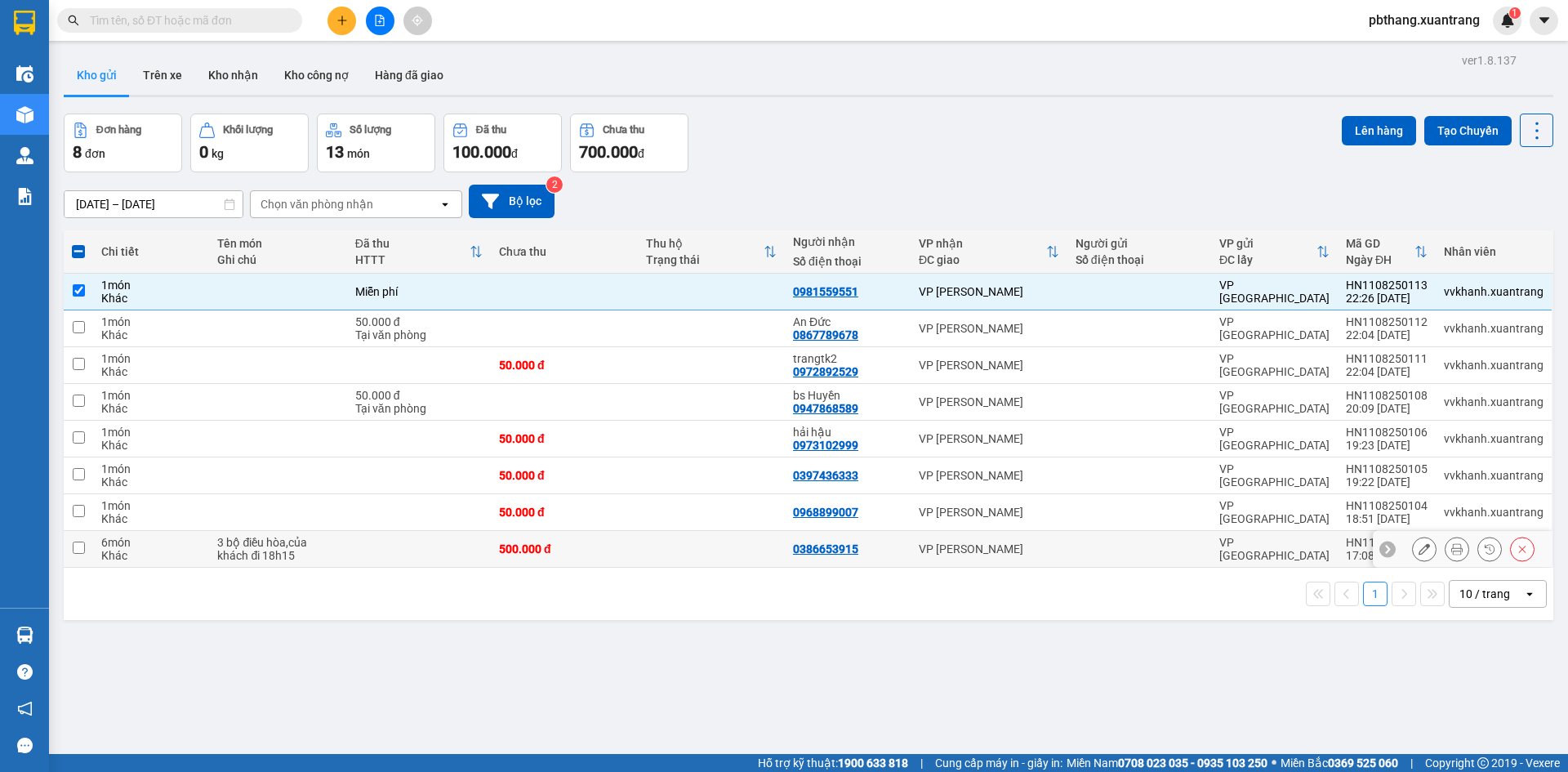
click at [78, 550] on input "checkbox" at bounding box center [78, 548] width 12 height 12
checkbox input "true"
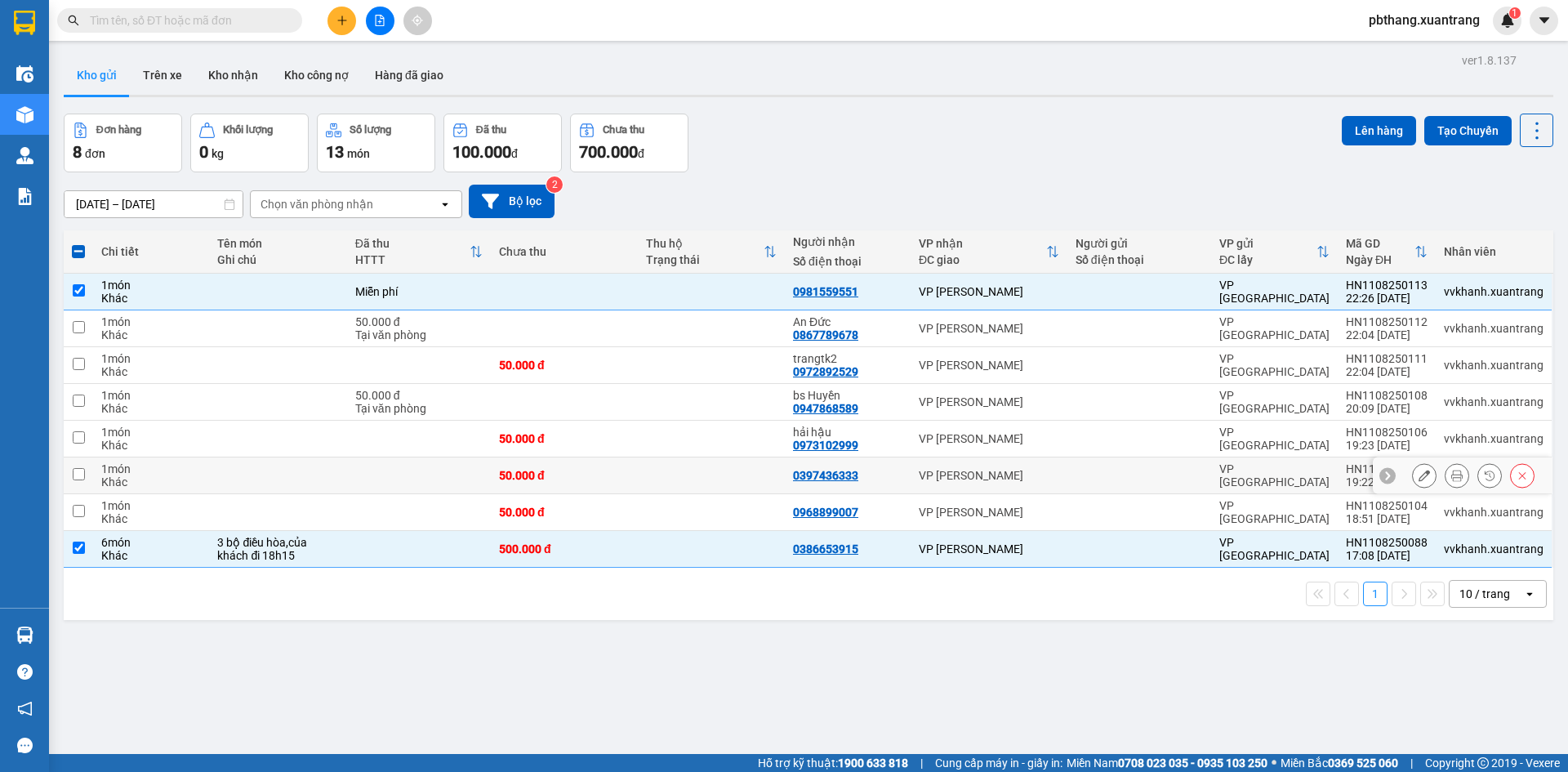
click at [79, 473] on input "checkbox" at bounding box center [78, 474] width 12 height 12
checkbox input "true"
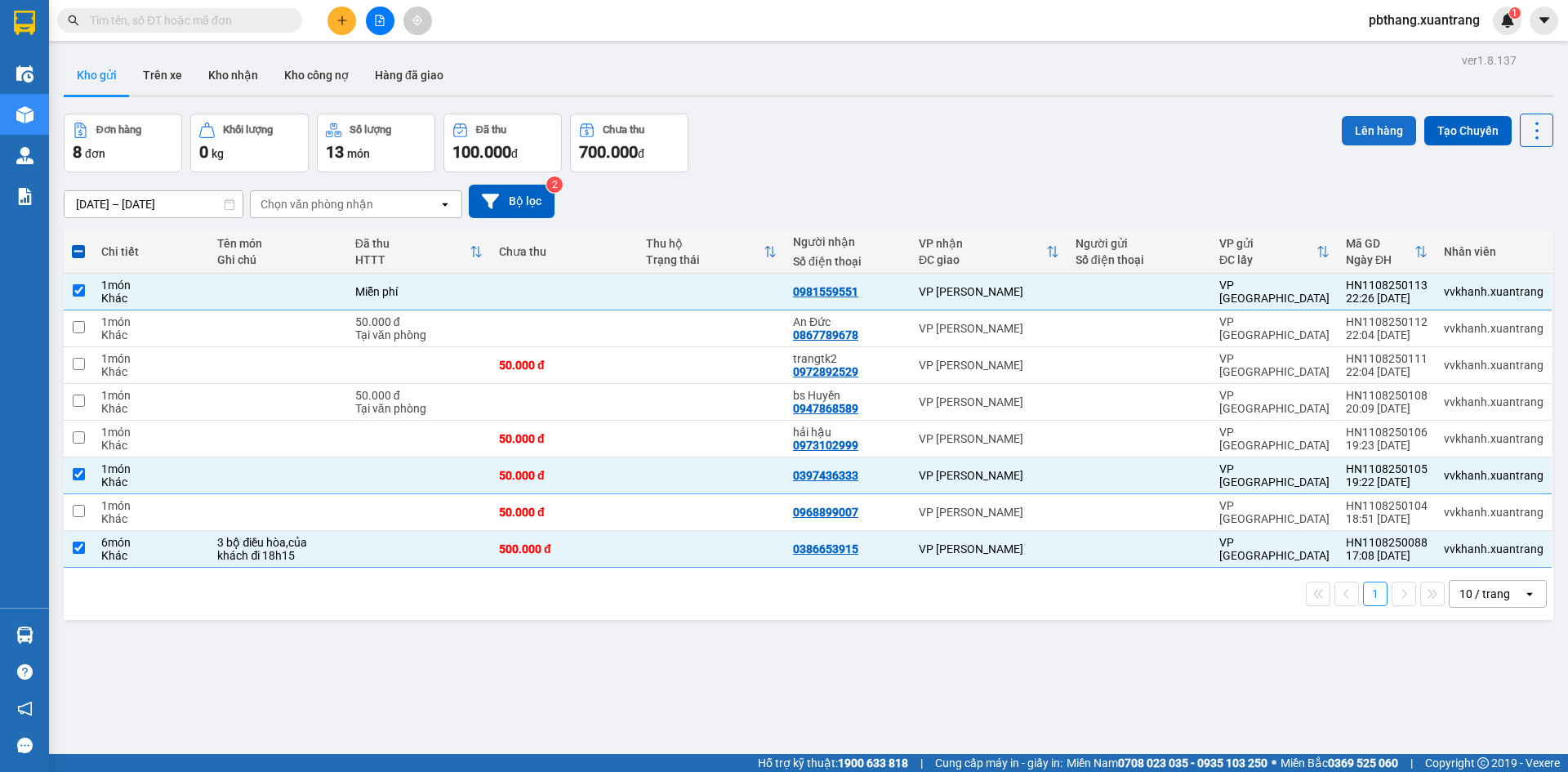
click at [1352, 136] on button "Lên hàng" at bounding box center [1379, 131] width 74 height 30
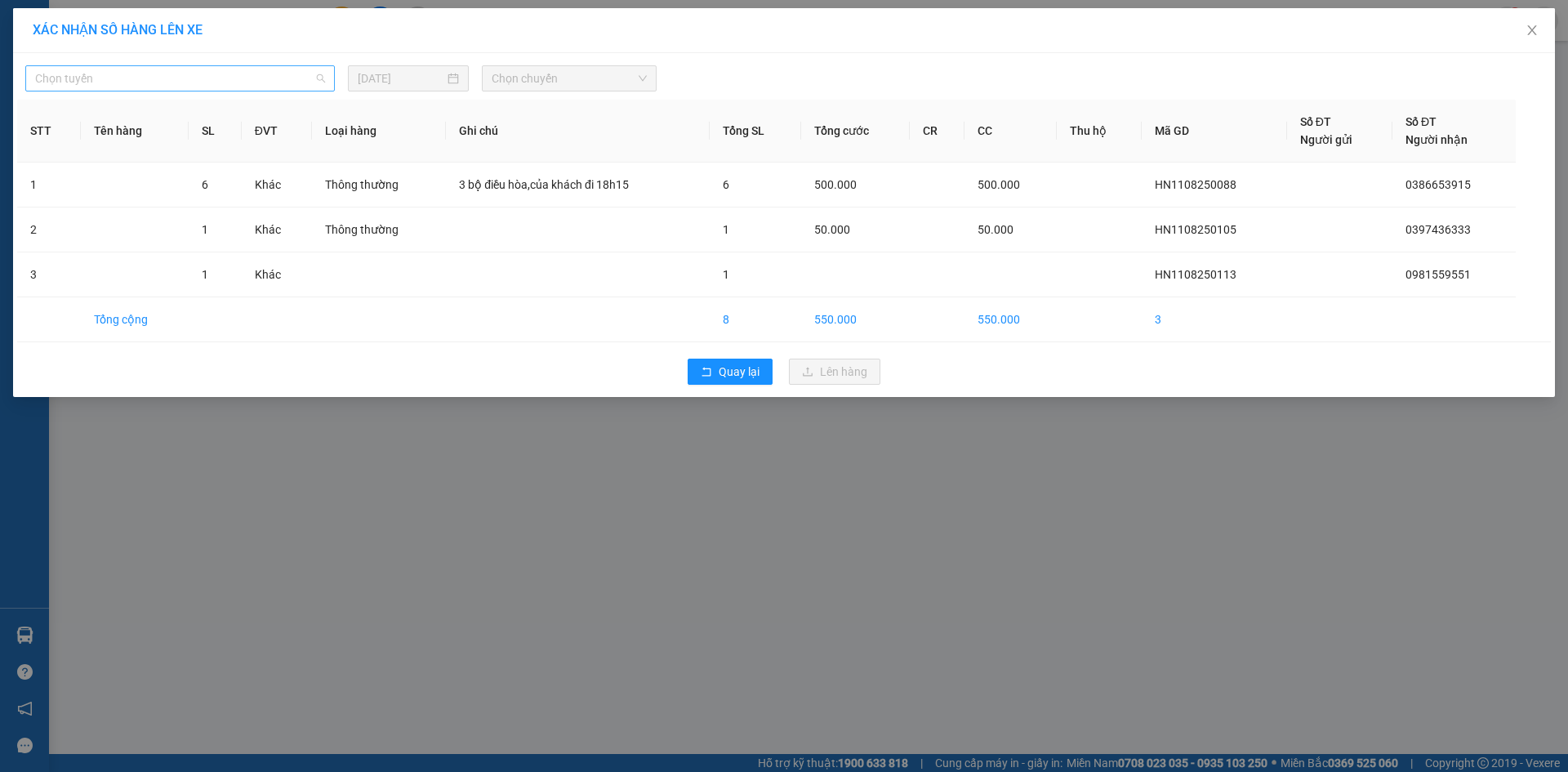
click at [303, 83] on span "Chọn tuyến" at bounding box center [180, 78] width 290 height 25
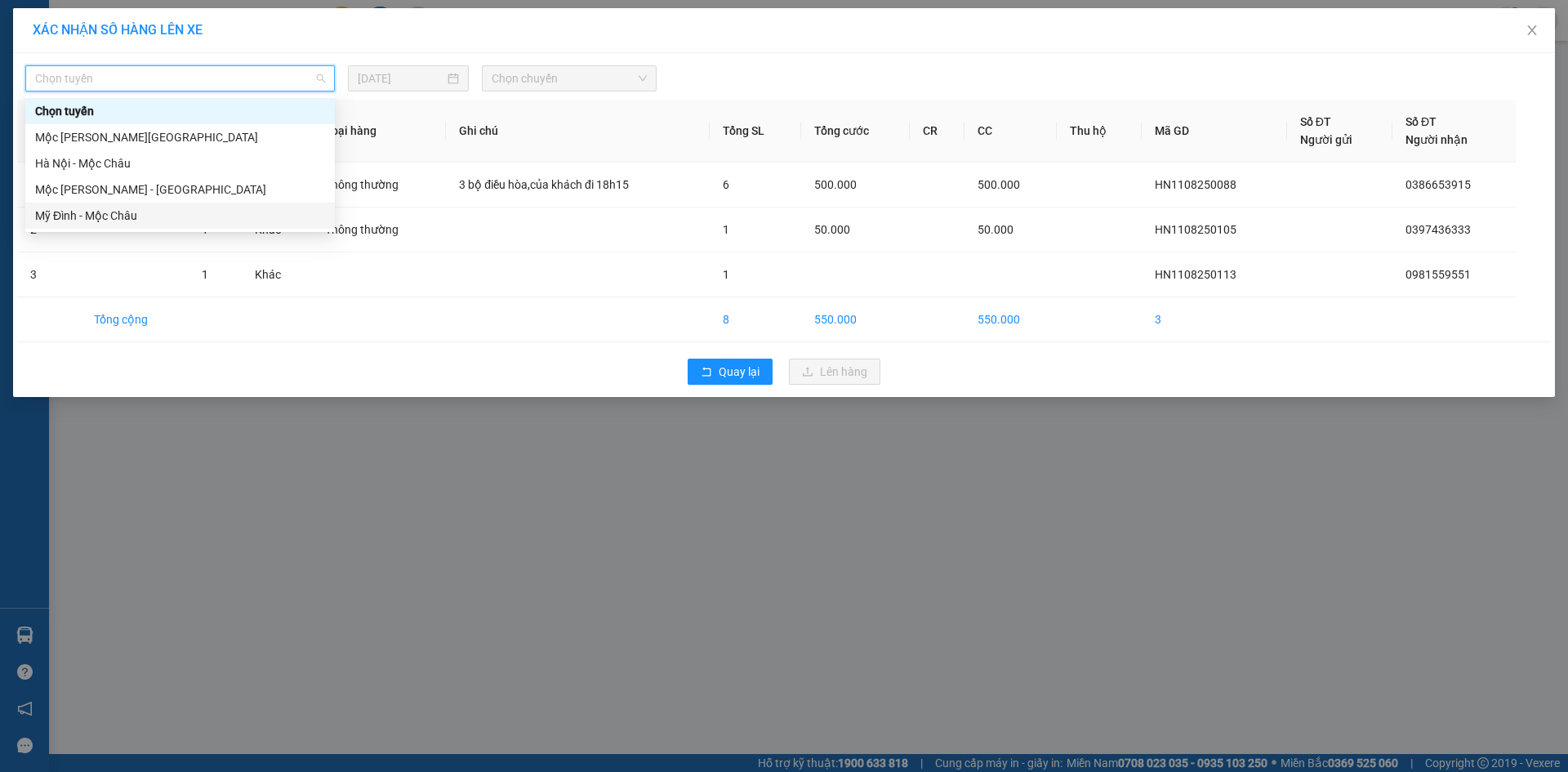
drag, startPoint x: 88, startPoint y: 214, endPoint x: 316, endPoint y: 141, distance: 239.4
click at [89, 214] on div "Mỹ Đình - Mộc Châu" at bounding box center [180, 216] width 290 height 18
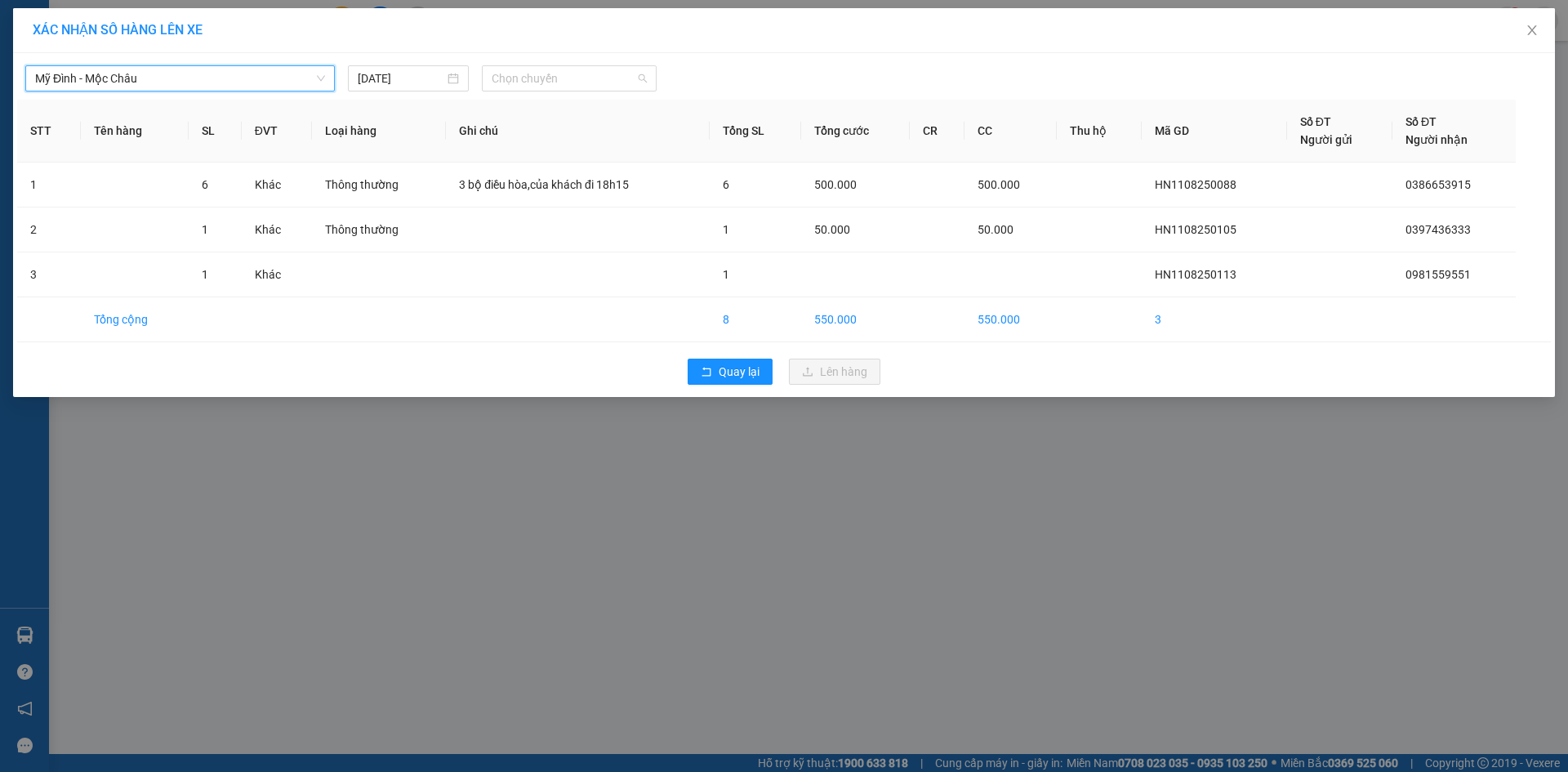
drag, startPoint x: 528, startPoint y: 77, endPoint x: 540, endPoint y: 103, distance: 28.6
click at [529, 77] on span "Chọn chuyến" at bounding box center [569, 78] width 155 height 25
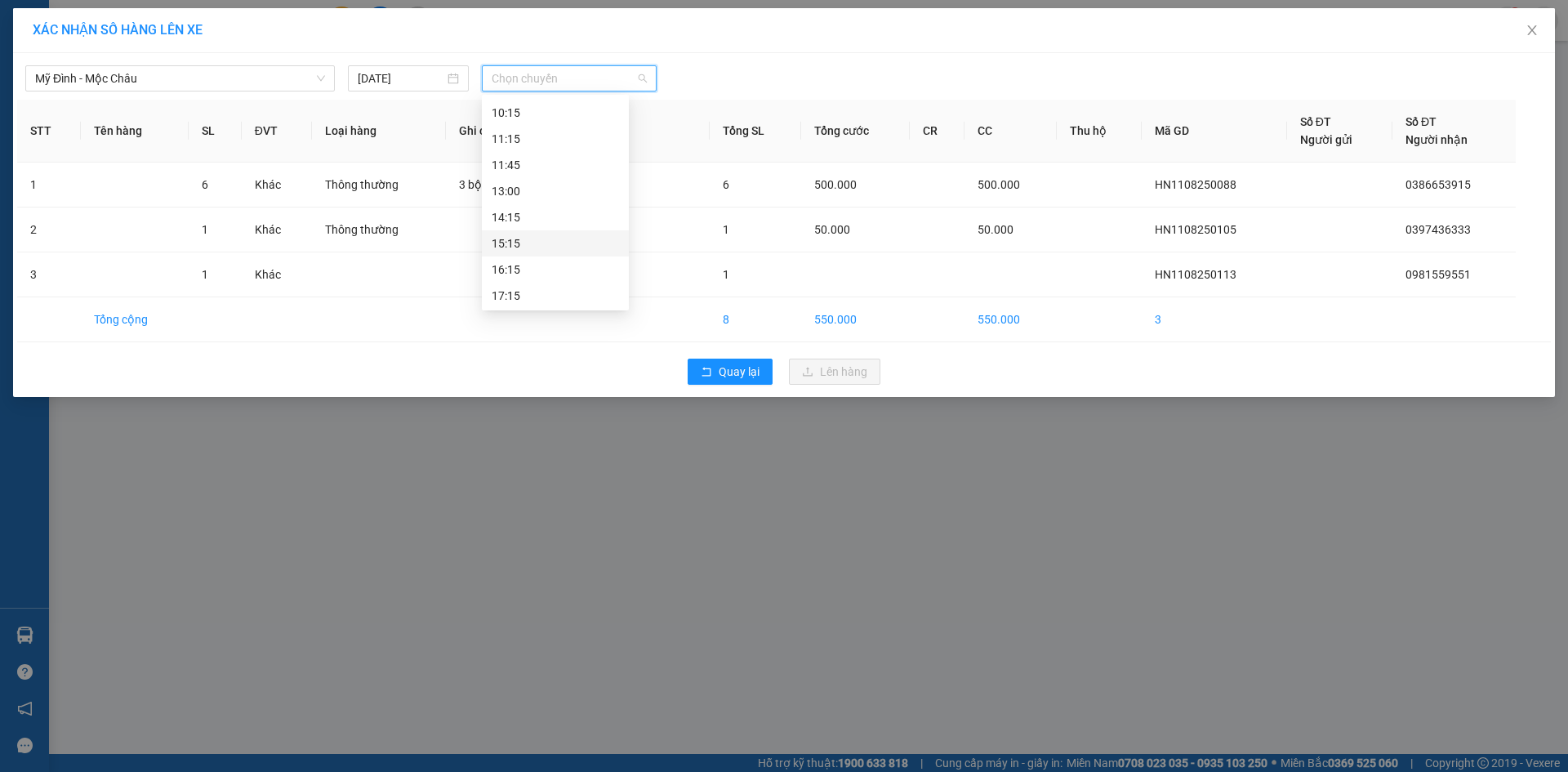
scroll to position [209, 0]
click at [538, 301] on div "19:00 (TC)" at bounding box center [556, 294] width 128 height 18
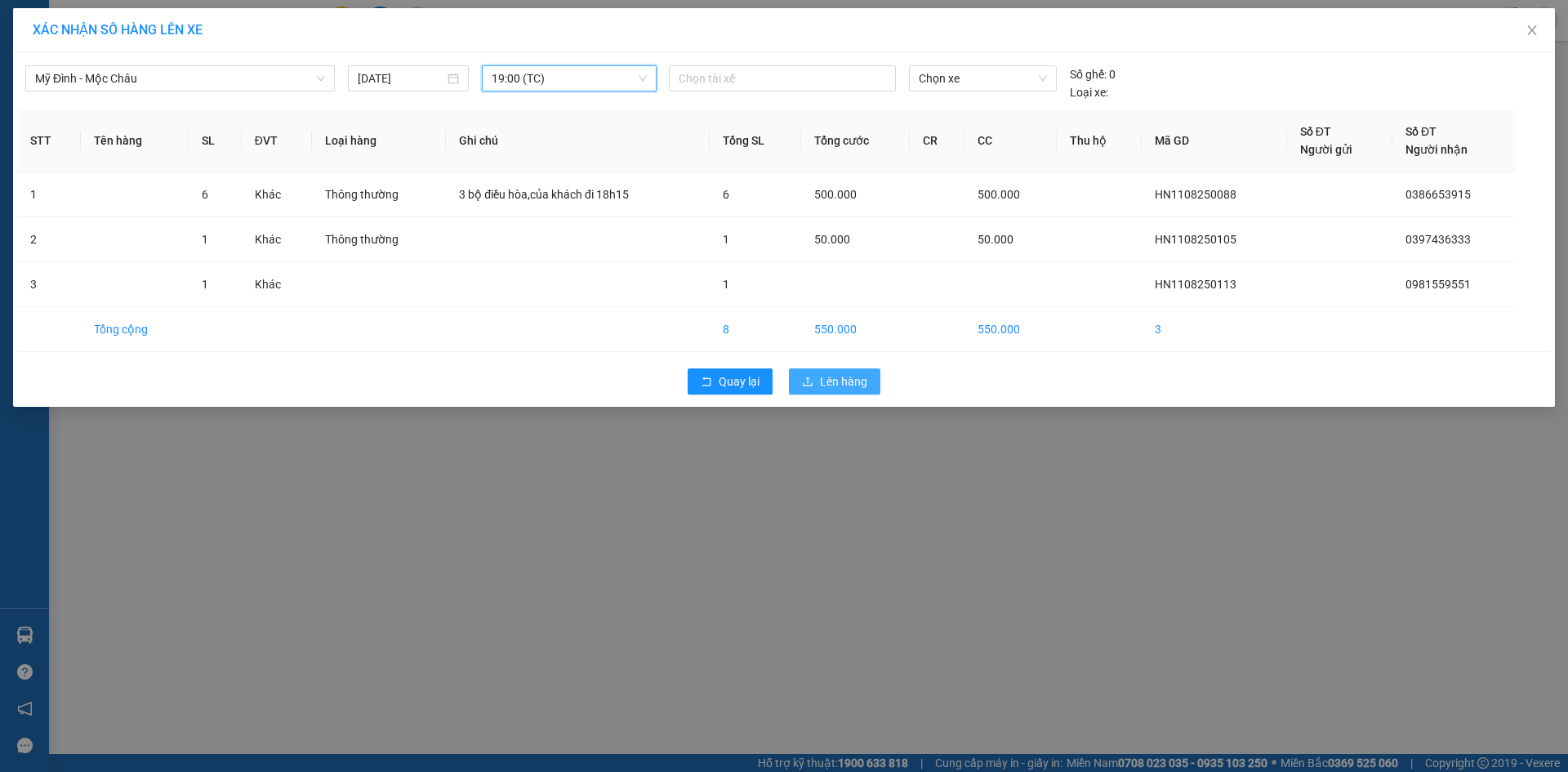
click at [822, 379] on span "Lên hàng" at bounding box center [844, 382] width 48 height 18
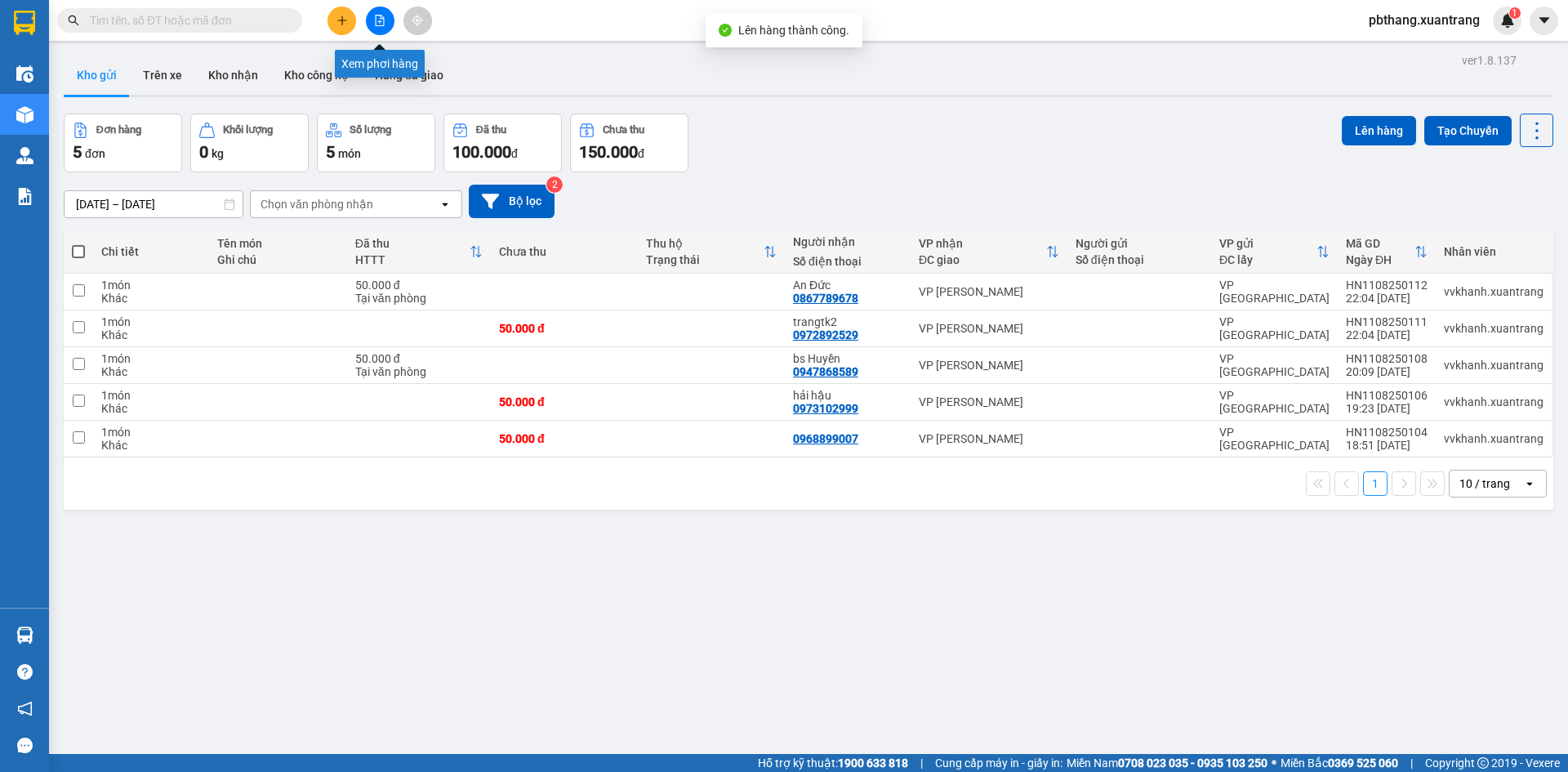
click at [379, 24] on icon "file-add" at bounding box center [380, 20] width 11 height 11
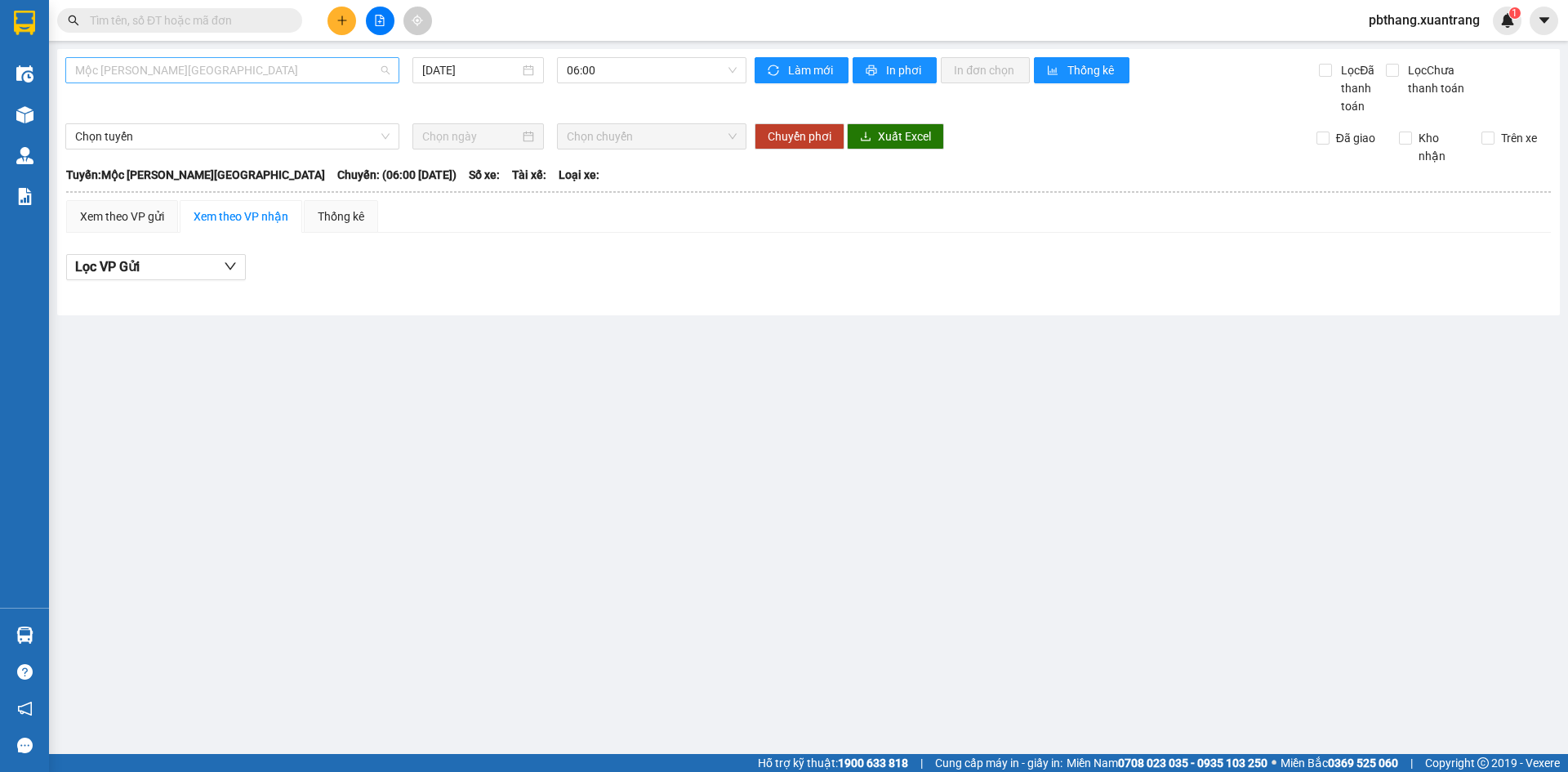
click at [299, 60] on span "Mộc Châu - Hà Nội" at bounding box center [233, 71] width 315 height 25
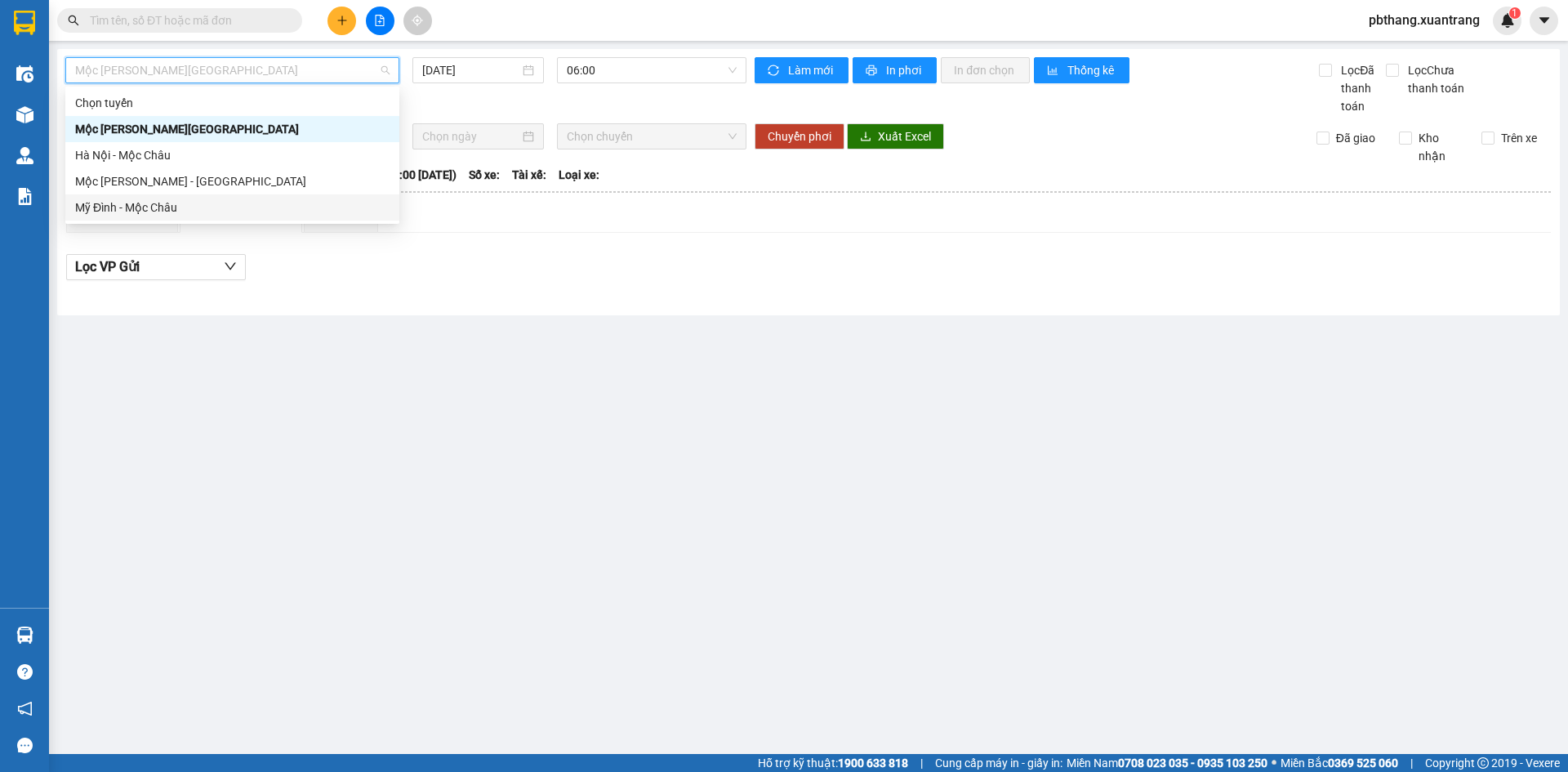
click at [110, 211] on div "Mỹ Đình - Mộc Châu" at bounding box center [233, 207] width 315 height 18
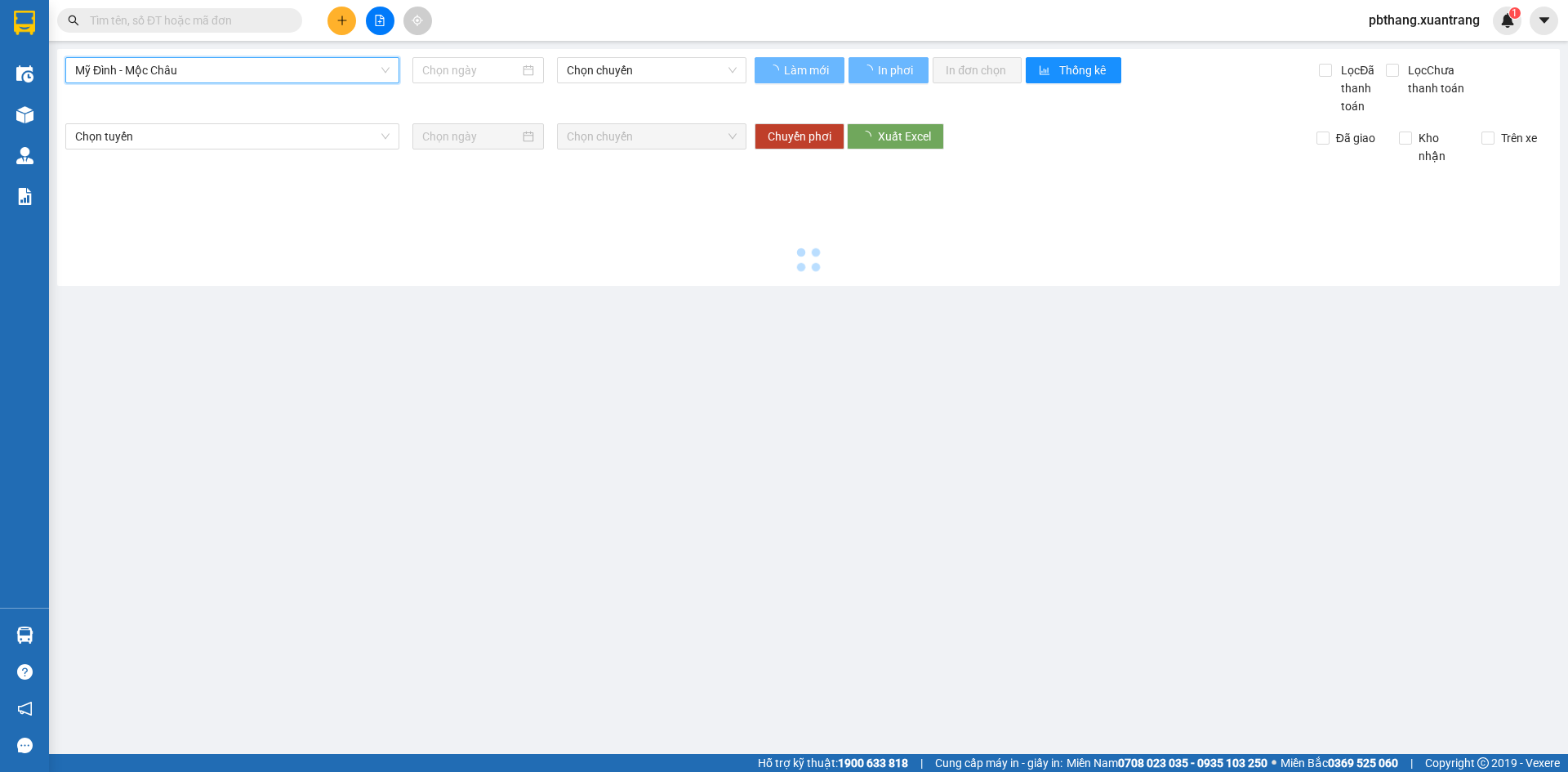
type input "11/08/2025"
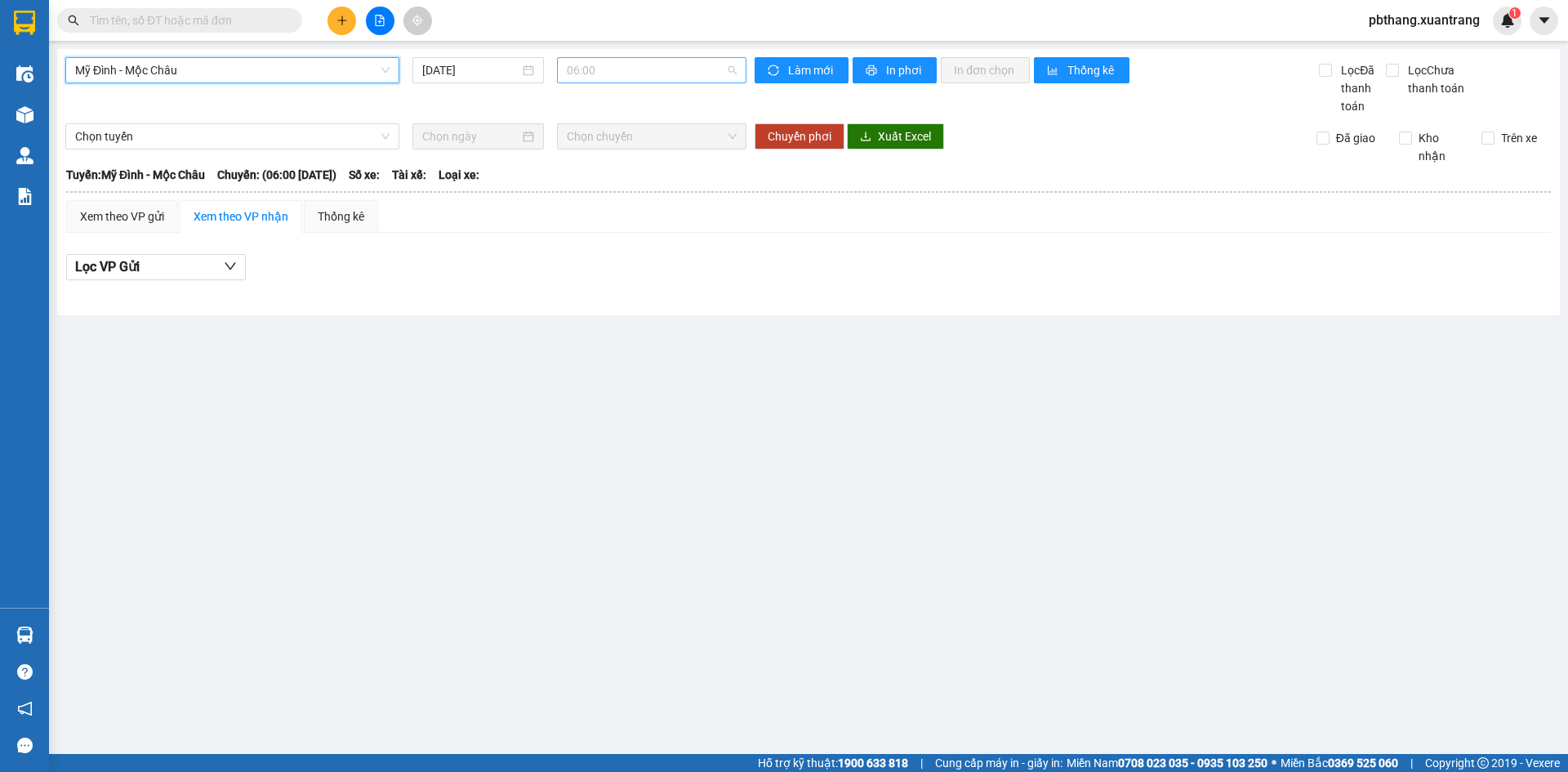
drag, startPoint x: 587, startPoint y: 60, endPoint x: 596, endPoint y: 71, distance: 14.2
click at [588, 61] on span "06:00" at bounding box center [651, 71] width 170 height 25
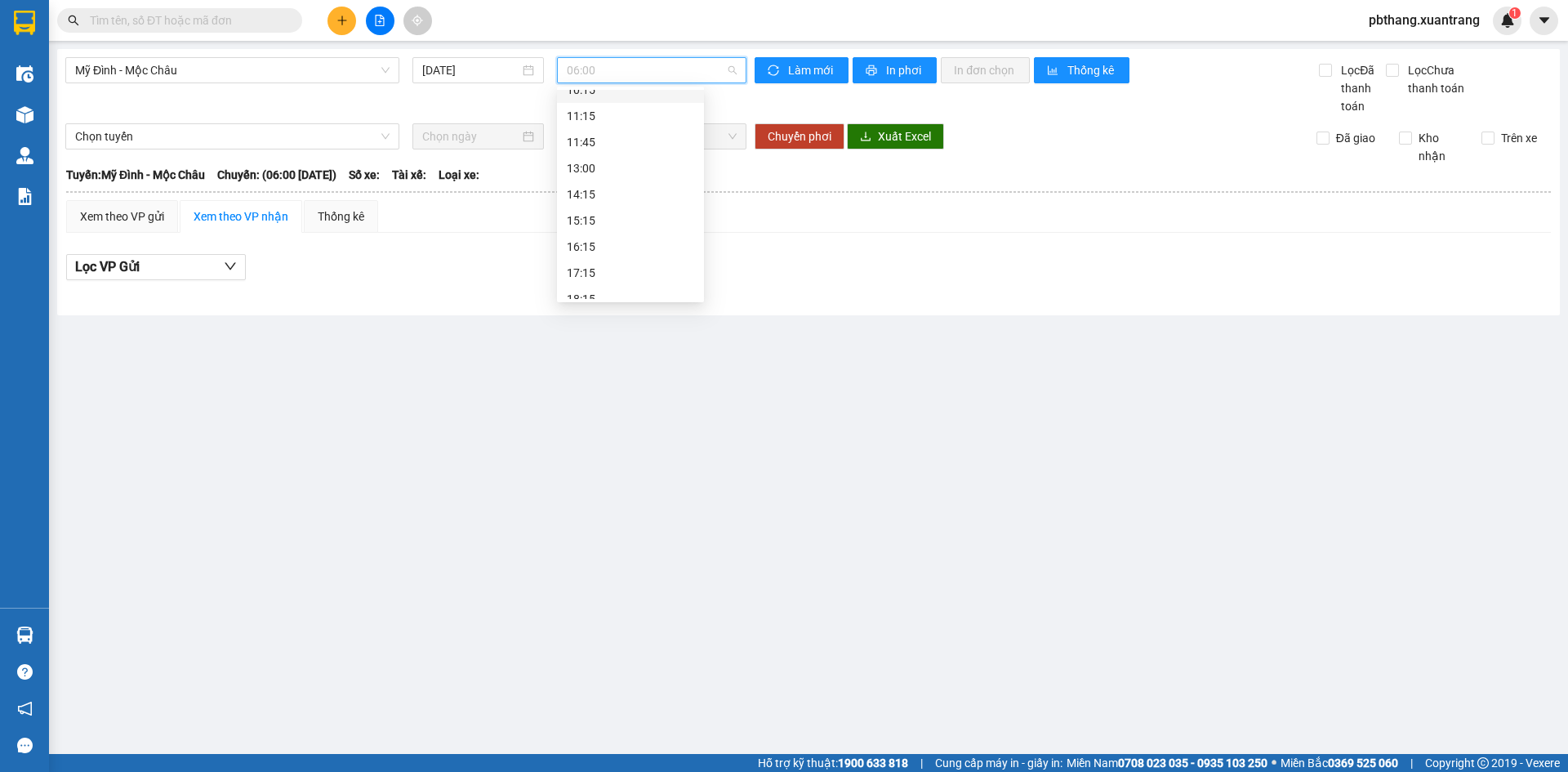
scroll to position [209, 0]
drag, startPoint x: 600, startPoint y: 274, endPoint x: 597, endPoint y: 287, distance: 13.3
click at [598, 282] on div "19:00 (TC)" at bounding box center [630, 285] width 147 height 26
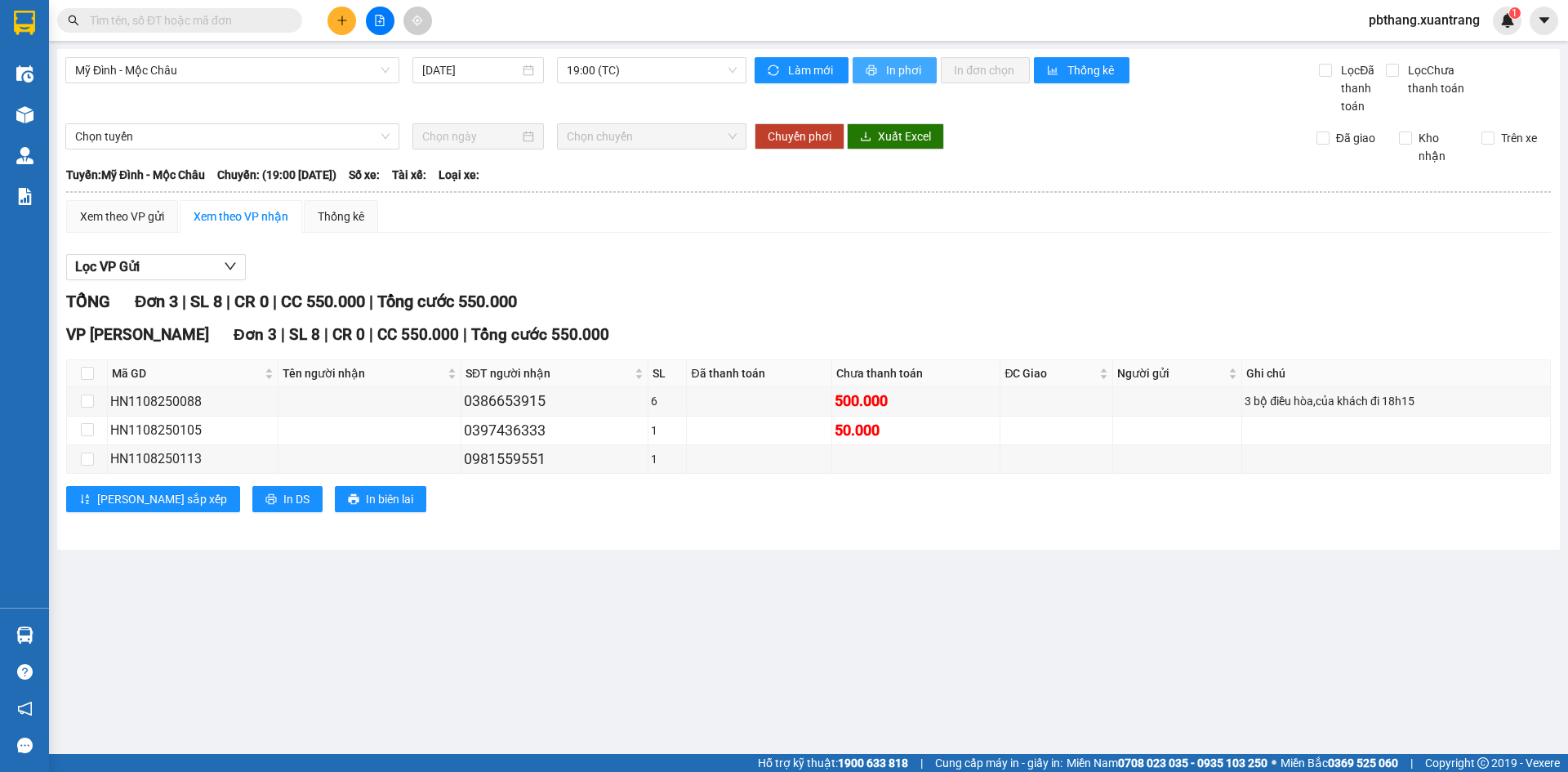
click at [904, 65] on span "In phơi" at bounding box center [904, 70] width 37 height 18
click at [1474, 21] on span "pbthang.xuantrang" at bounding box center [1425, 19] width 137 height 20
click at [1408, 54] on span "Đăng xuất" at bounding box center [1432, 51] width 105 height 18
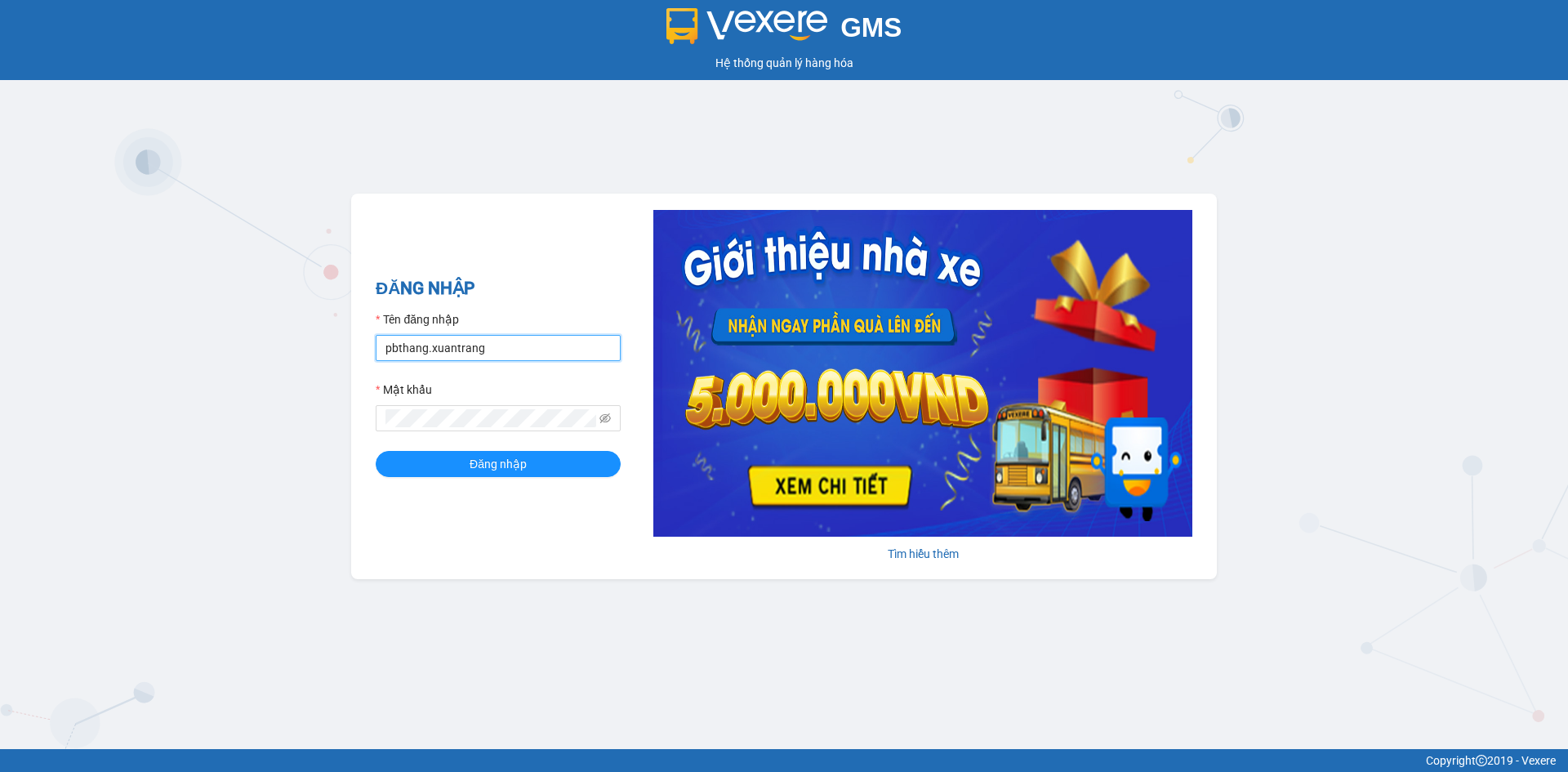
click at [531, 347] on input "pbthang.xuantrang" at bounding box center [498, 347] width 245 height 26
type input "vvkhanh.xuantrang"
click at [524, 470] on span "Đăng nhập" at bounding box center [498, 464] width 57 height 18
